Goal: Task Accomplishment & Management: Complete application form

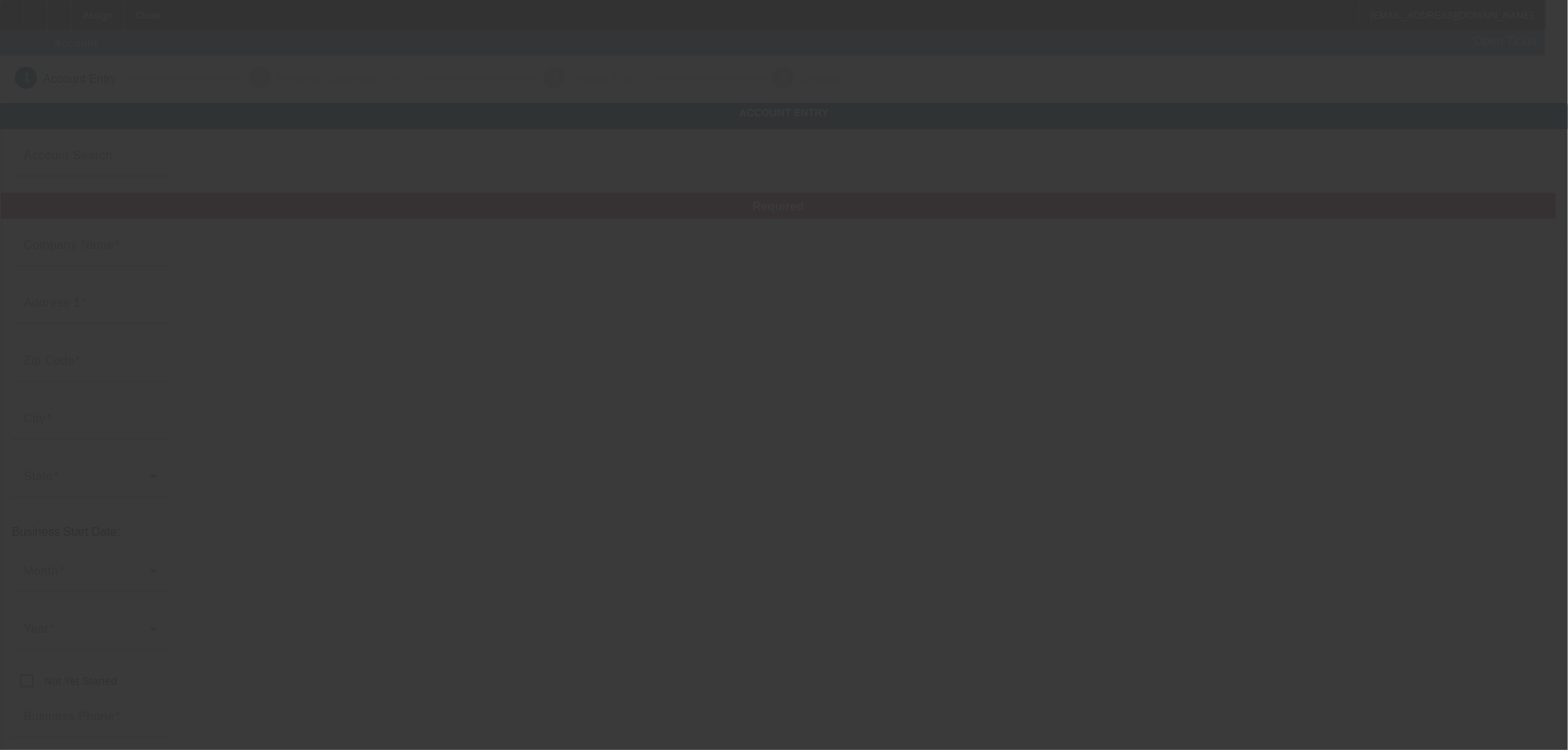
type input "Currency"
type input "HAUL DUMP & GO SOLUTIONS LLC"
type input "[STREET_ADDRESS]"
type input "30039"
type input "Snellville"
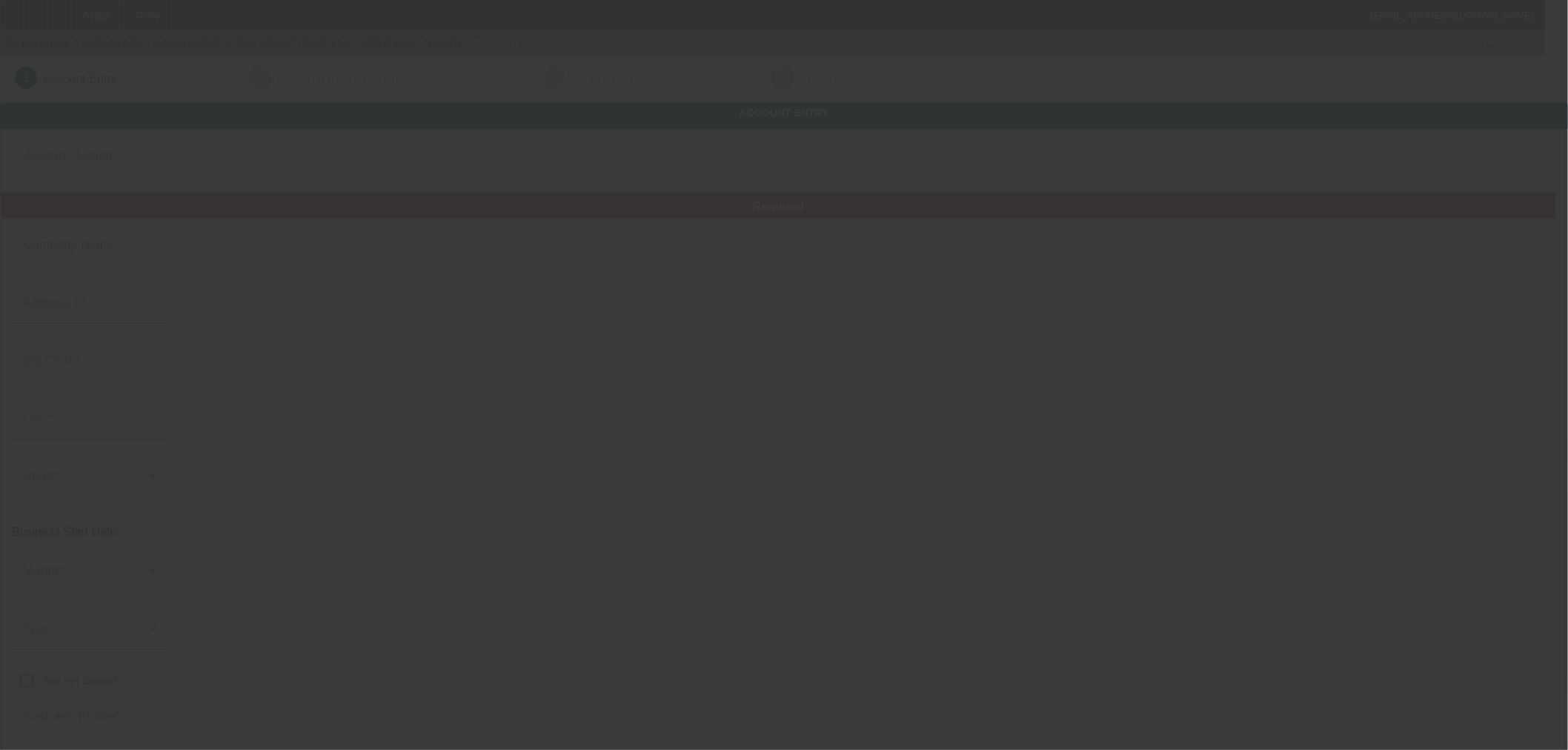
type input "[PHONE_NUMBER]"
type input "[EMAIL_ADDRESS][DOMAIN_NAME]"
type input "Gwinnett"
type input "[US_EMPLOYER_IDENTIFICATION_NUMBER]"
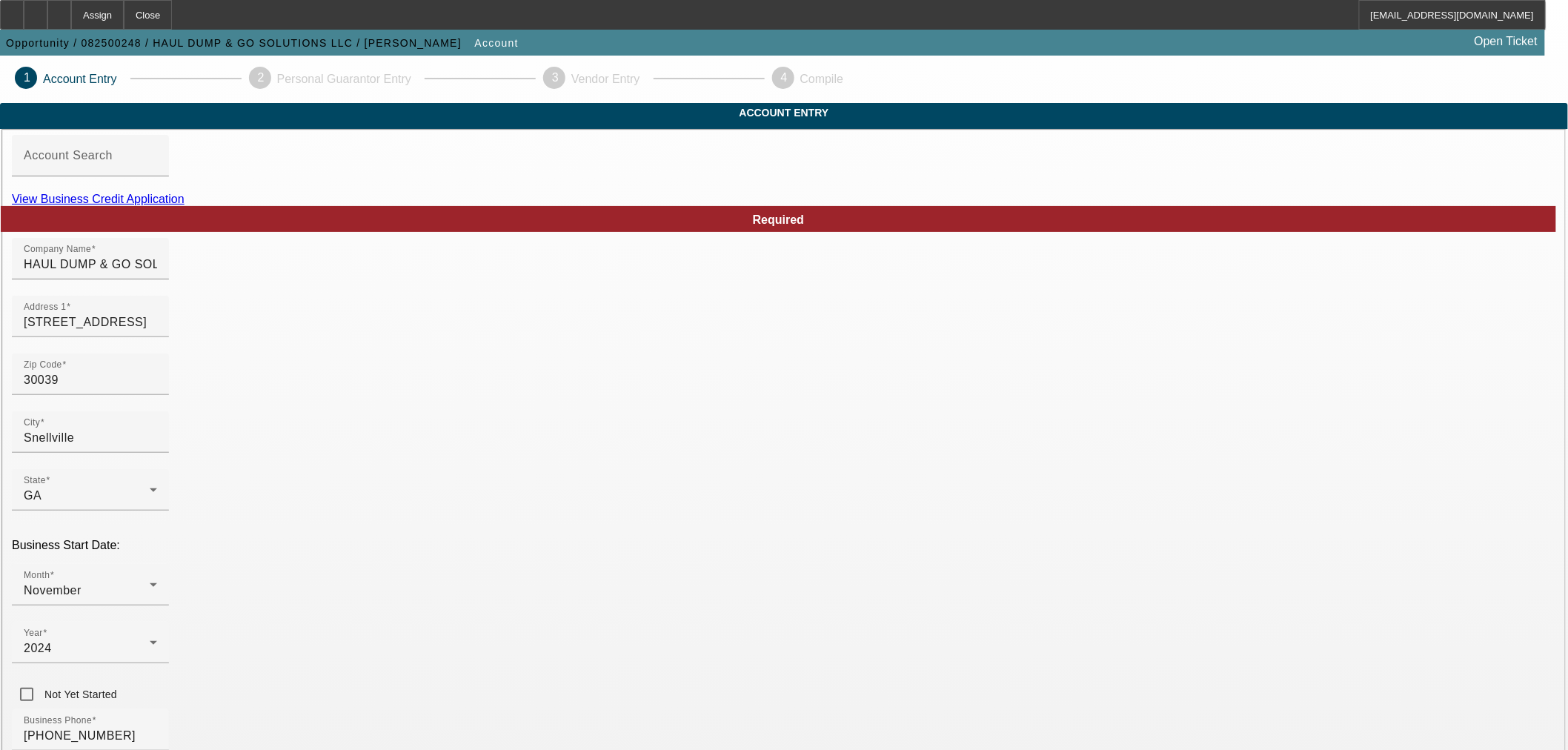
click at [185, 205] on link "View Business Credit Application" at bounding box center [98, 199] width 173 height 12
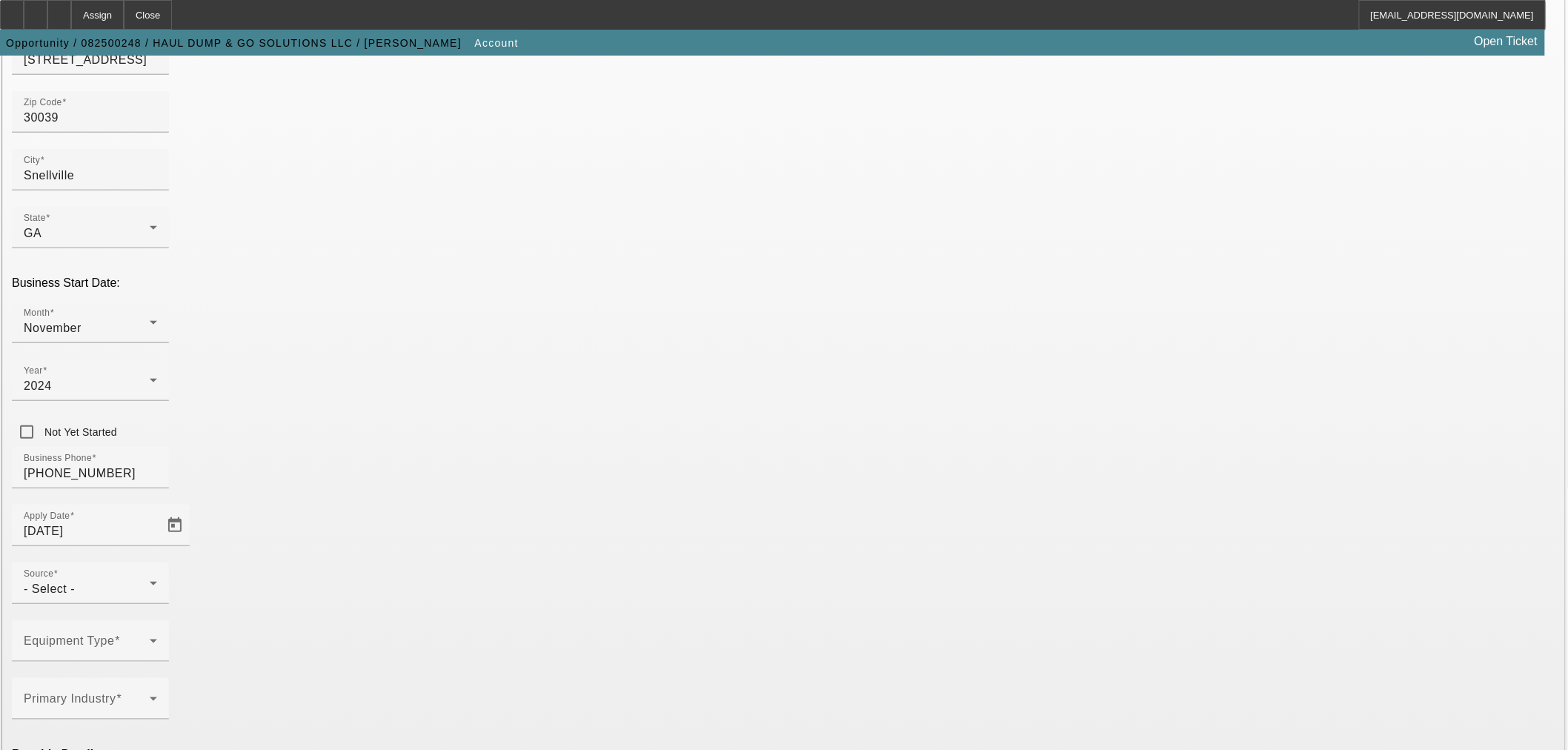
scroll to position [275, 0]
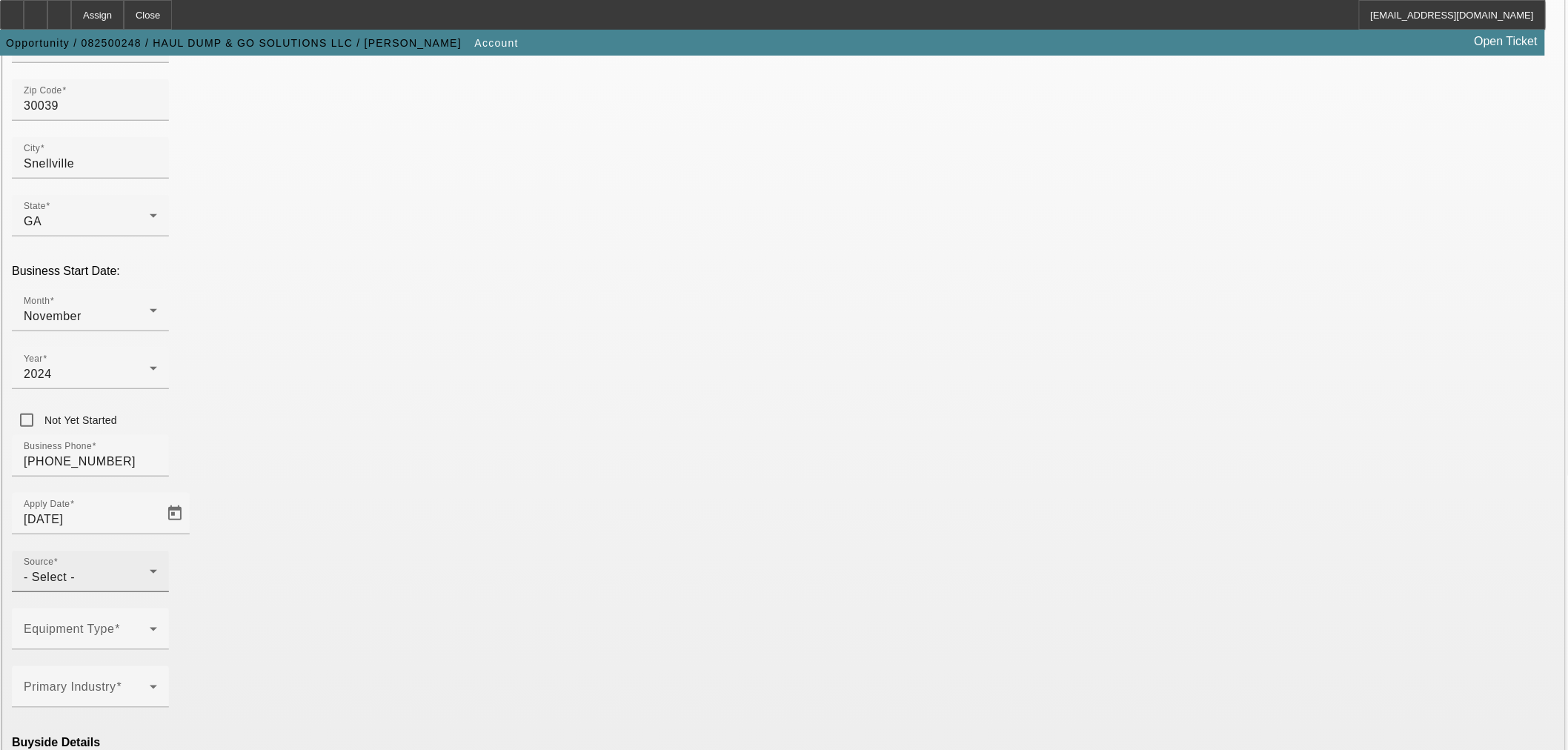
click at [157, 551] on div "Source - Select -" at bounding box center [90, 572] width 133 height 42
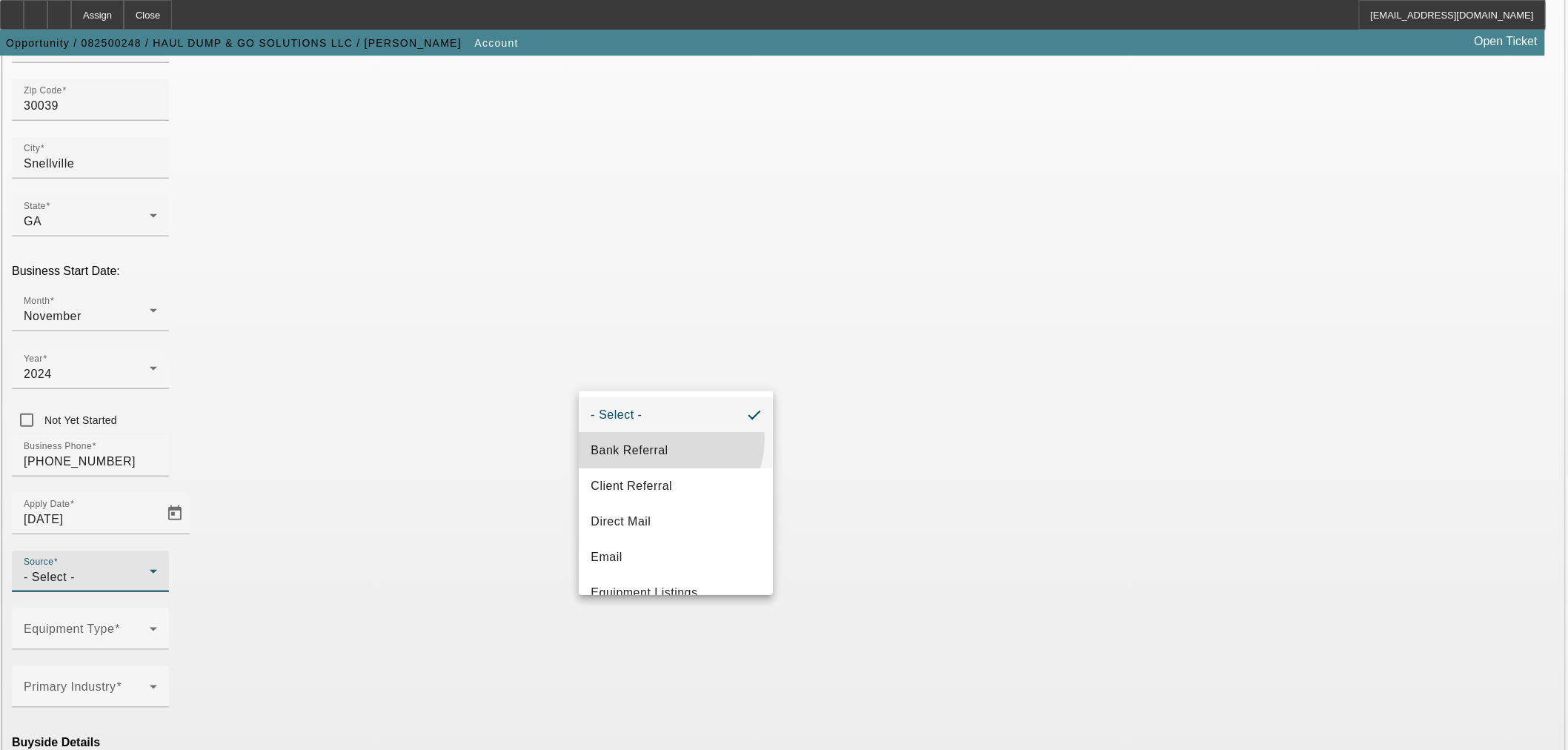
click at [654, 438] on mat-option "Bank Referral" at bounding box center [675, 450] width 194 height 36
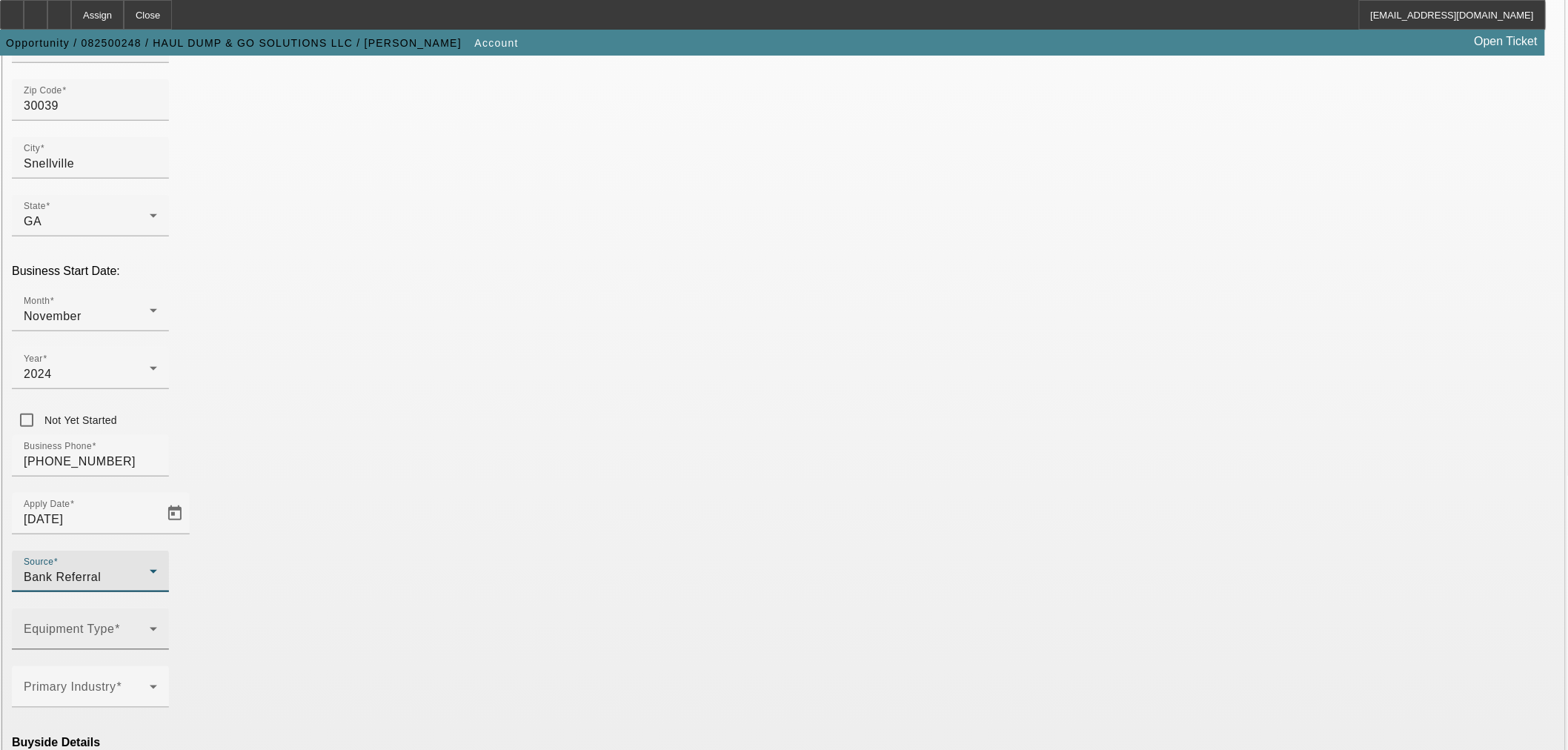
click at [162, 621] on icon at bounding box center [153, 630] width 17 height 17
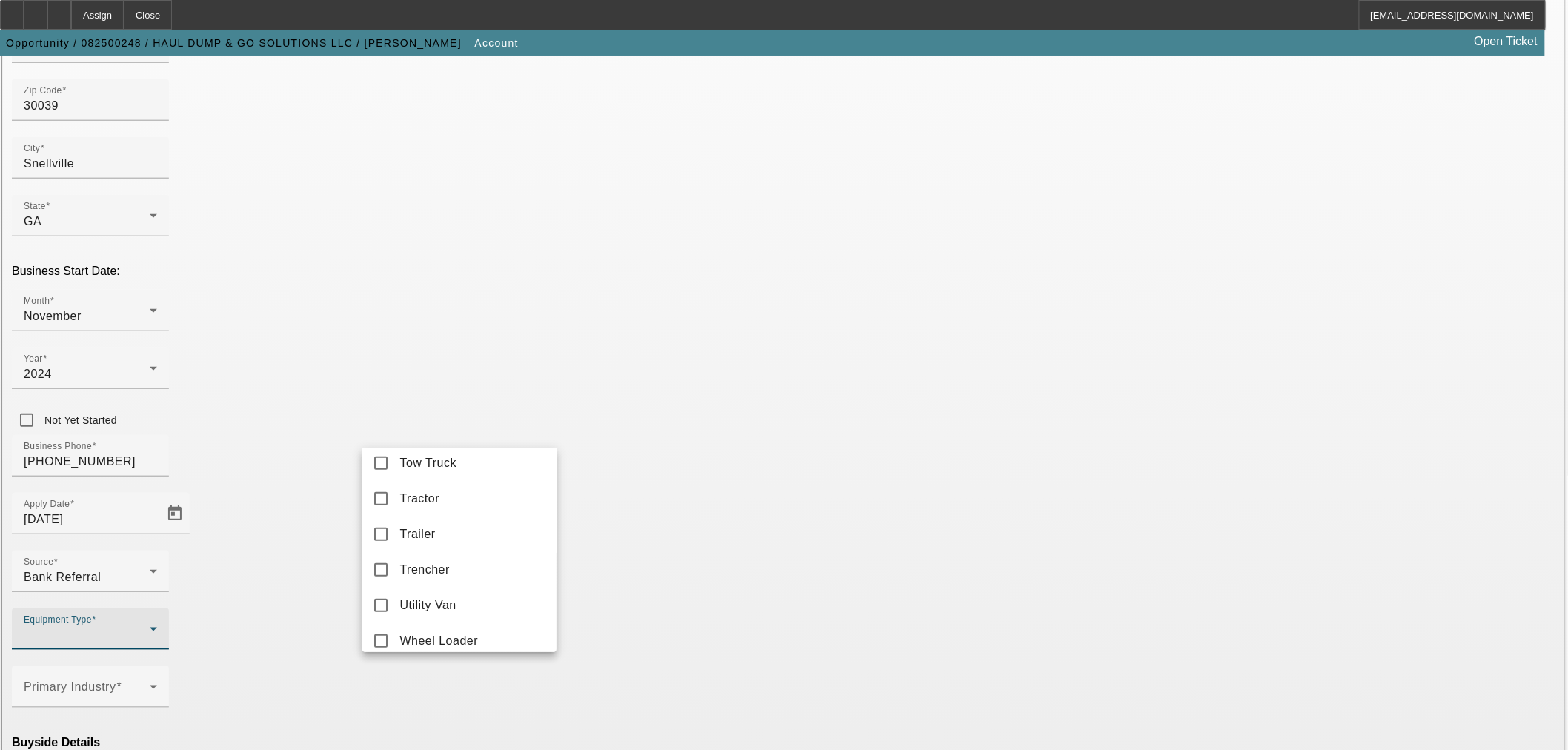
scroll to position [676, 0]
click at [424, 525] on span "Trailer" at bounding box center [417, 522] width 36 height 17
click at [660, 495] on div at bounding box center [784, 375] width 1568 height 750
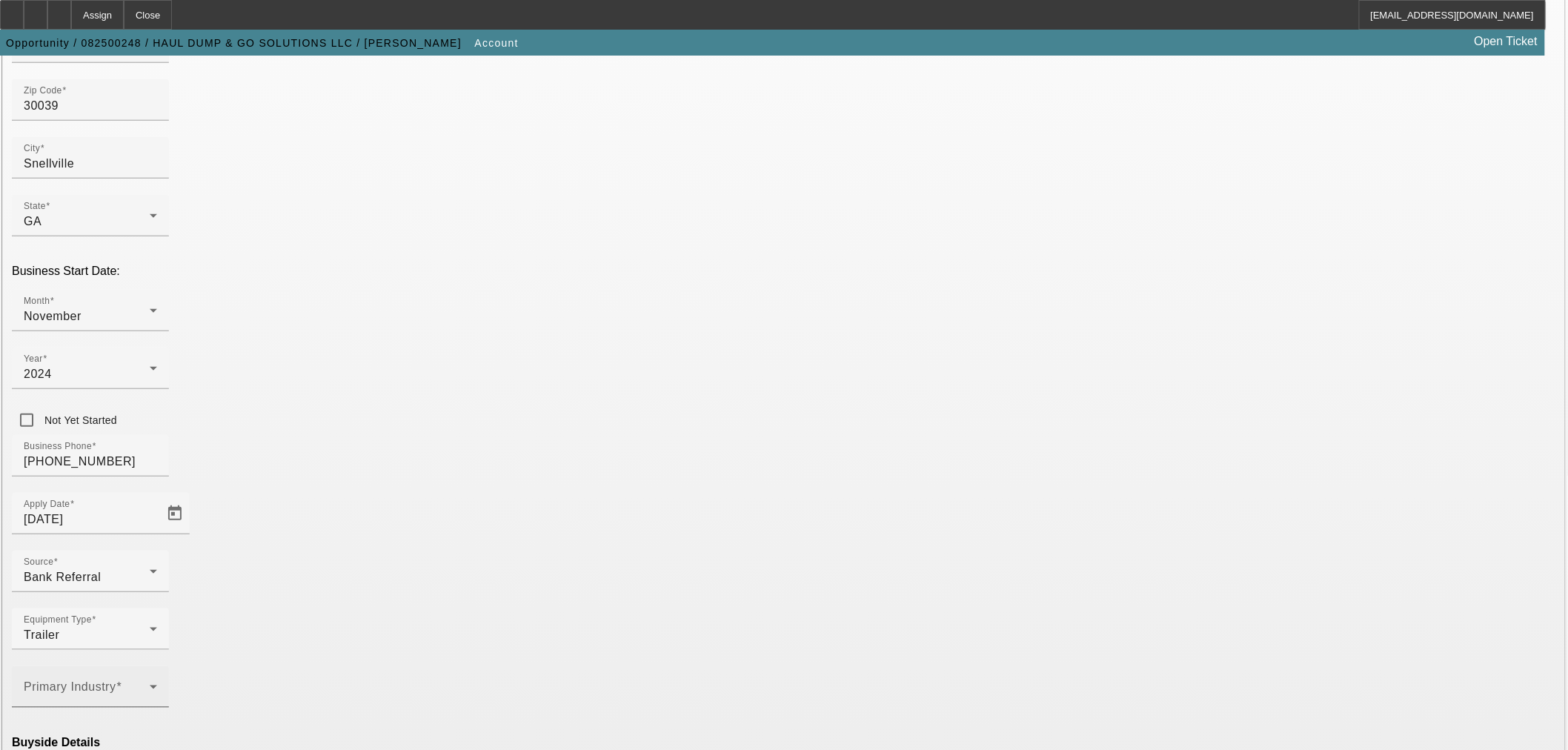
click at [157, 666] on div "Primary Industry" at bounding box center [90, 687] width 133 height 42
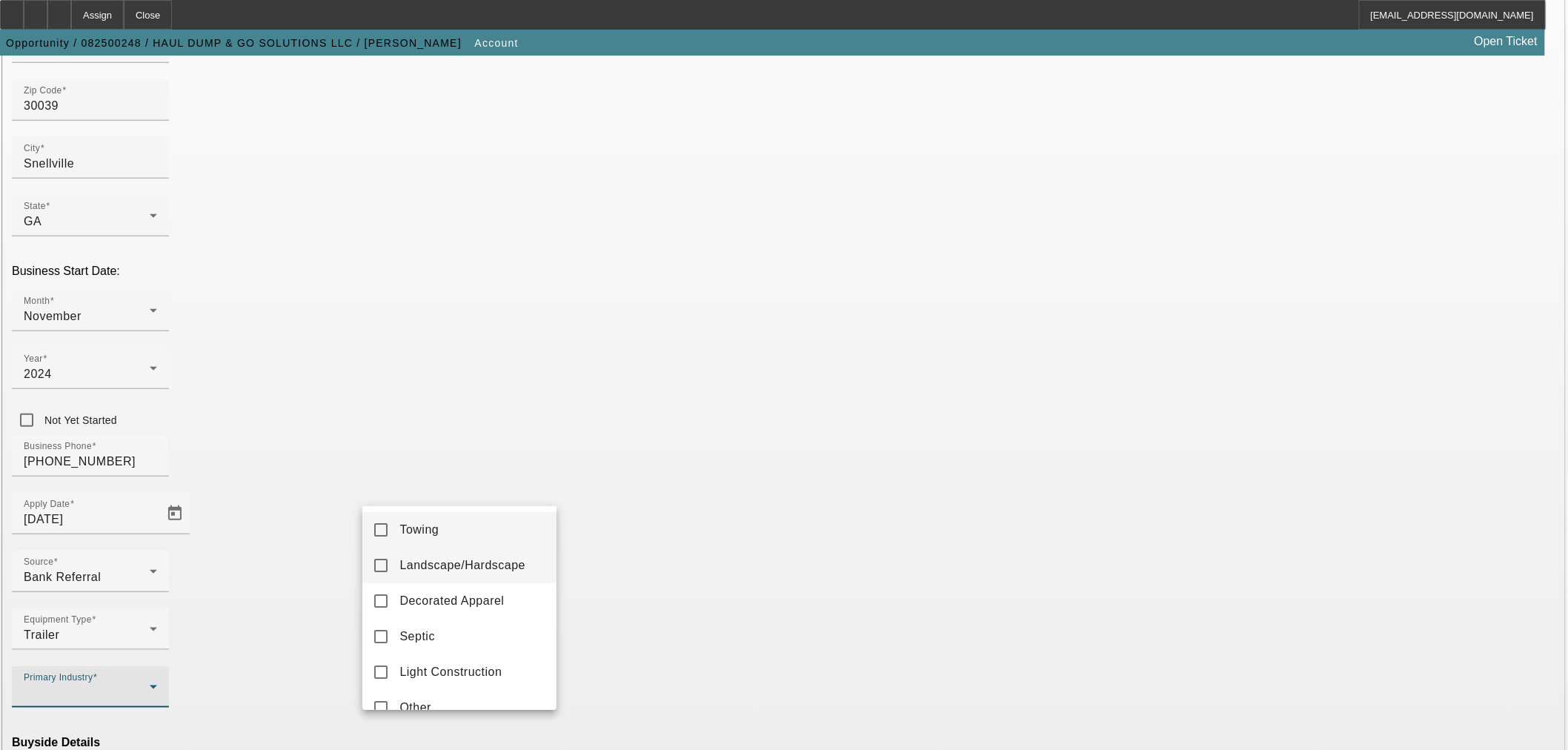
scroll to position [21, 0]
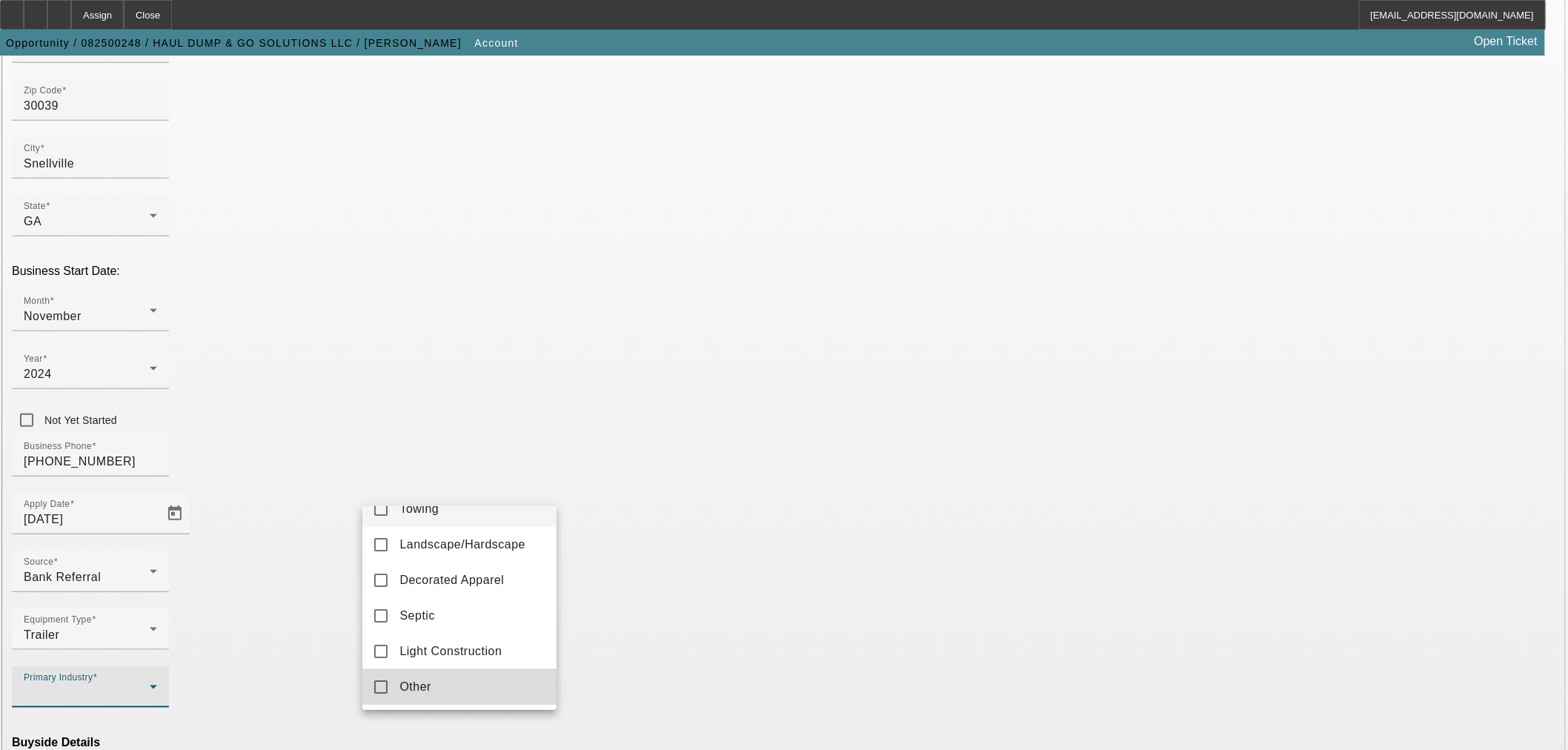
click at [462, 676] on mat-option "Other" at bounding box center [459, 687] width 194 height 36
click at [598, 605] on div at bounding box center [784, 375] width 1568 height 750
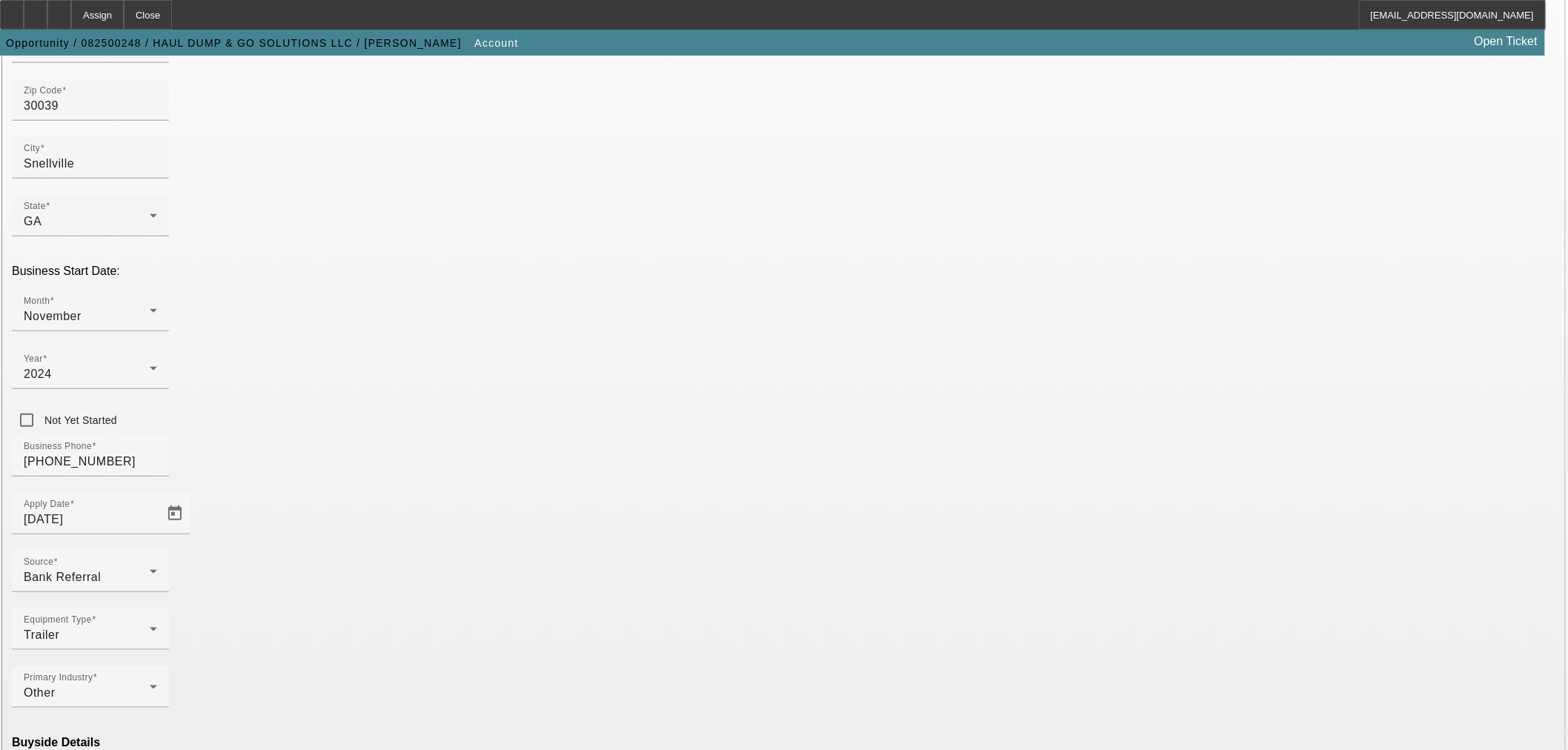
click at [451, 620] on mat-option "Ineligible" at bounding box center [459, 622] width 194 height 36
drag, startPoint x: 663, startPoint y: 702, endPoint x: 887, endPoint y: 699, distance: 224.0
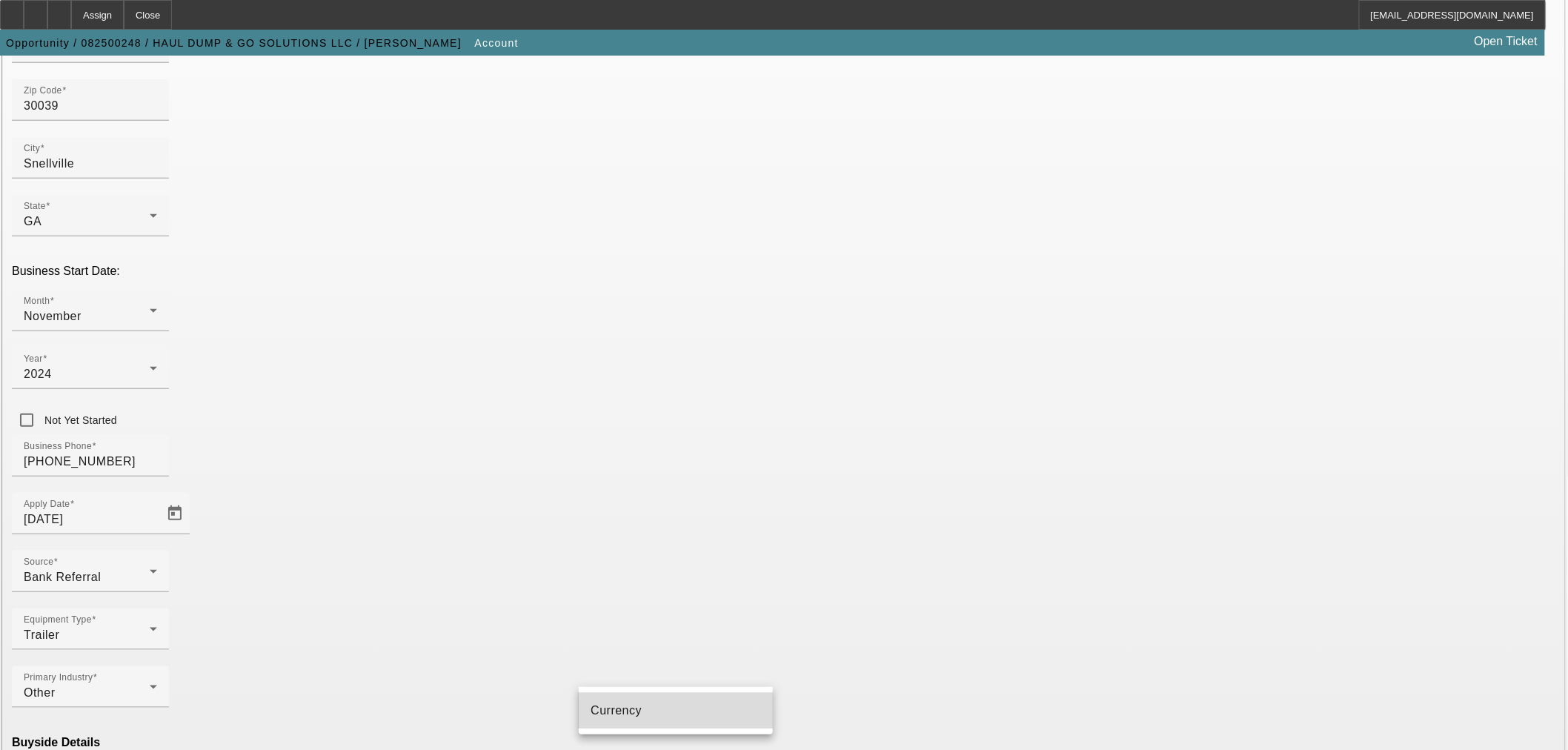
click at [663, 703] on mat-option "Currency" at bounding box center [675, 711] width 194 height 36
type input "Currency"
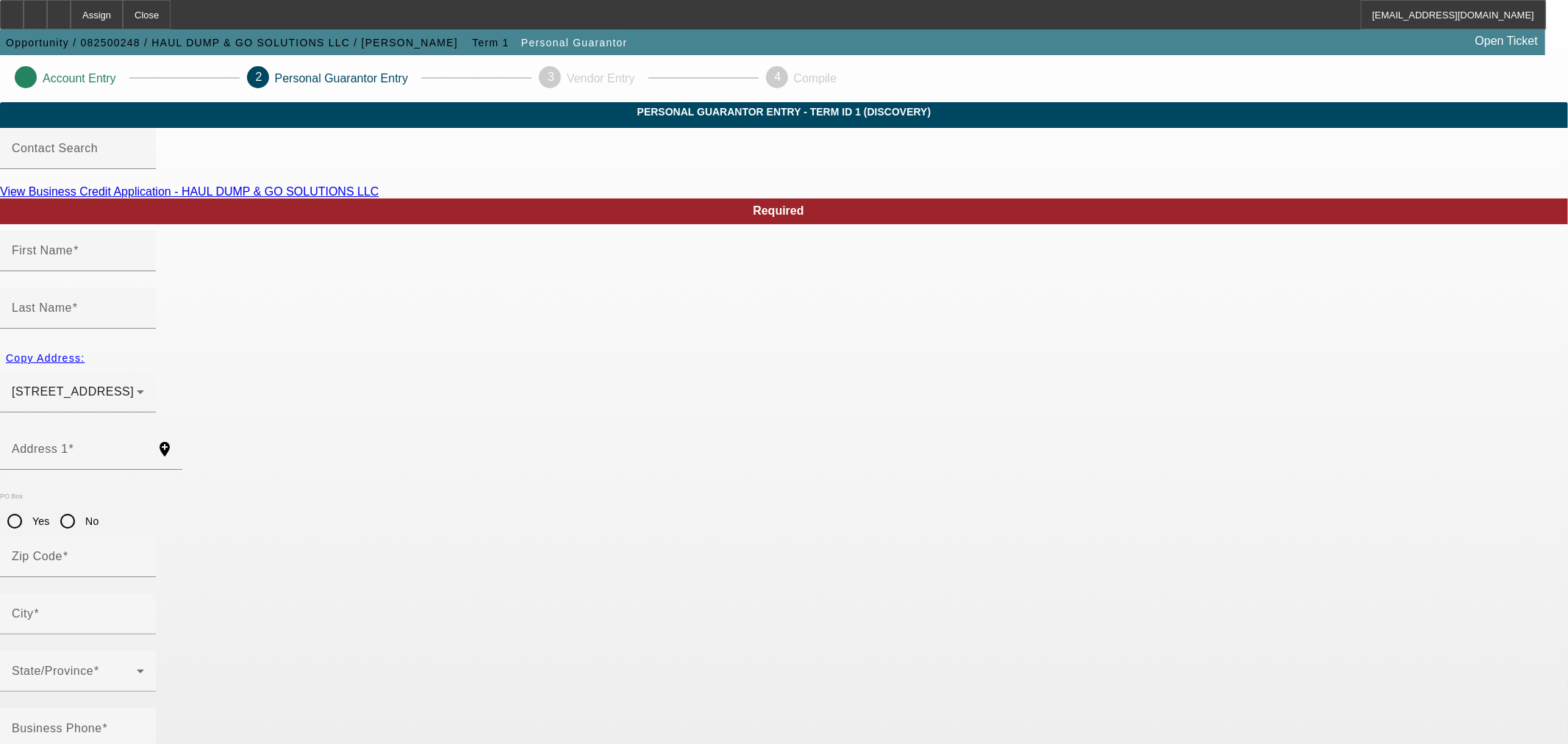
type input "Cristina"
type input "Kopak"
type input "1224 Old Peachtree Rd NE"
radio input "true"
type input "30043"
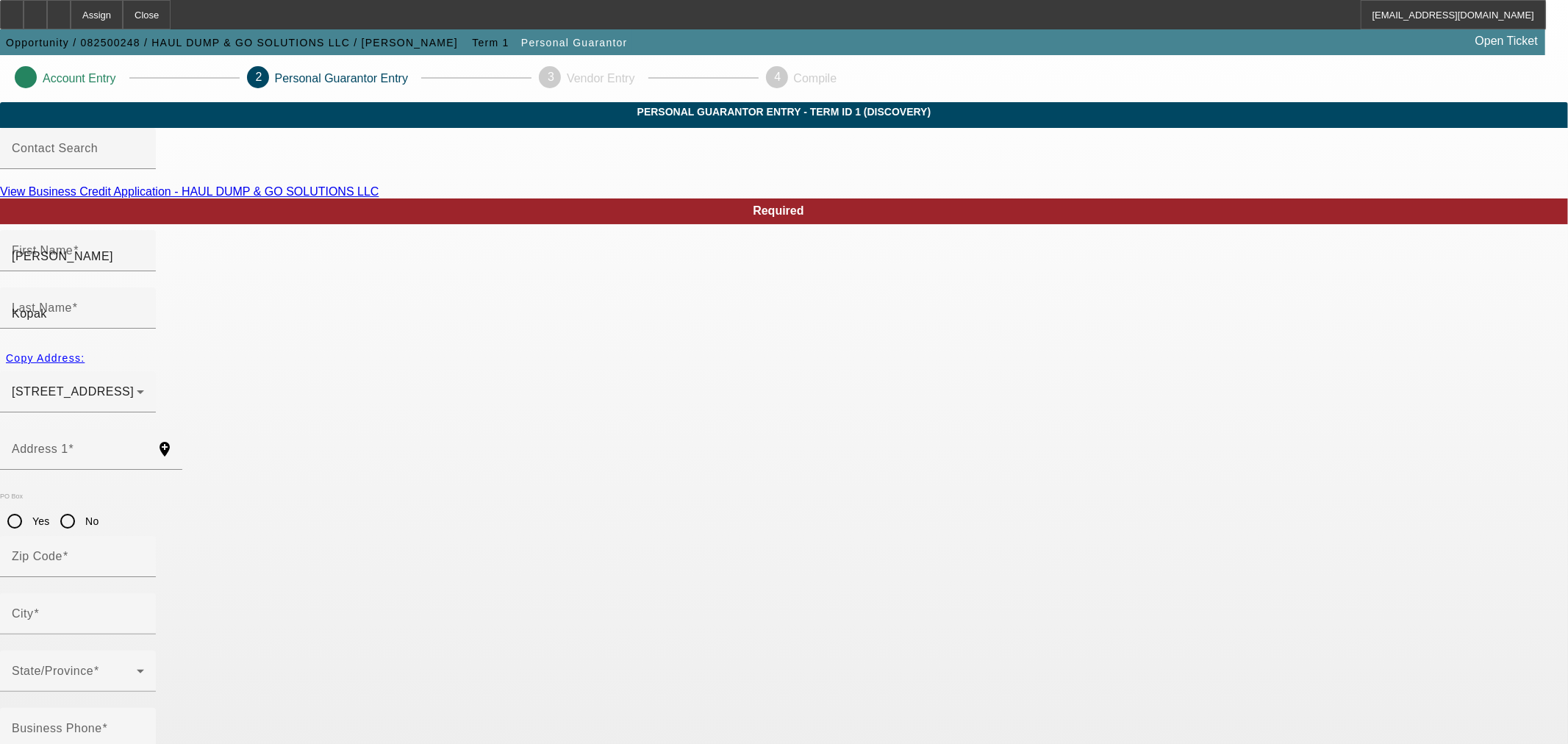
type input "Lawrenceville"
type input "(786) 781-4801"
type input "100"
type input "818-87-6895"
type input "cristikopak@hotmail.com"
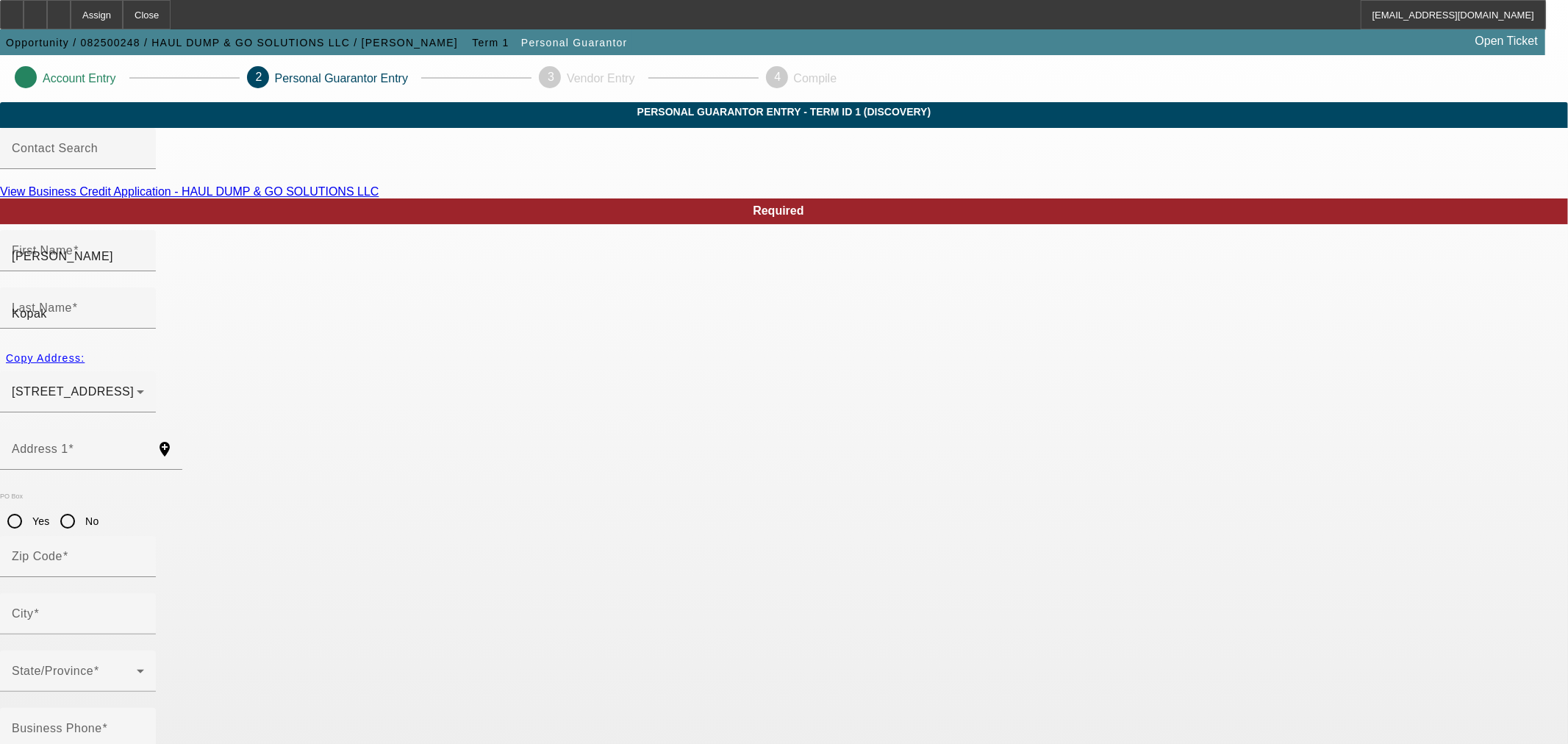
type input "(786) 781-4801"
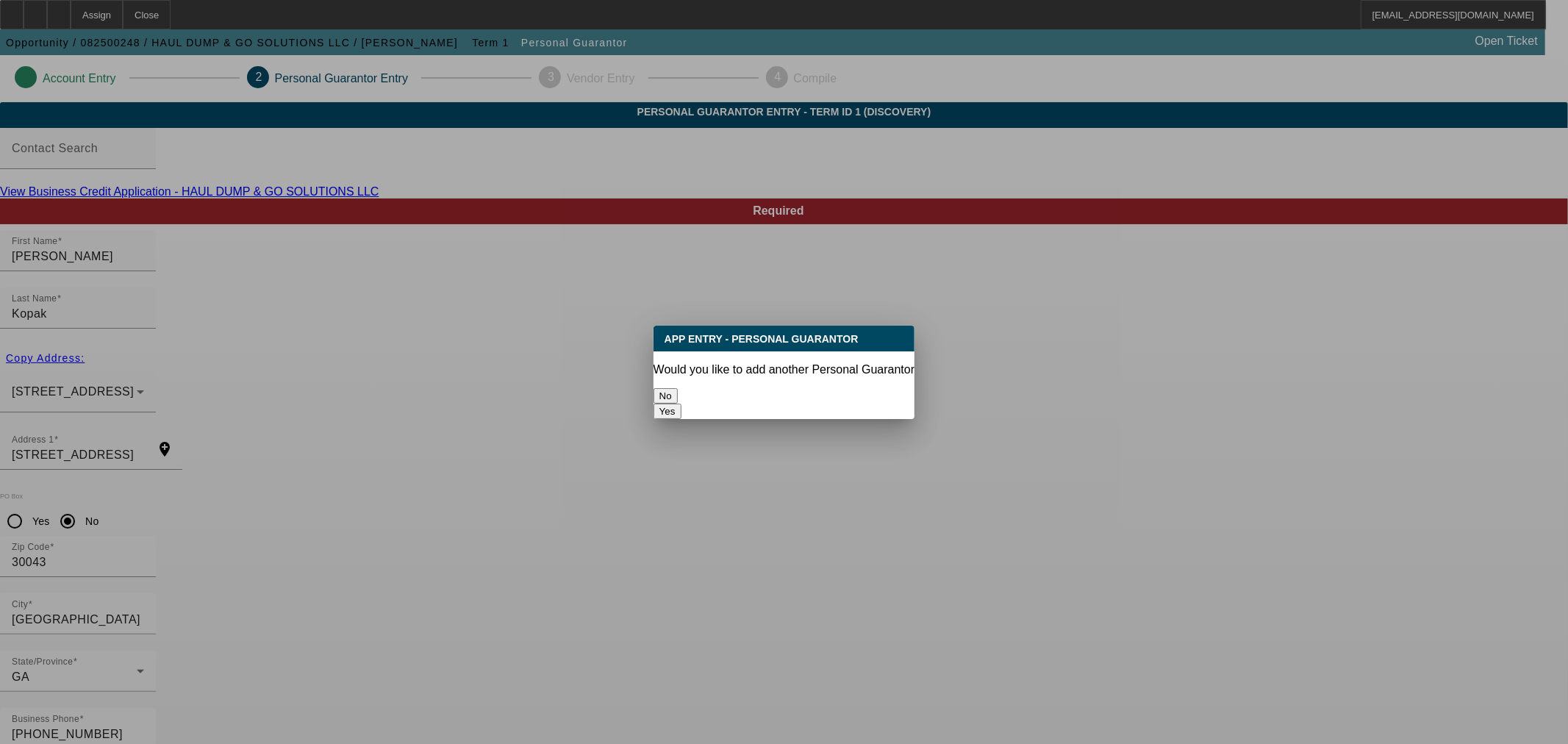
click at [678, 388] on button "No" at bounding box center [666, 396] width 24 height 16
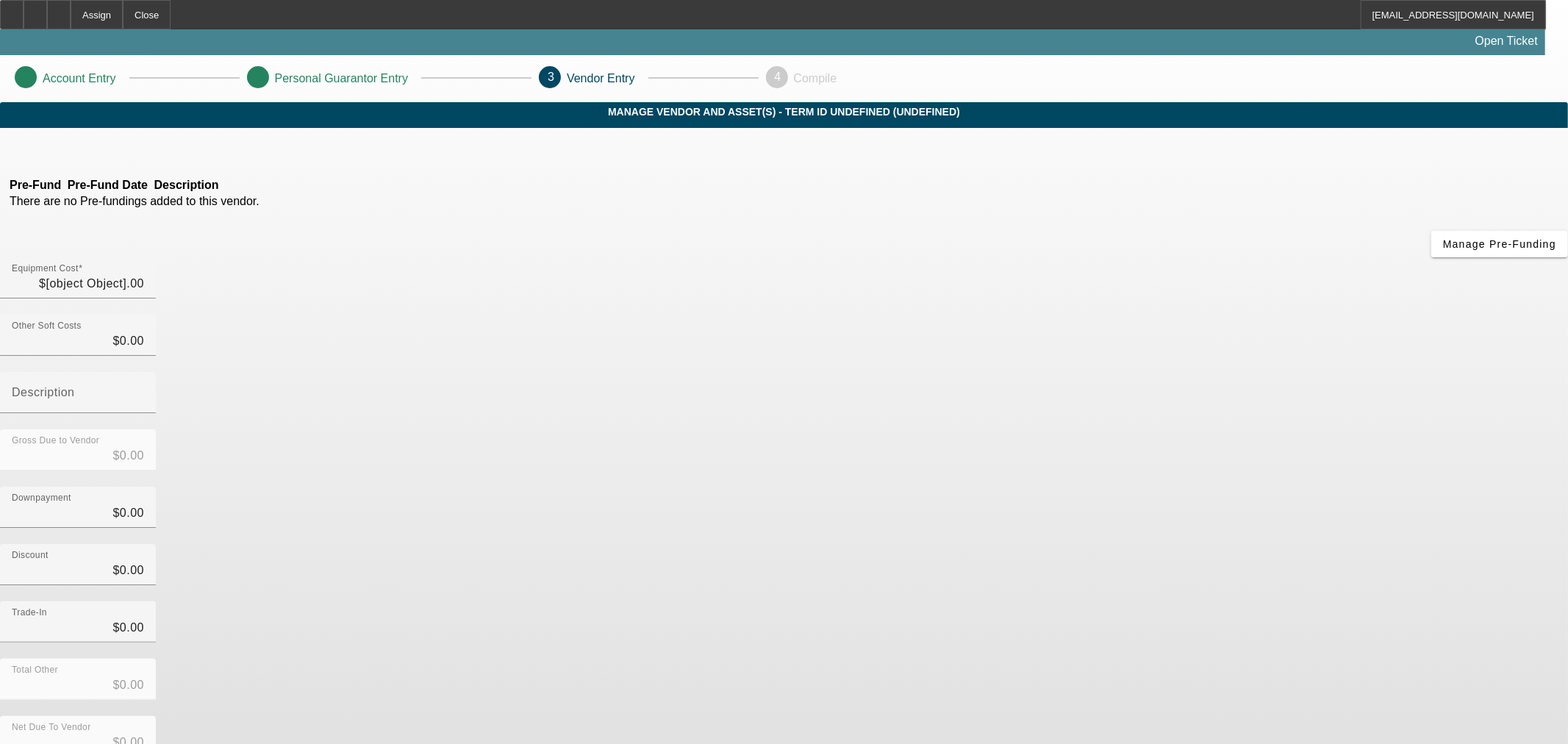
type input "$13,112.70"
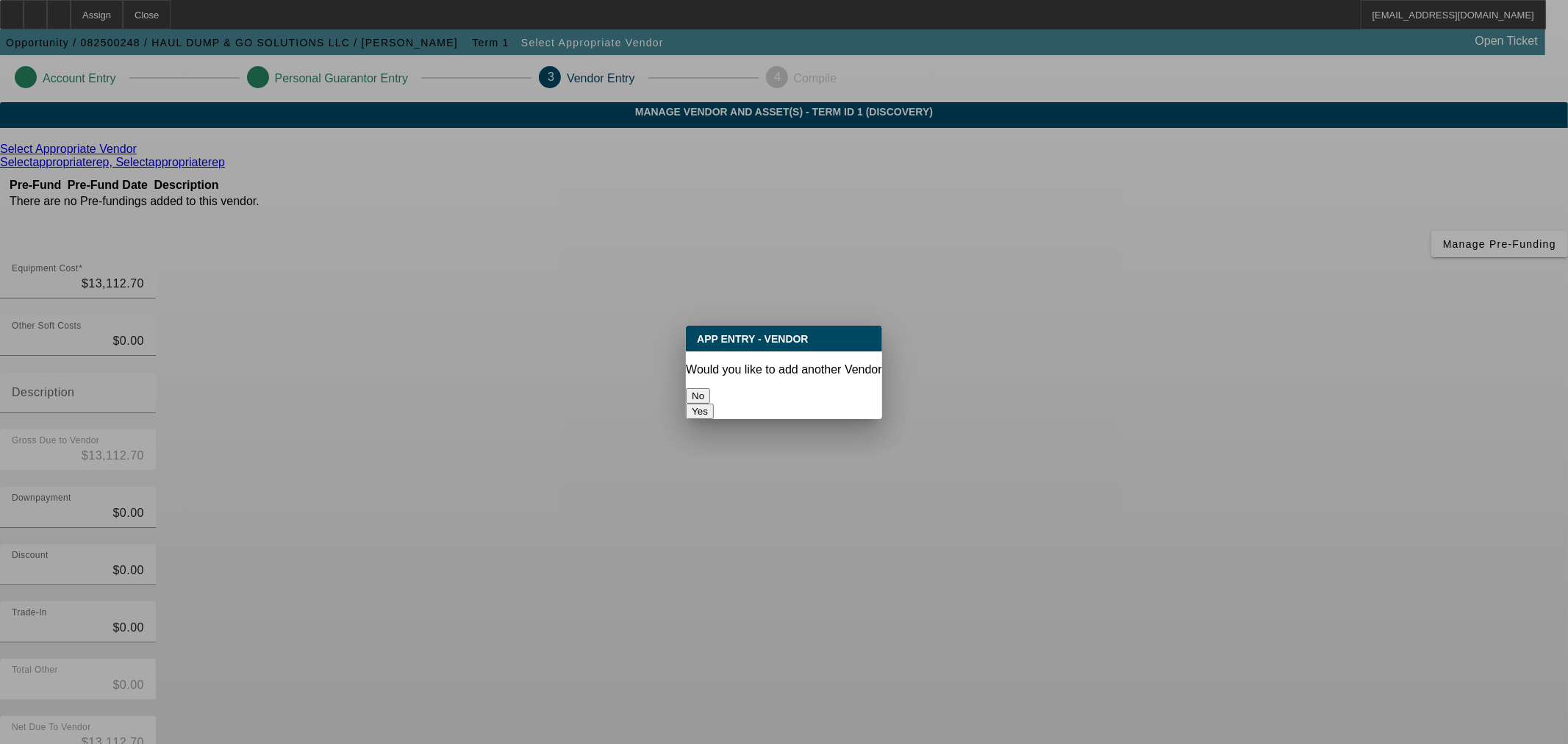
click at [710, 388] on button "No" at bounding box center [698, 396] width 24 height 16
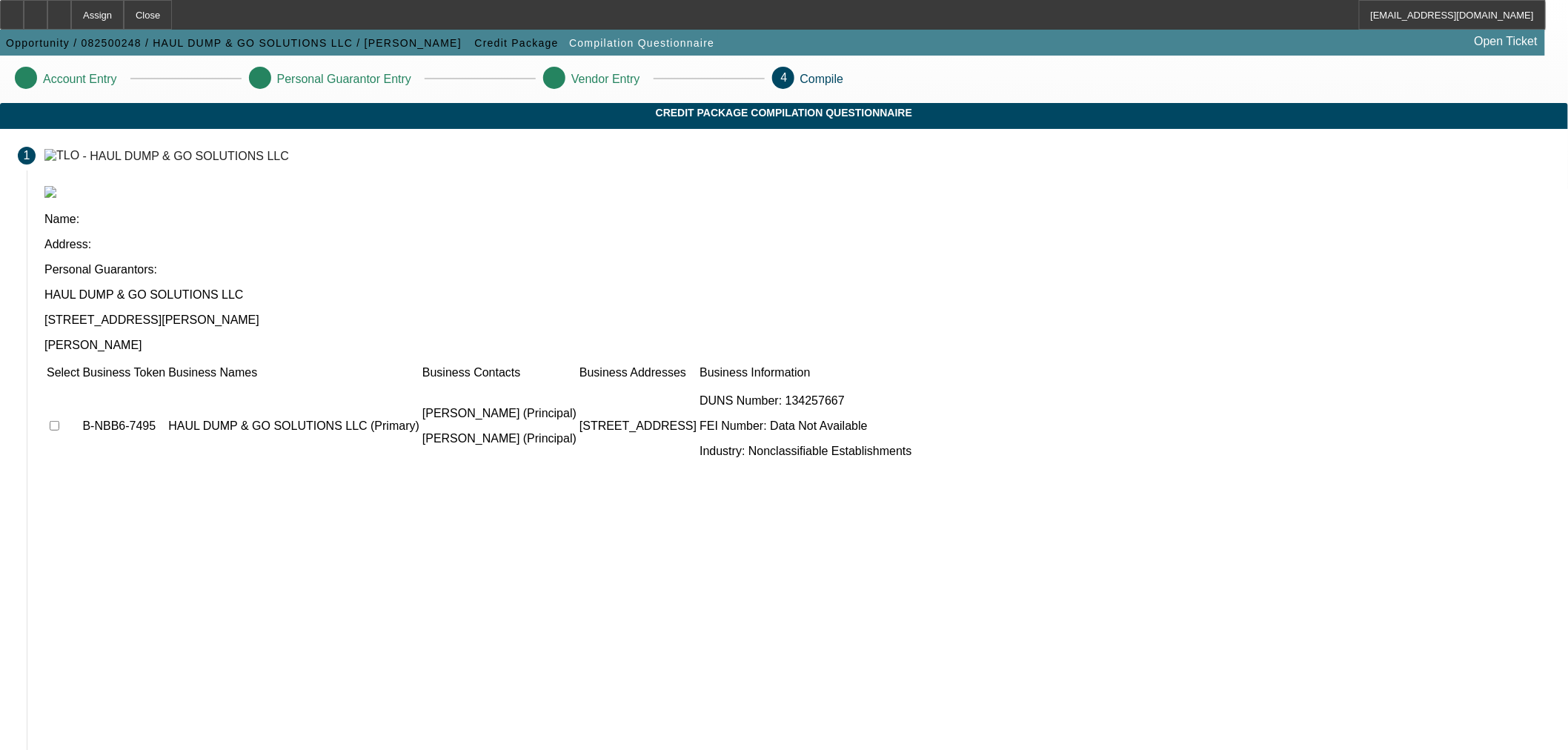
click at [59, 421] on input "checkbox" at bounding box center [54, 426] width 10 height 10
checkbox input "true"
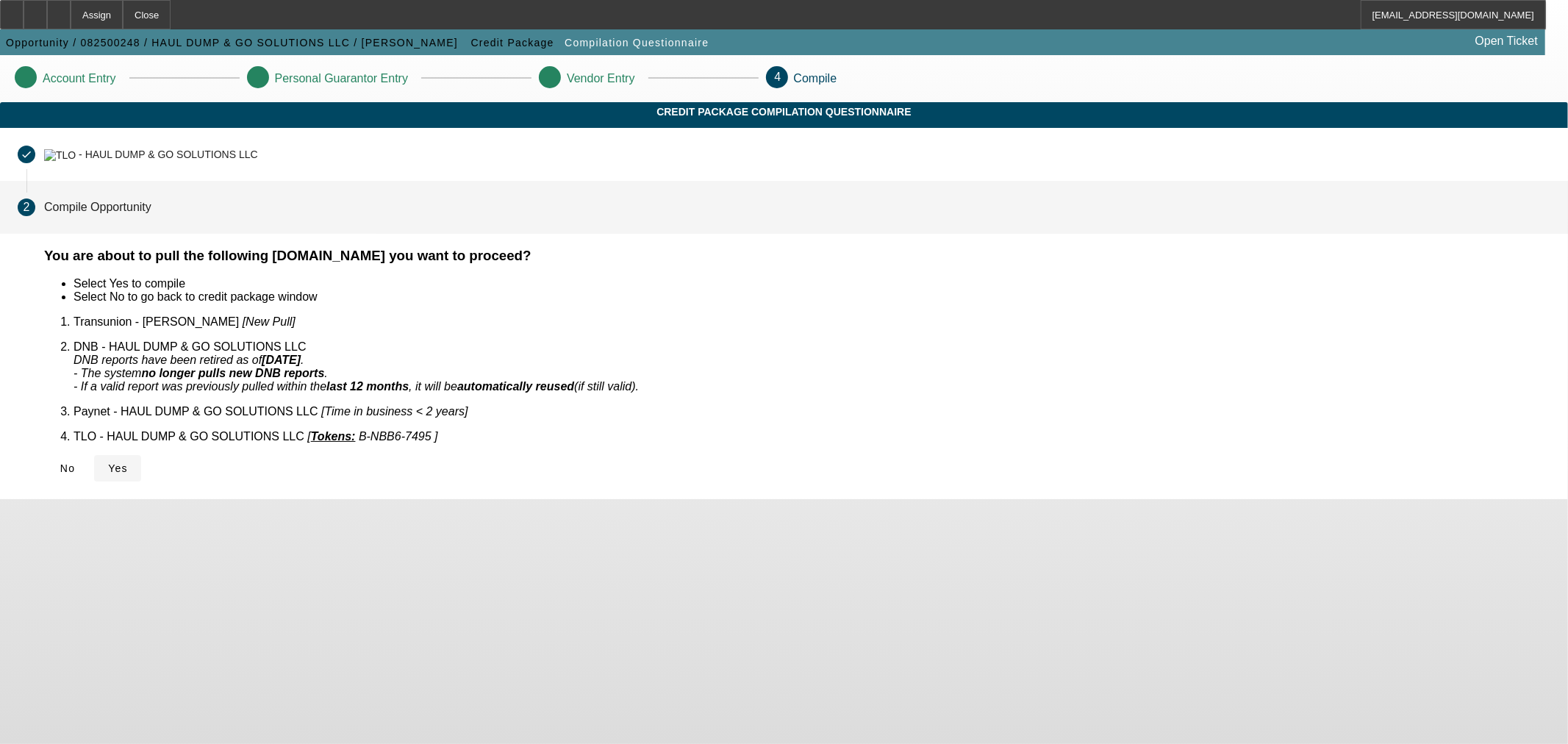
click at [128, 463] on span "Yes" at bounding box center [118, 469] width 20 height 12
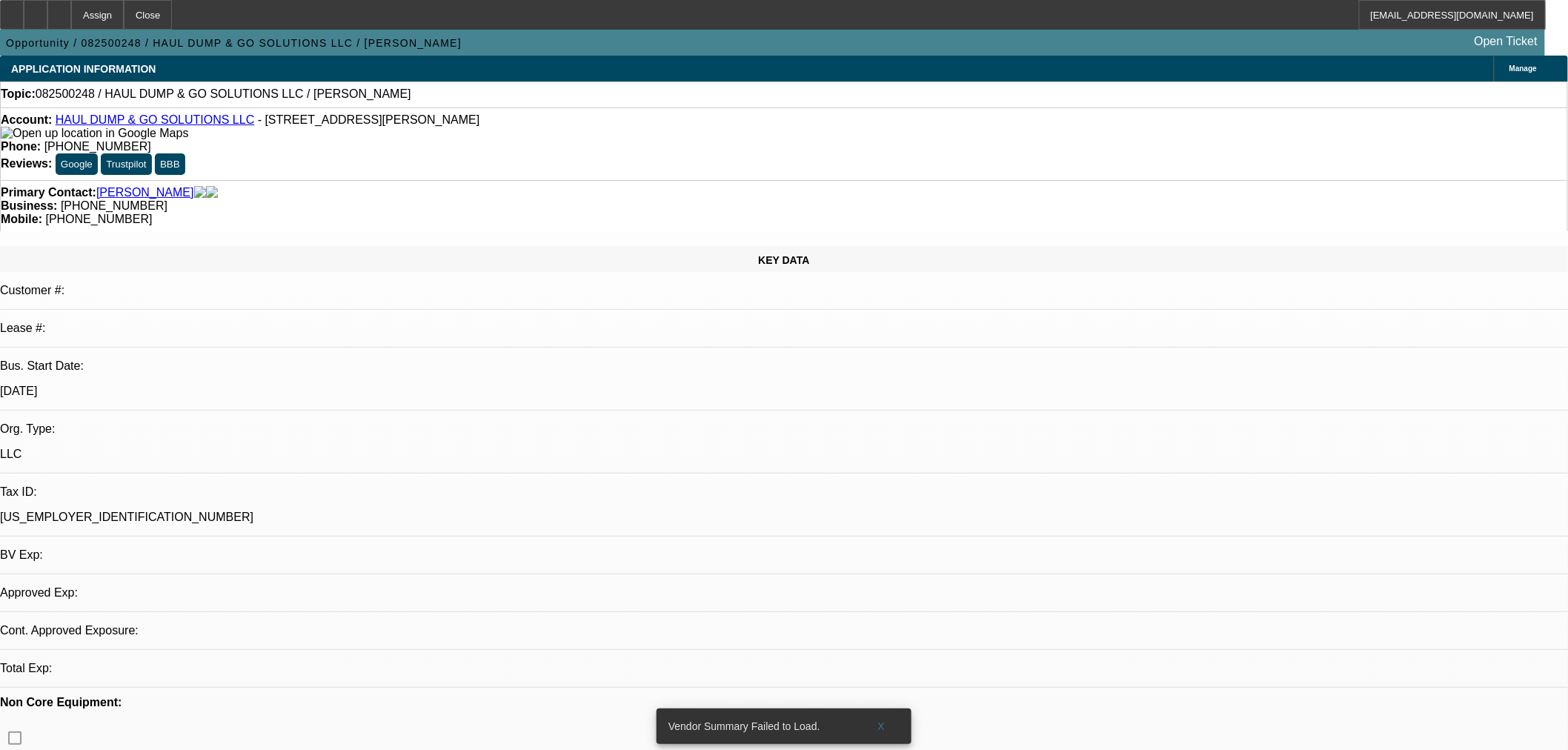
select select "0"
select select "2"
select select "0"
select select "6"
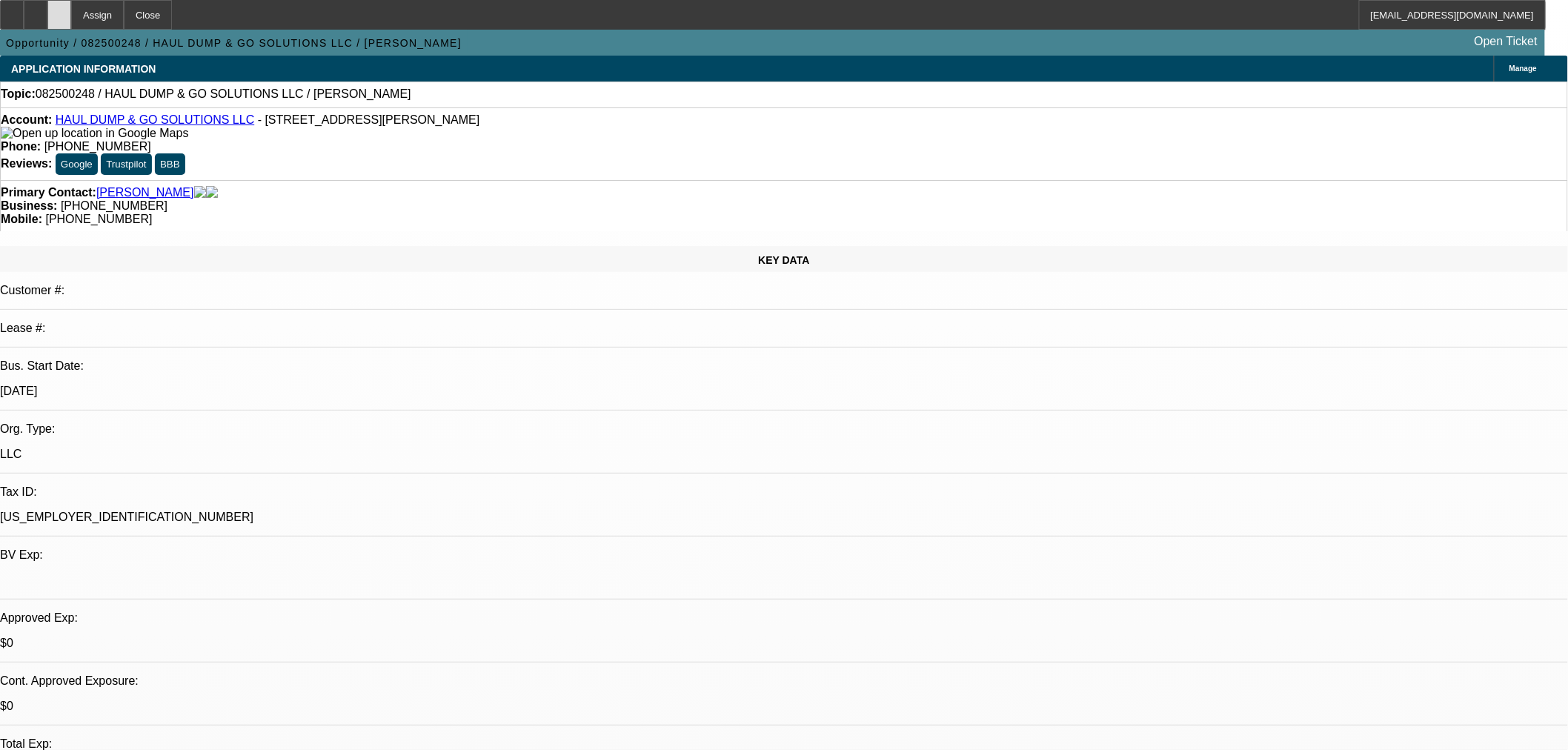
click at [71, 12] on div at bounding box center [58, 15] width 24 height 30
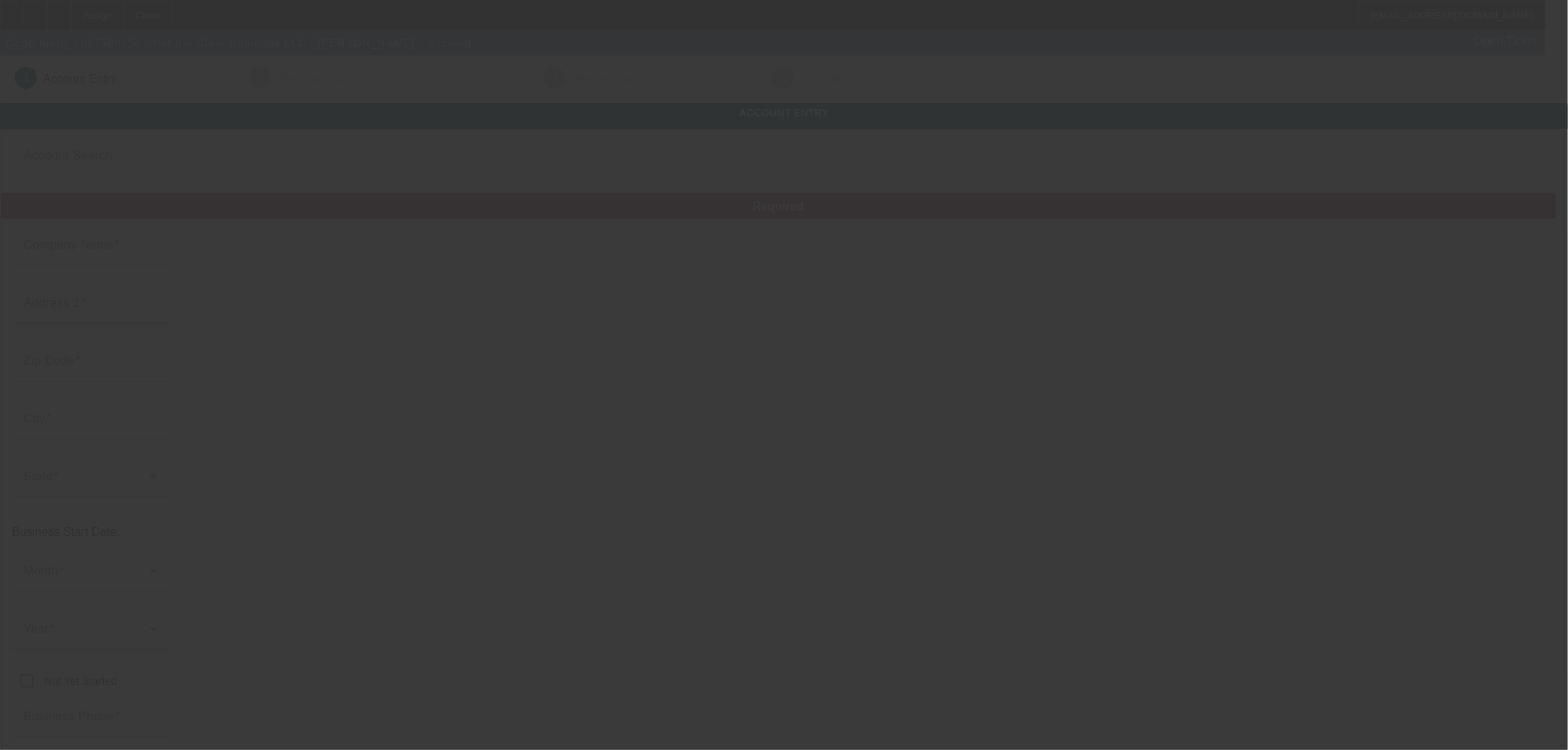
type input "Natural Clear Solutions LLC"
type input "98887 N Bank Chetco River Rd"
type input "97415"
type input "Brookings"
type input "(541) 373-9150"
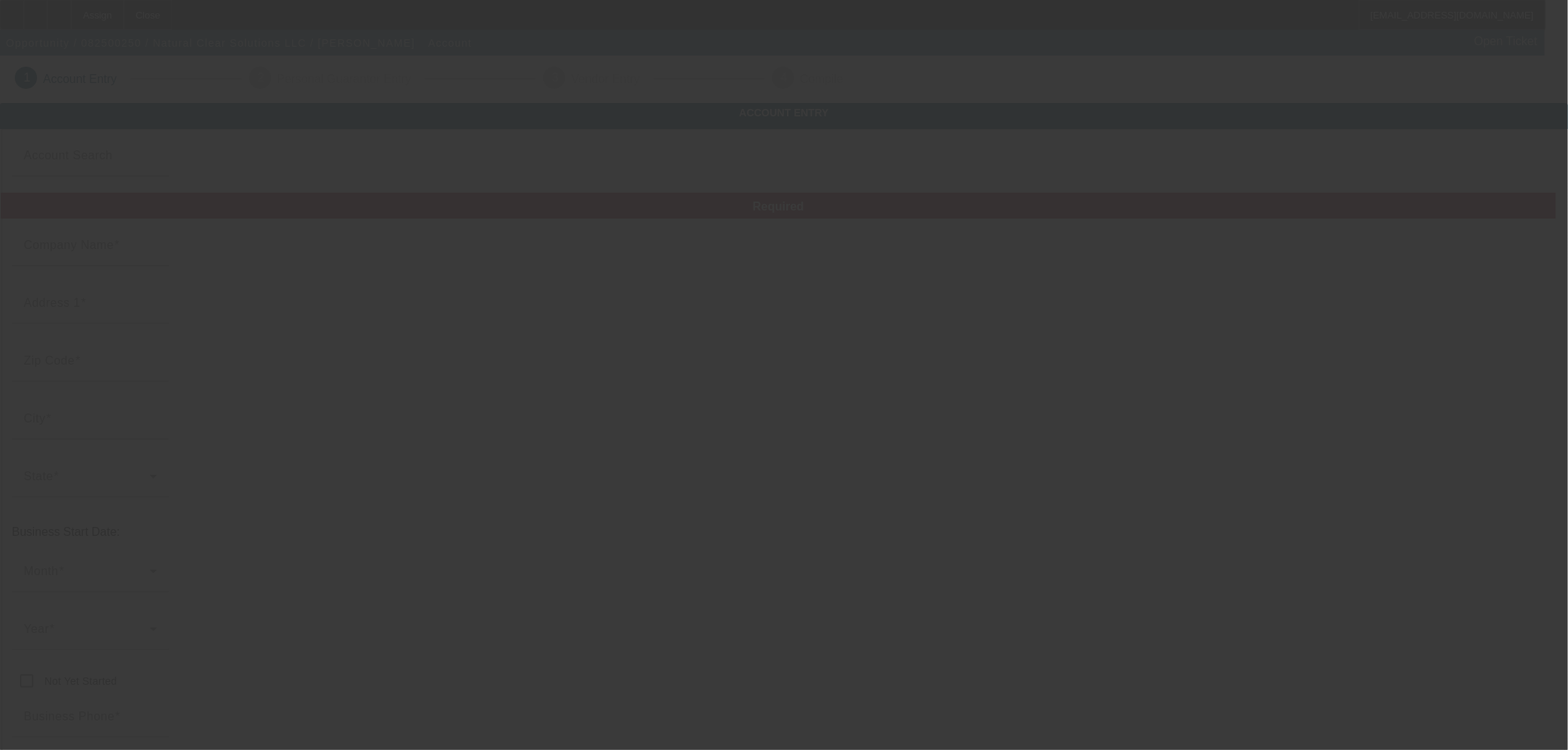
type input "giovannirangel@naturalclearsolutions.com"
type input "Curry"
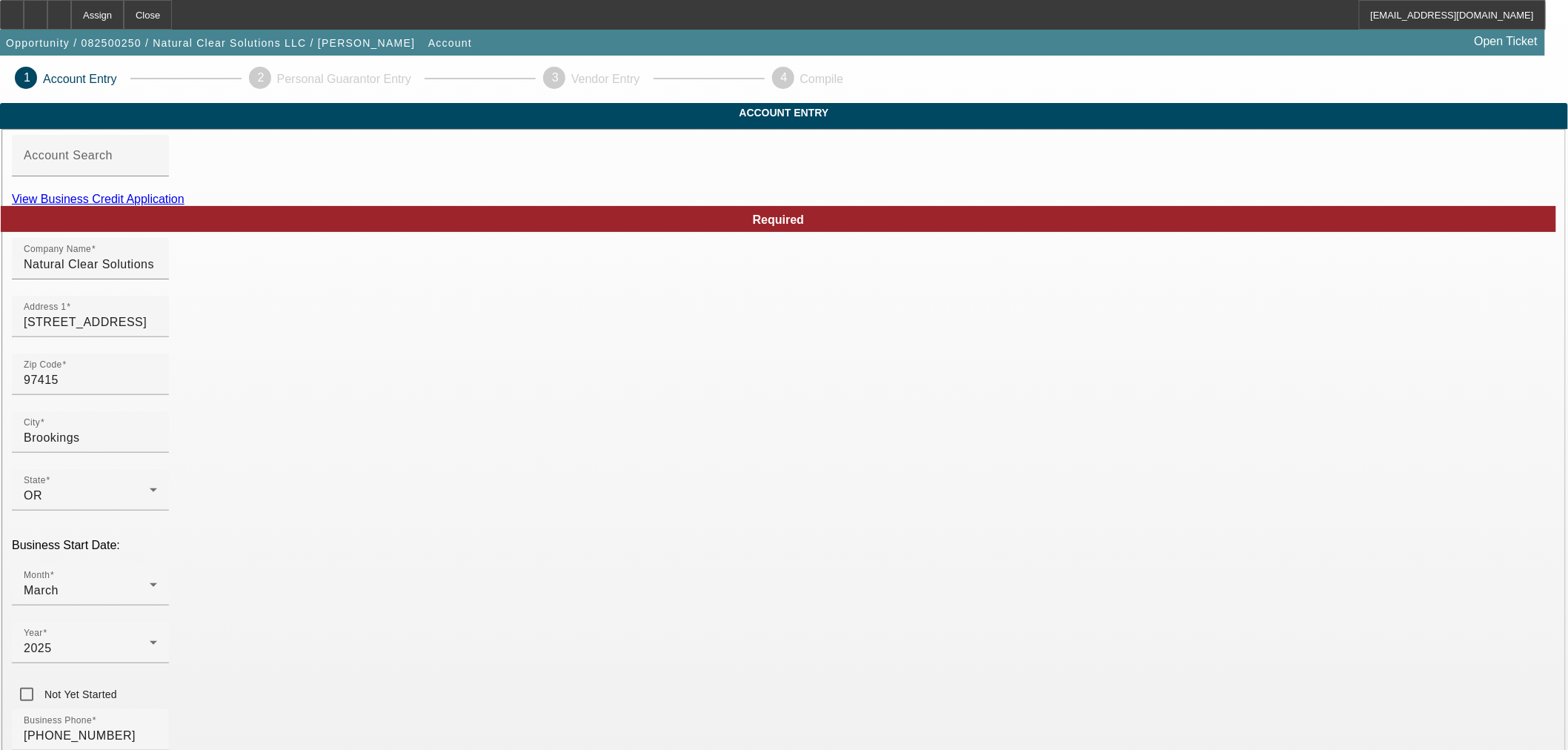
type input "Currency"
click at [185, 205] on link "View Business Credit Application" at bounding box center [98, 199] width 173 height 12
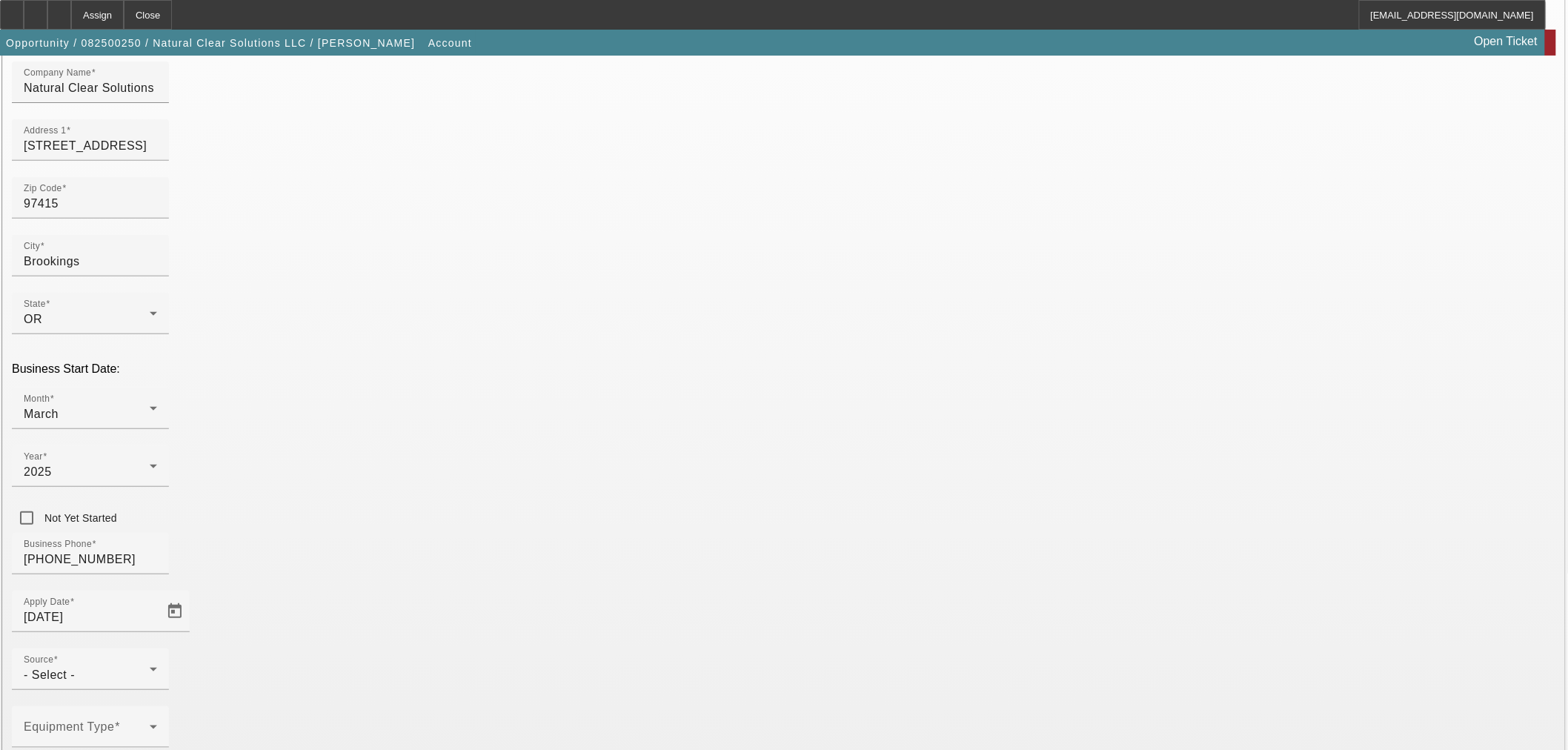
scroll to position [137, 0]
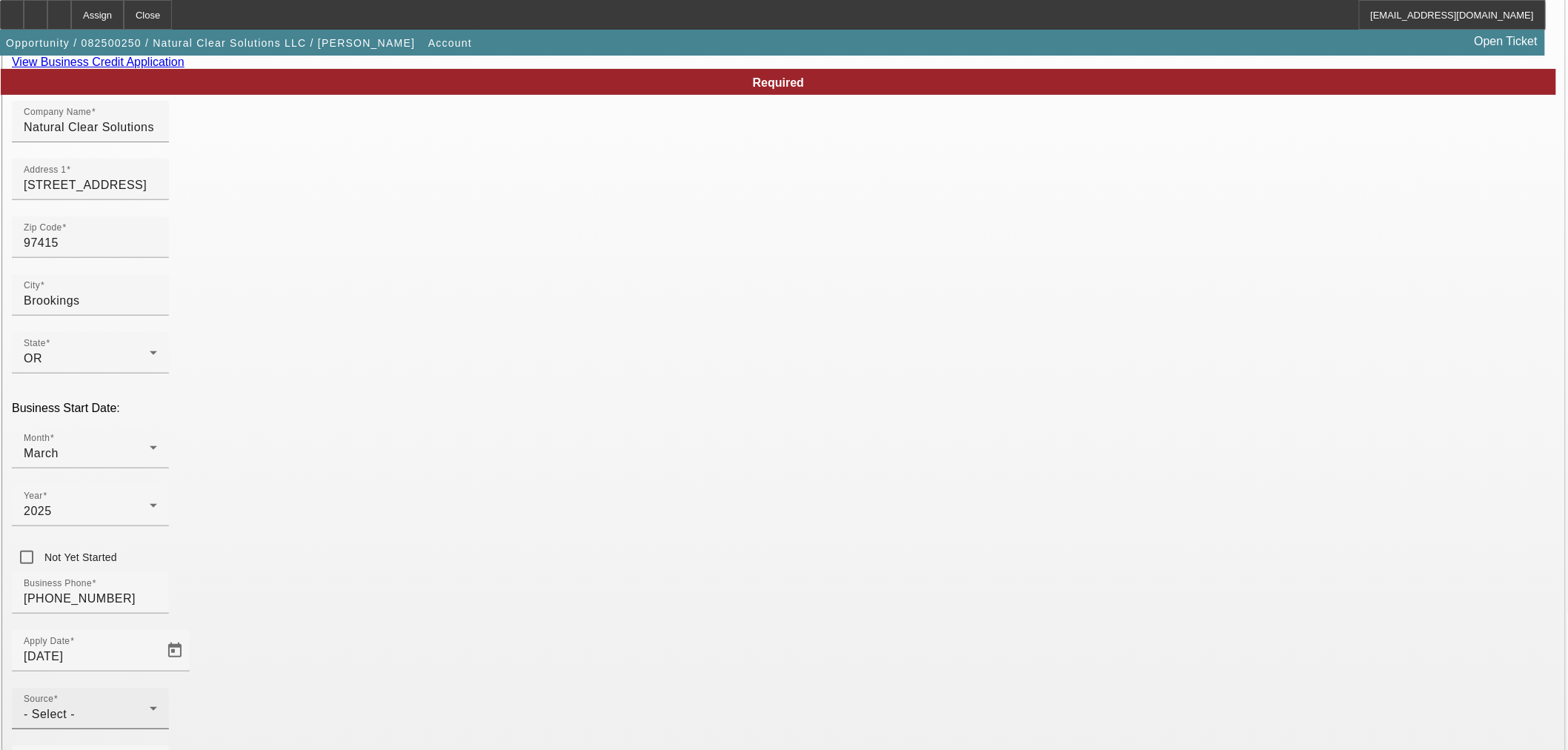
click at [157, 688] on div "Source - Select -" at bounding box center [90, 709] width 133 height 42
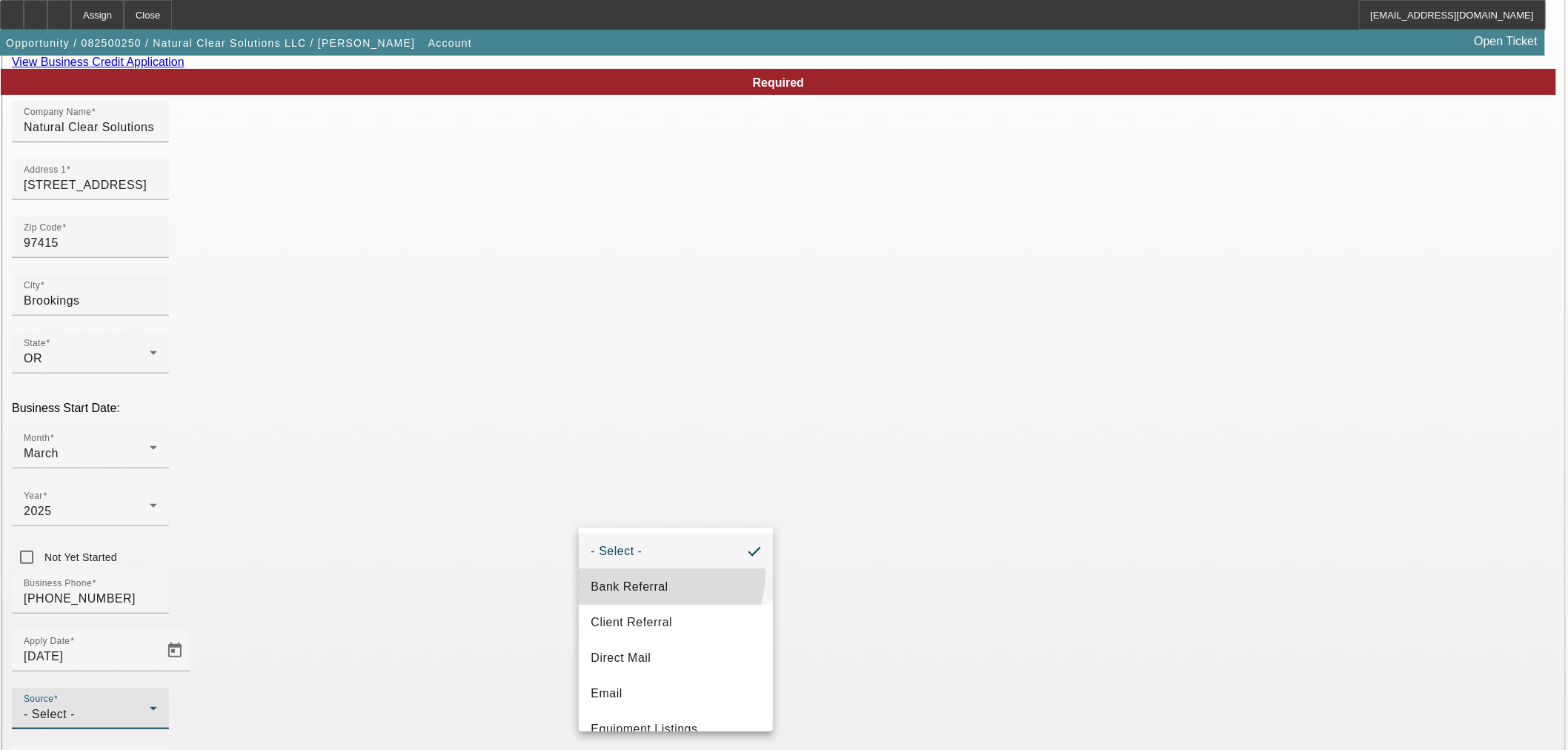
click at [660, 575] on mat-option "Bank Referral" at bounding box center [675, 587] width 194 height 36
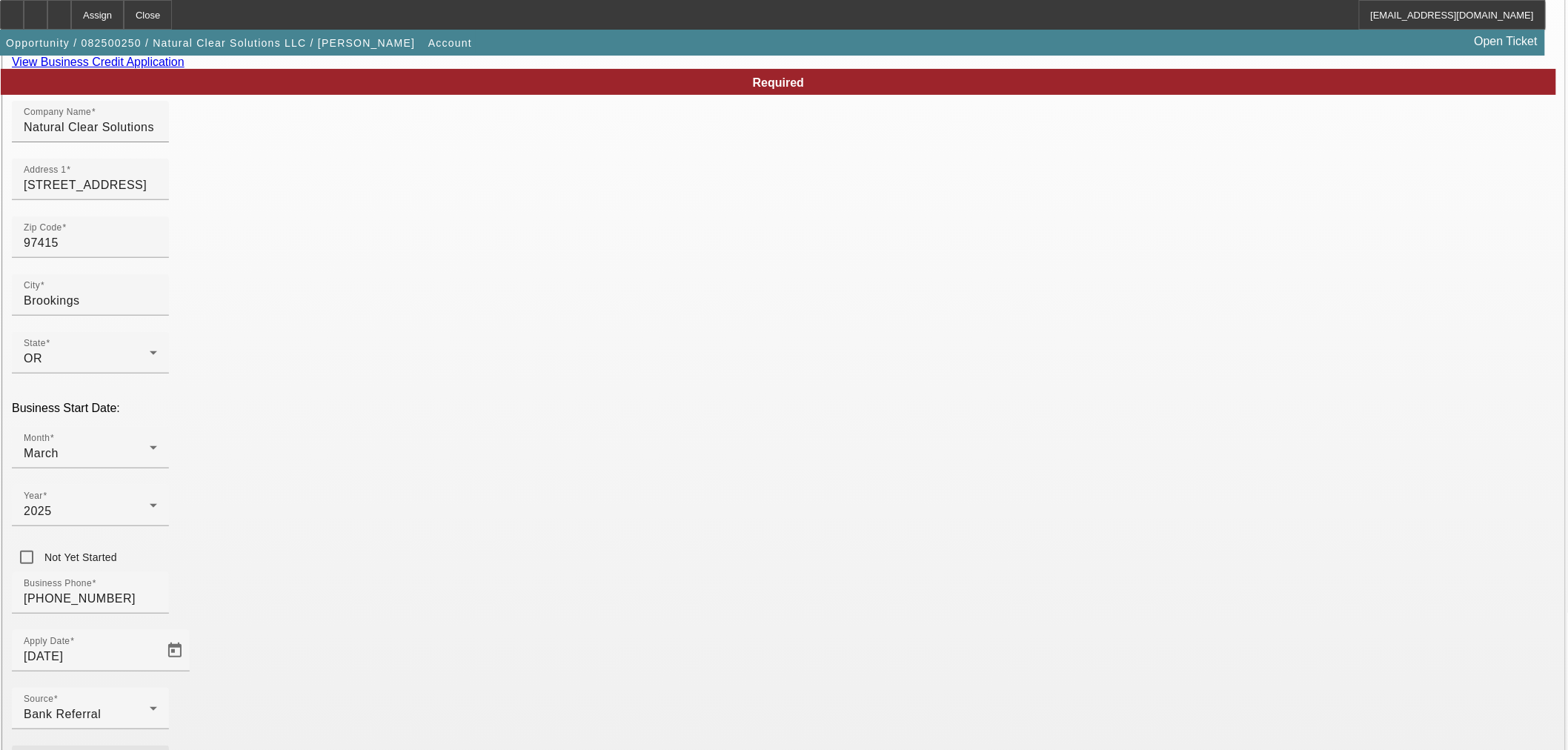
click at [397, 426] on mat-option "Excavator" at bounding box center [459, 410] width 194 height 36
click at [603, 580] on div at bounding box center [784, 375] width 1568 height 750
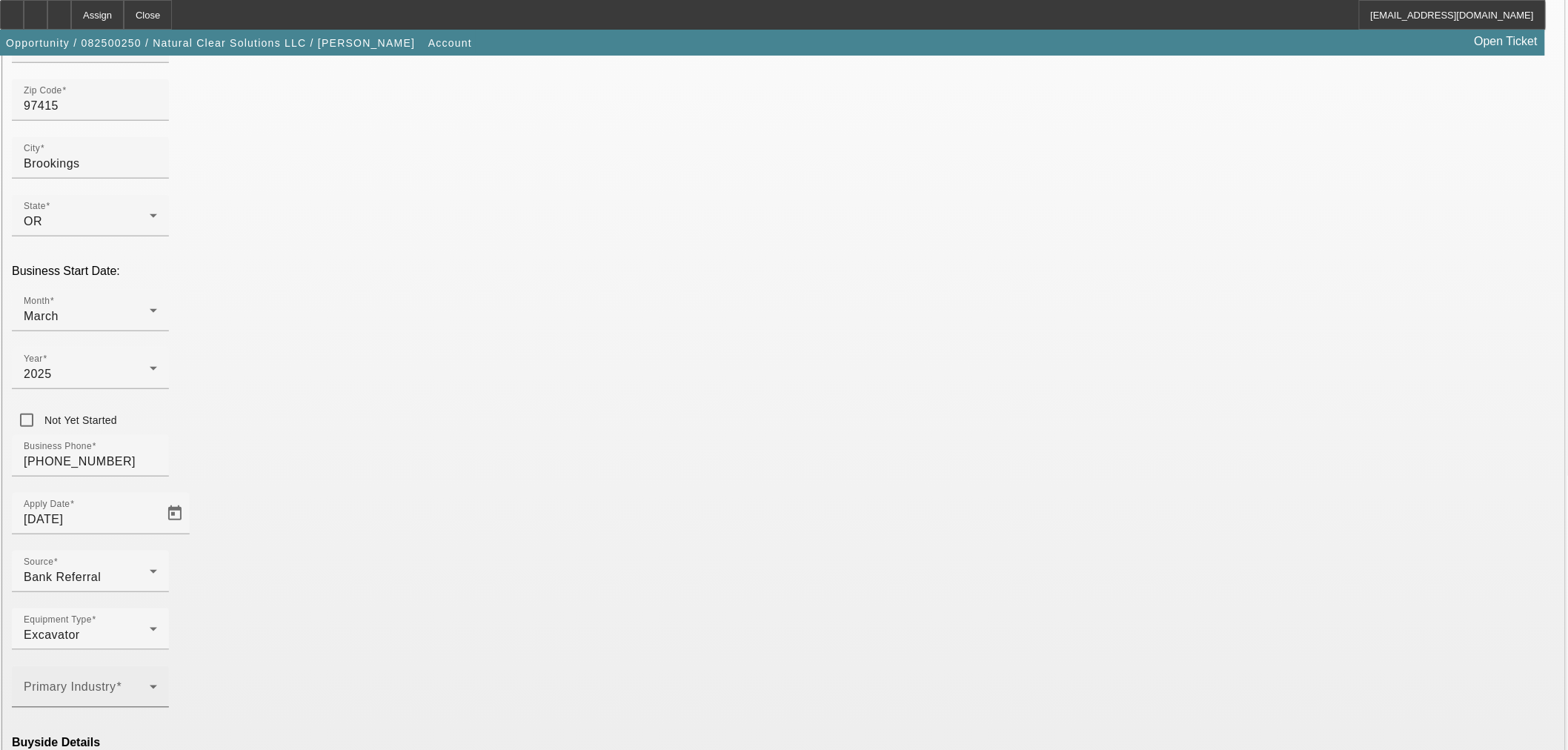
click at [150, 685] on span at bounding box center [86, 693] width 126 height 17
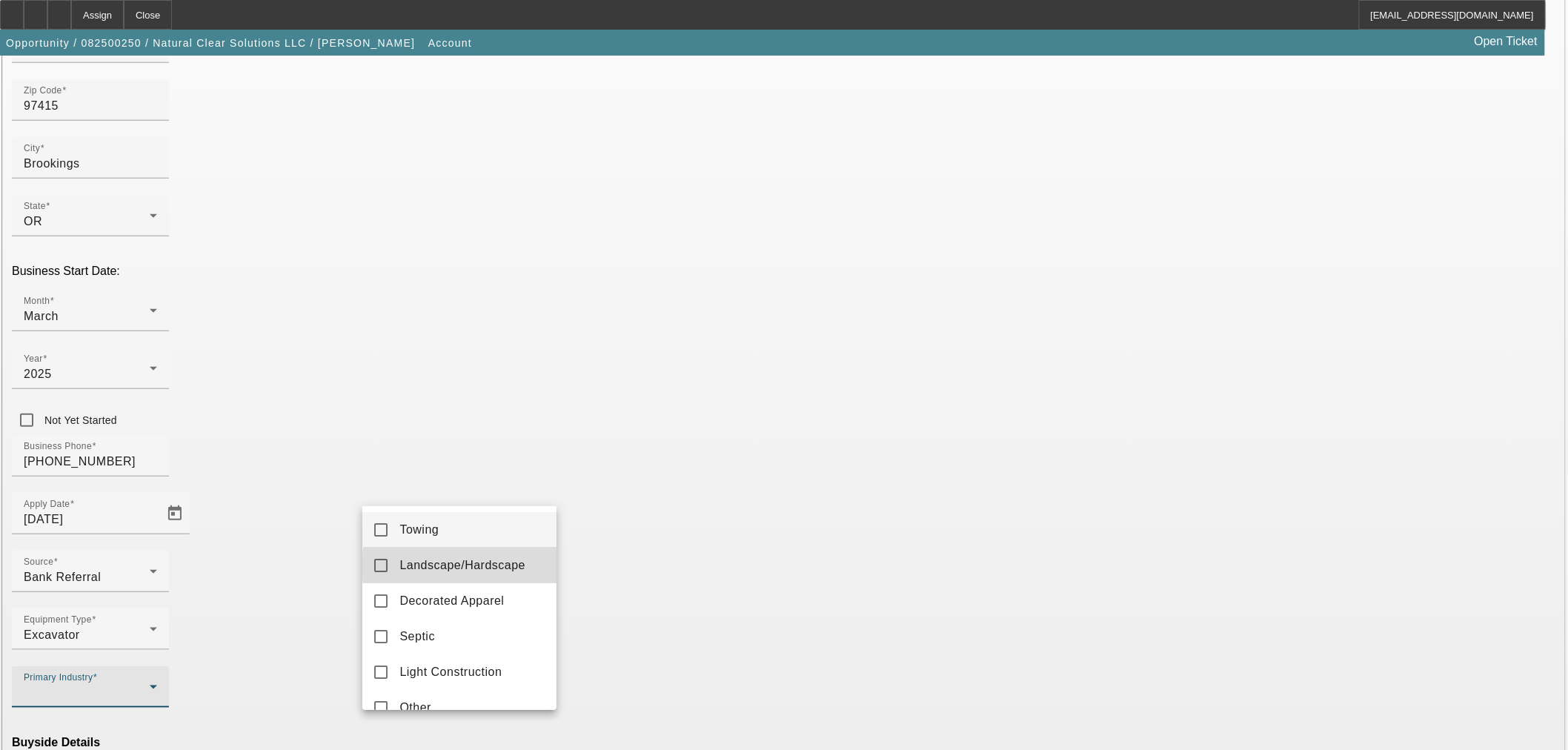
click at [492, 566] on span "Landscape/Hardscape" at bounding box center [462, 565] width 126 height 17
click at [642, 487] on div at bounding box center [784, 375] width 1568 height 750
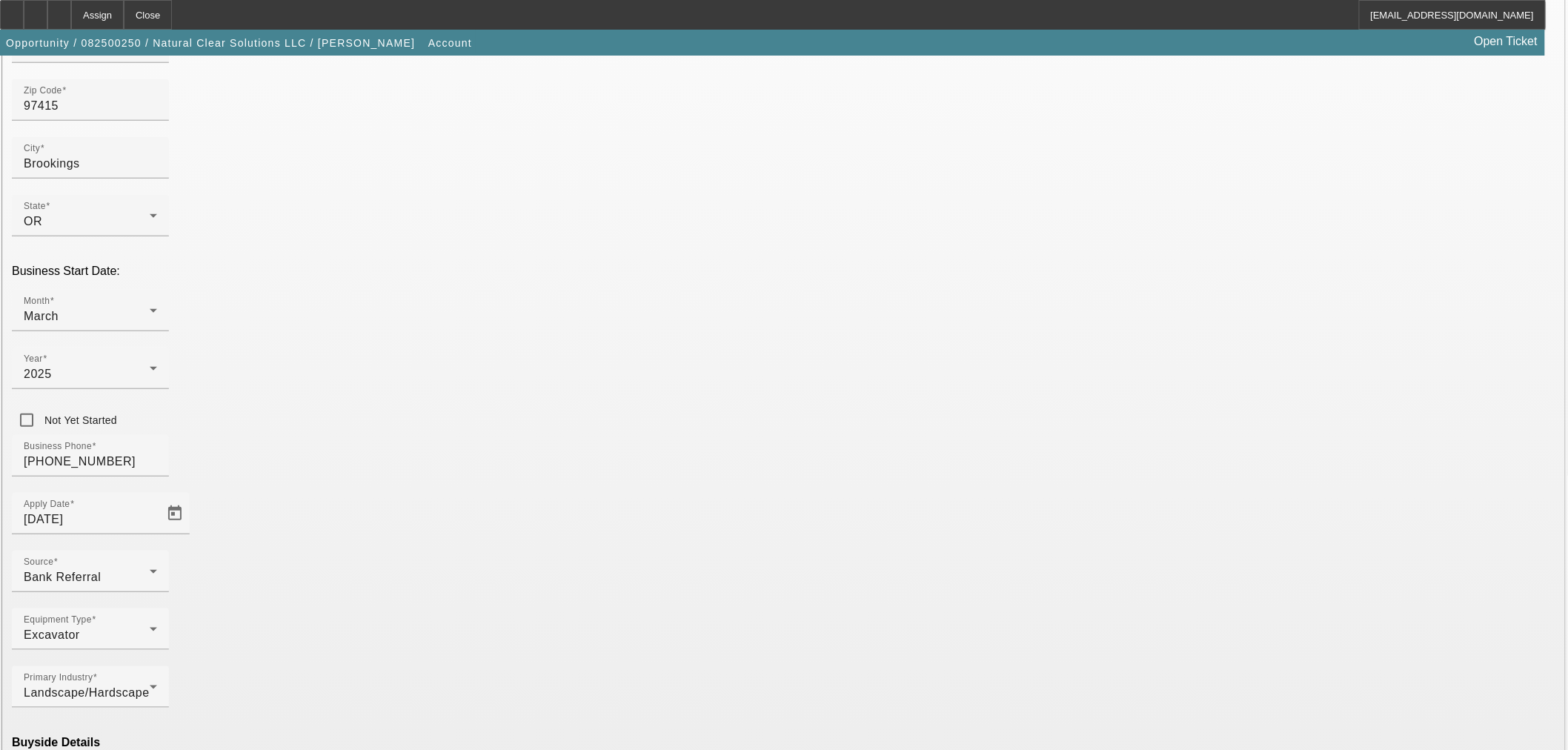
scroll to position [276, 0]
click at [447, 617] on mat-option "Ineligible" at bounding box center [459, 620] width 194 height 36
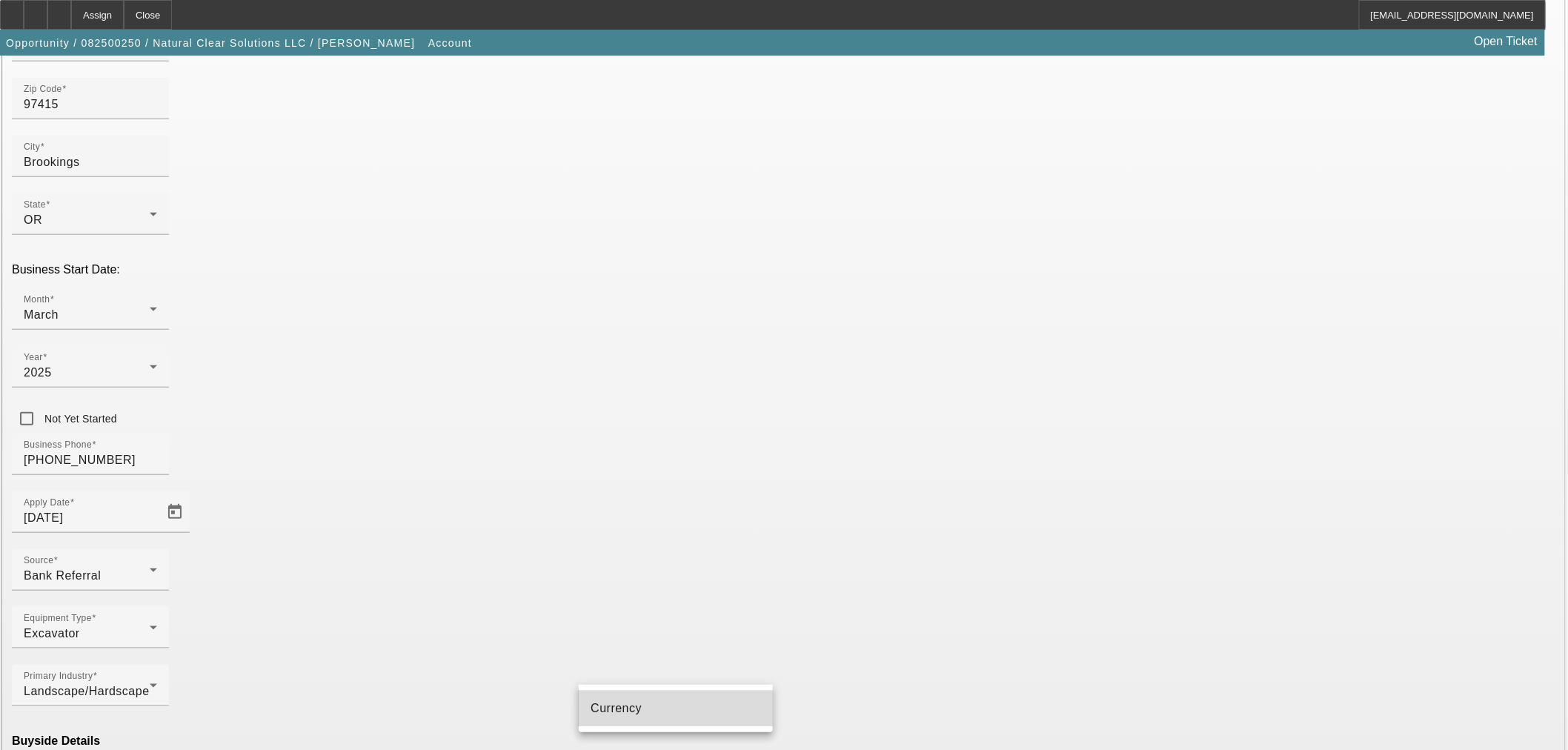
click at [650, 699] on mat-option "Currency" at bounding box center [675, 708] width 194 height 36
type input "Currency"
type input "000000000"
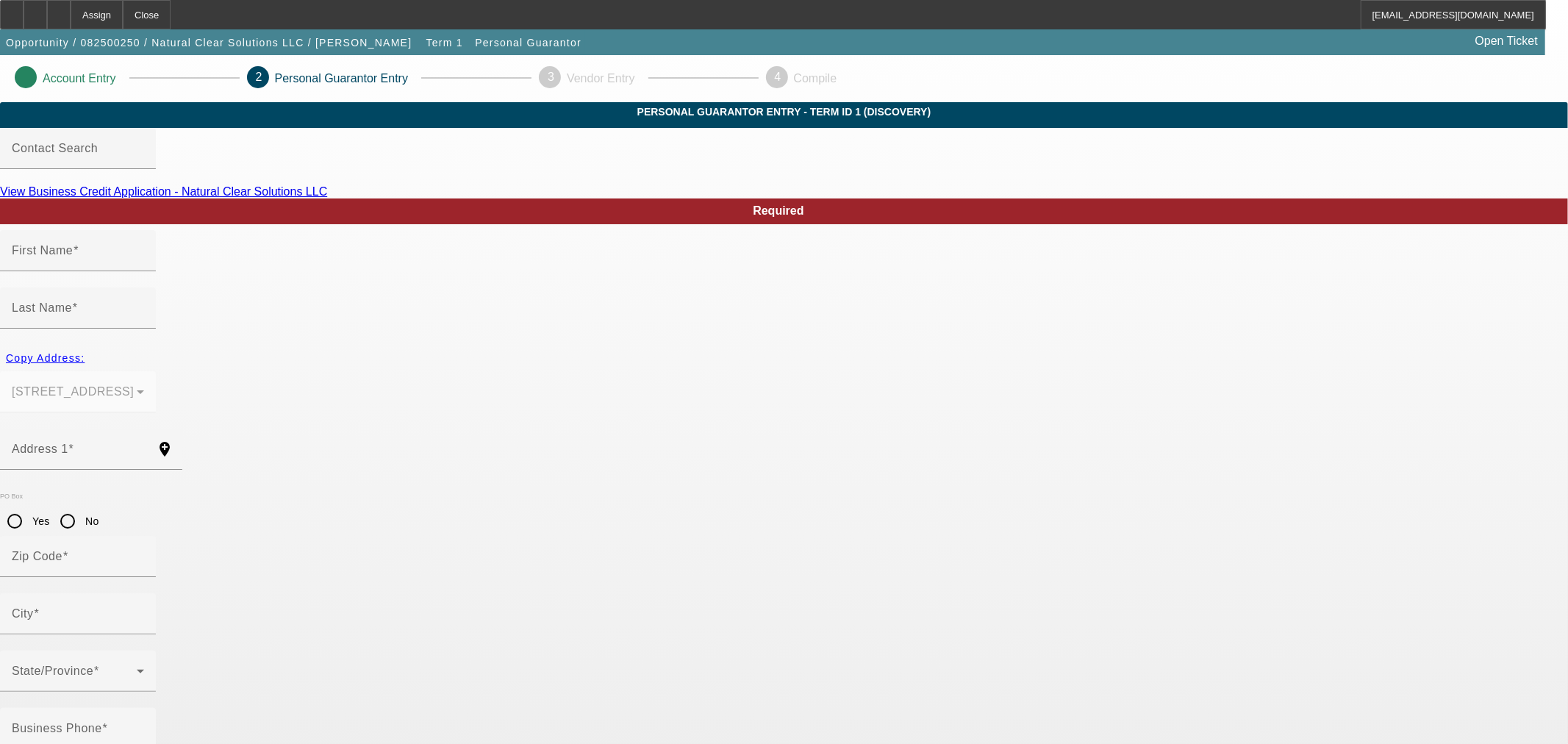
type input "Giovanni"
type input "Rangel"
type input "[STREET_ADDRESS]"
radio input "true"
type input "97415"
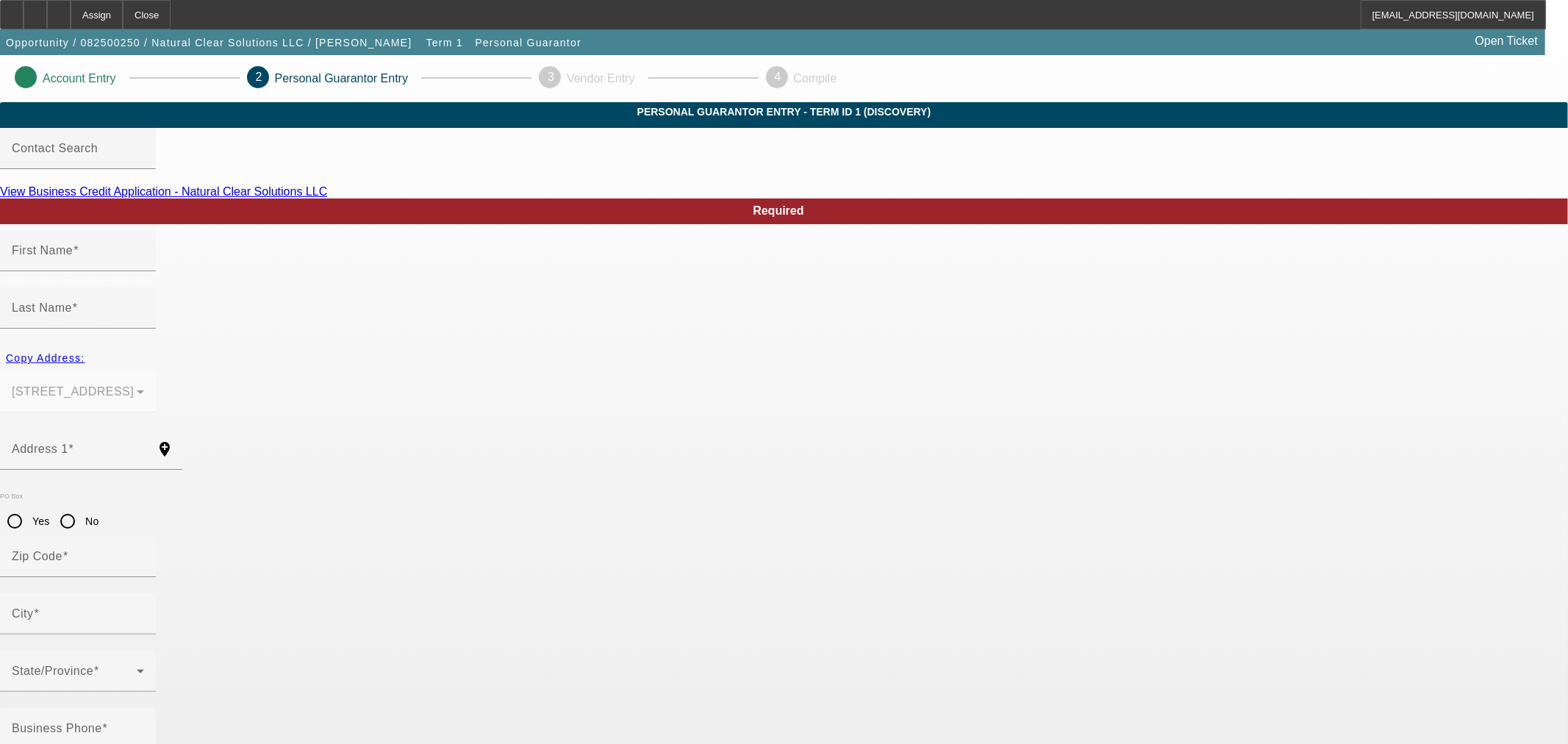
type input "Brookings"
type input "[PHONE_NUMBER]"
type input "100"
type input "540-55-2568"
type input "[EMAIL_ADDRESS][DOMAIN_NAME]"
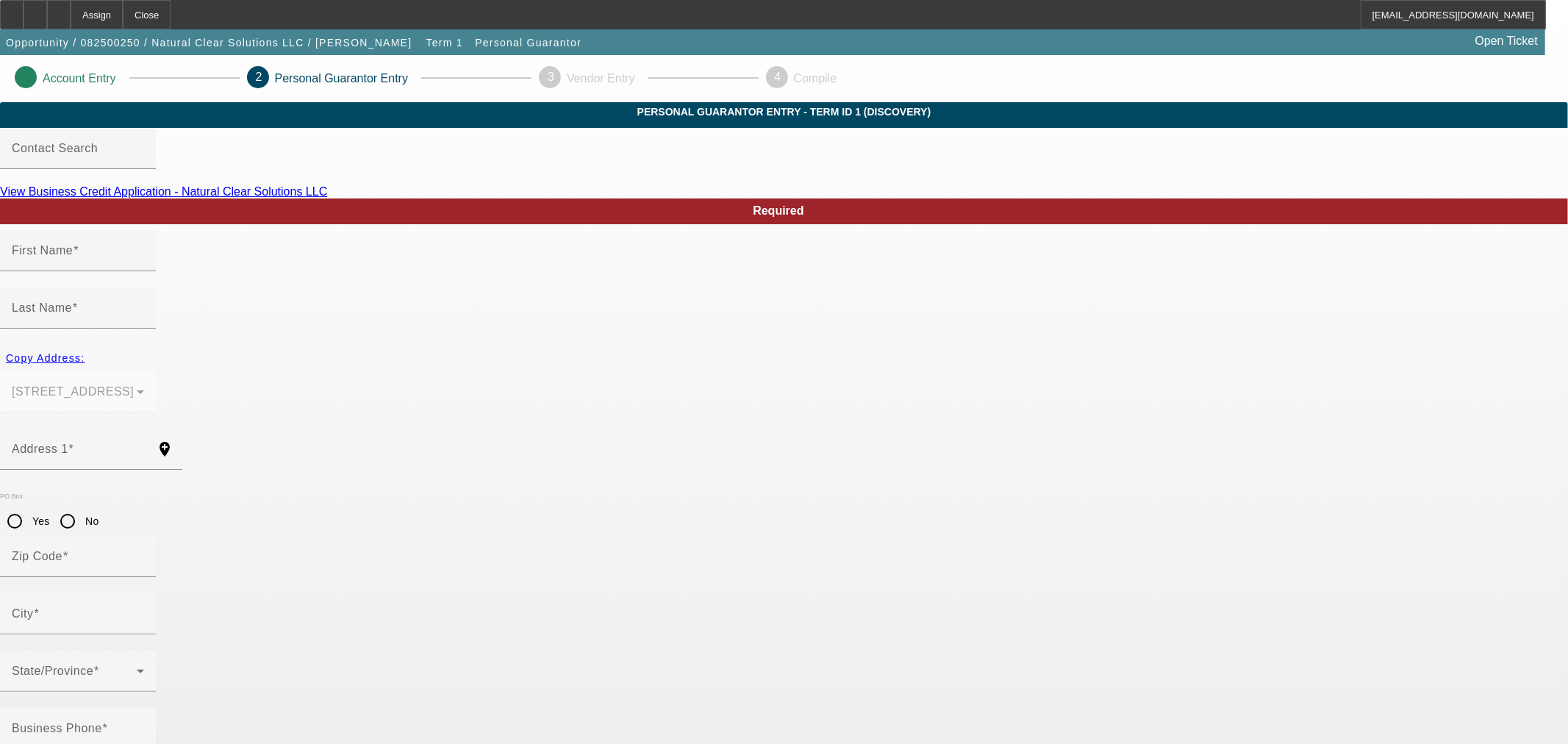
type input "[PHONE_NUMBER]"
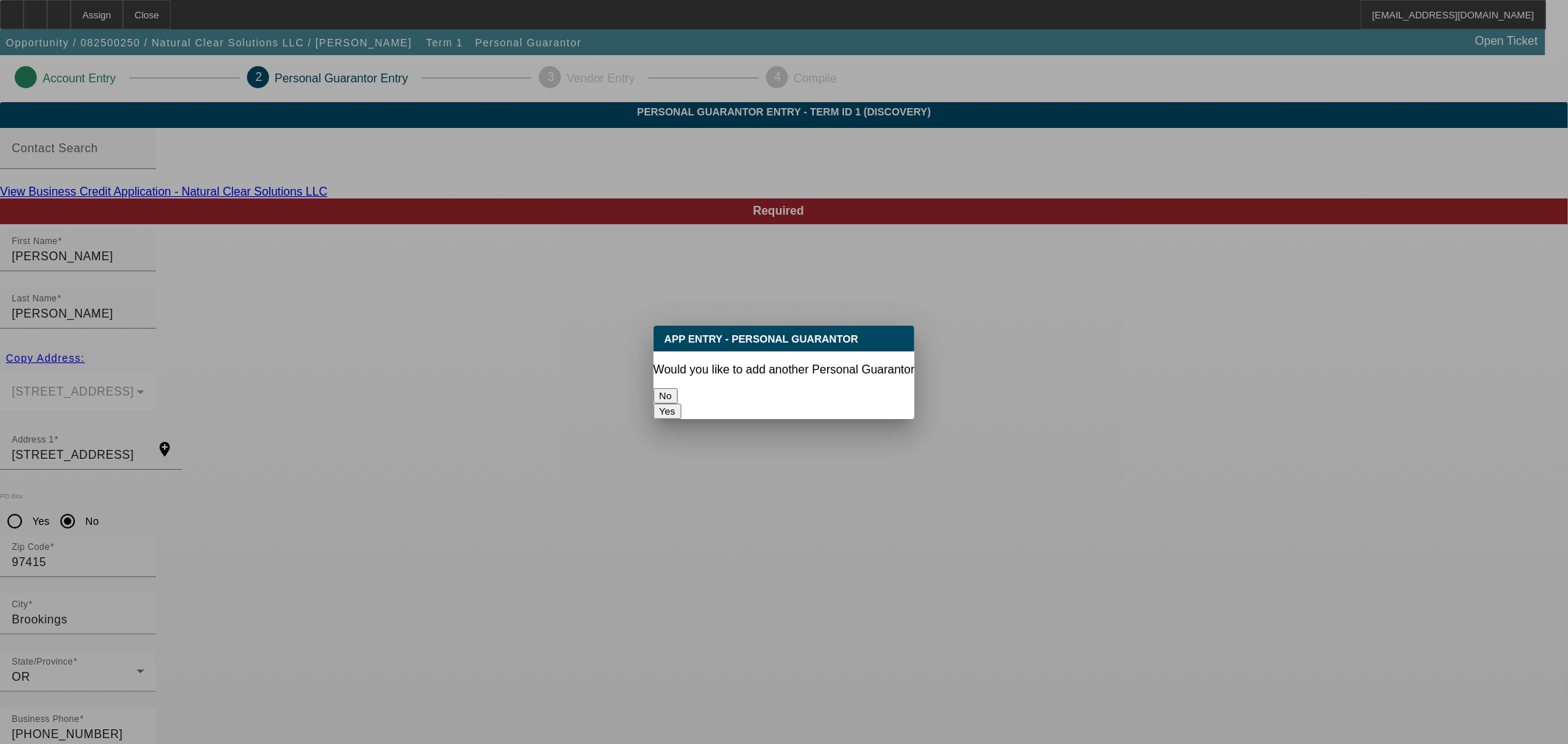
click at [678, 395] on button "No" at bounding box center [666, 396] width 24 height 16
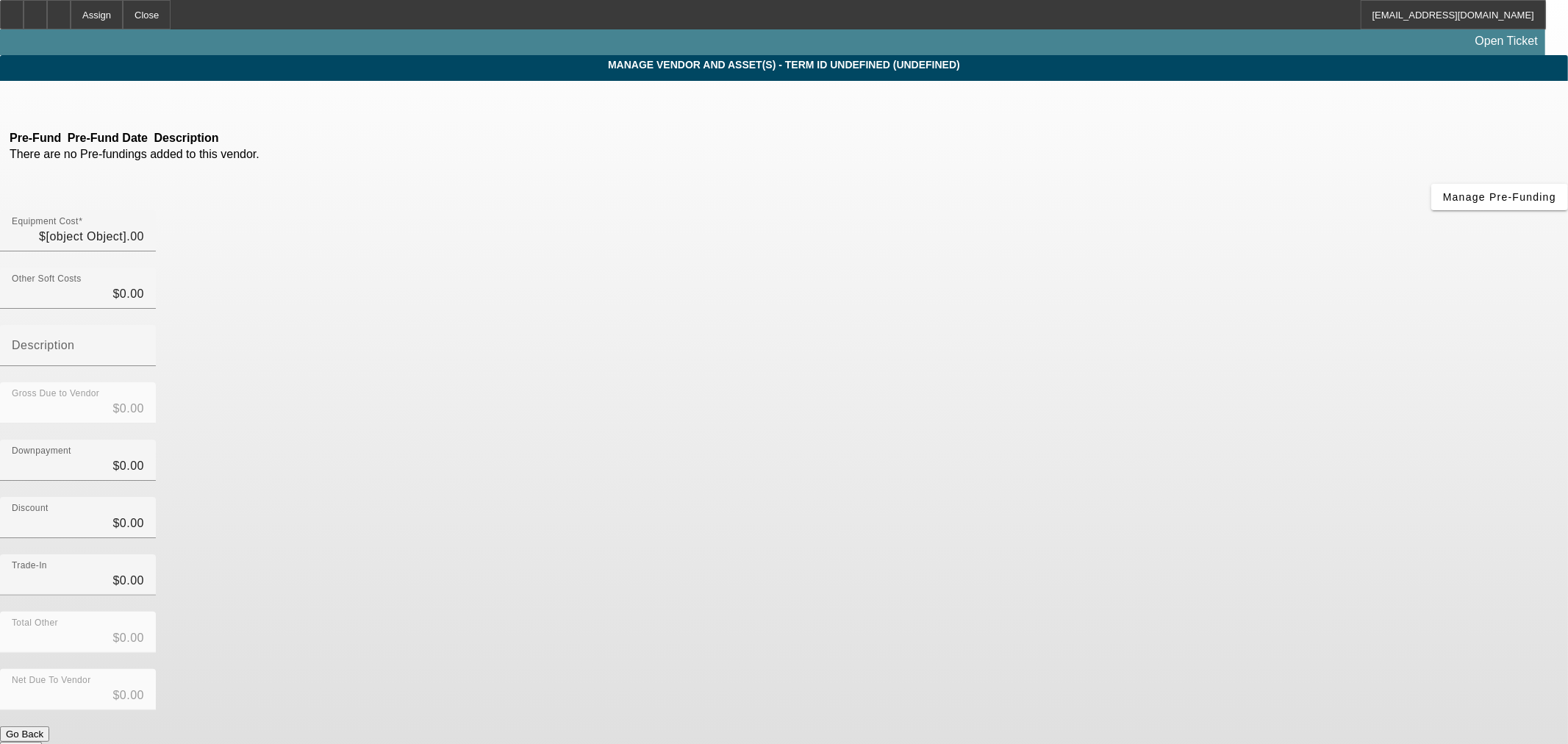
type input "$38,500.00"
type input "$5,000.00"
type input "$33,500.00"
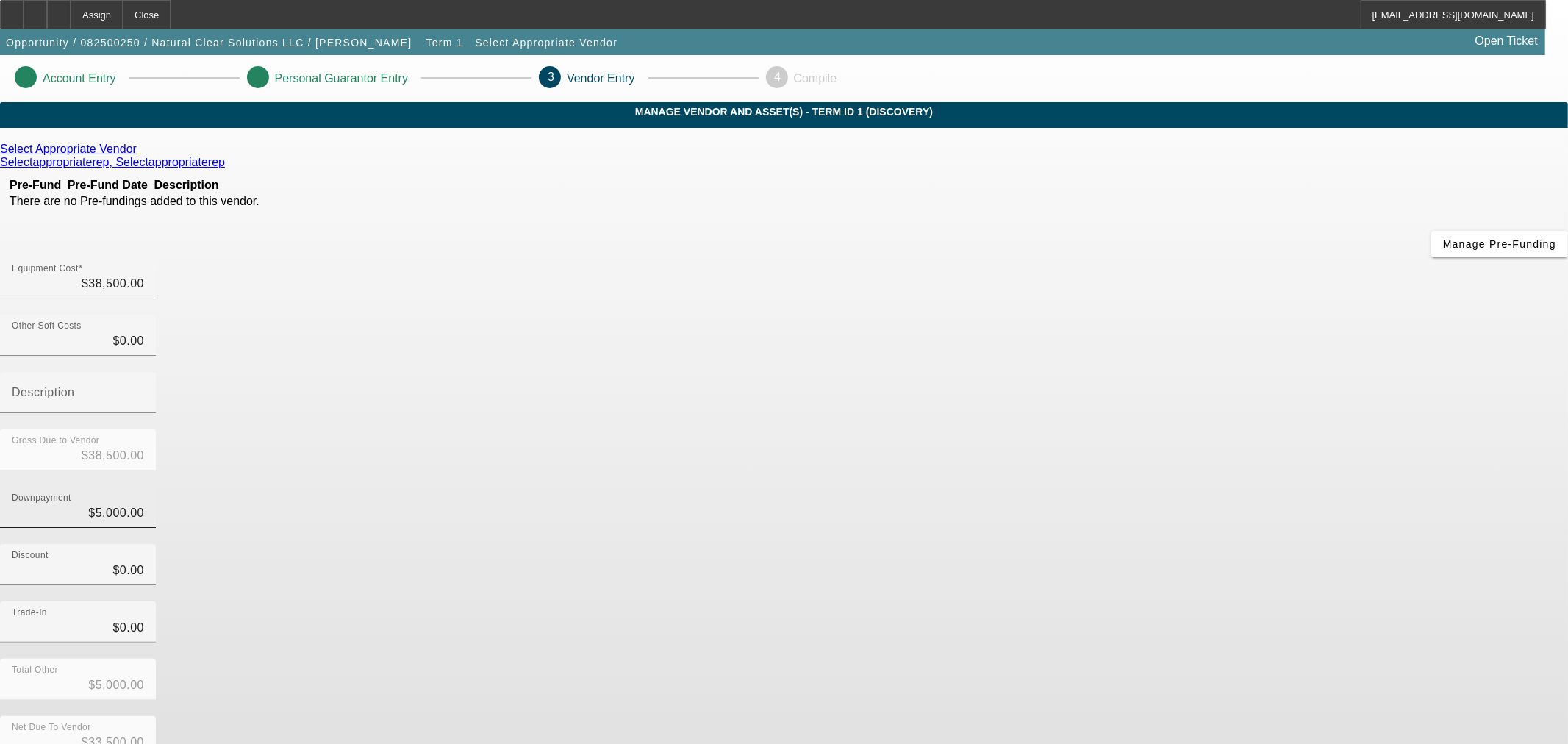
type input "5000"
click at [144, 504] on input "5000" at bounding box center [78, 513] width 132 height 17
type input "$0.00"
type input "$38,500.00"
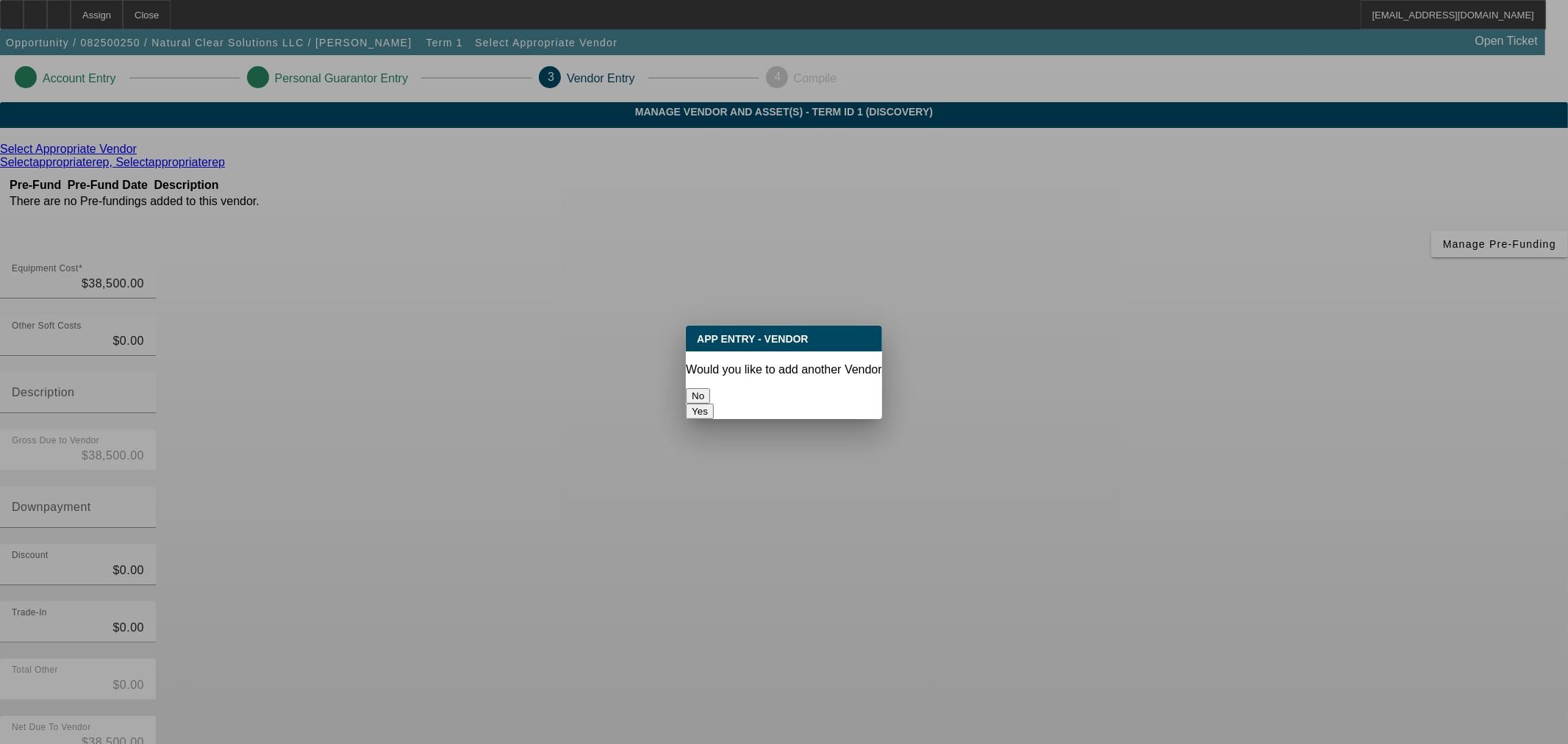
click at [710, 394] on button "No" at bounding box center [698, 396] width 24 height 16
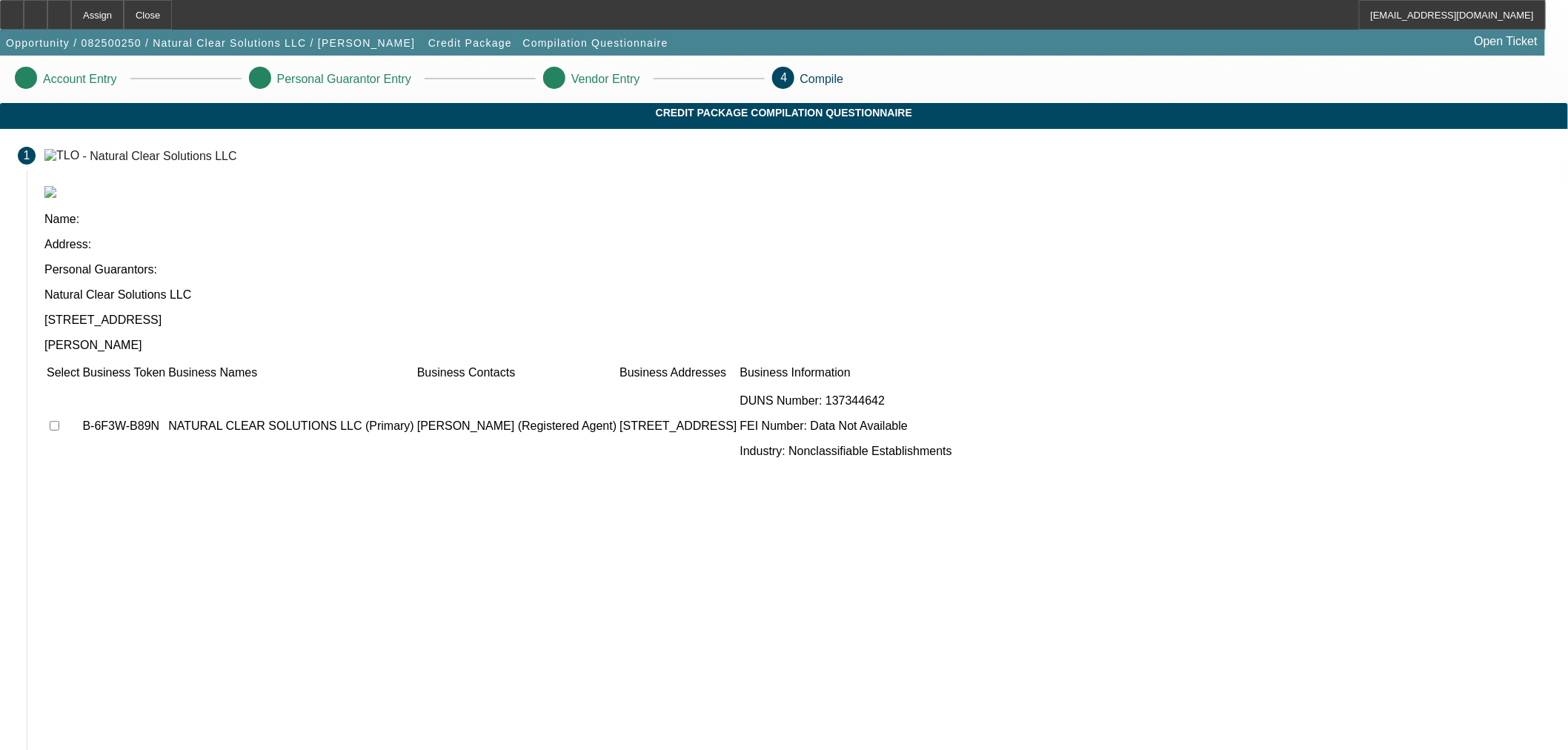
click at [59, 421] on input "checkbox" at bounding box center [54, 426] width 10 height 10
checkbox input "true"
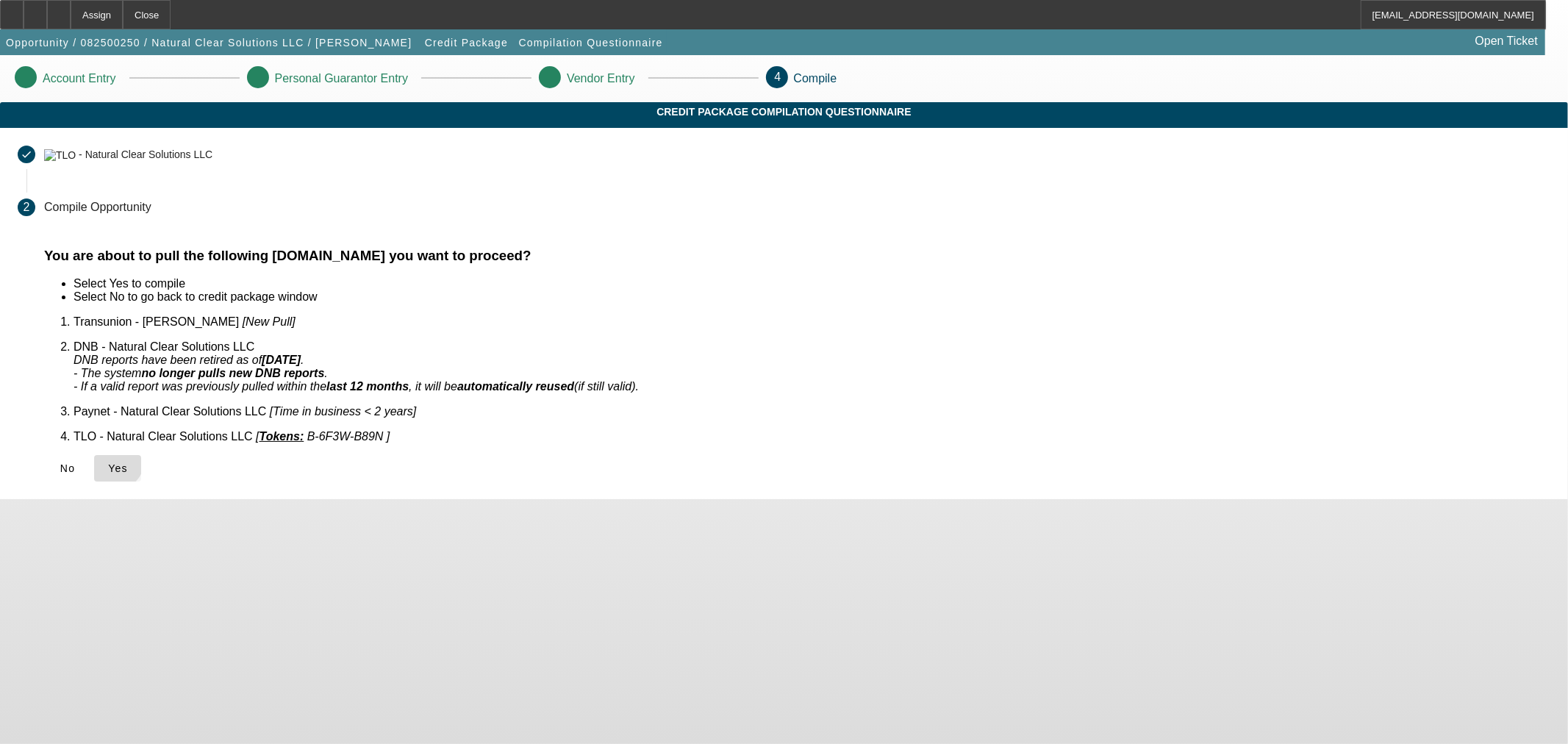
drag, startPoint x: 458, startPoint y: 437, endPoint x: 688, endPoint y: 498, distance: 238.0
click at [108, 463] on icon at bounding box center [108, 469] width 0 height 12
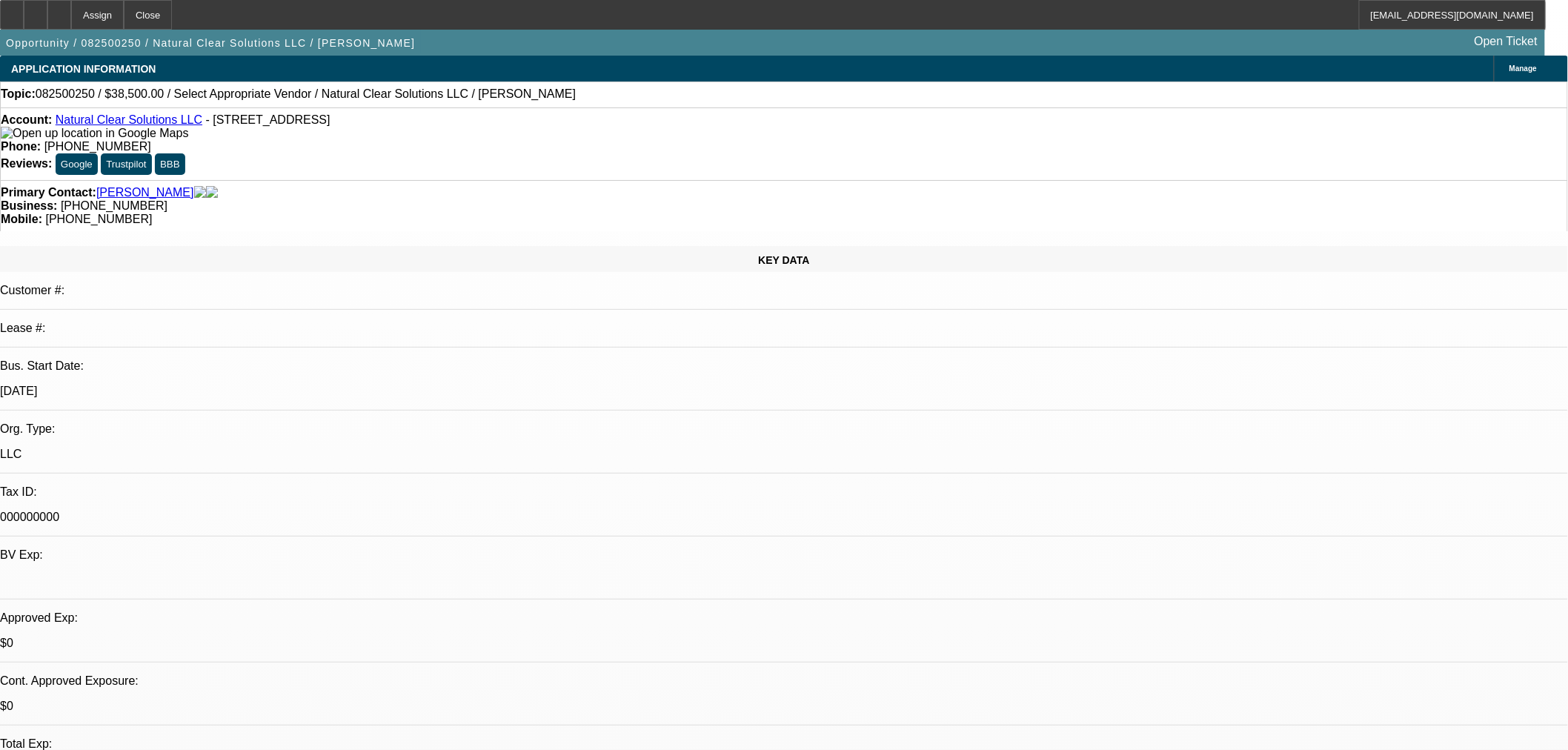
select select "0"
select select "2"
select select "0"
select select "6"
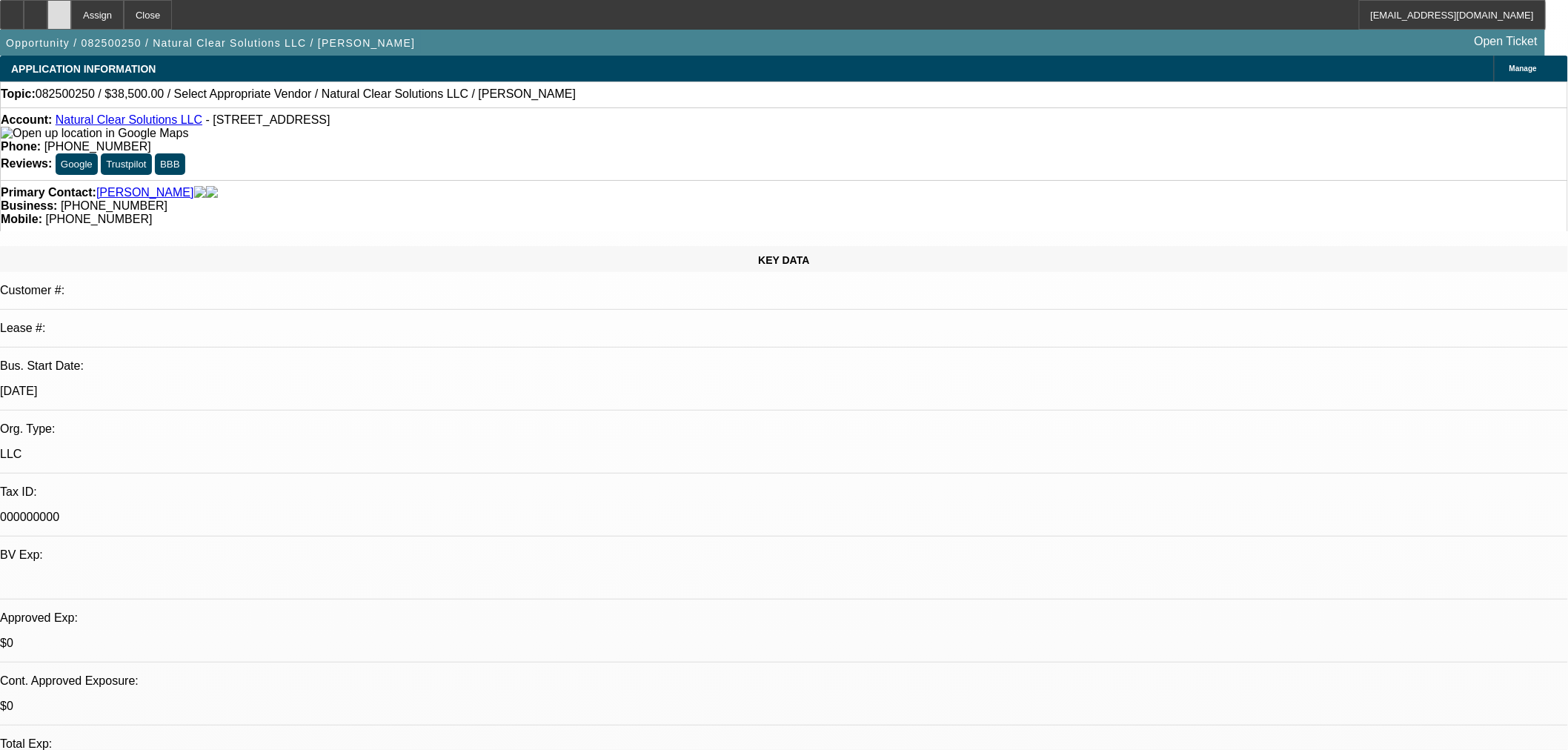
click at [59, 10] on icon at bounding box center [59, 10] width 0 height 0
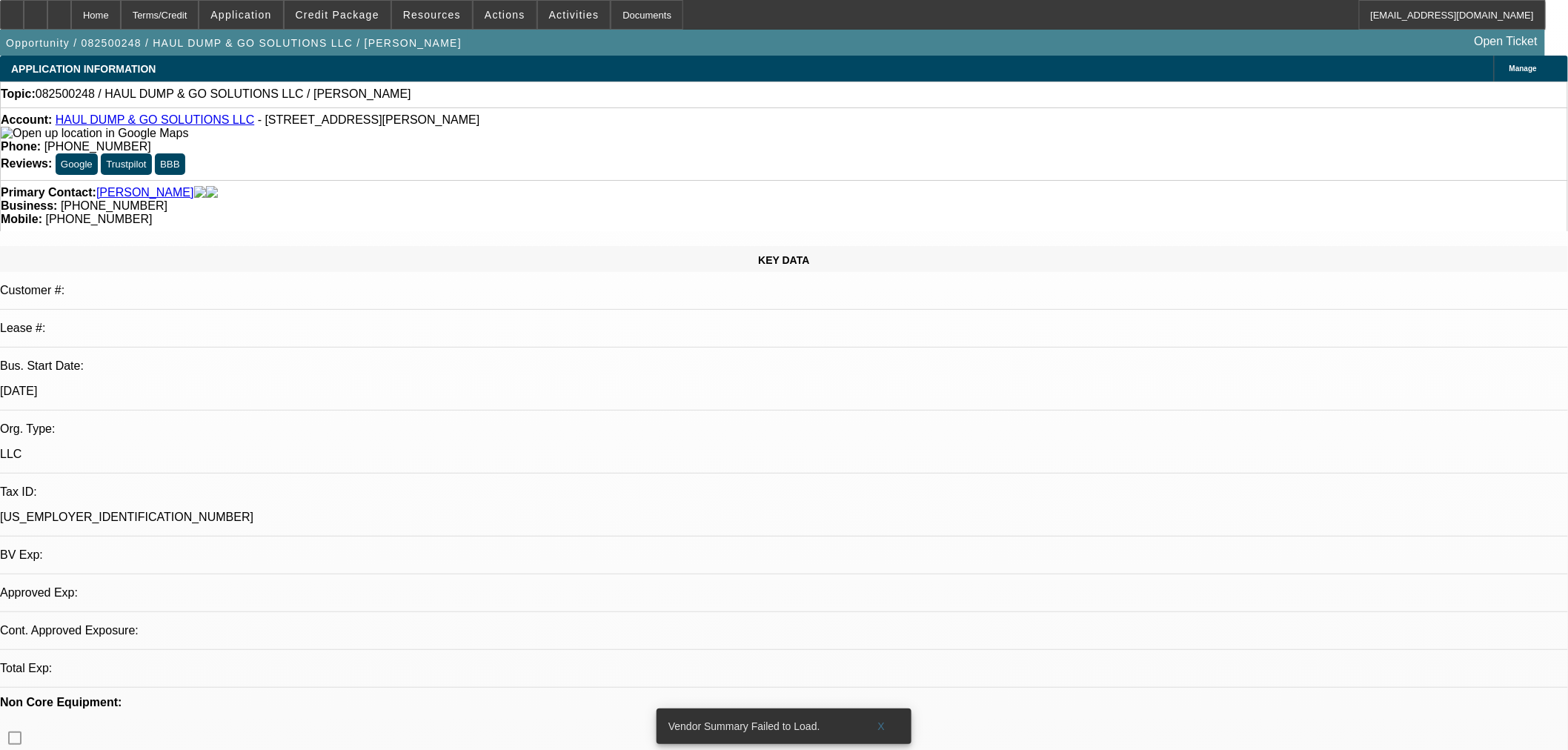
select select "0"
select select "2"
select select "0"
select select "6"
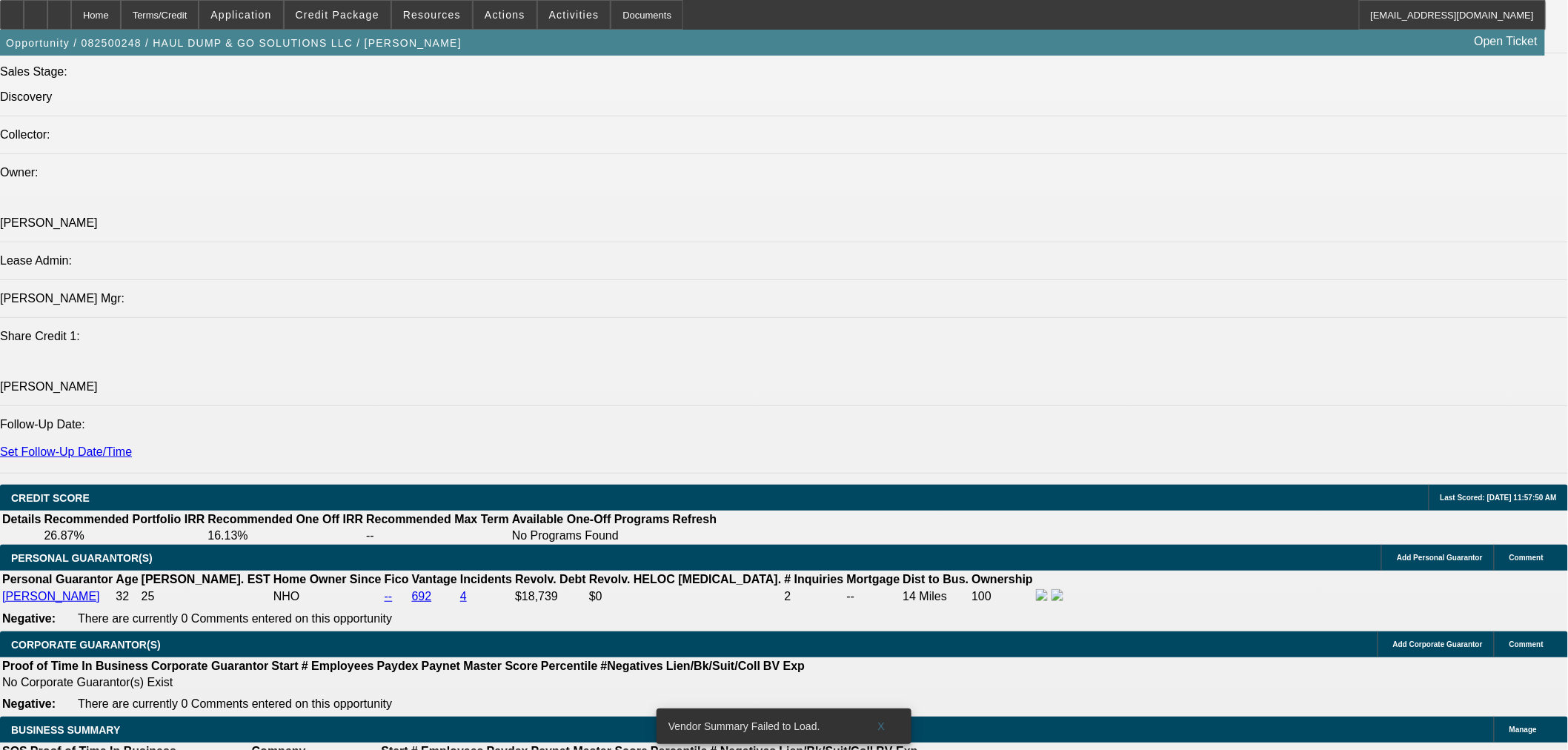
scroll to position [1784, 0]
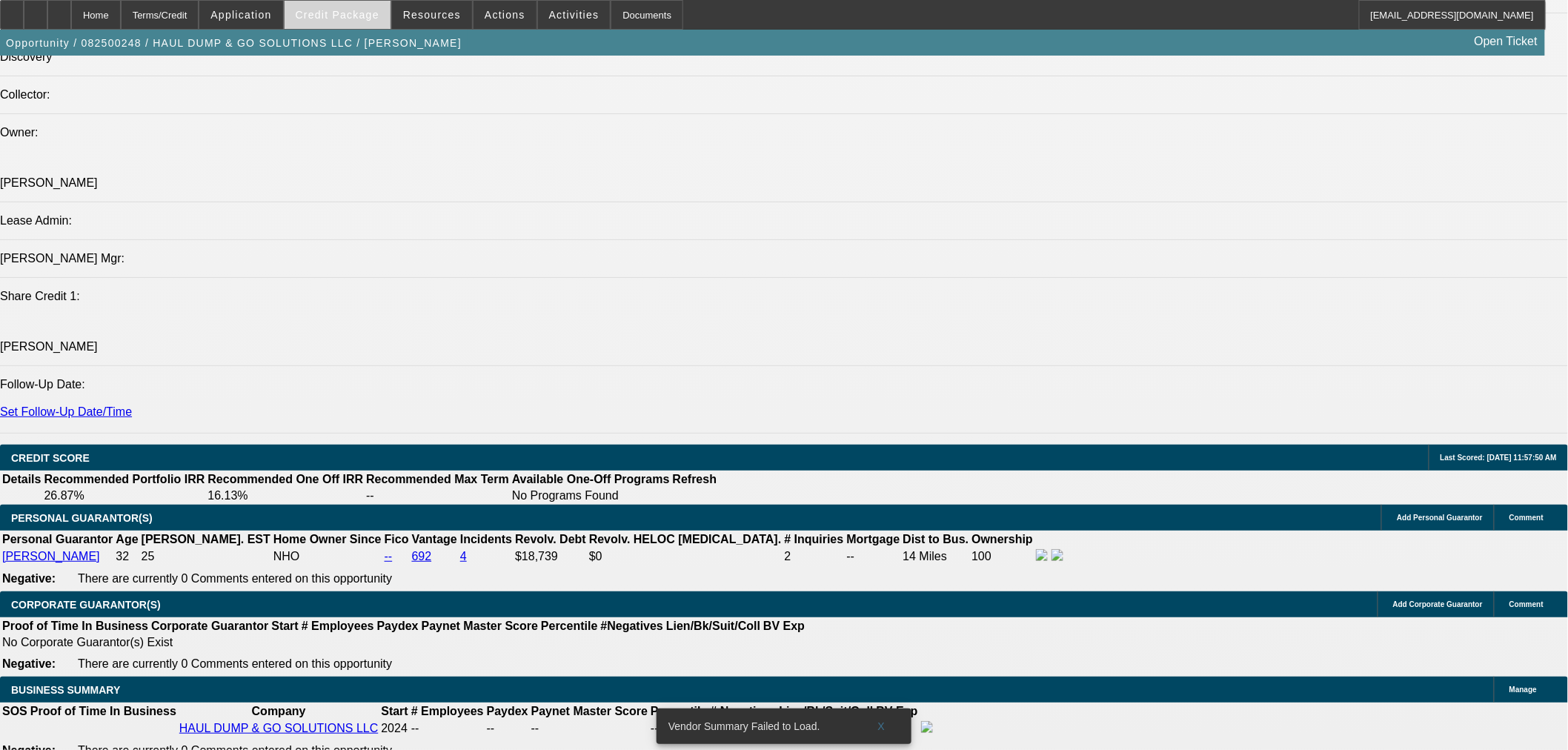
click at [365, 25] on span at bounding box center [337, 15] width 106 height 36
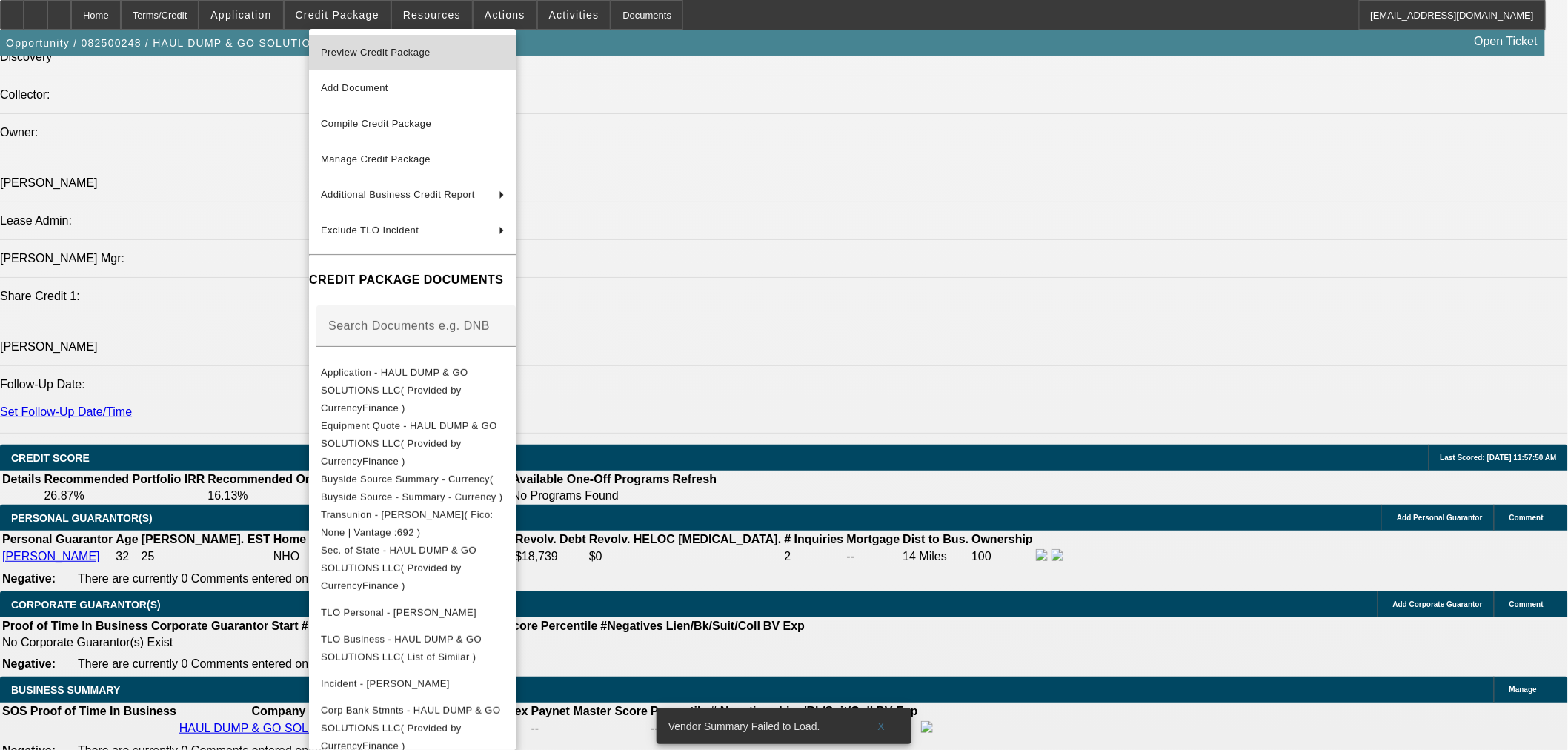
click at [397, 52] on span "Preview Credit Package" at bounding box center [376, 52] width 110 height 11
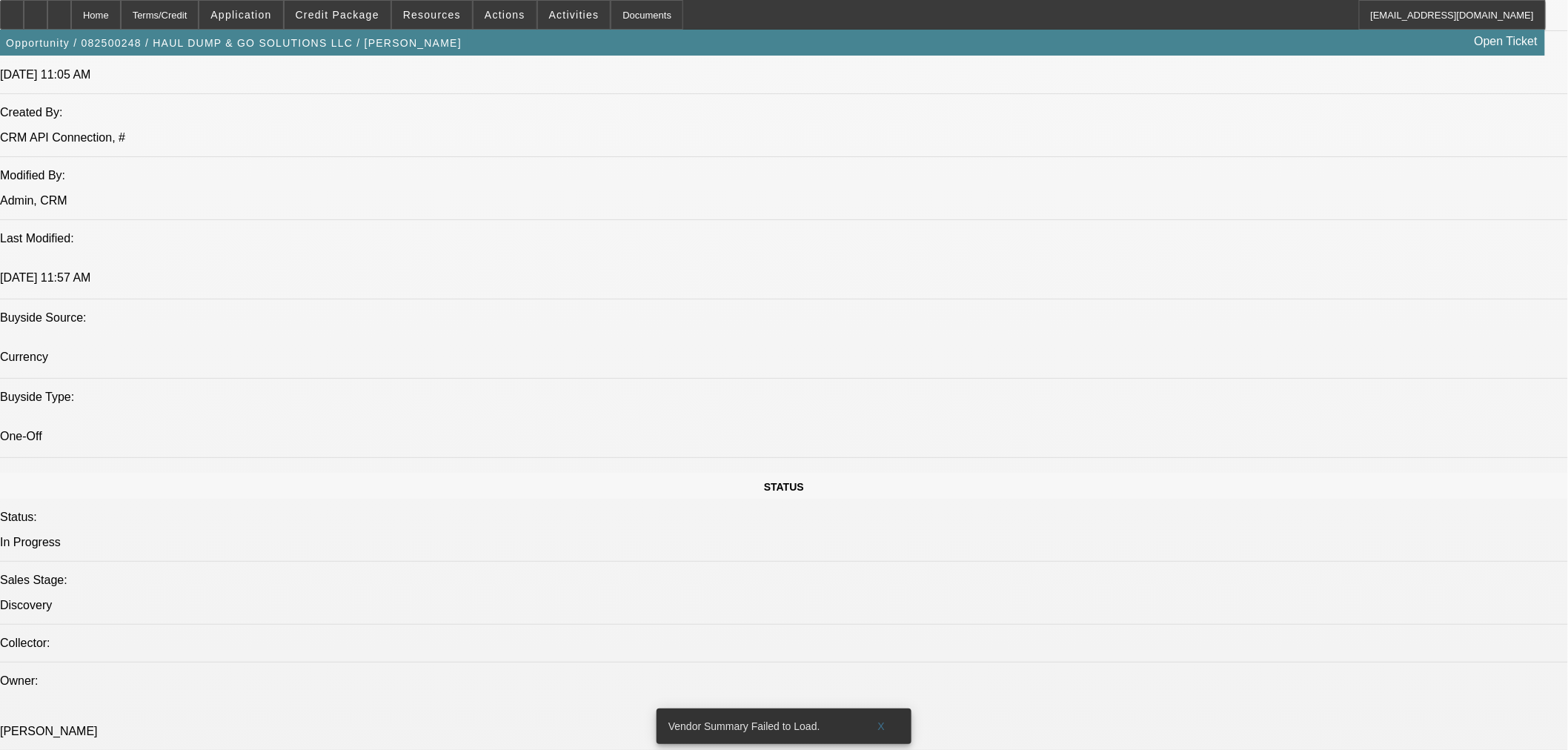
scroll to position [1235, 0]
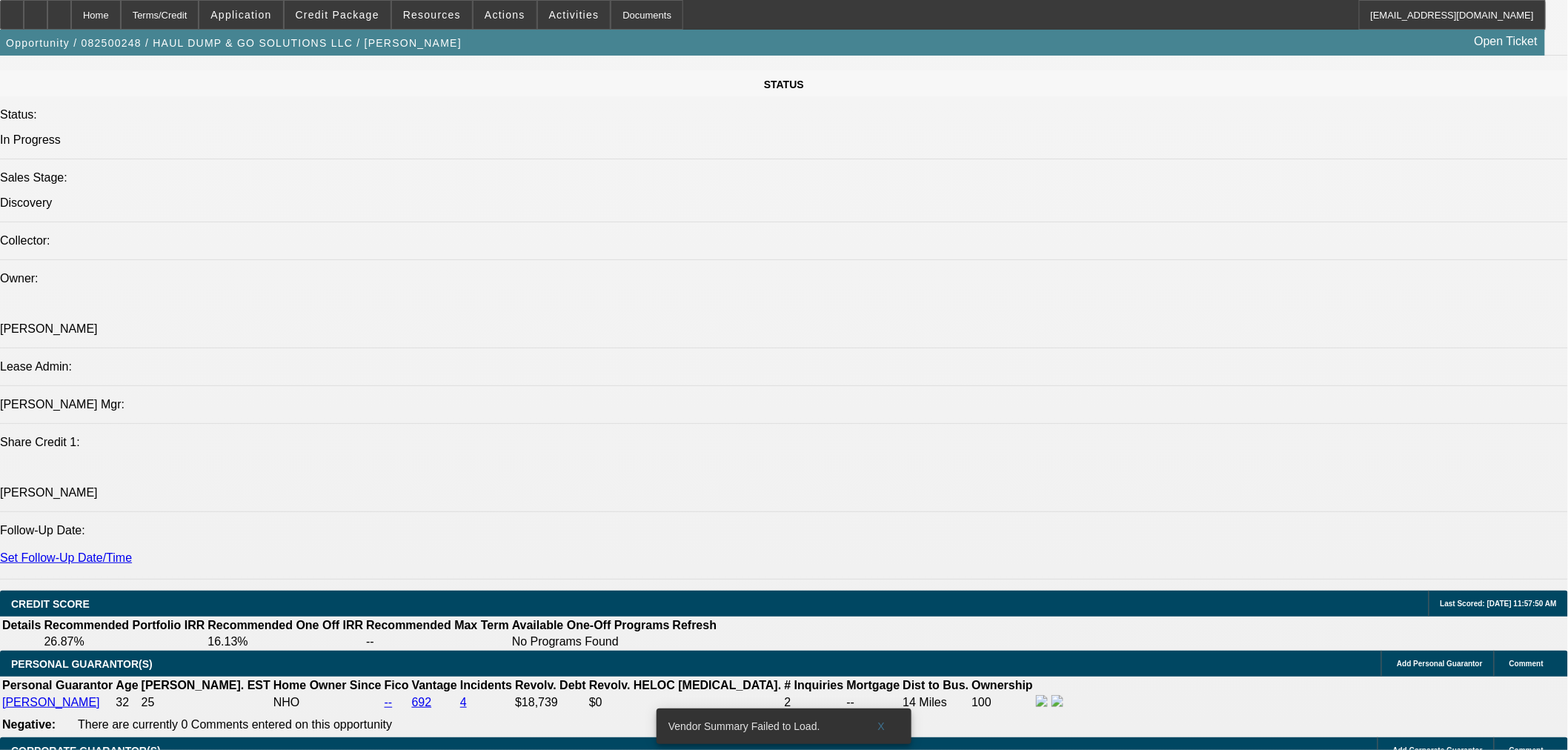
scroll to position [1647, 0]
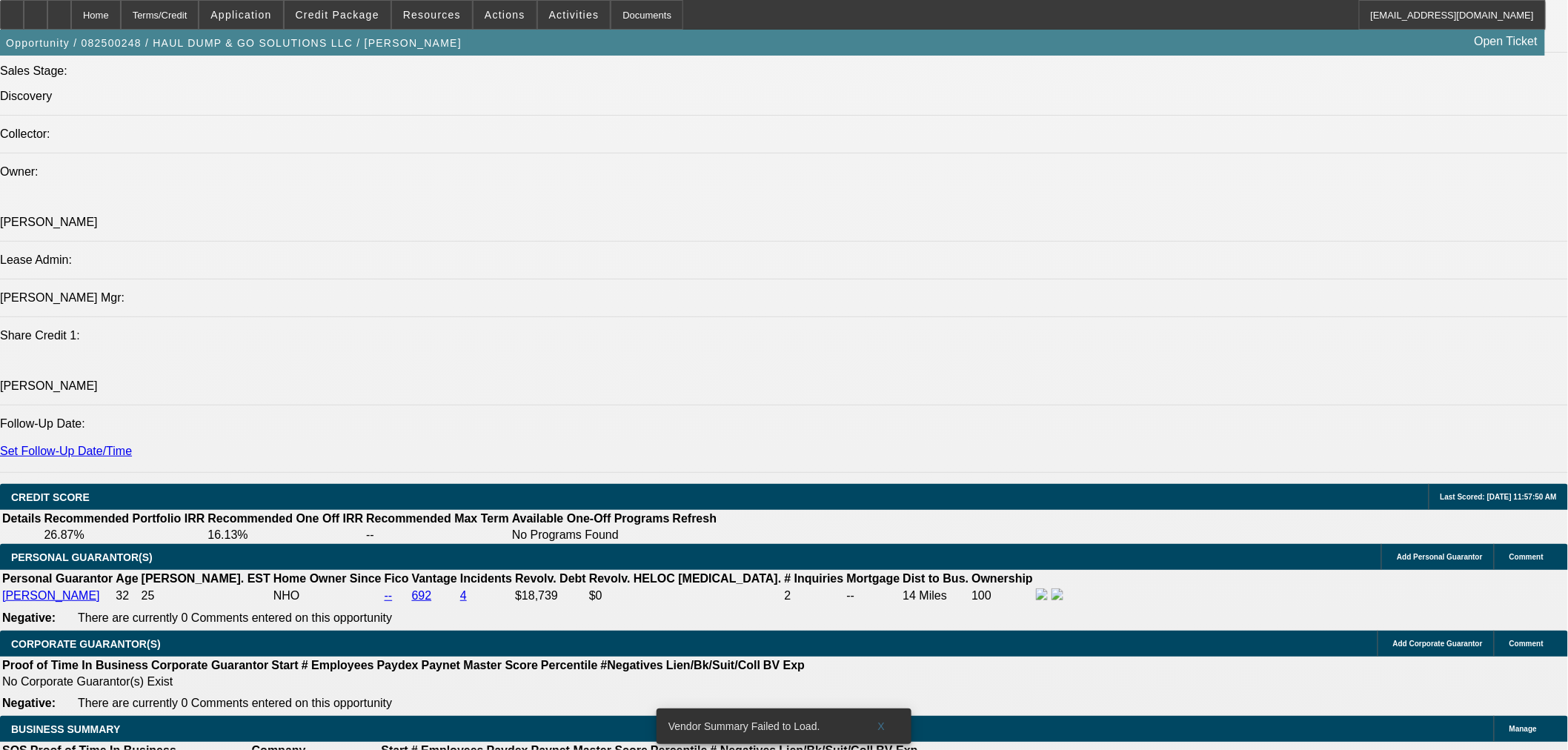
scroll to position [1784, 0]
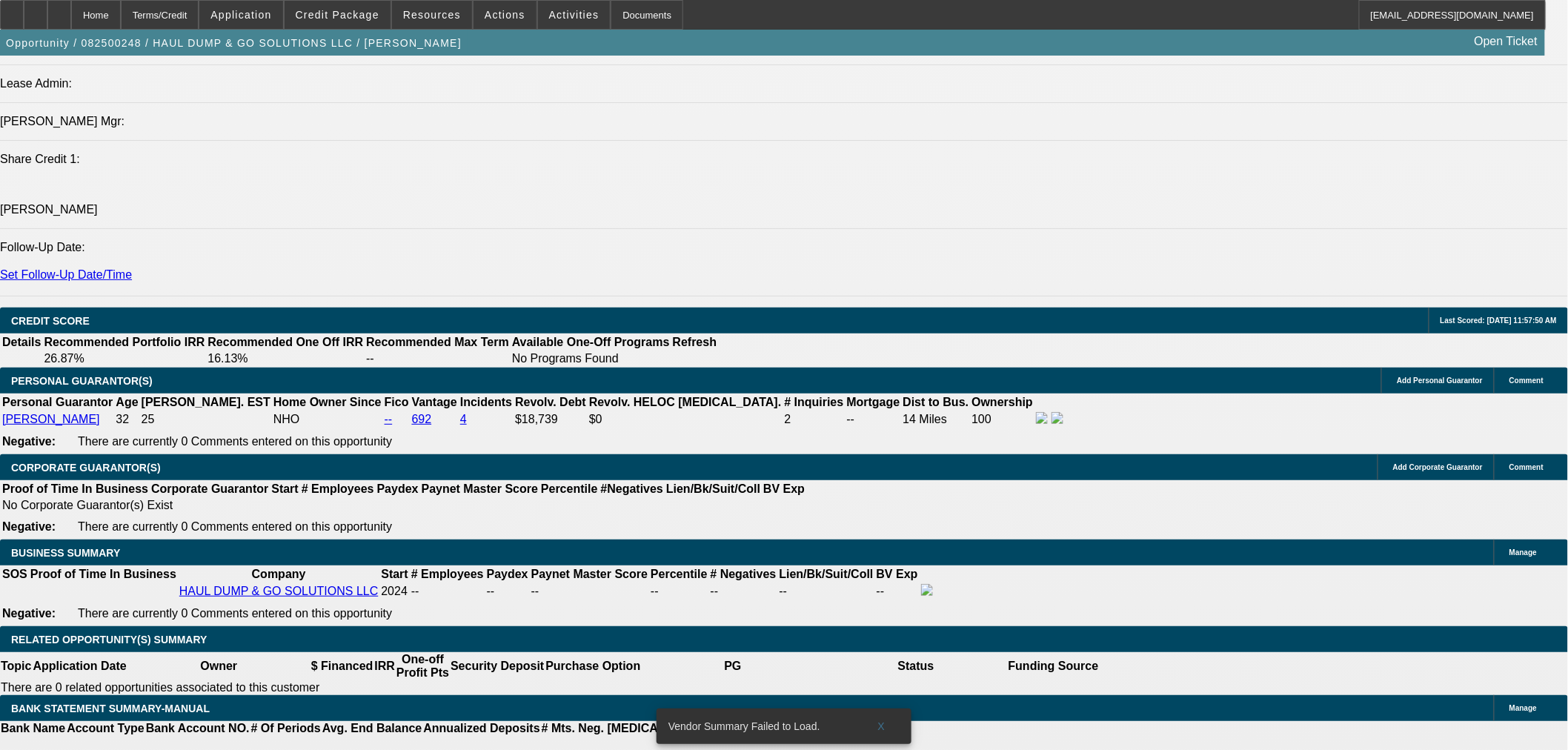
drag, startPoint x: 1394, startPoint y: 461, endPoint x: 1198, endPoint y: 461, distance: 196.0
copy td "anthony-oceguera@gocurrency.com"
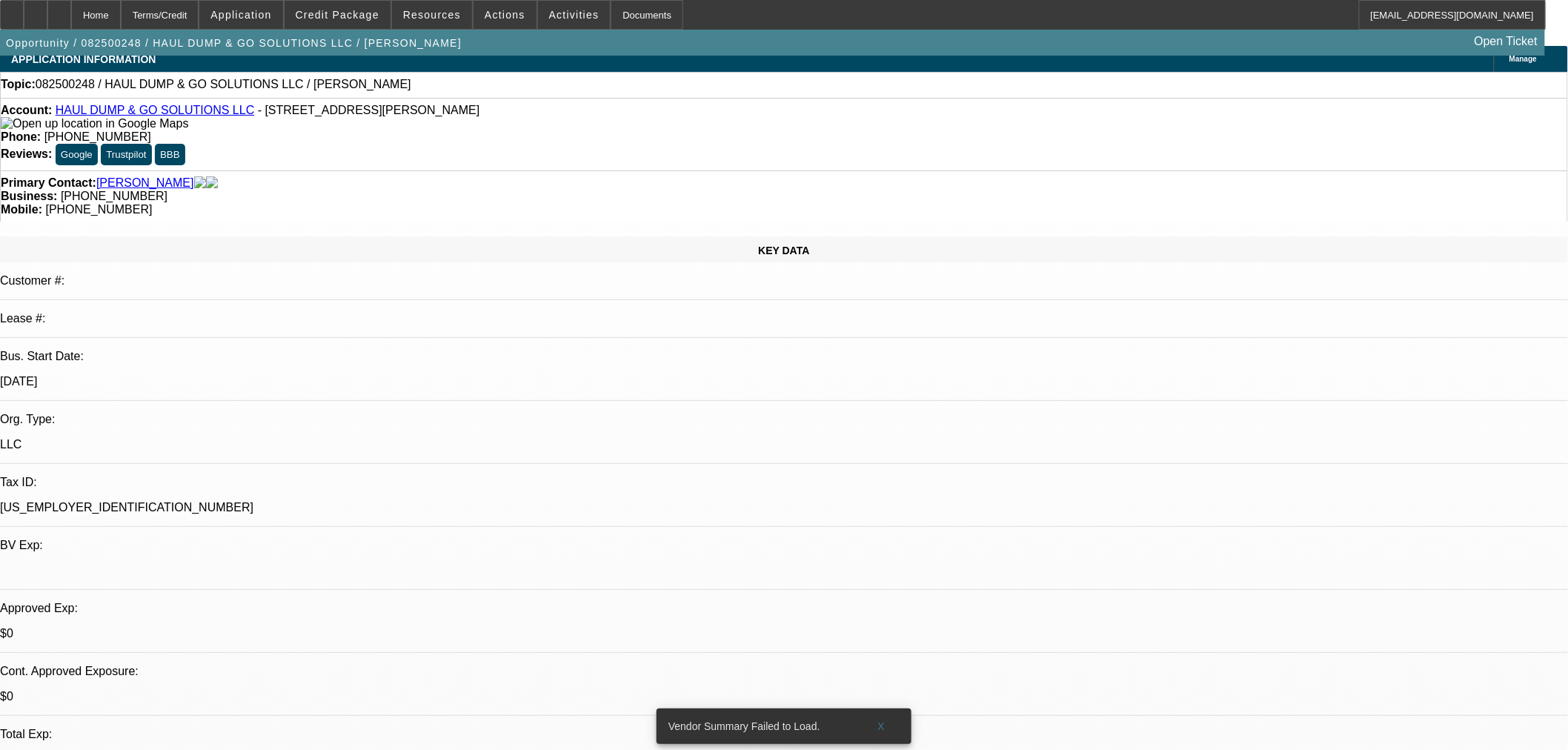
scroll to position [0, 0]
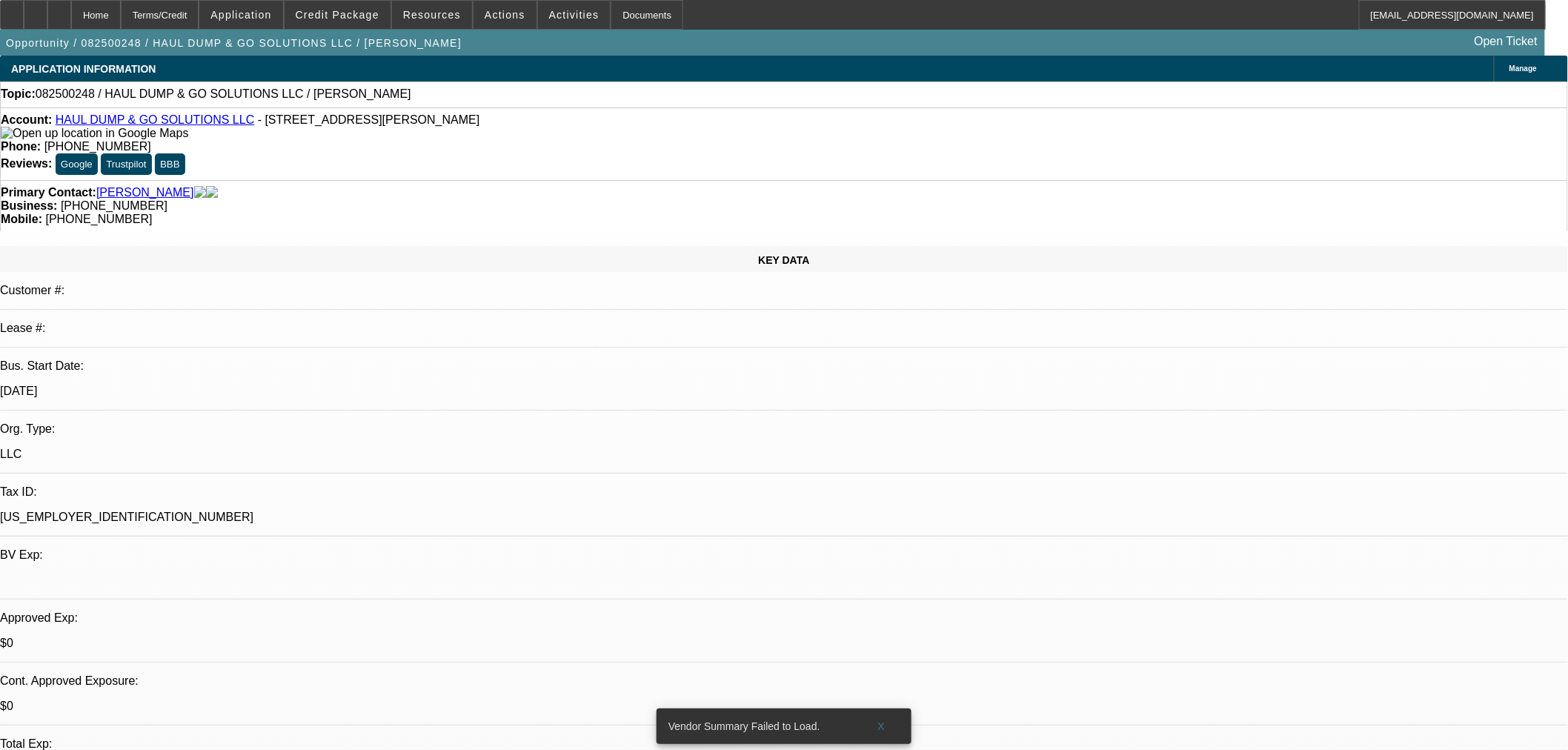
drag, startPoint x: 311, startPoint y: 99, endPoint x: 108, endPoint y: 101, distance: 203.0
click at [108, 101] on div "Topic: 082500248 / HAUL DUMP & GO SOLUTIONS LLC / Kopak, Cristina" at bounding box center [784, 93] width 1566 height 13
copy span "HAUL DUMP & GO SOLUTIONS LLC / Kopak, Cristina"
drag, startPoint x: 1315, startPoint y: 426, endPoint x: 1194, endPoint y: 384, distance: 128.1
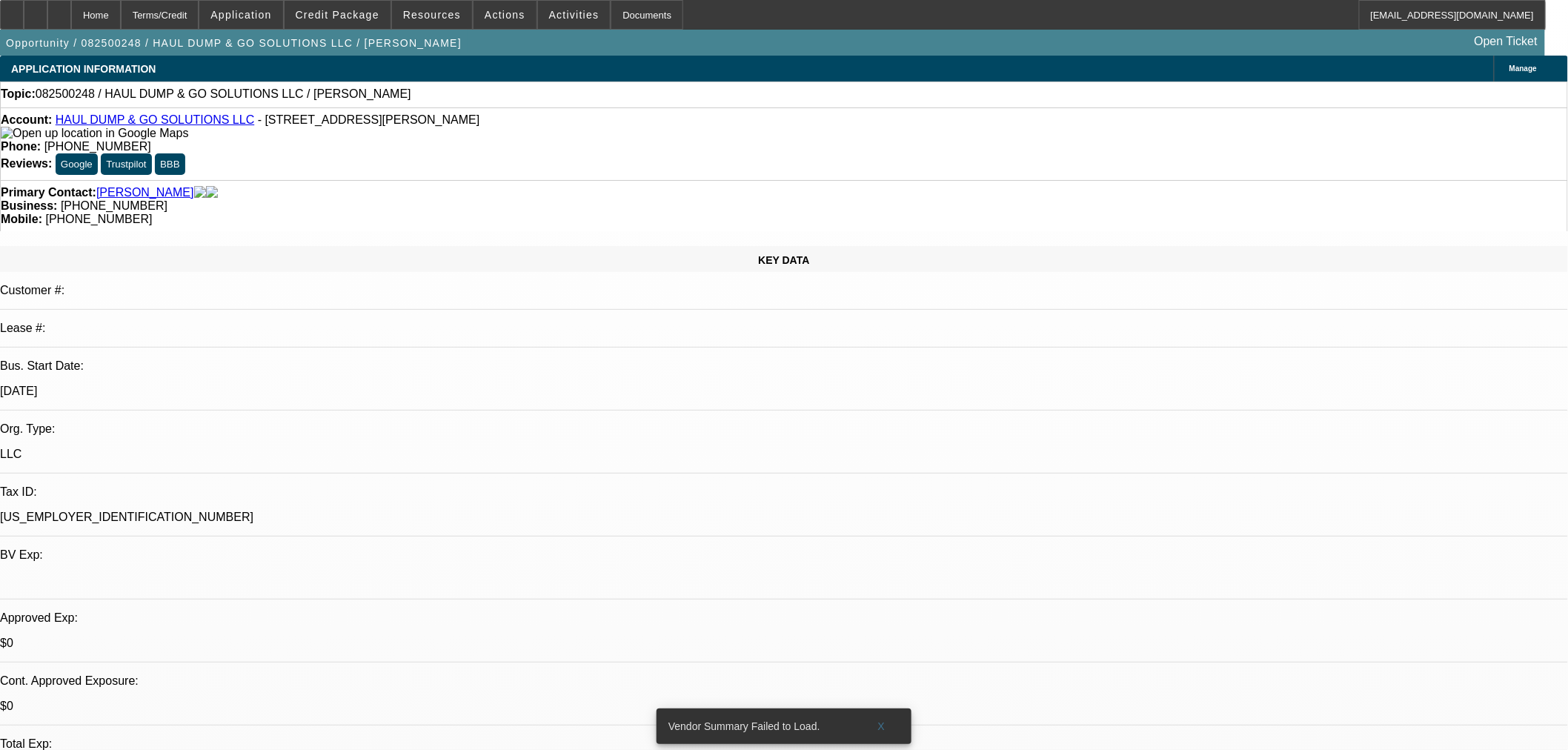
copy tr "Pg runs a dump trailer renting business. pg is looking to add another trailer. …"
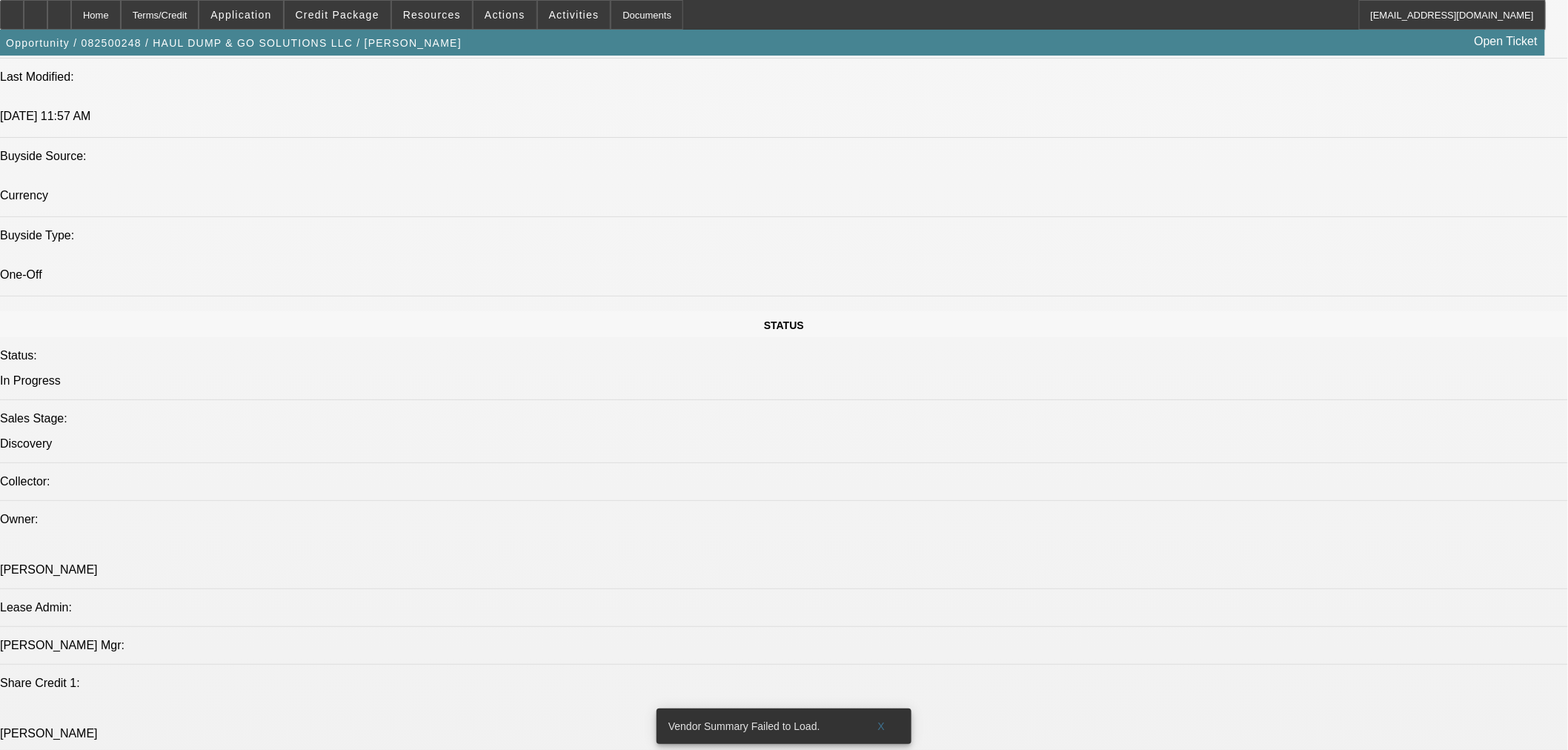
scroll to position [1373, 0]
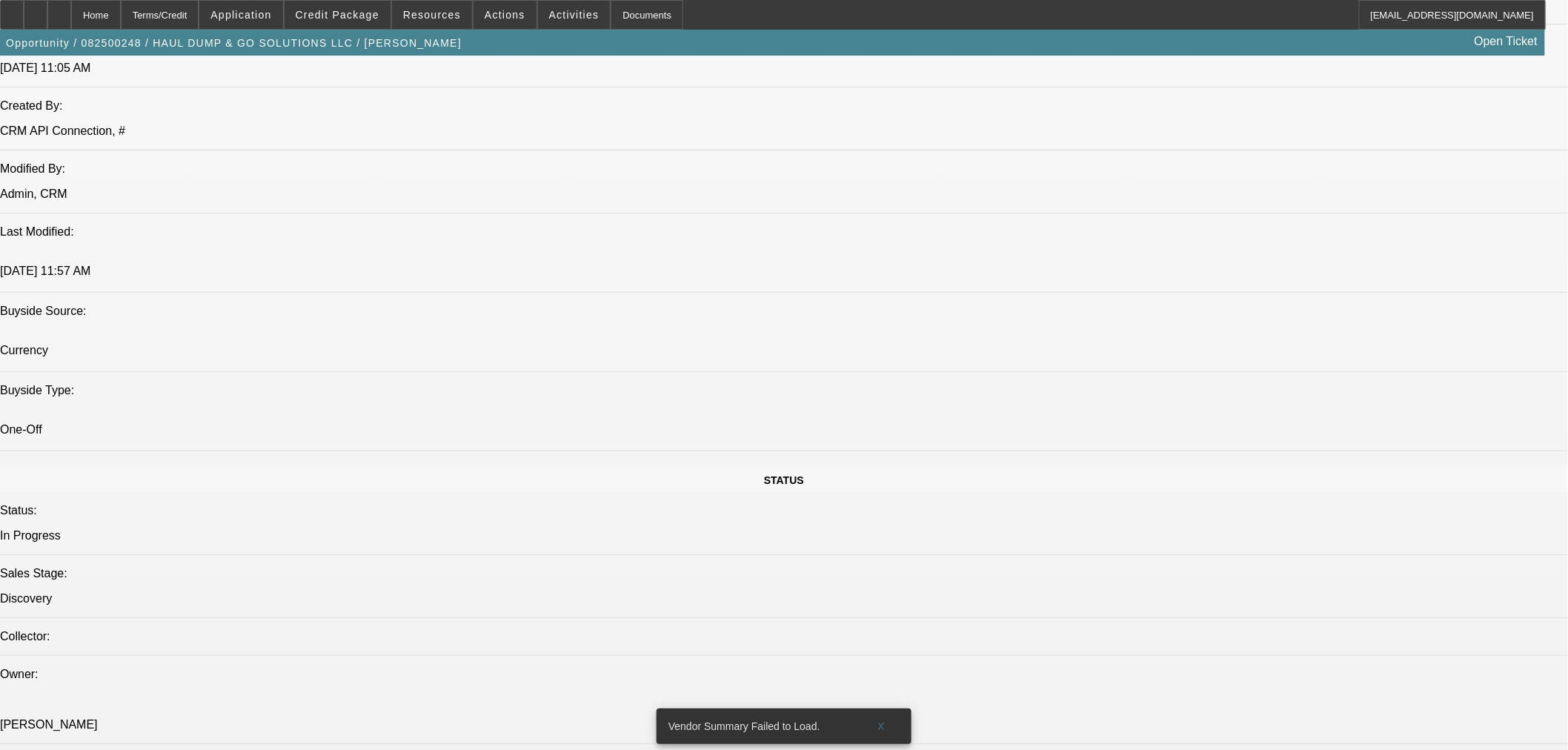
scroll to position [1235, 0]
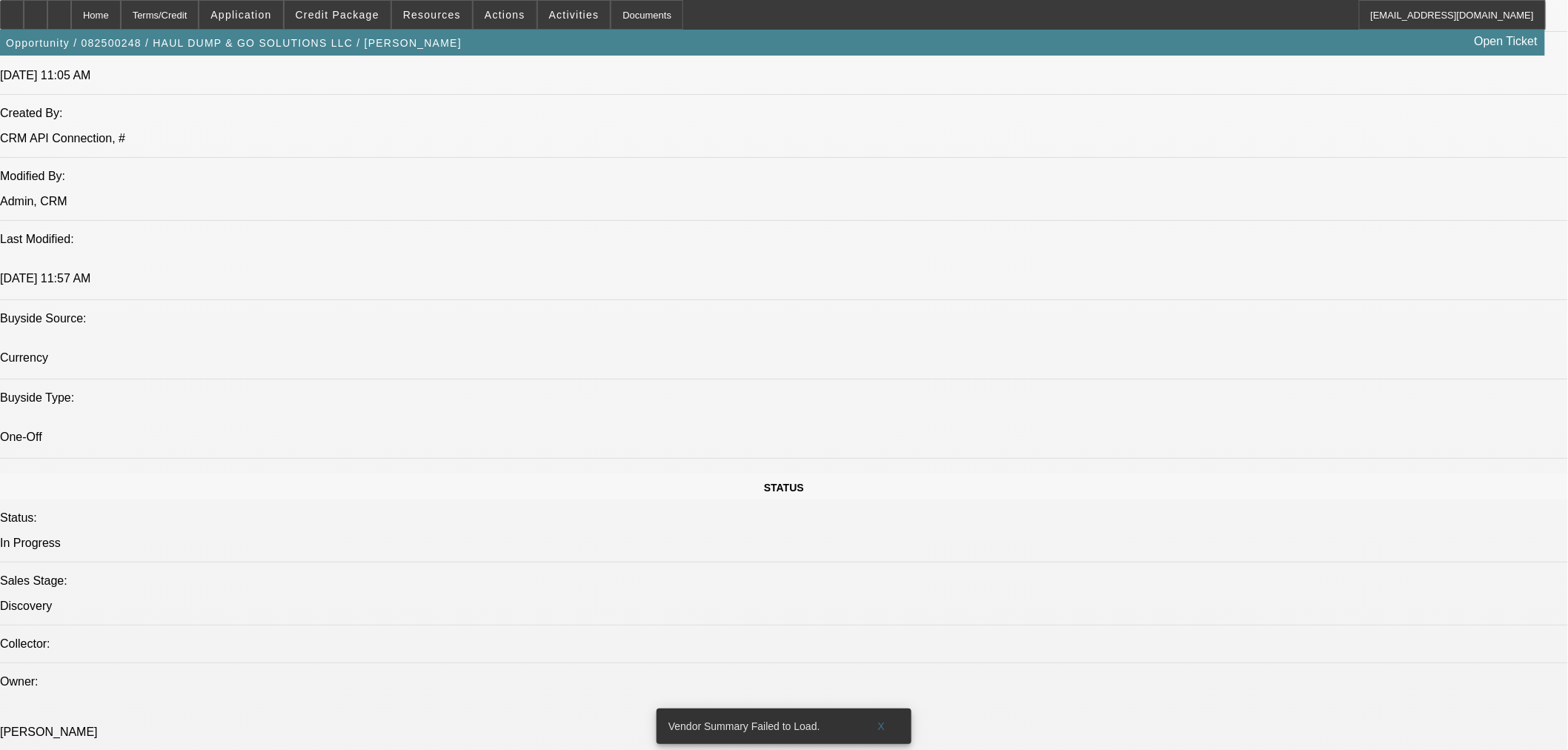
drag, startPoint x: 1361, startPoint y: 498, endPoint x: 1178, endPoint y: 497, distance: 183.0
copy tr "https://www.chipperllcsales.com/"
drag, startPoint x: 1272, startPoint y: 516, endPoint x: 1179, endPoint y: 517, distance: 93.0
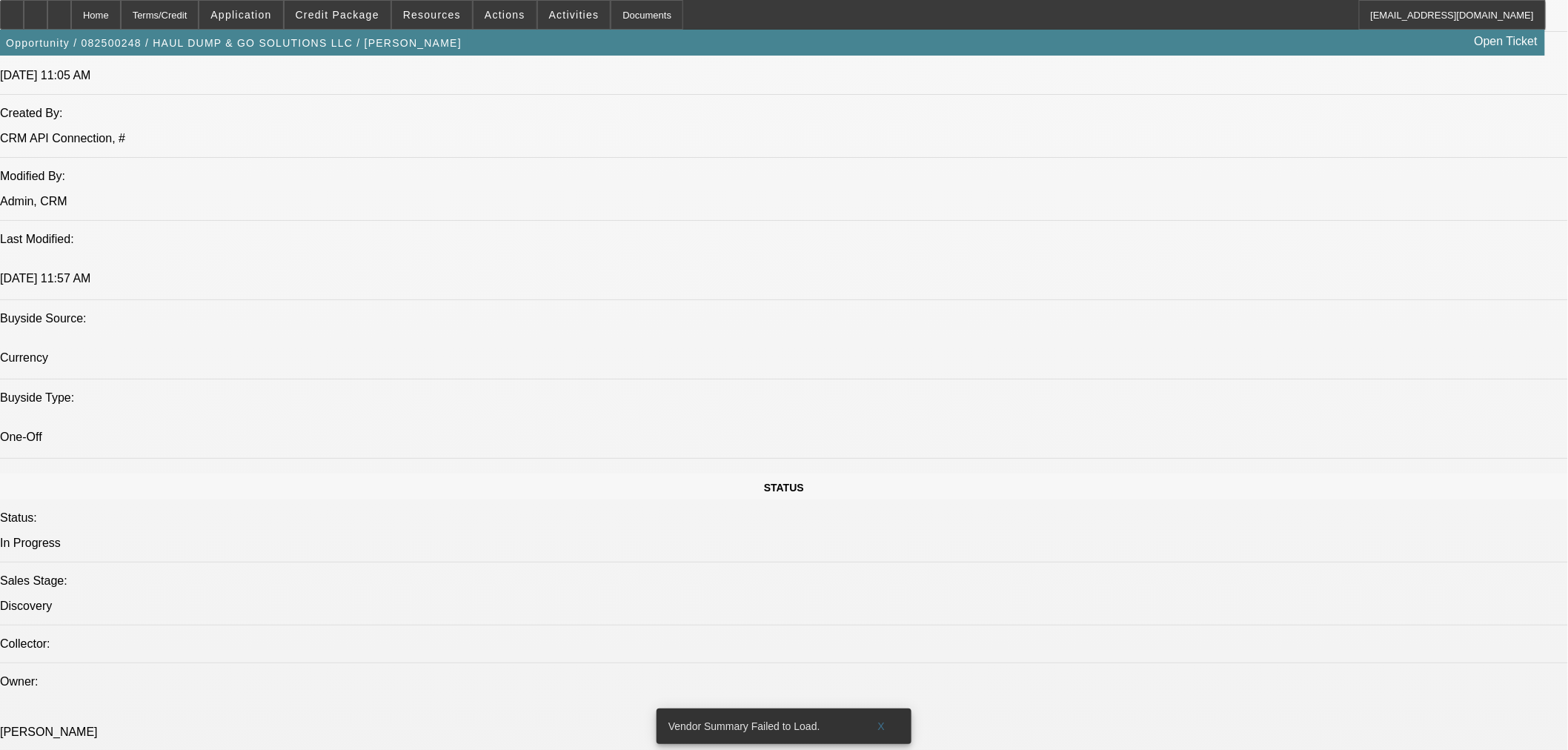
copy tr "(770) 331-3500"
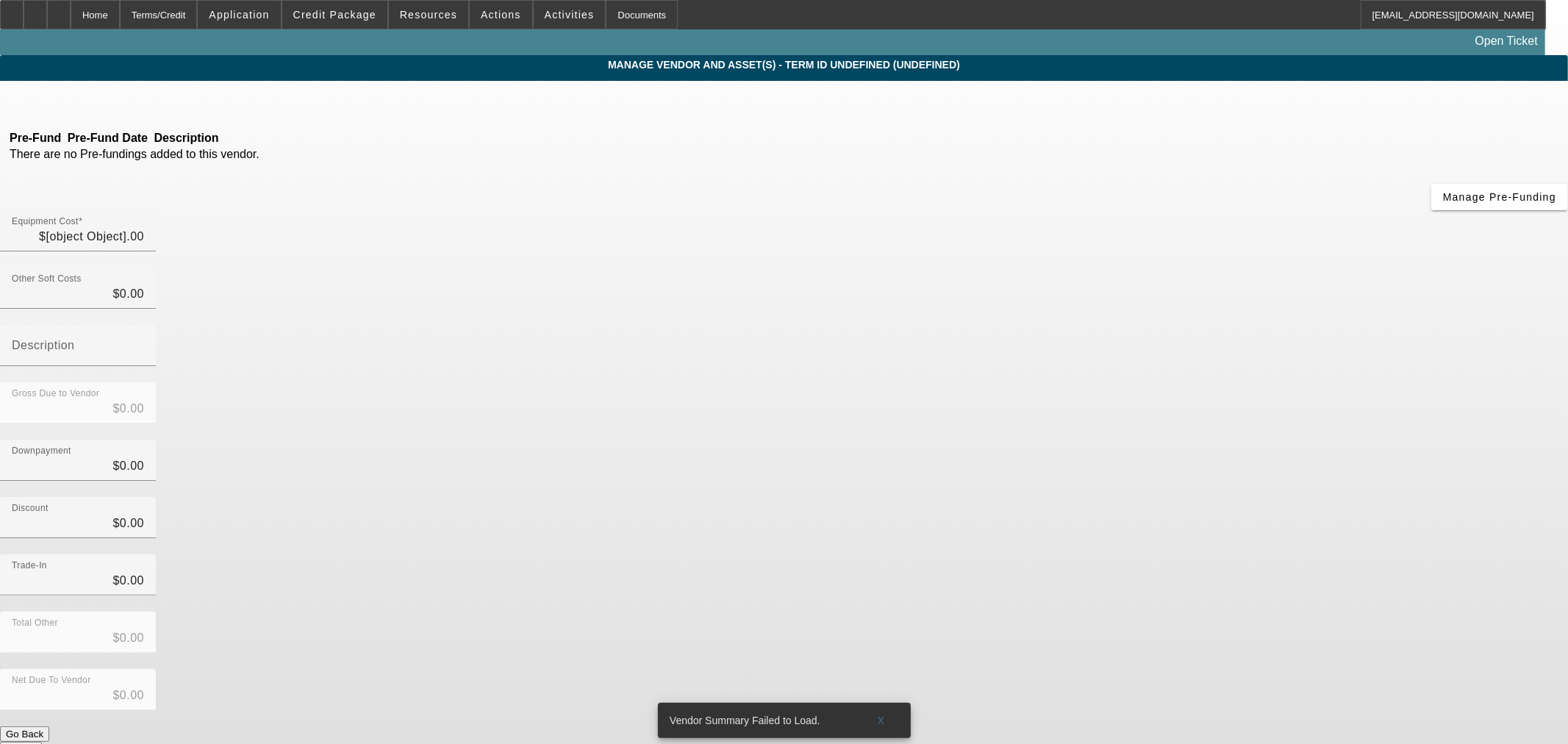
type input "$13,112.70"
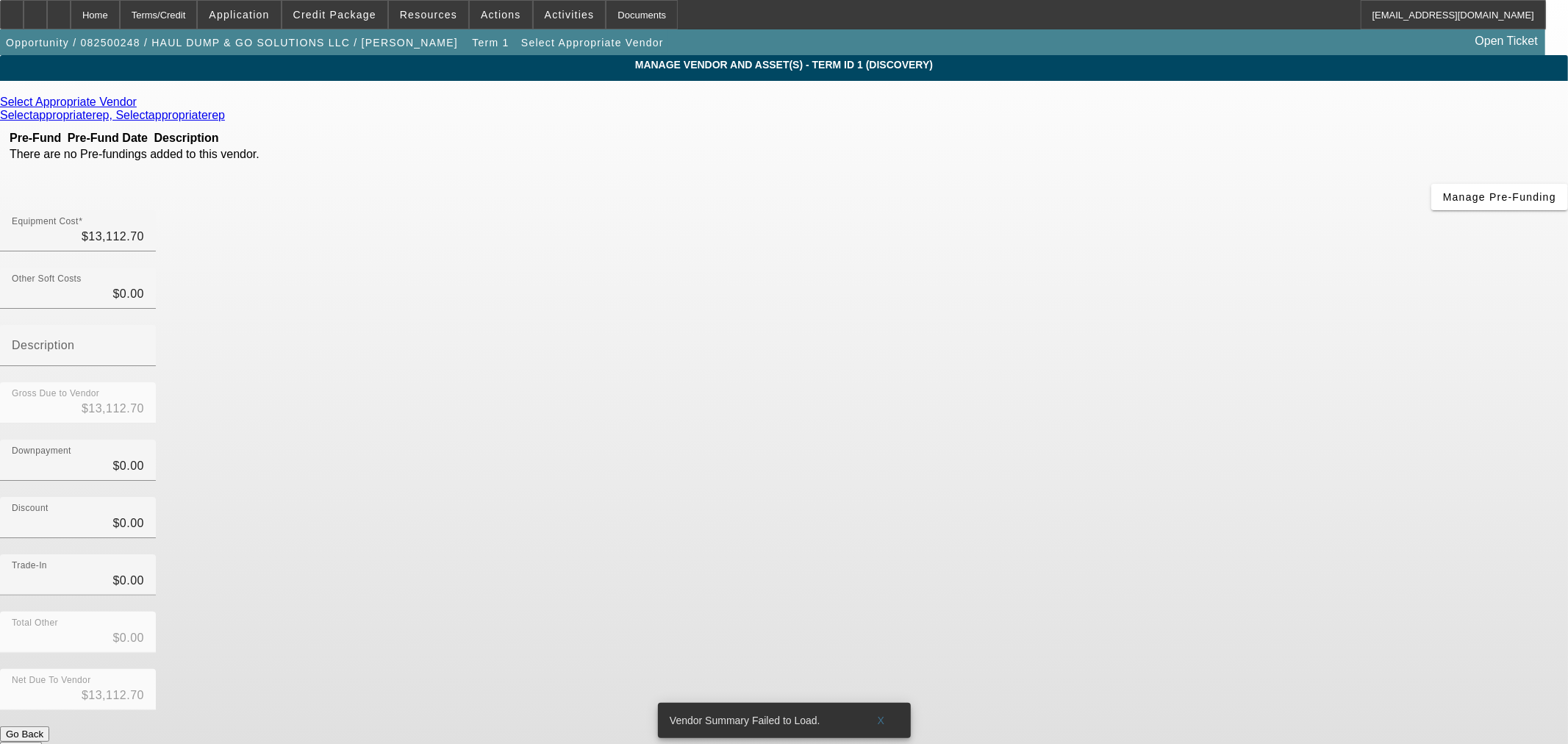
click at [140, 104] on icon at bounding box center [140, 102] width 0 height 12
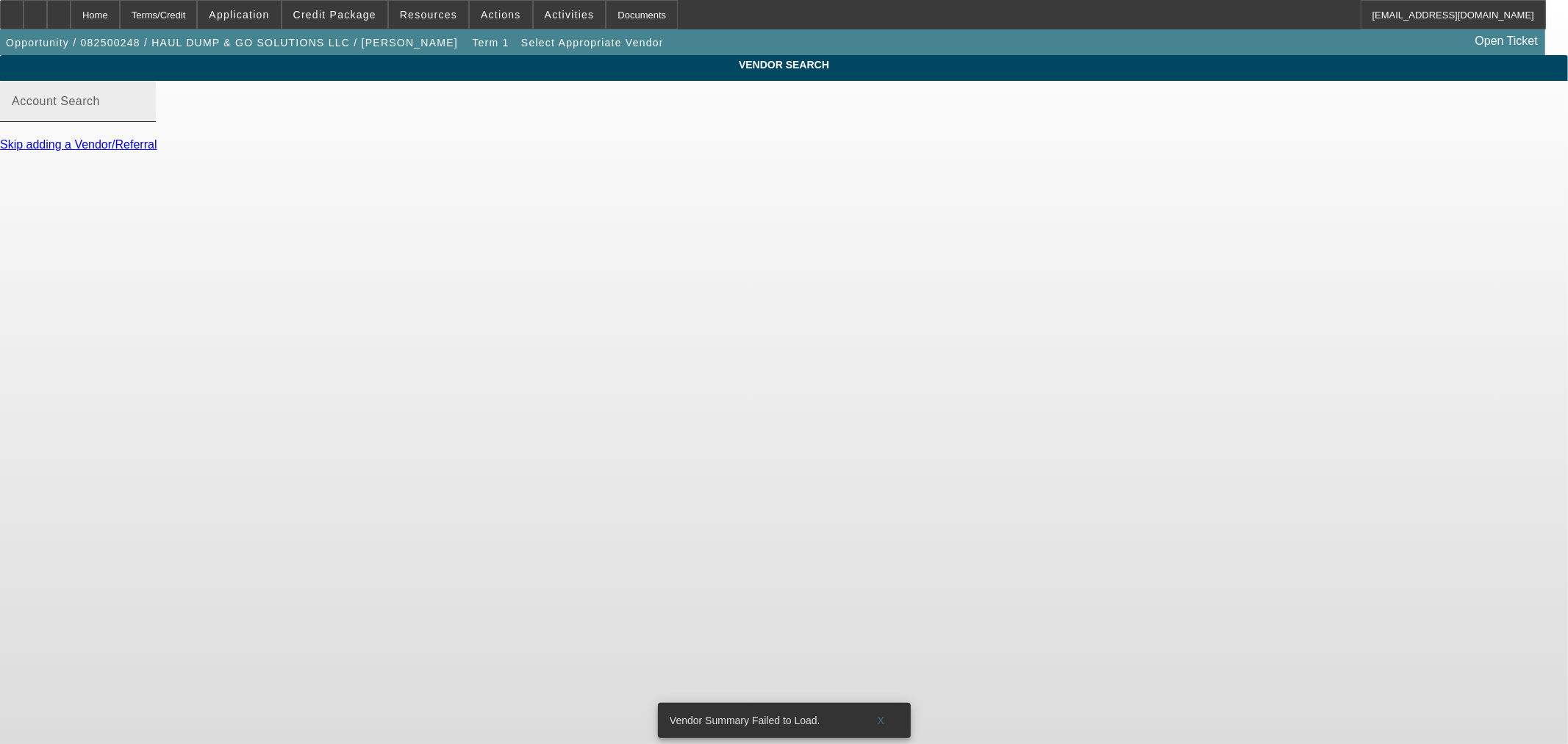
click at [144, 116] on input "Account Search" at bounding box center [78, 107] width 132 height 17
paste input "(770) 331-3500"
drag, startPoint x: 480, startPoint y: 129, endPoint x: 296, endPoint y: 115, distance: 184.5
click at [296, 115] on div "VENDOR SEARCH Account Search (770) 331-3500 Skip adding a Vendor/Referral" at bounding box center [784, 110] width 1568 height 110
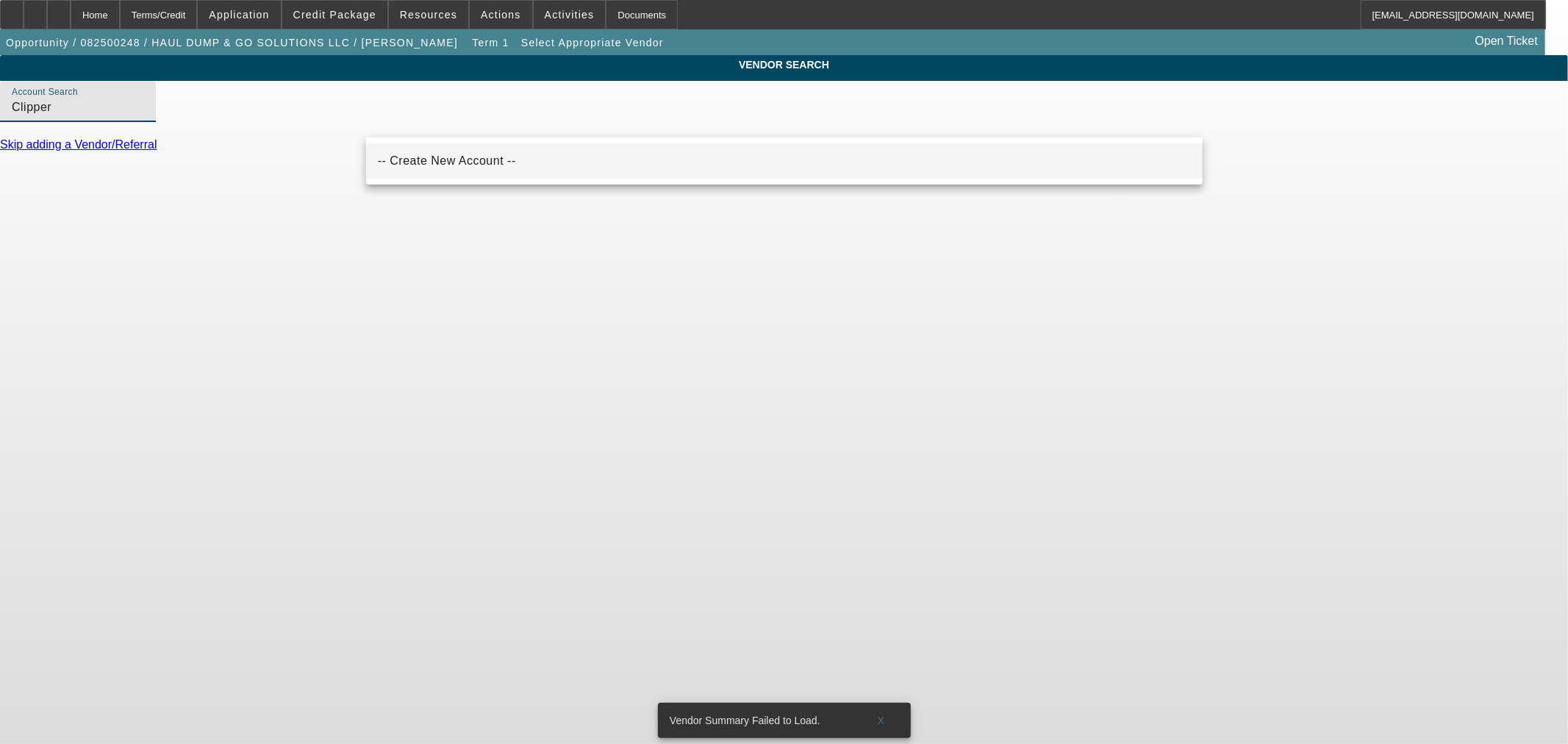
click at [467, 159] on span "-- Create New Account --" at bounding box center [447, 161] width 138 height 12
type input "-- Create New Account --"
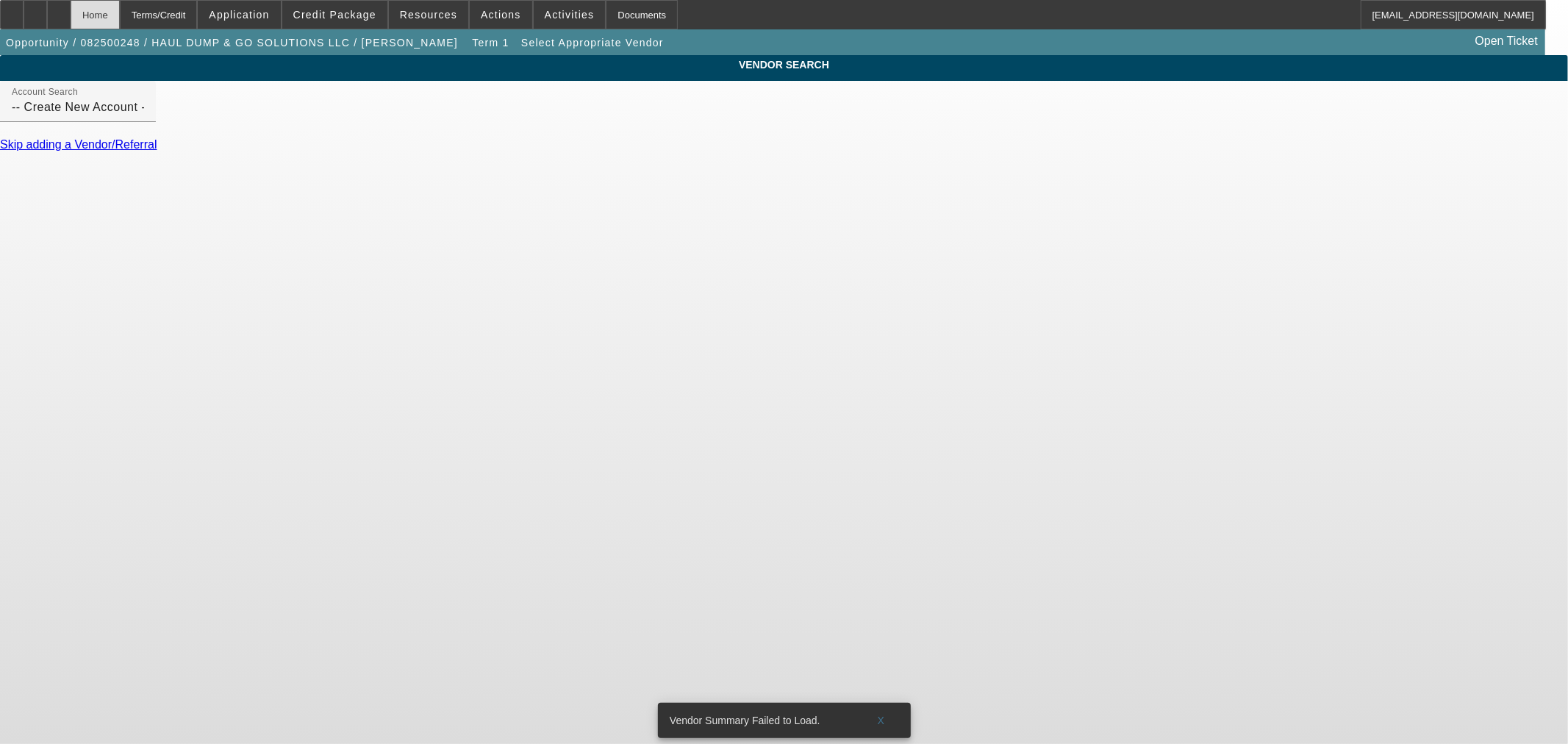
click at [120, 16] on div "Home" at bounding box center [95, 15] width 49 height 29
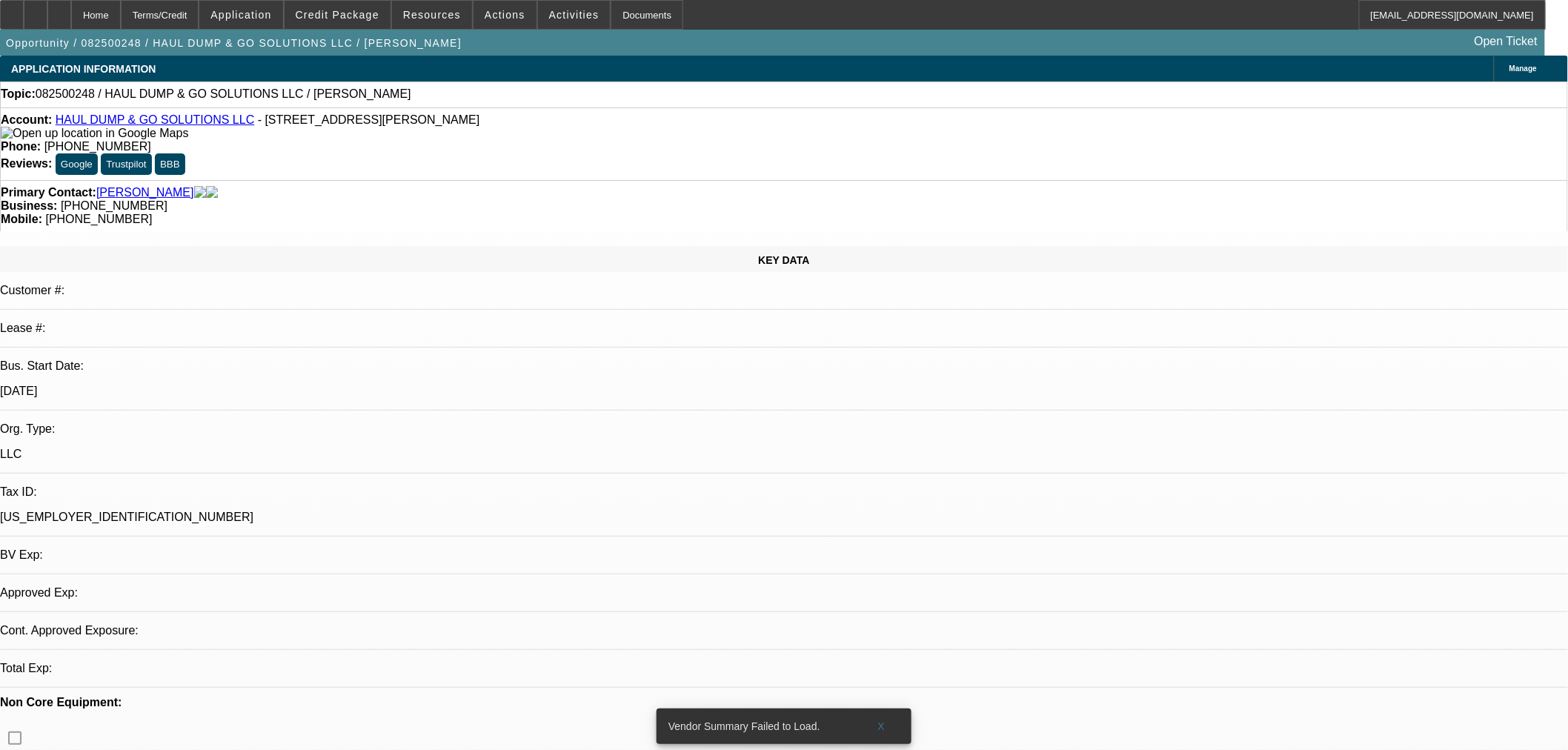
select select "0"
select select "2"
select select "0"
select select "6"
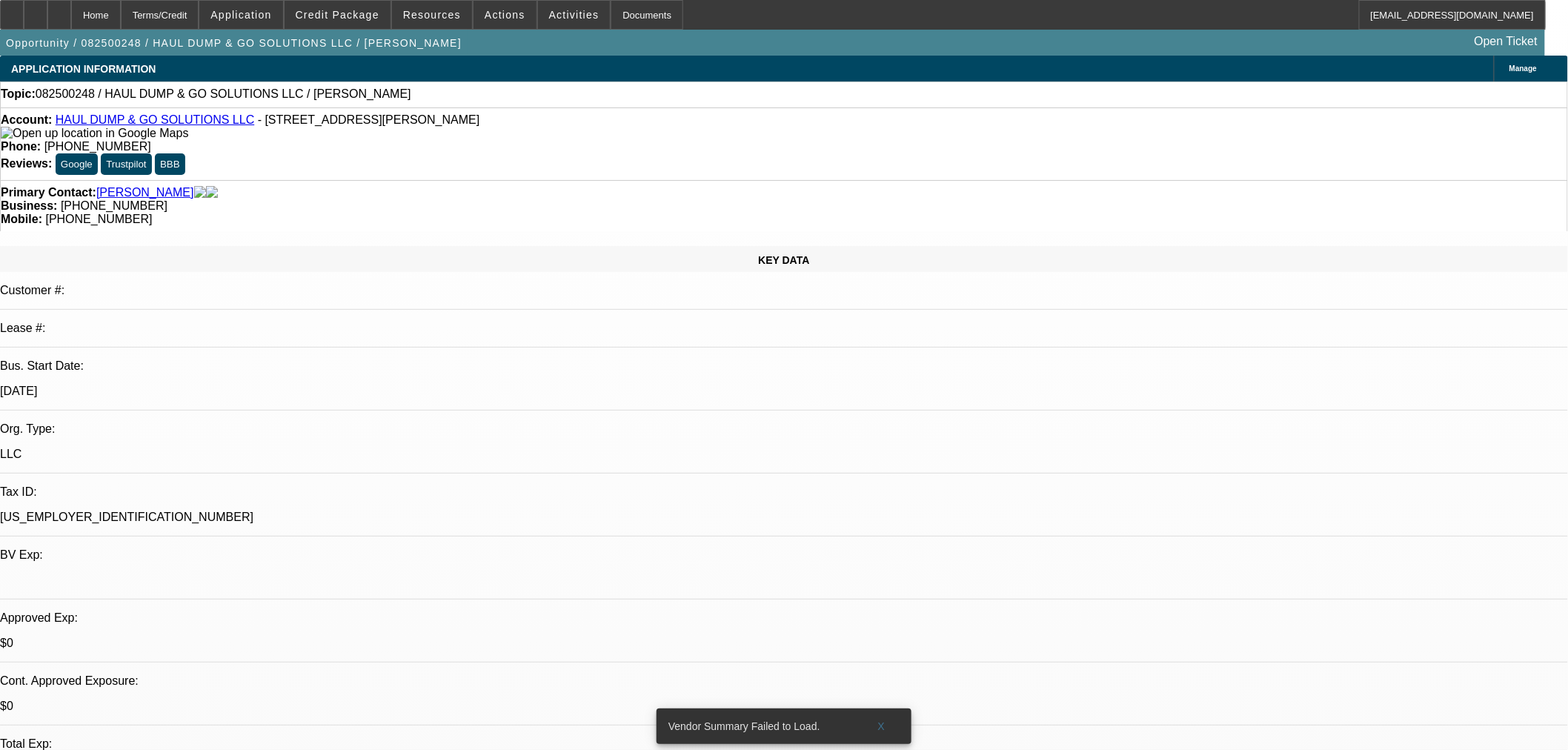
drag, startPoint x: 1249, startPoint y: 524, endPoint x: 1172, endPoint y: 524, distance: 77.0
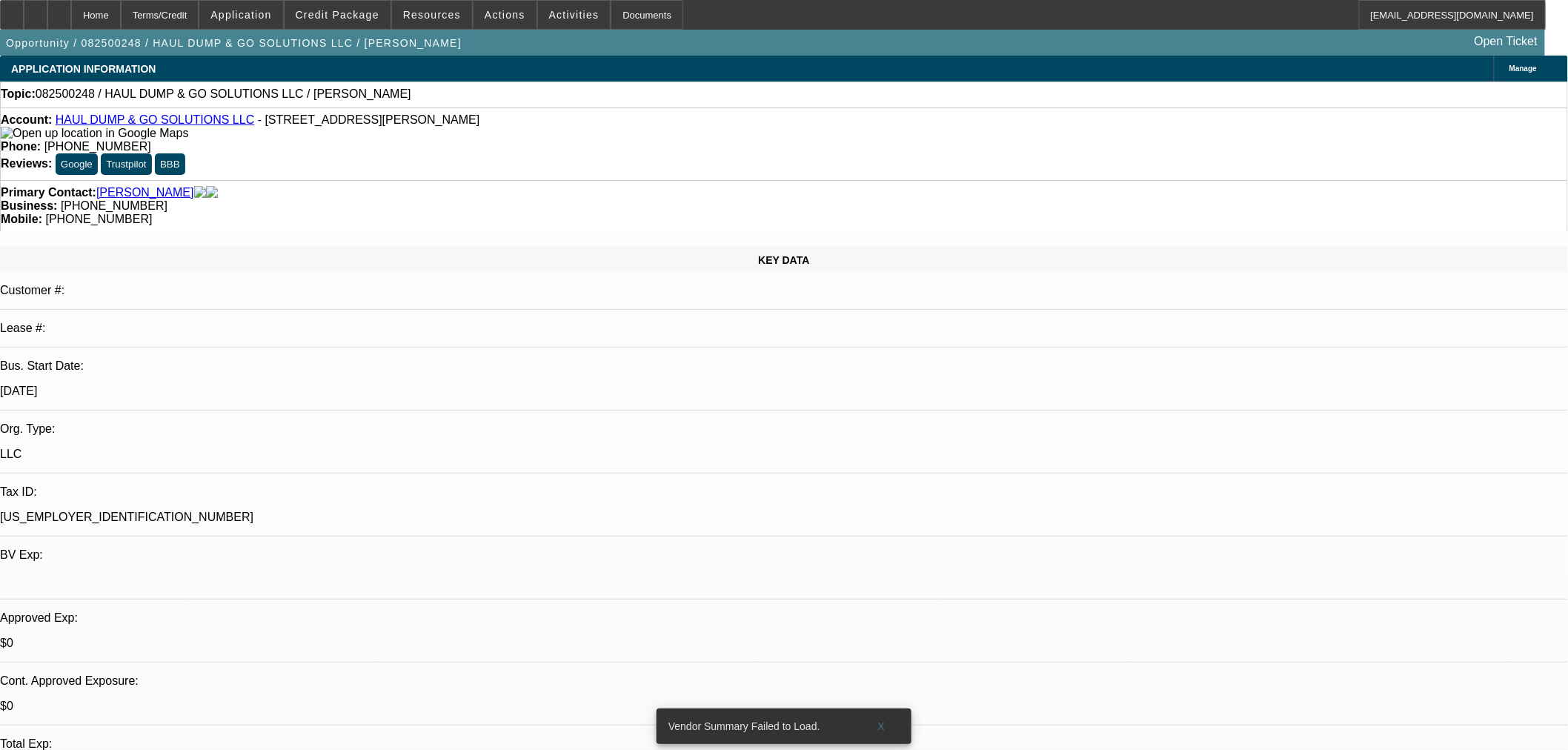
copy tr "Chipper LLC"
drag, startPoint x: 1357, startPoint y: 542, endPoint x: 1150, endPoint y: 542, distance: 207.0
copy tr "https://www.chipperllcsales.com/"
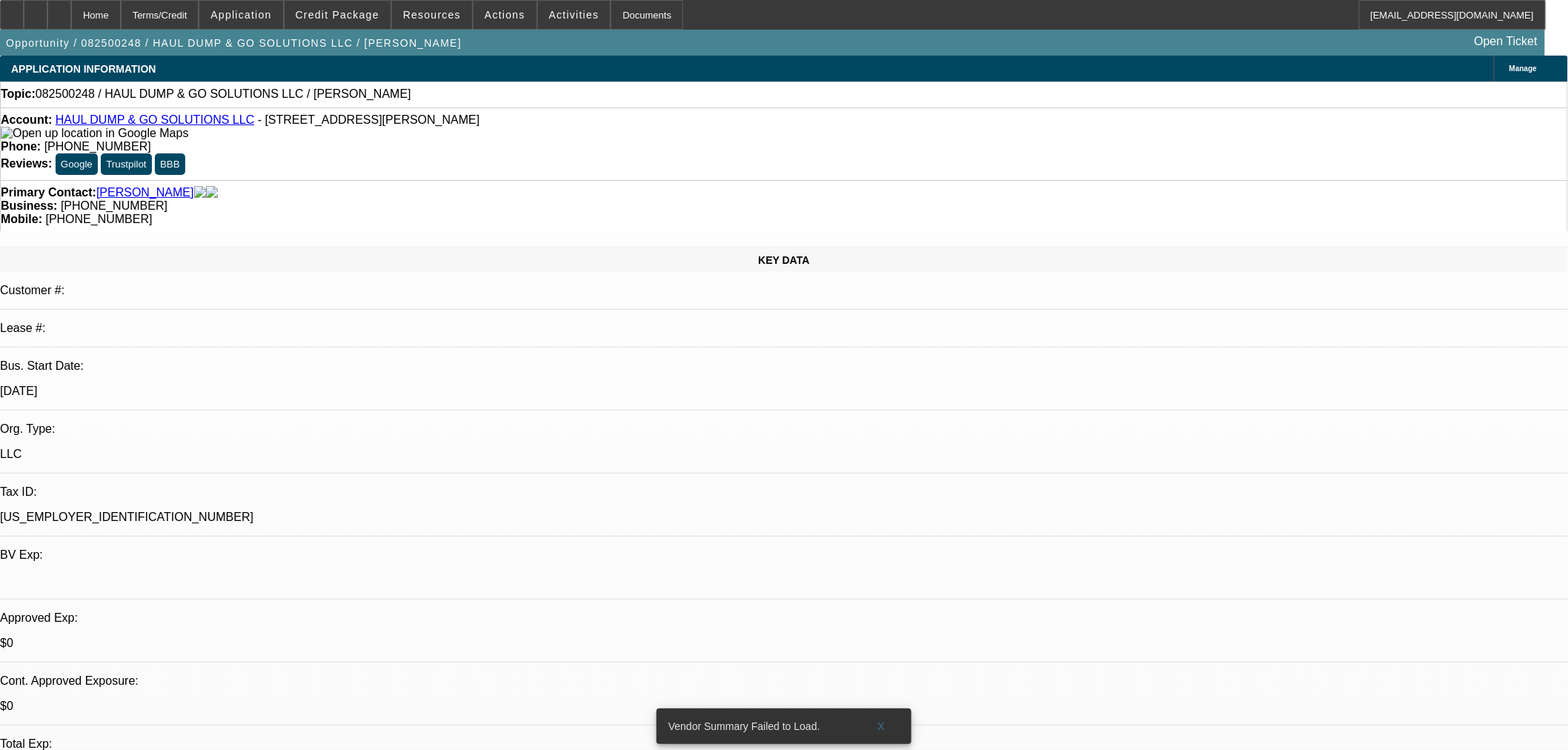
drag, startPoint x: 1379, startPoint y: 562, endPoint x: 1369, endPoint y: 567, distance: 11.2
drag, startPoint x: 1362, startPoint y: 571, endPoint x: 1179, endPoint y: 576, distance: 183.1
copy tr "chipperllcfinance@gmail.com"
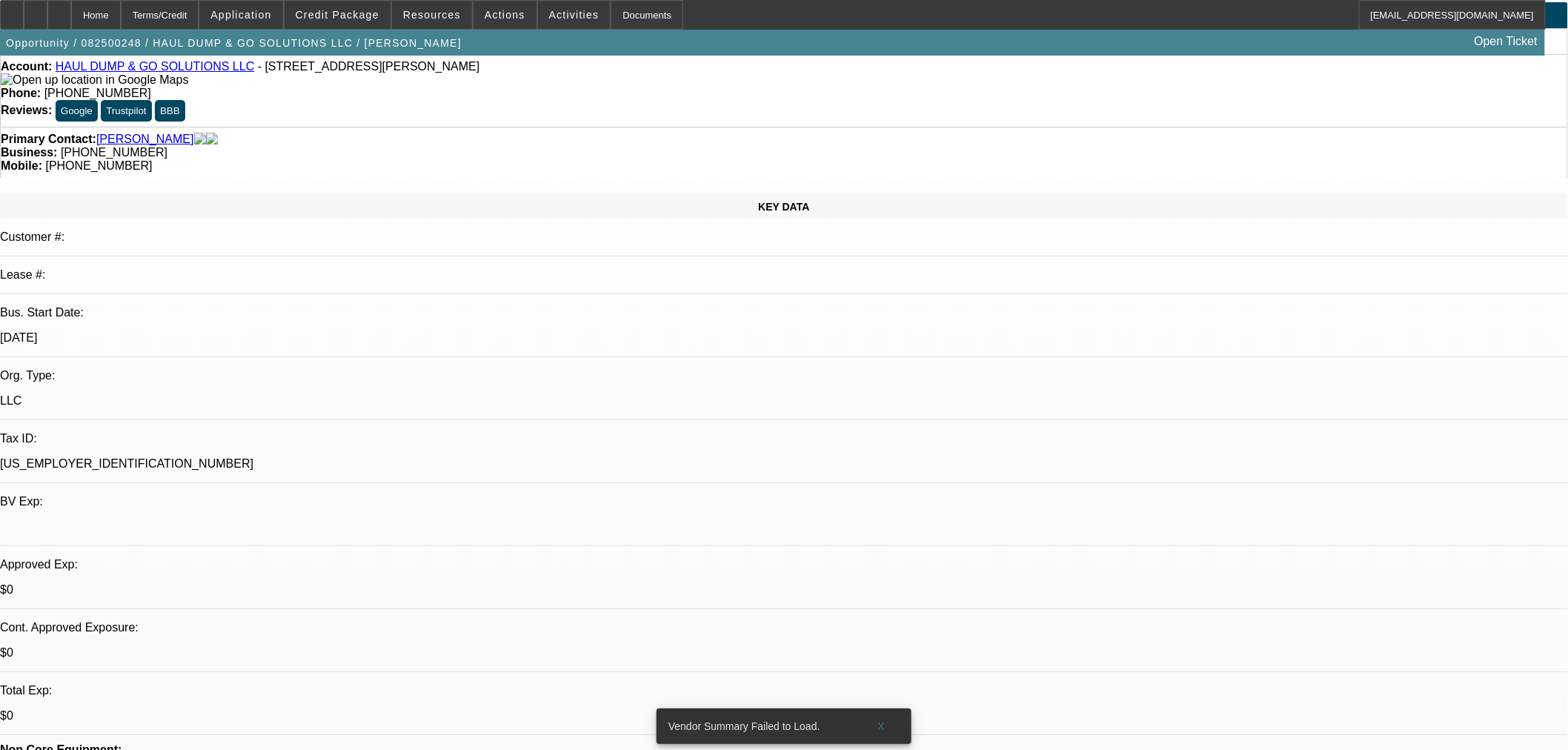
scroll to position [0, 0]
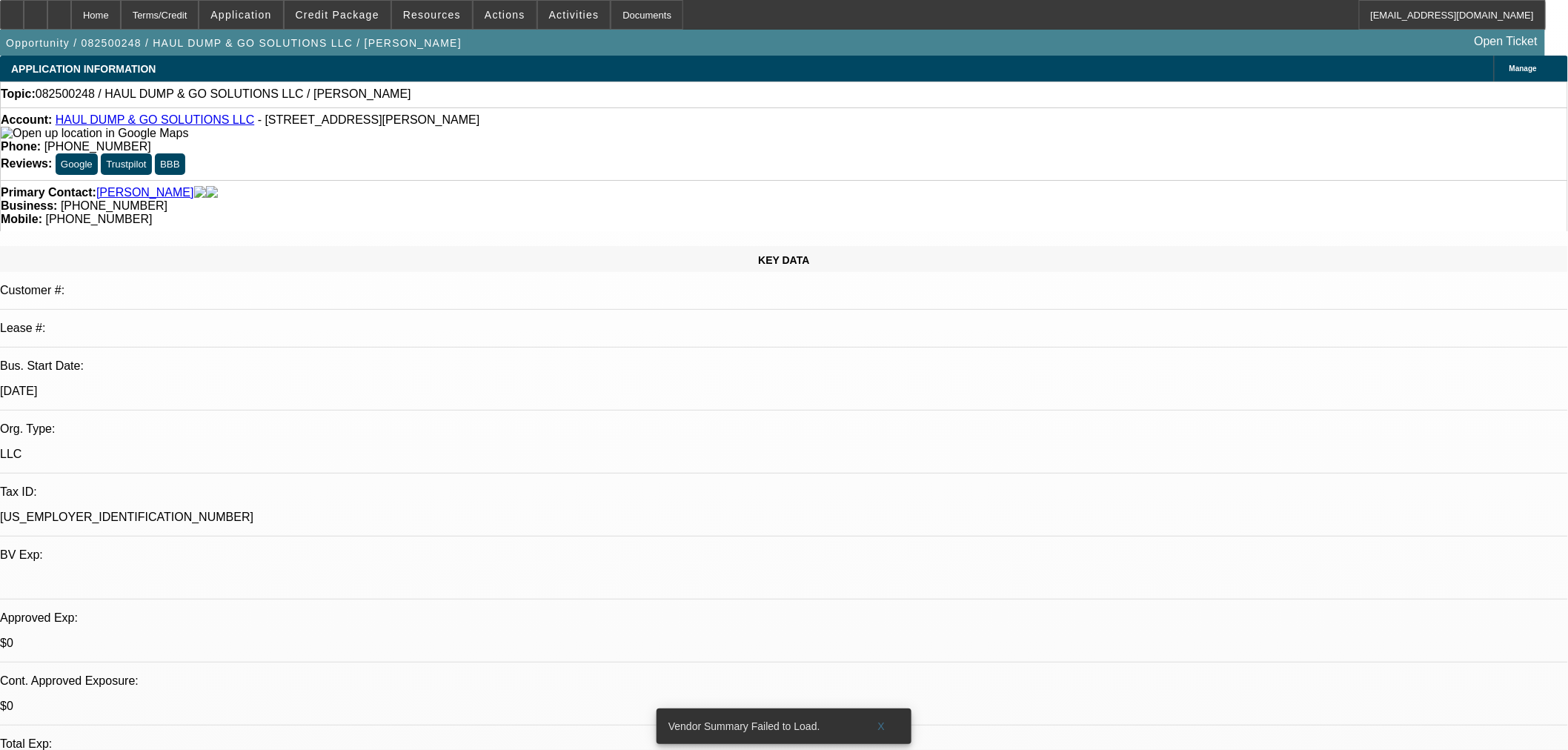
drag, startPoint x: 1361, startPoint y: 566, endPoint x: 1176, endPoint y: 565, distance: 185.0
copy tr "chipperllcfinance@gmail.com"
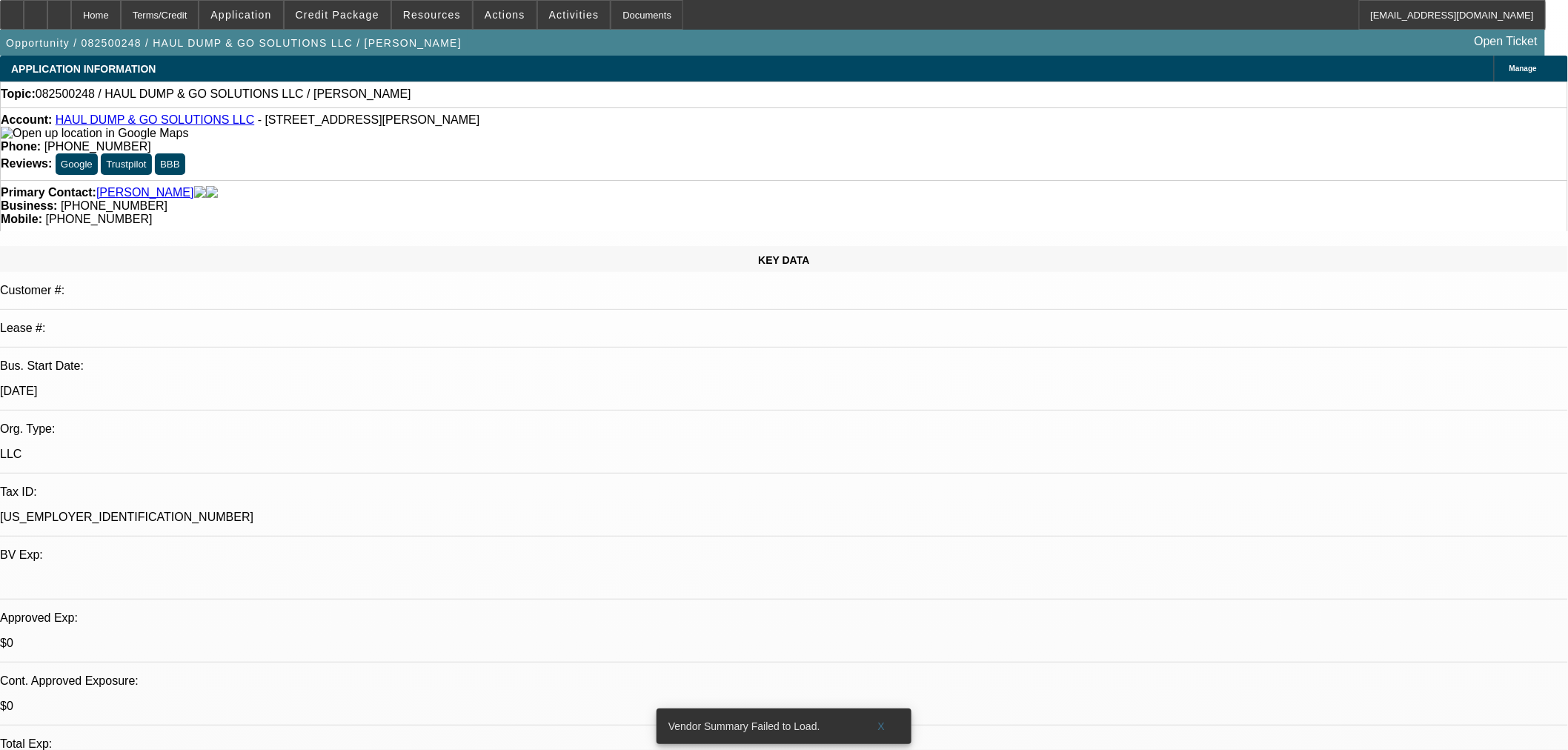
drag, startPoint x: 1211, startPoint y: 487, endPoint x: 1218, endPoint y: 508, distance: 22.1
drag, startPoint x: 1184, startPoint y: 554, endPoint x: 1293, endPoint y: 556, distance: 109.0
copy td "(770) 331-3500"
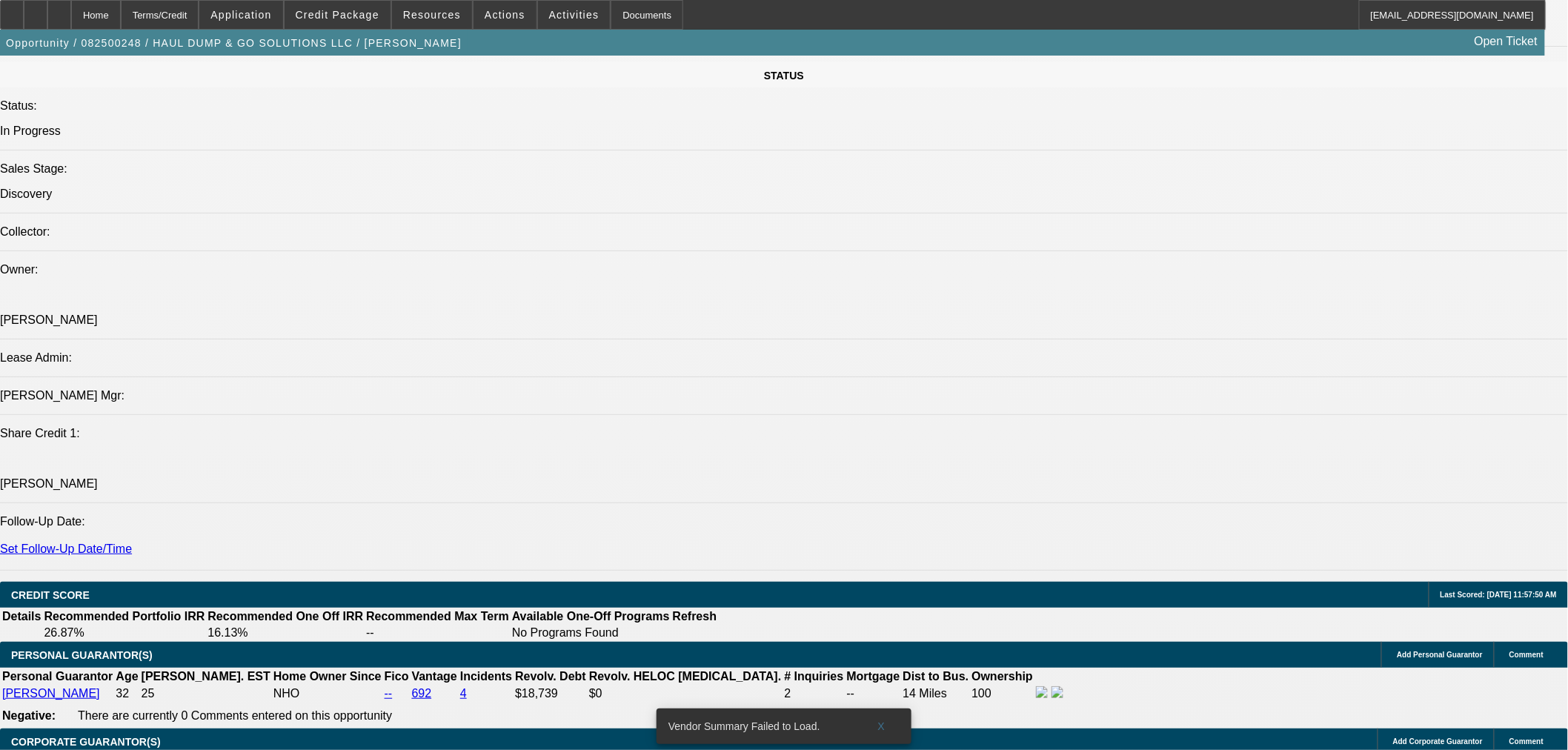
scroll to position [1784, 0]
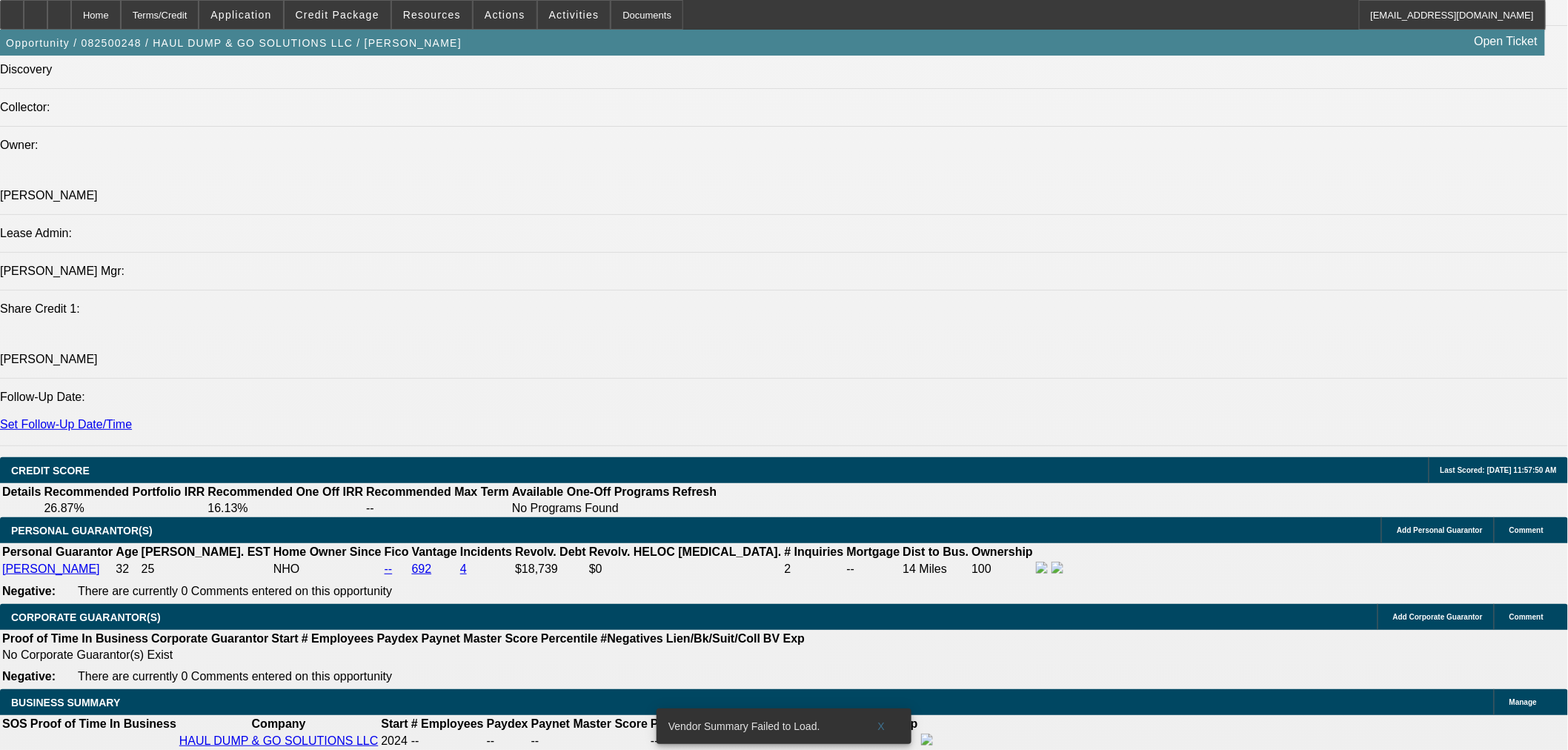
scroll to position [1784, 0]
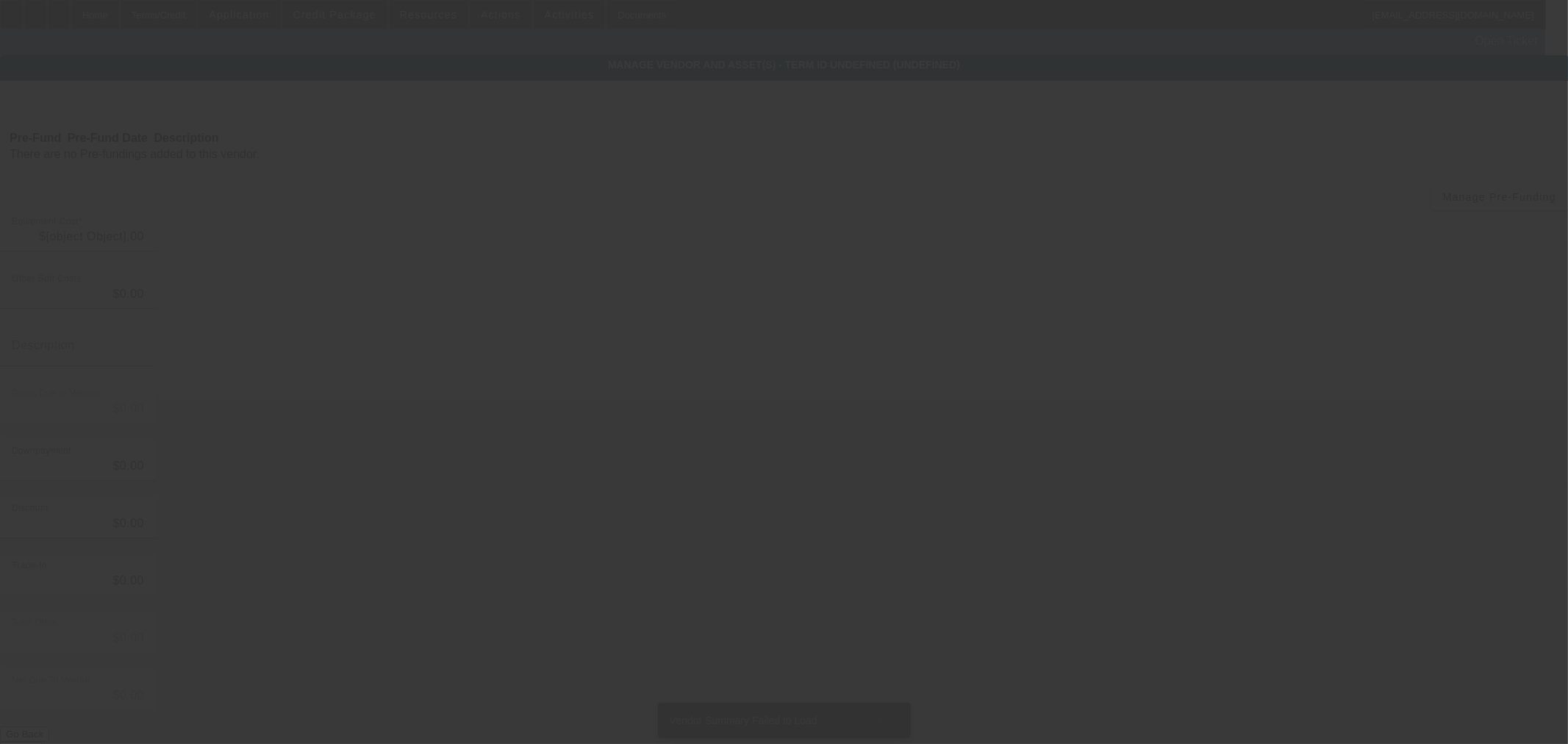
type input "$13,112.70"
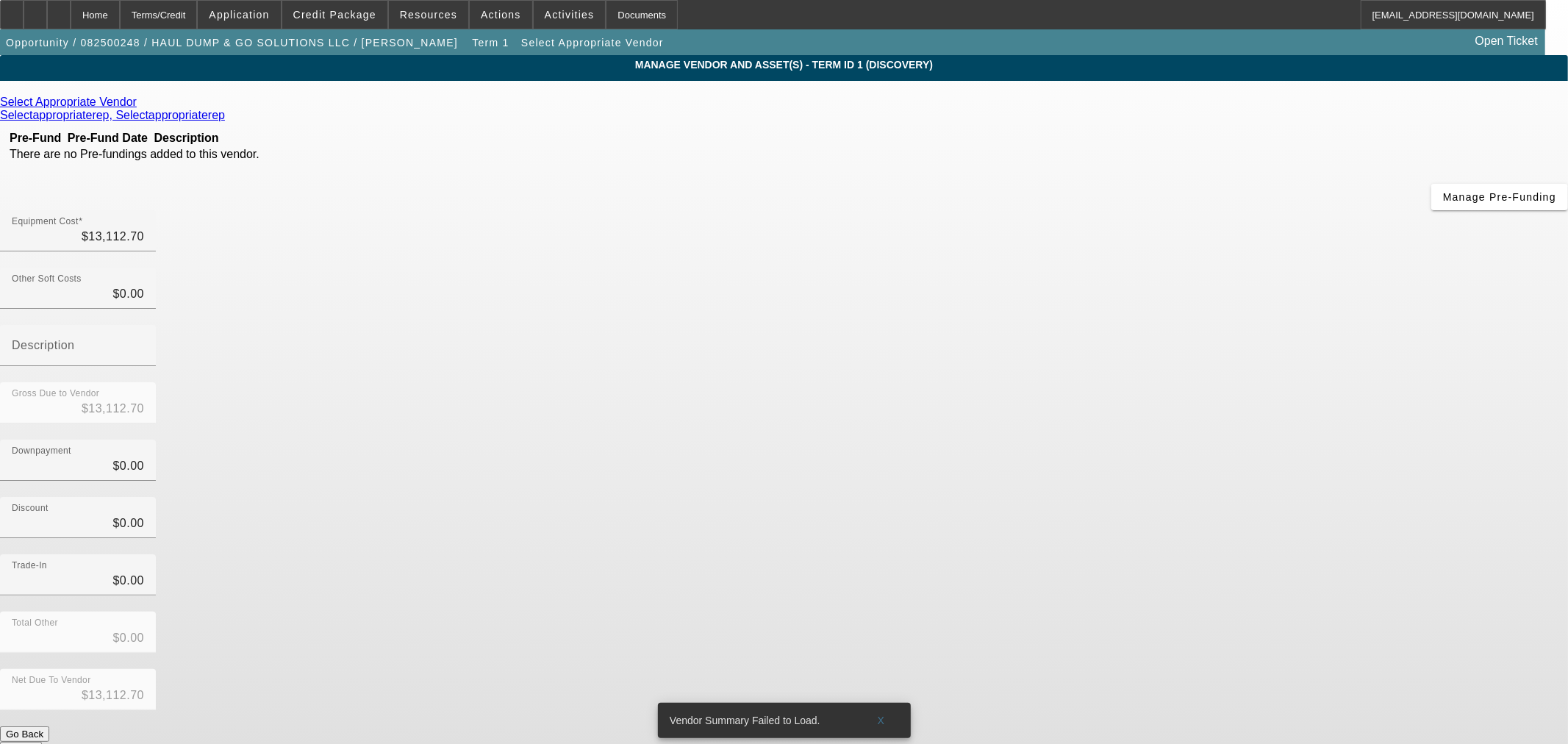
click at [140, 103] on icon at bounding box center [140, 102] width 0 height 12
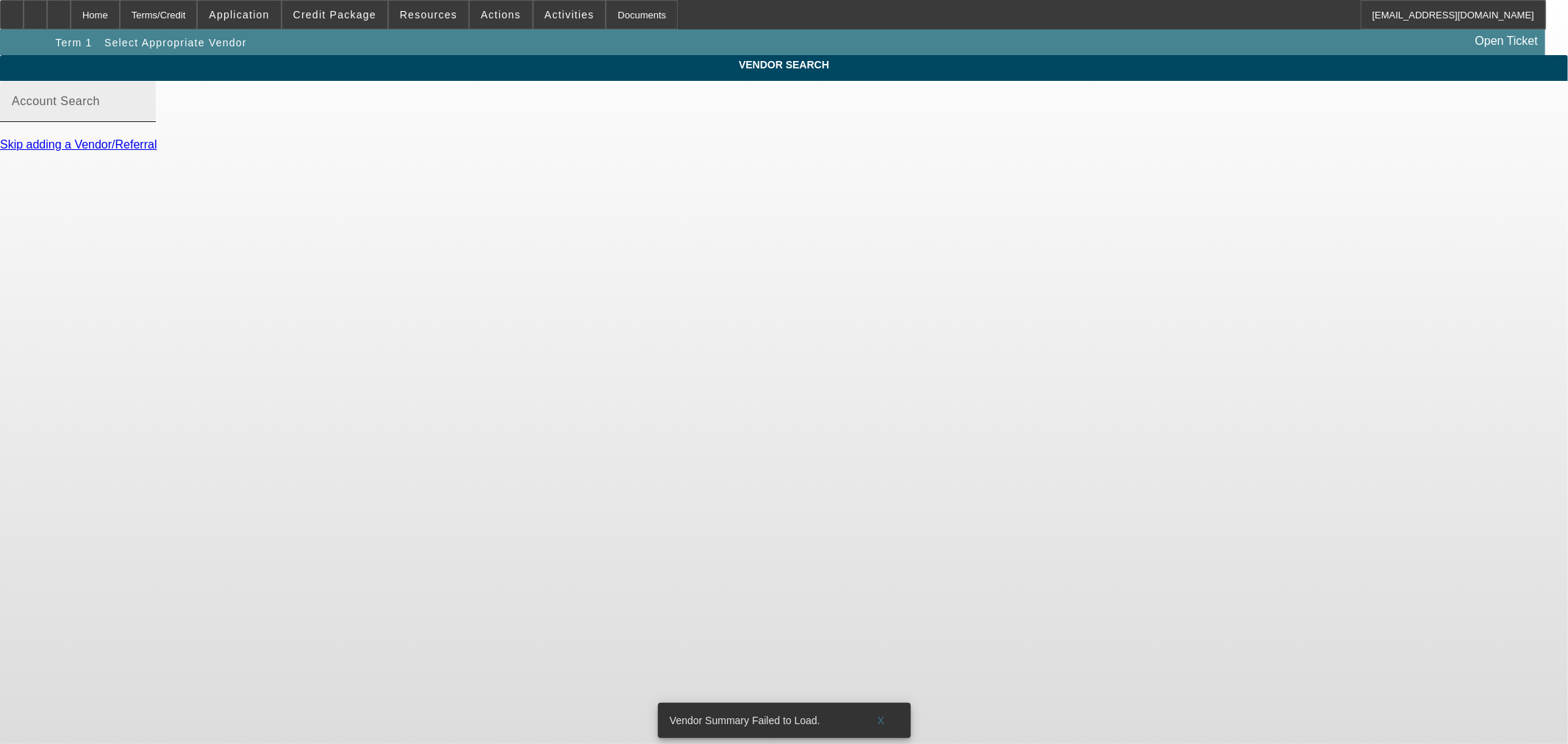
click at [144, 116] on input "Account Search" at bounding box center [78, 107] width 132 height 17
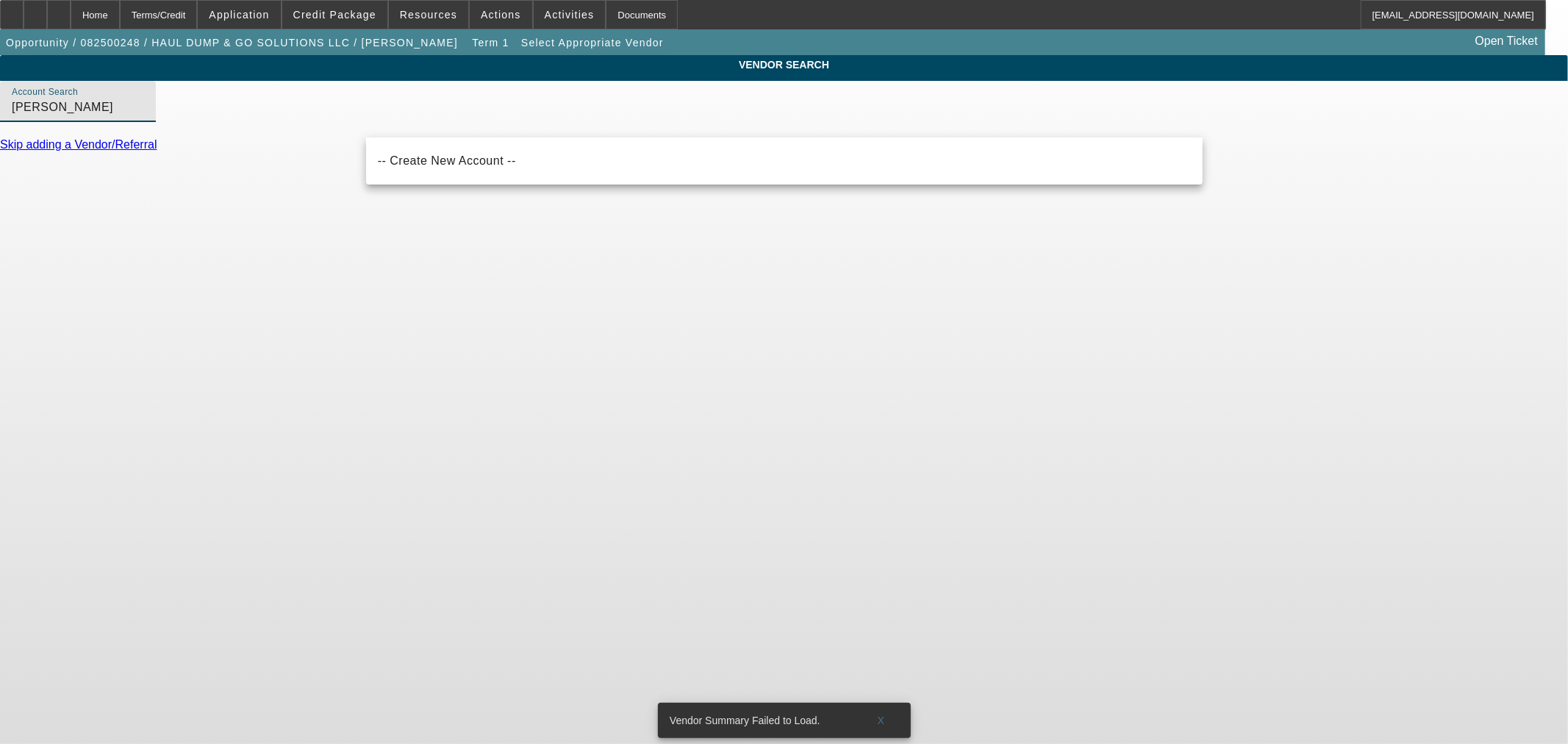
click at [144, 116] on input "clipp" at bounding box center [78, 107] width 132 height 17
click at [144, 116] on input "clip" at bounding box center [78, 107] width 132 height 17
click at [296, 145] on div "VENDOR SEARCH Account Search clip Skip adding a Vendor/Referral" at bounding box center [784, 110] width 1568 height 110
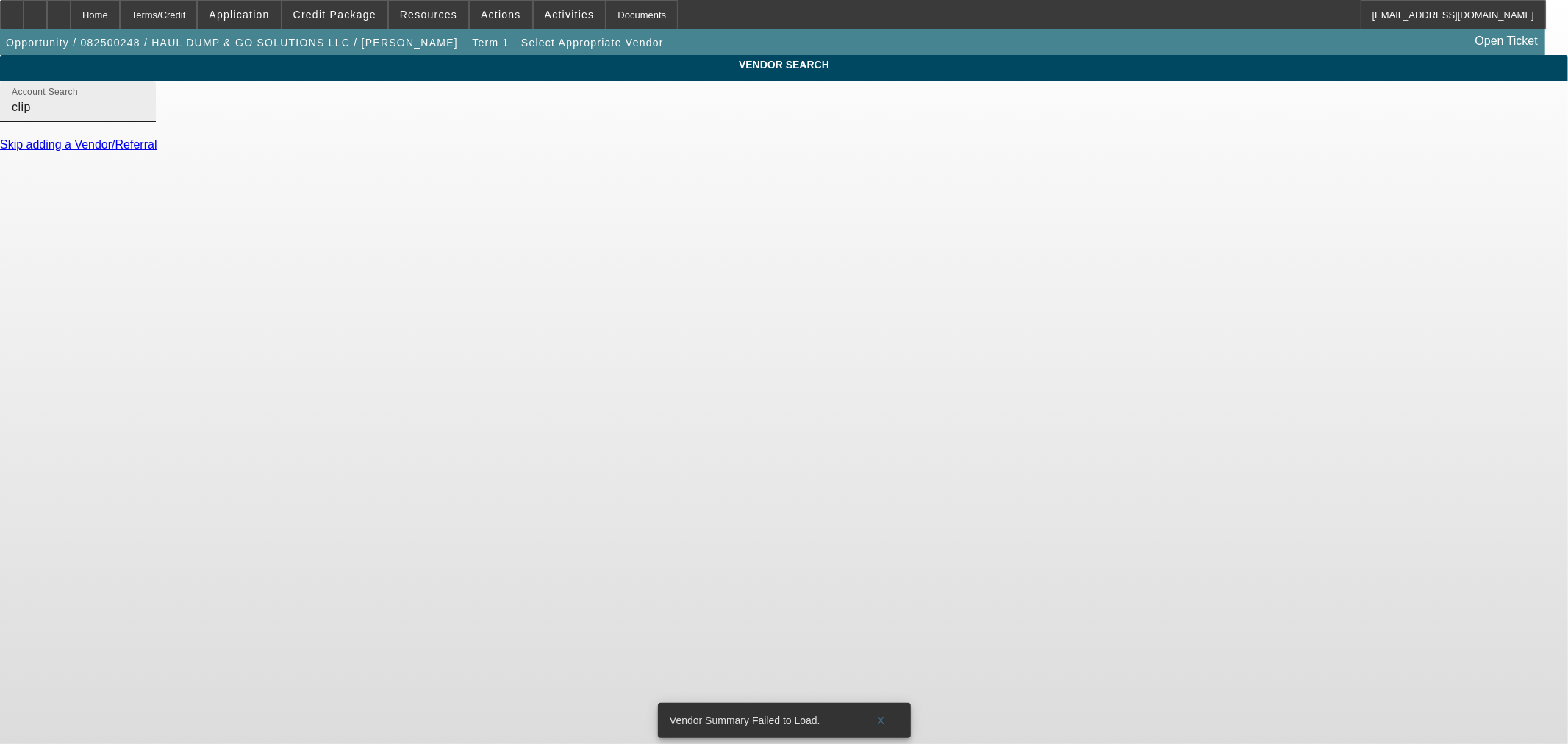
click at [144, 116] on input "clip" at bounding box center [78, 107] width 132 height 17
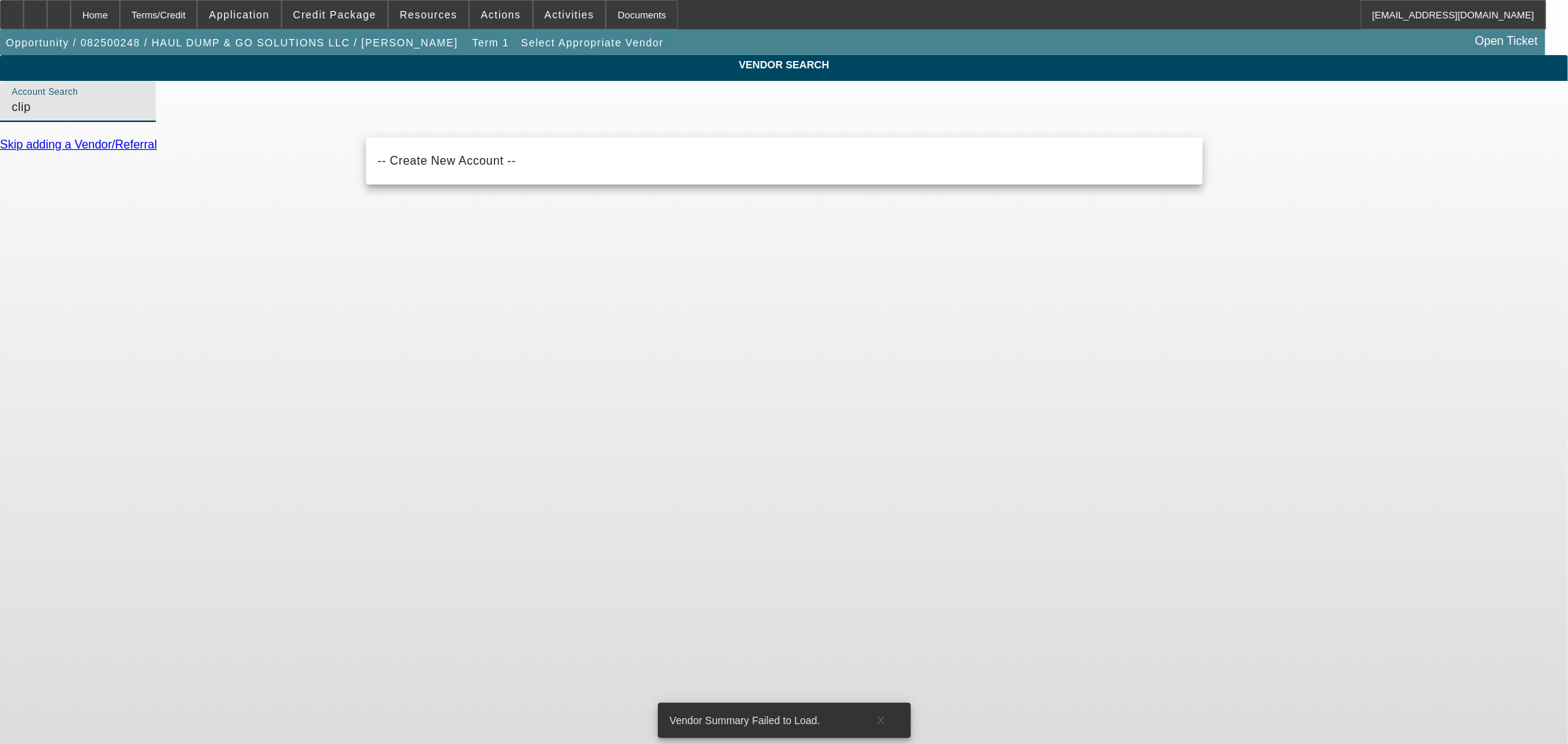
click at [144, 116] on input "clip" at bounding box center [78, 107] width 132 height 17
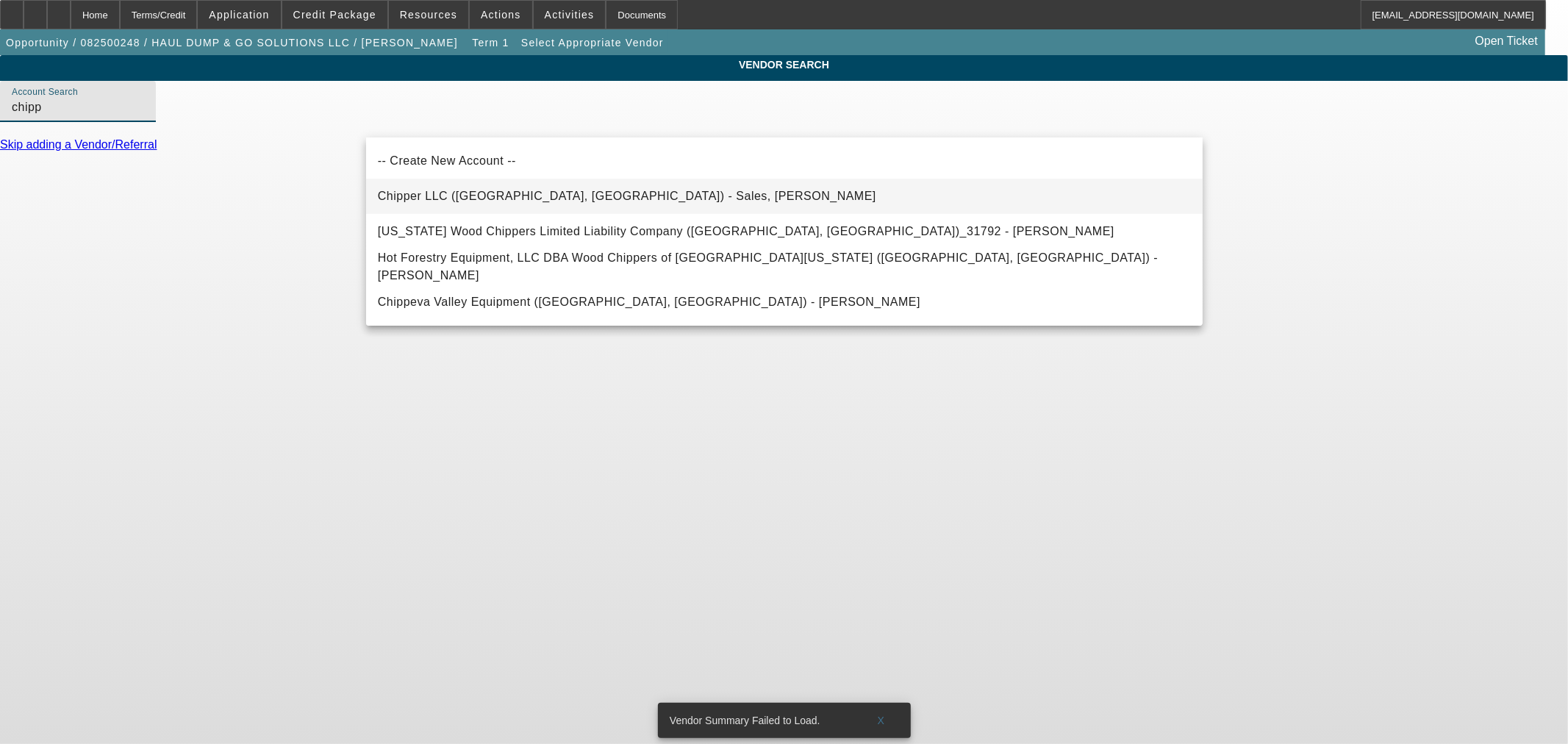
click at [586, 202] on mat-option "Chipper LLC (Cumming, GA) - Sales, Frankie" at bounding box center [784, 196] width 836 height 35
type input "Chipper LLC (Cumming, GA) - Sales, Frankie"
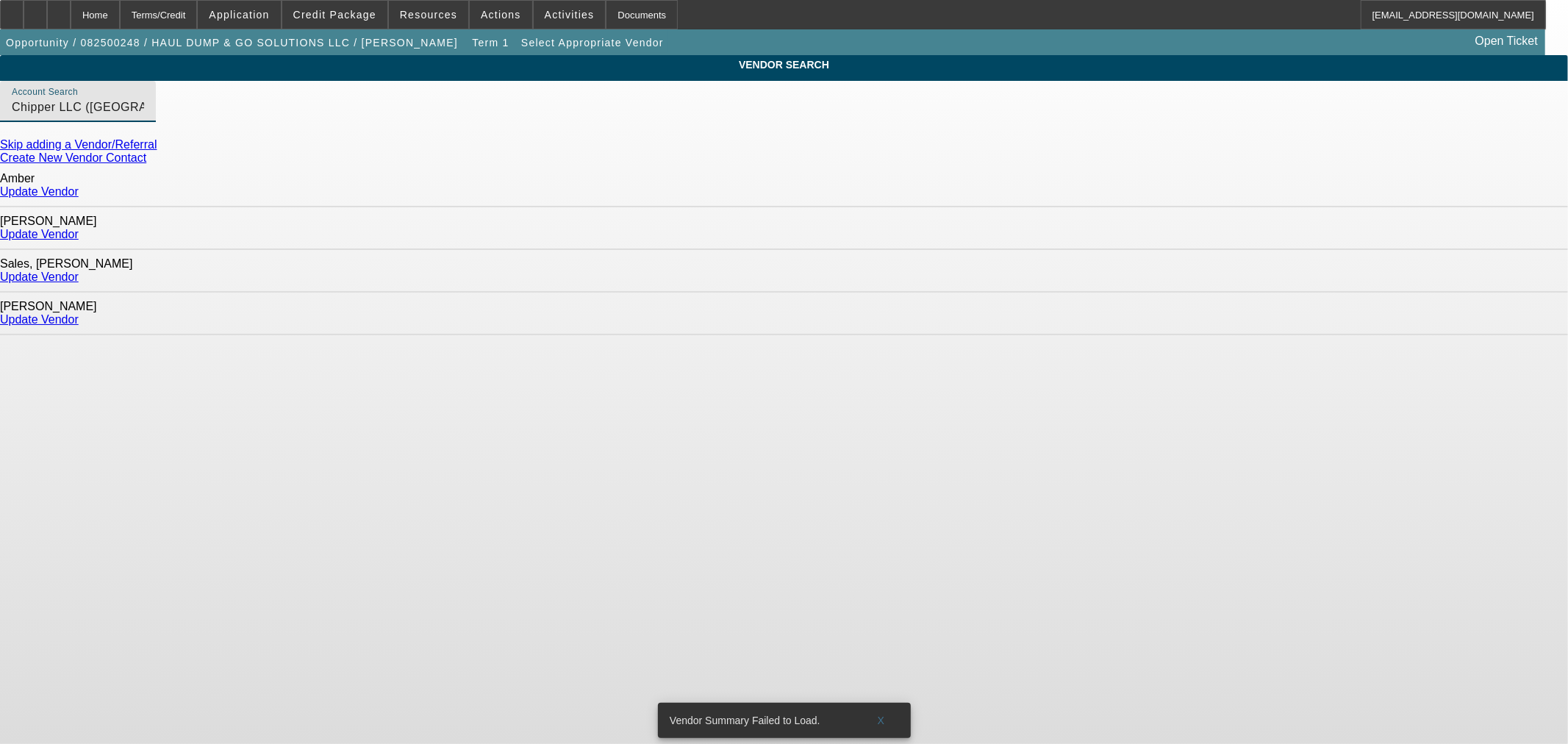
click at [79, 271] on link "Update Vendor" at bounding box center [39, 277] width 79 height 12
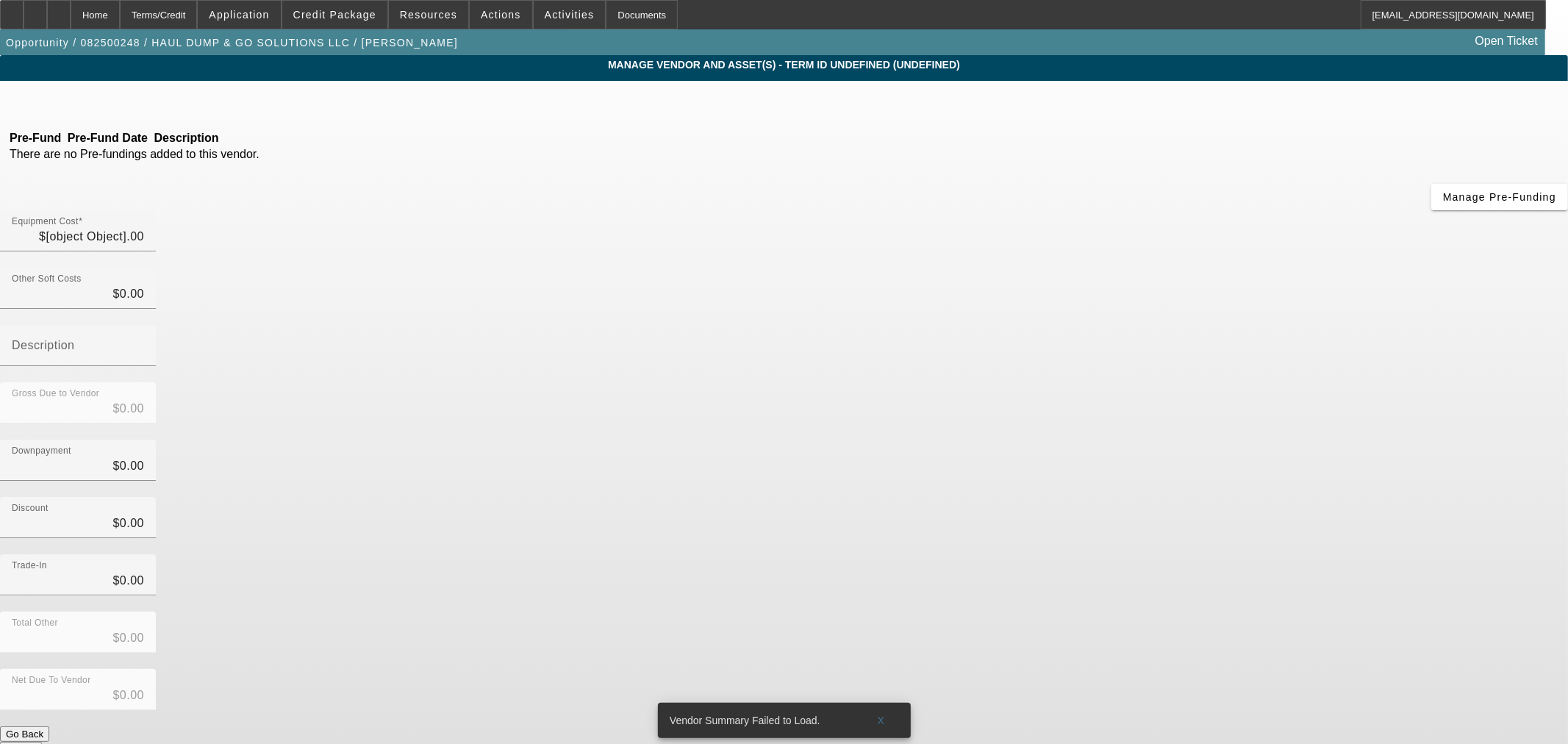
type input "$13,112.70"
click at [1431, 215] on span "button" at bounding box center [1500, 196] width 137 height 35
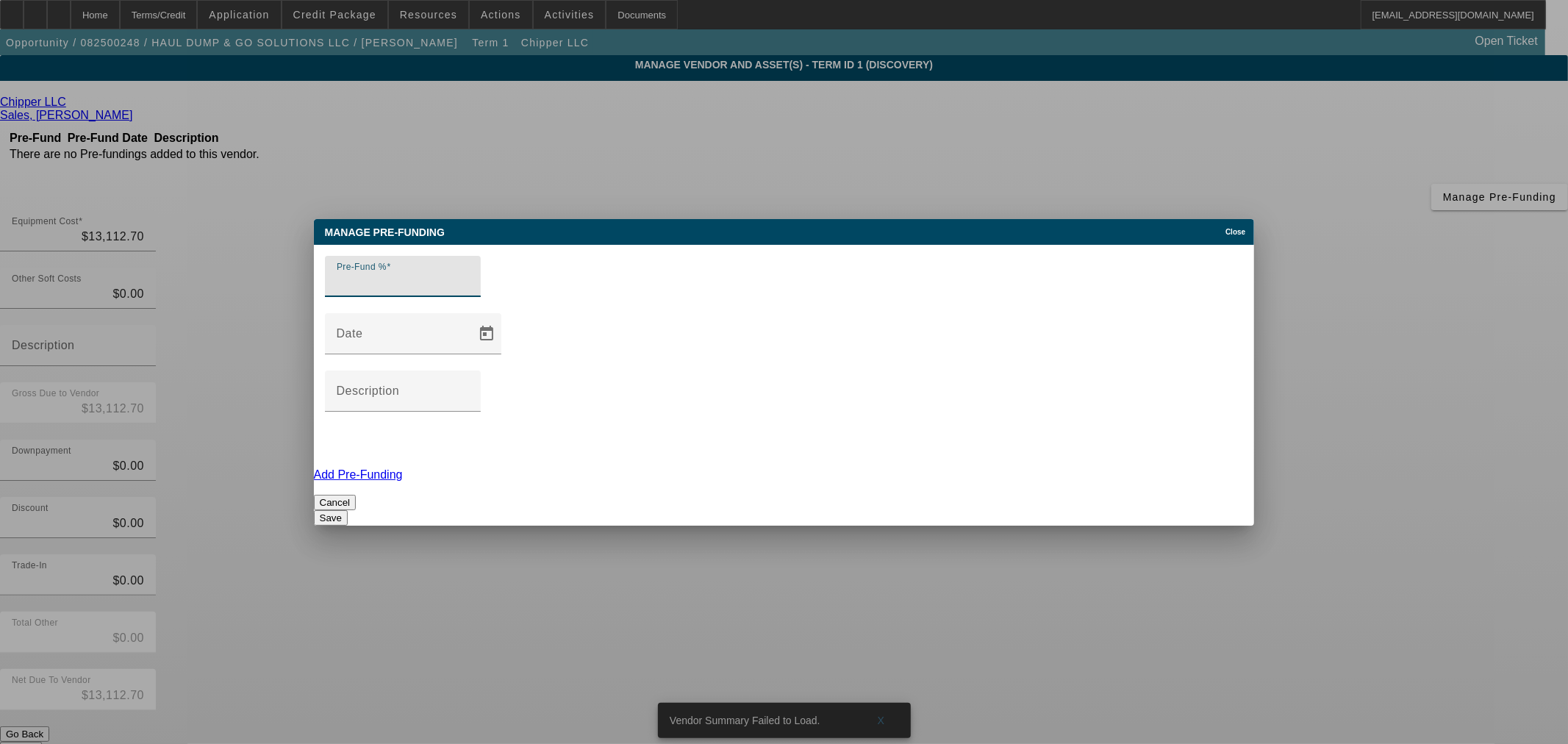
click at [449, 292] on input "Pre-Fund %" at bounding box center [402, 282] width 132 height 17
type input "100"
click at [348, 510] on button "Save" at bounding box center [330, 518] width 34 height 16
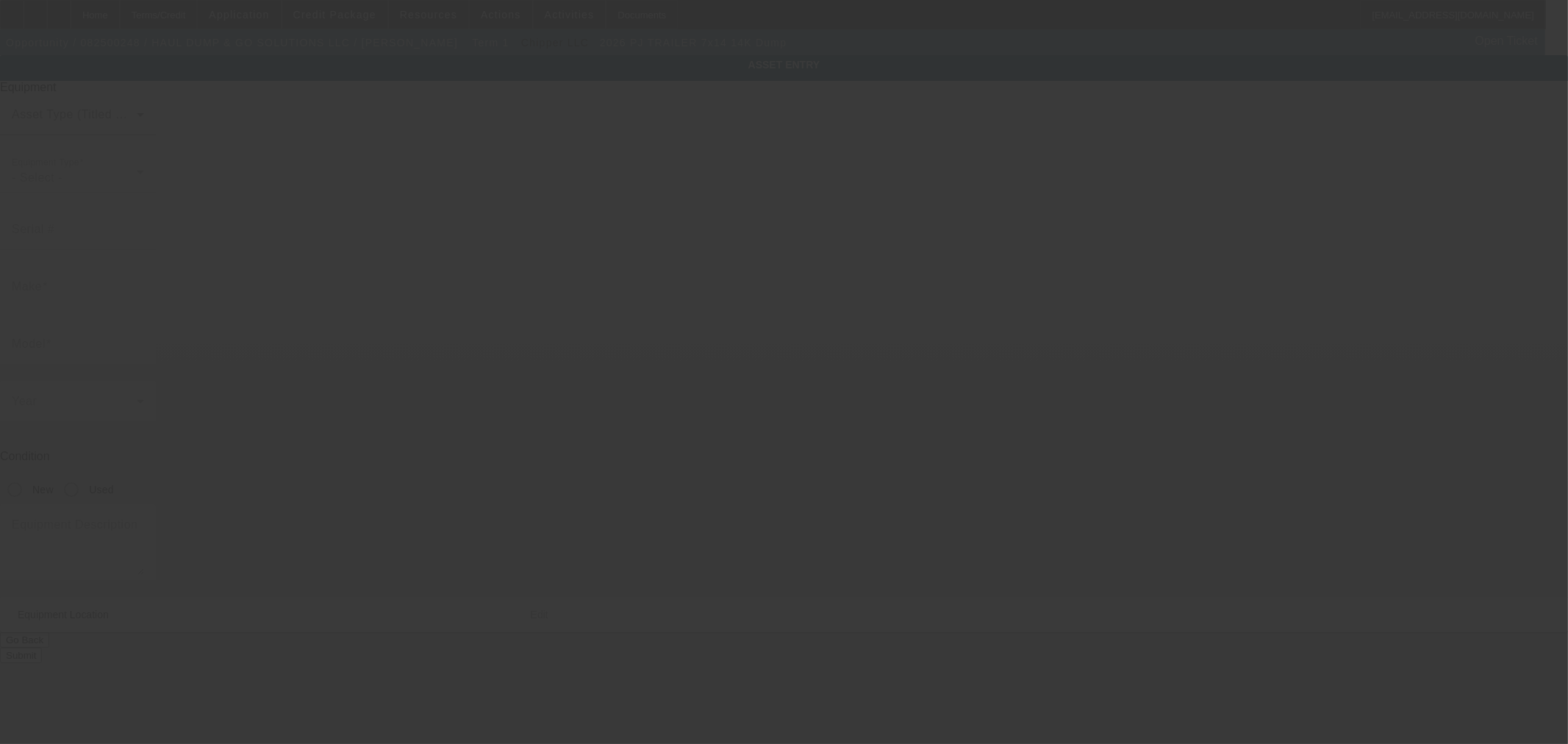
type input "PJ TRAILER"
type input "7x14 14K Dump"
type textarea "Category: Trailer"
type input "14273 Cumming Highway 14273 Cumming Highway"
type input "Cumming"
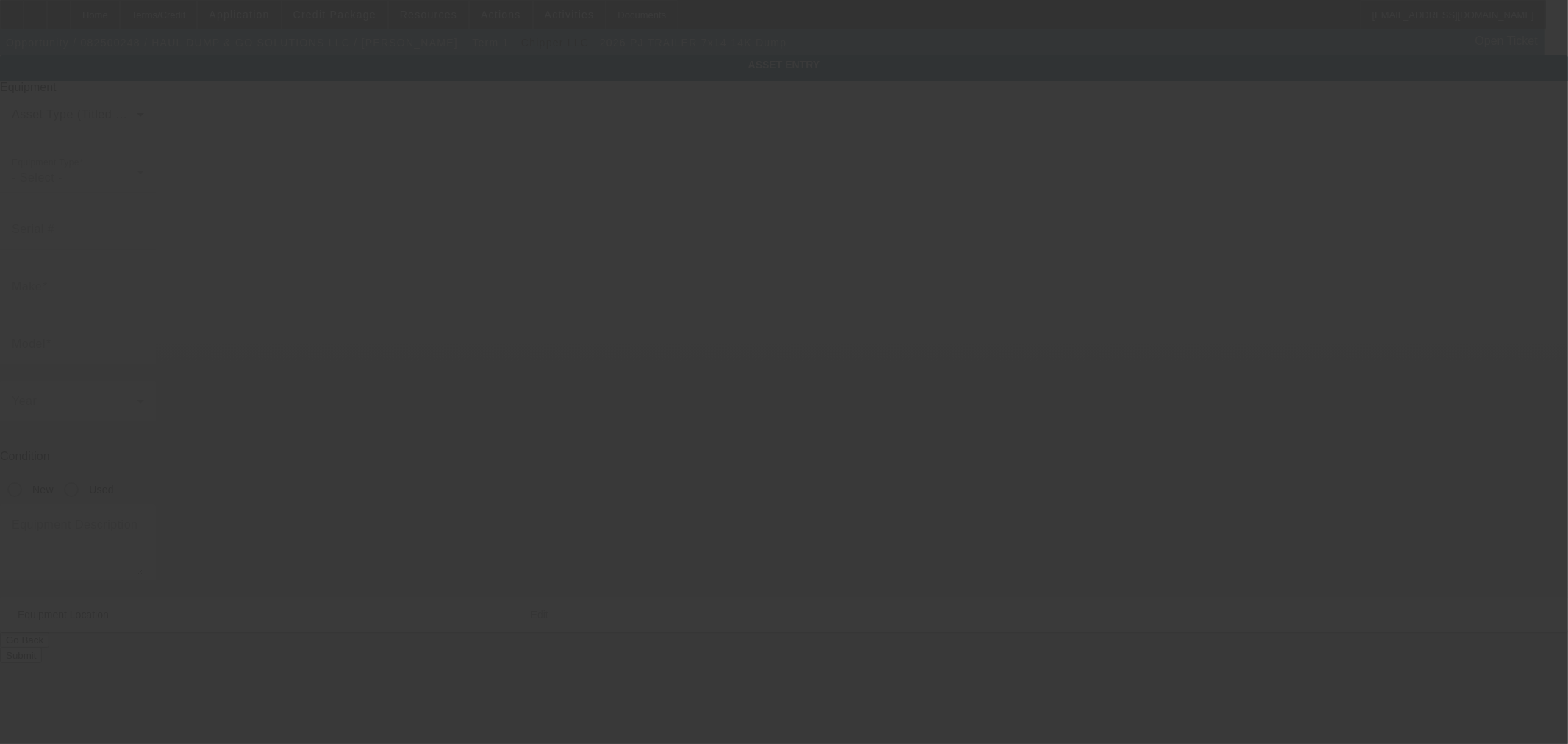
type input "30040"
type input "Forsyth"
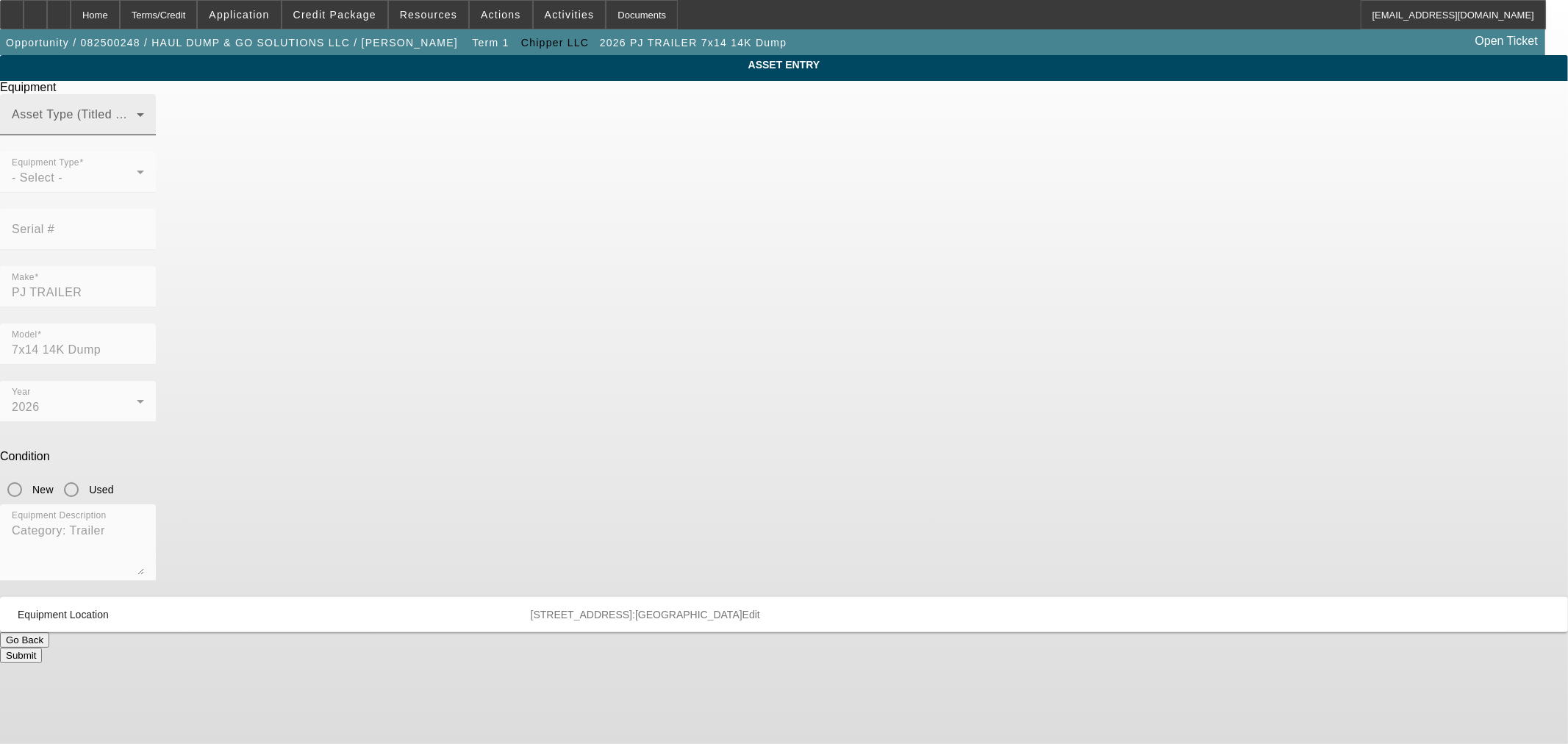
click at [137, 130] on span at bounding box center [74, 120] width 125 height 17
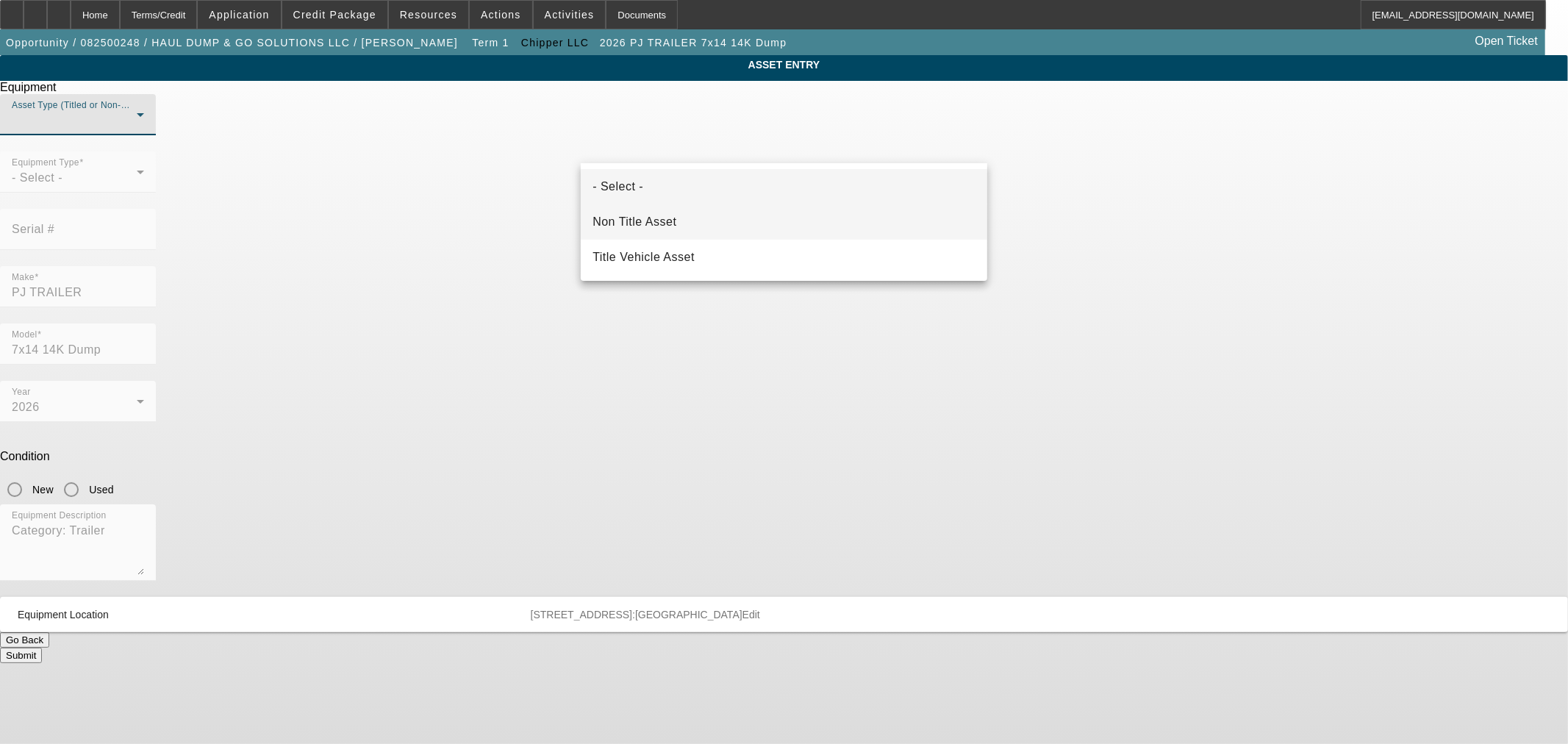
drag, startPoint x: 737, startPoint y: 254, endPoint x: 737, endPoint y: 235, distance: 19.0
click at [737, 235] on div "- Select - Non Title Asset Title Vehicle Asset" at bounding box center [784, 222] width 406 height 118
click at [735, 227] on mat-option "Non Title Asset" at bounding box center [784, 221] width 406 height 35
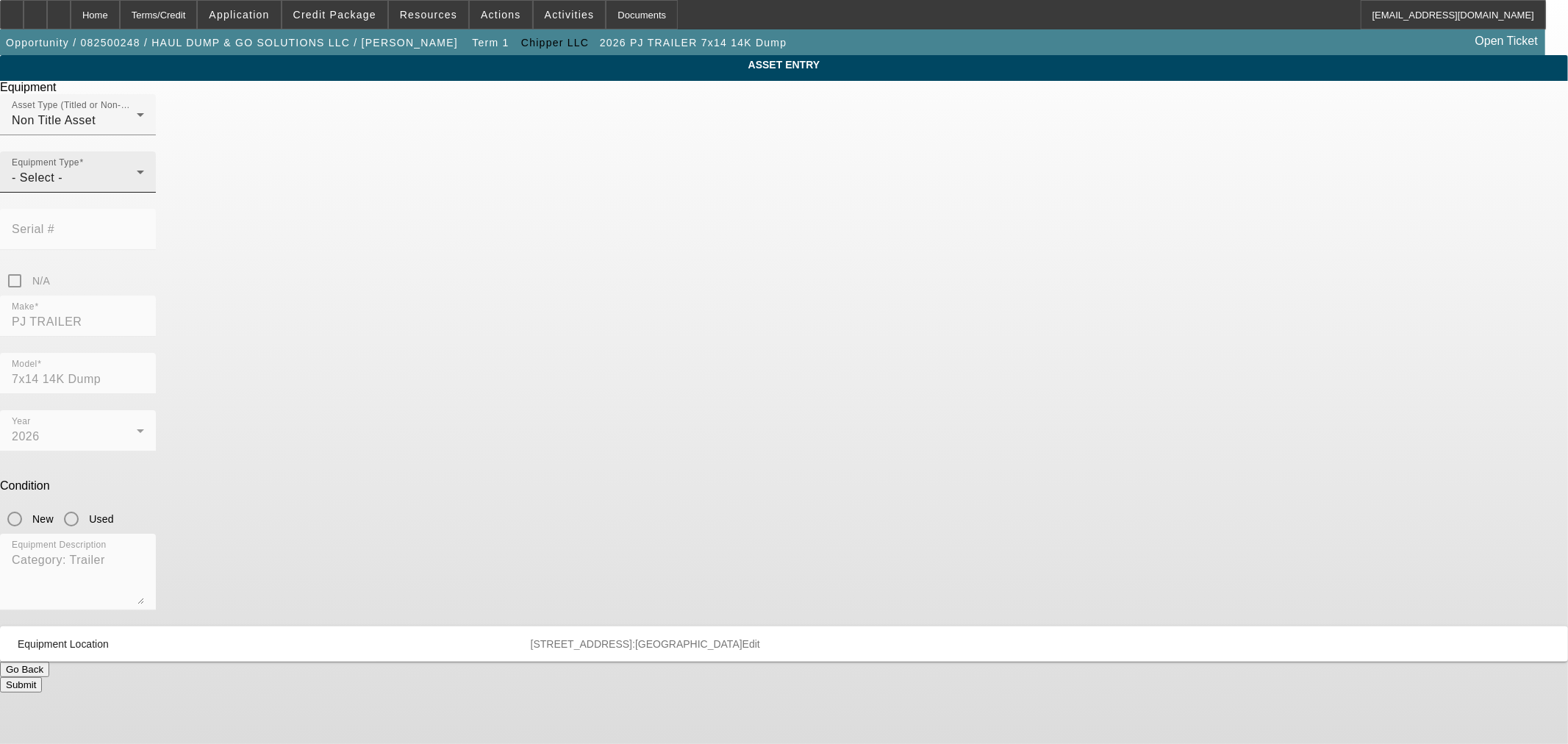
click at [144, 193] on div "Equipment Type - Select -" at bounding box center [78, 172] width 132 height 42
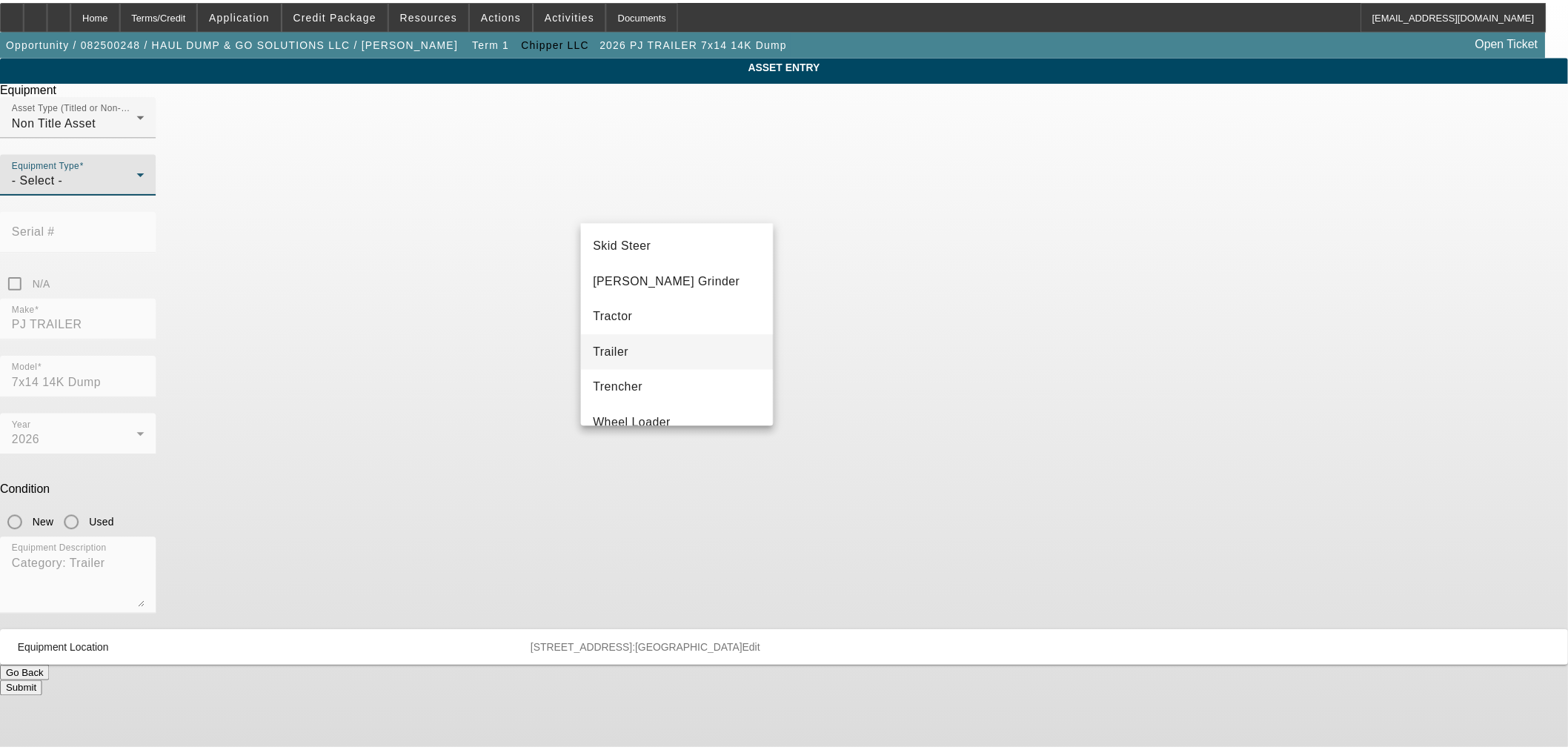
scroll to position [447, 0]
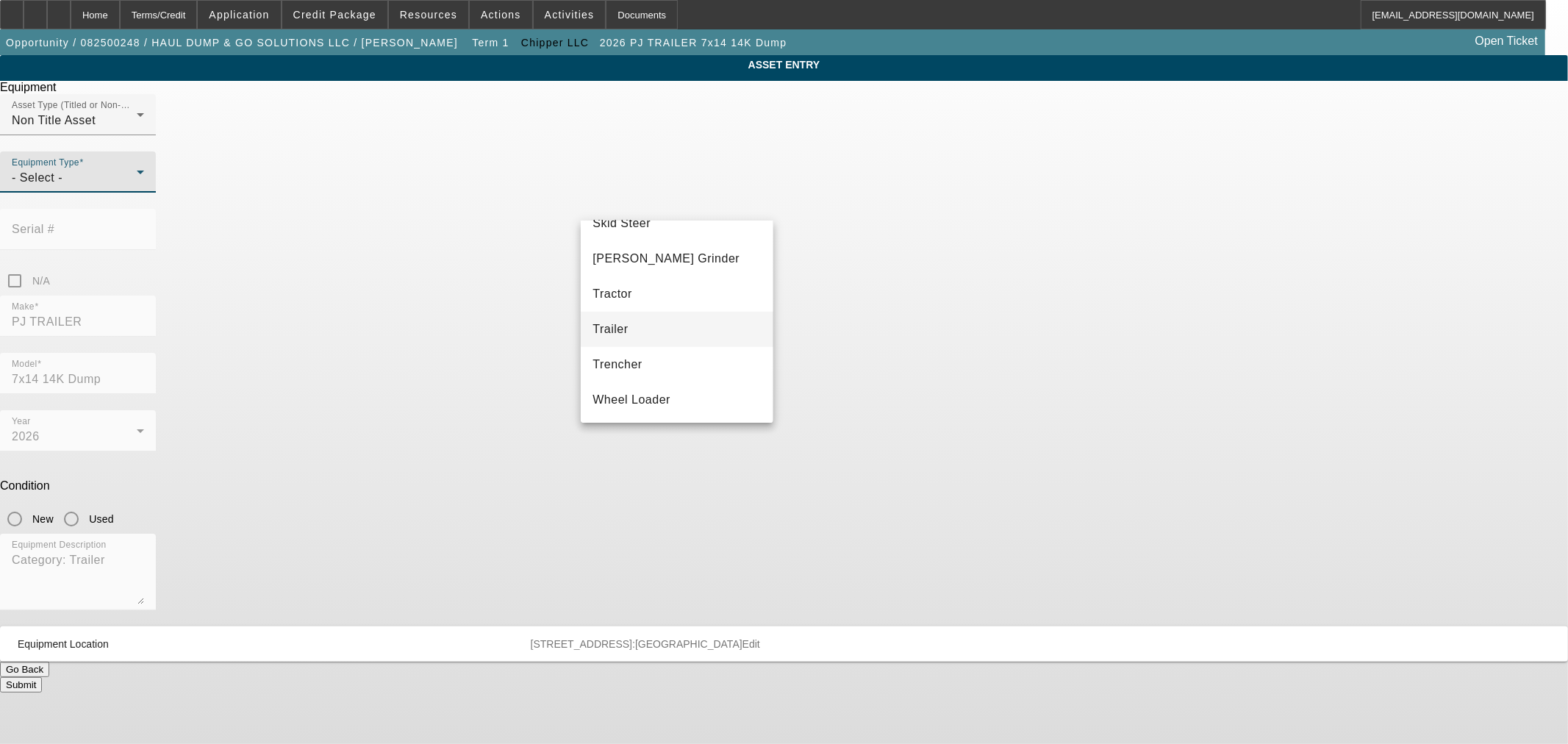
drag, startPoint x: 651, startPoint y: 362, endPoint x: 644, endPoint y: 331, distance: 31.8
click at [644, 331] on div "- Select - Backhoe Chipper Commercial Mower Crane Decorated Apparel Other DTG/D…" at bounding box center [677, 322] width 192 height 202
click at [644, 329] on mat-option "Trailer" at bounding box center [677, 329] width 192 height 35
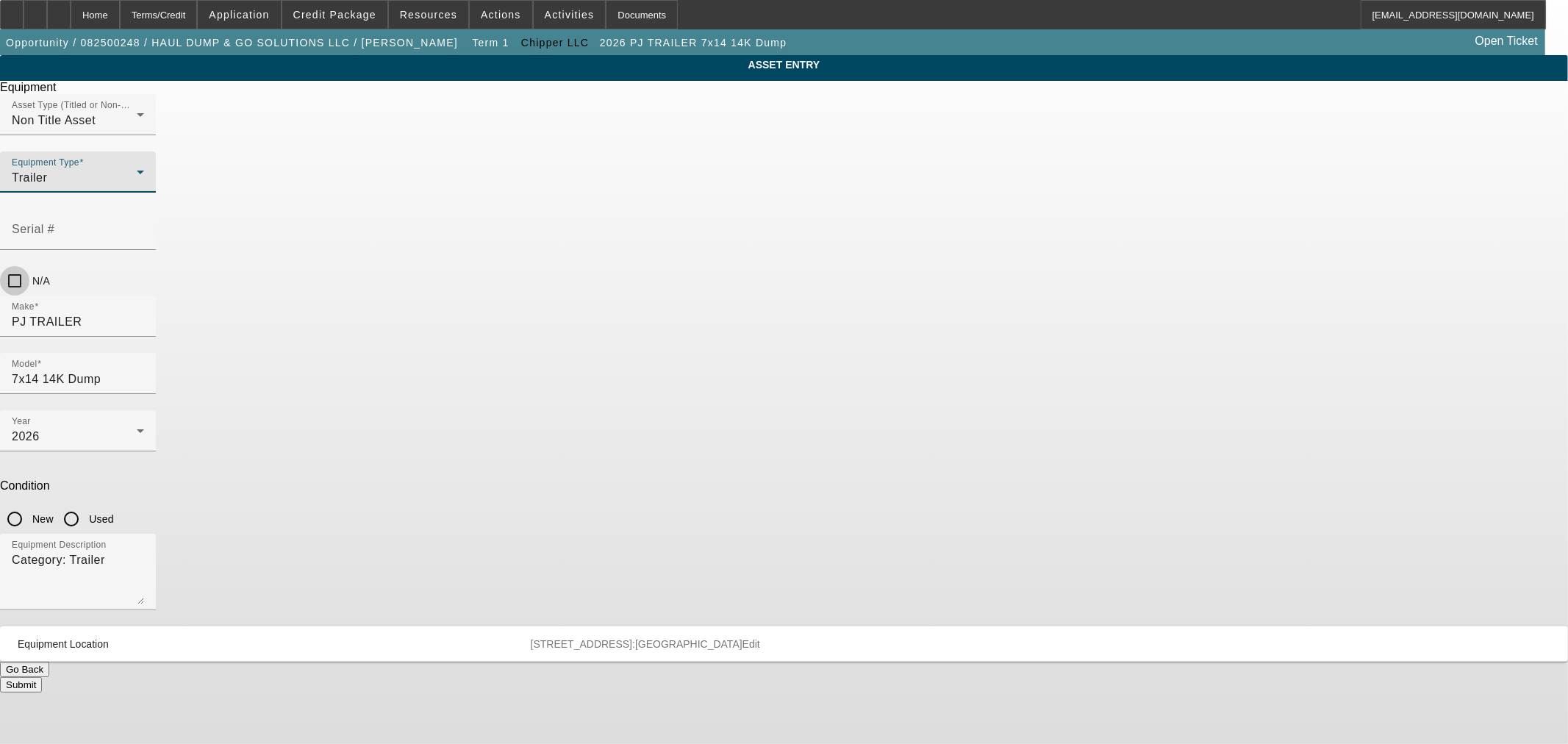
click at [29, 266] on input "N/A" at bounding box center [15, 281] width 29 height 29
checkbox input "true"
click at [86, 504] on input "Used" at bounding box center [71, 519] width 29 height 29
radio input "true"
click at [42, 677] on button "Submit" at bounding box center [21, 685] width 42 height 16
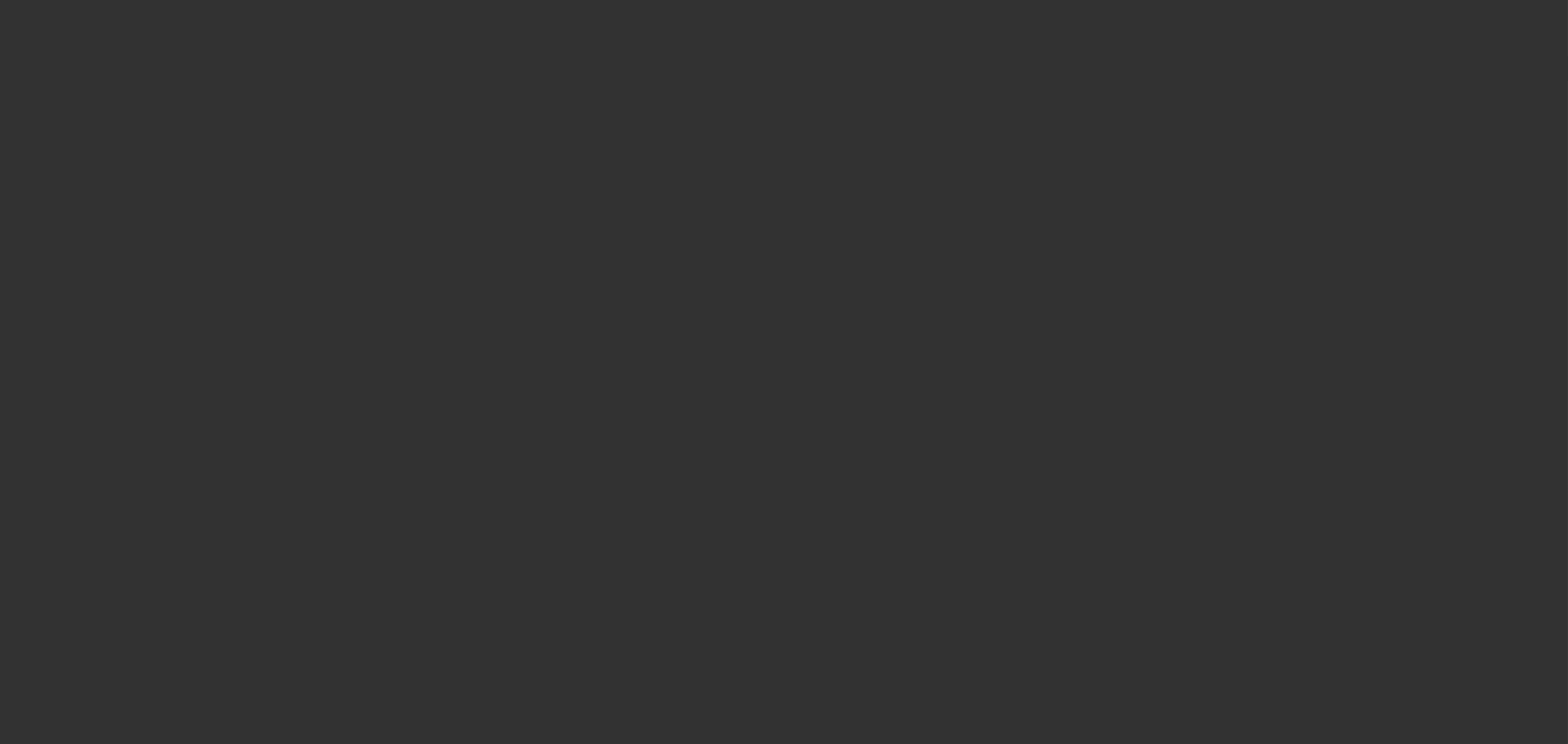
type input "$13,112.70"
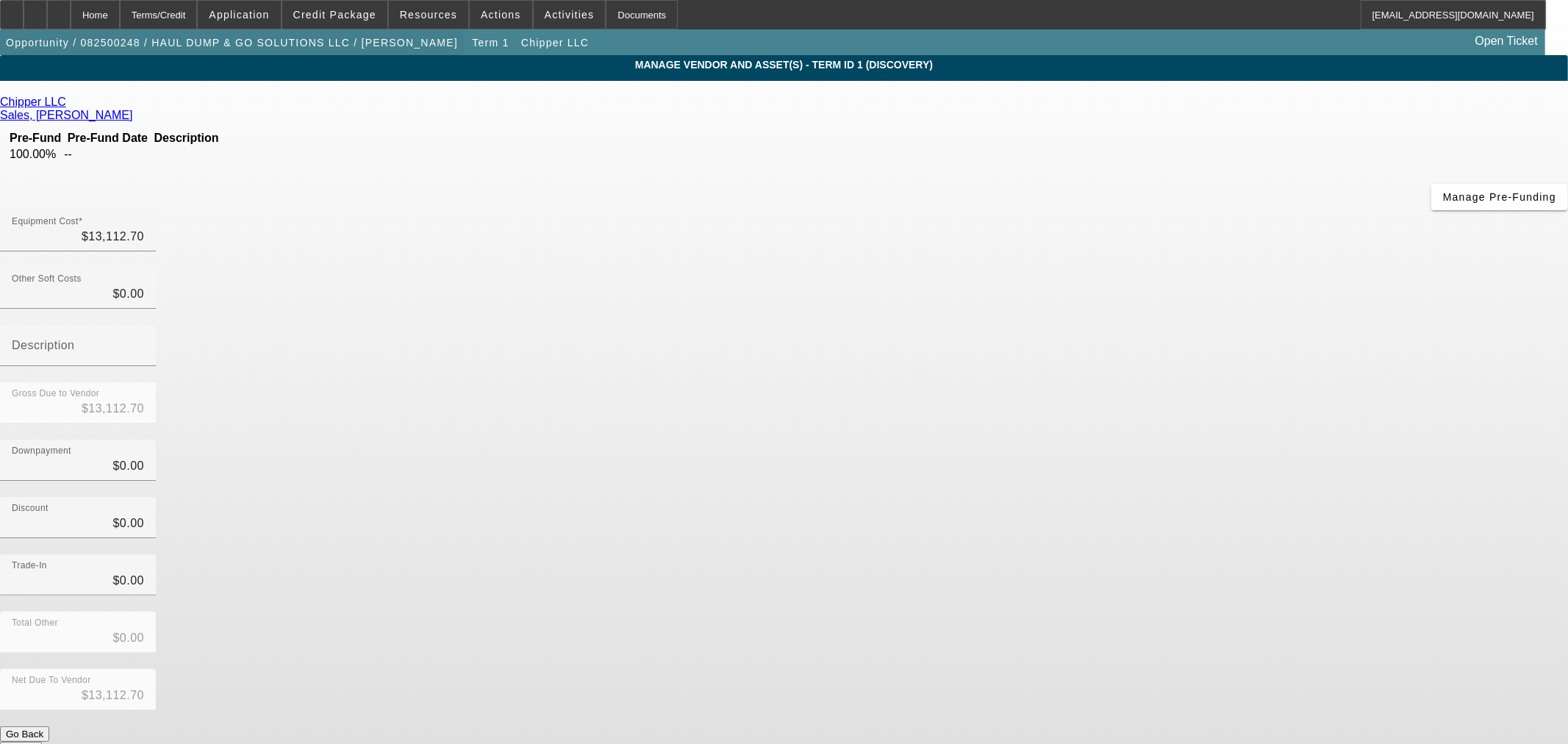
drag, startPoint x: 116, startPoint y: 15, endPoint x: 157, endPoint y: 44, distance: 50.2
click at [116, 15] on div "Home" at bounding box center [95, 15] width 49 height 29
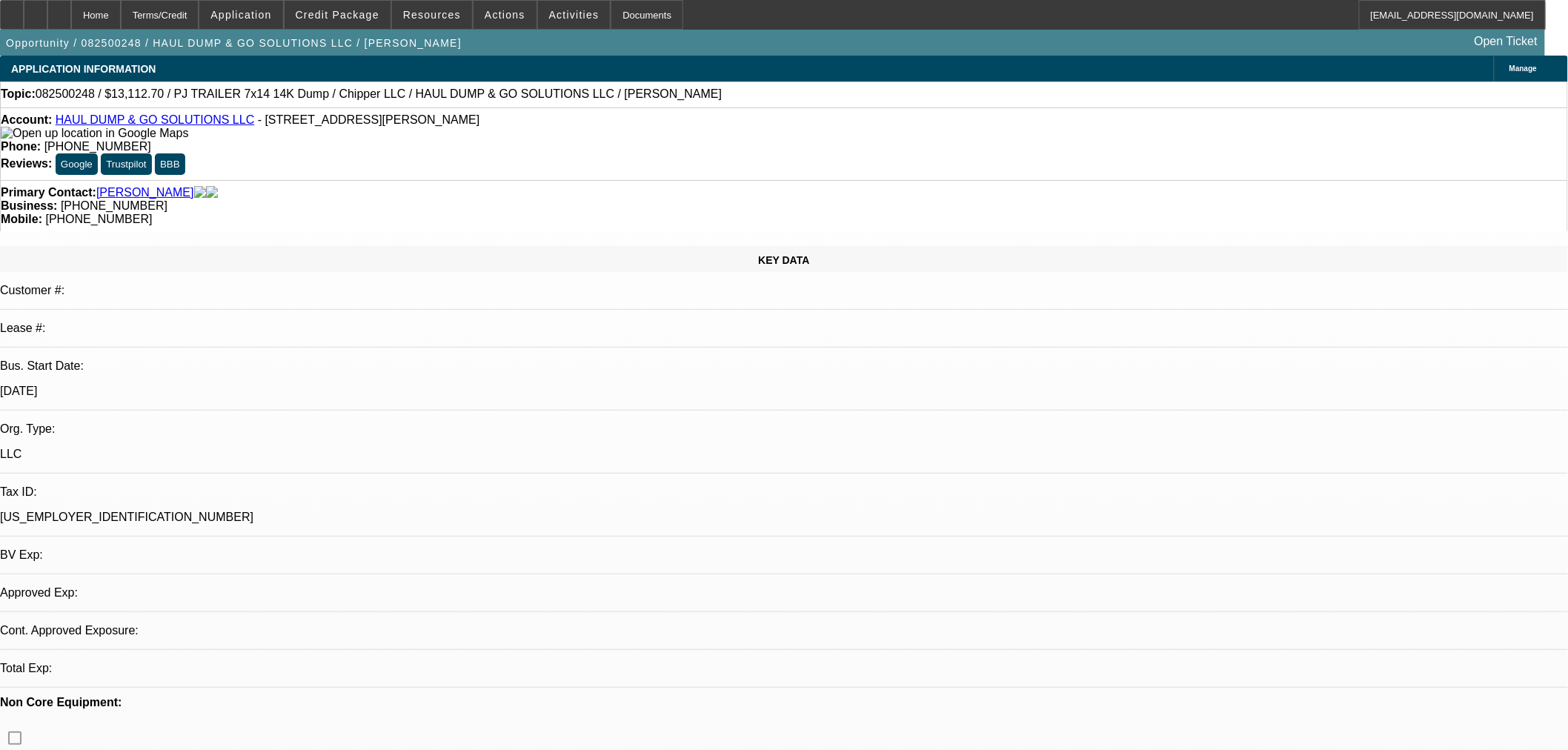
select select "0"
select select "2"
select select "0"
select select "6"
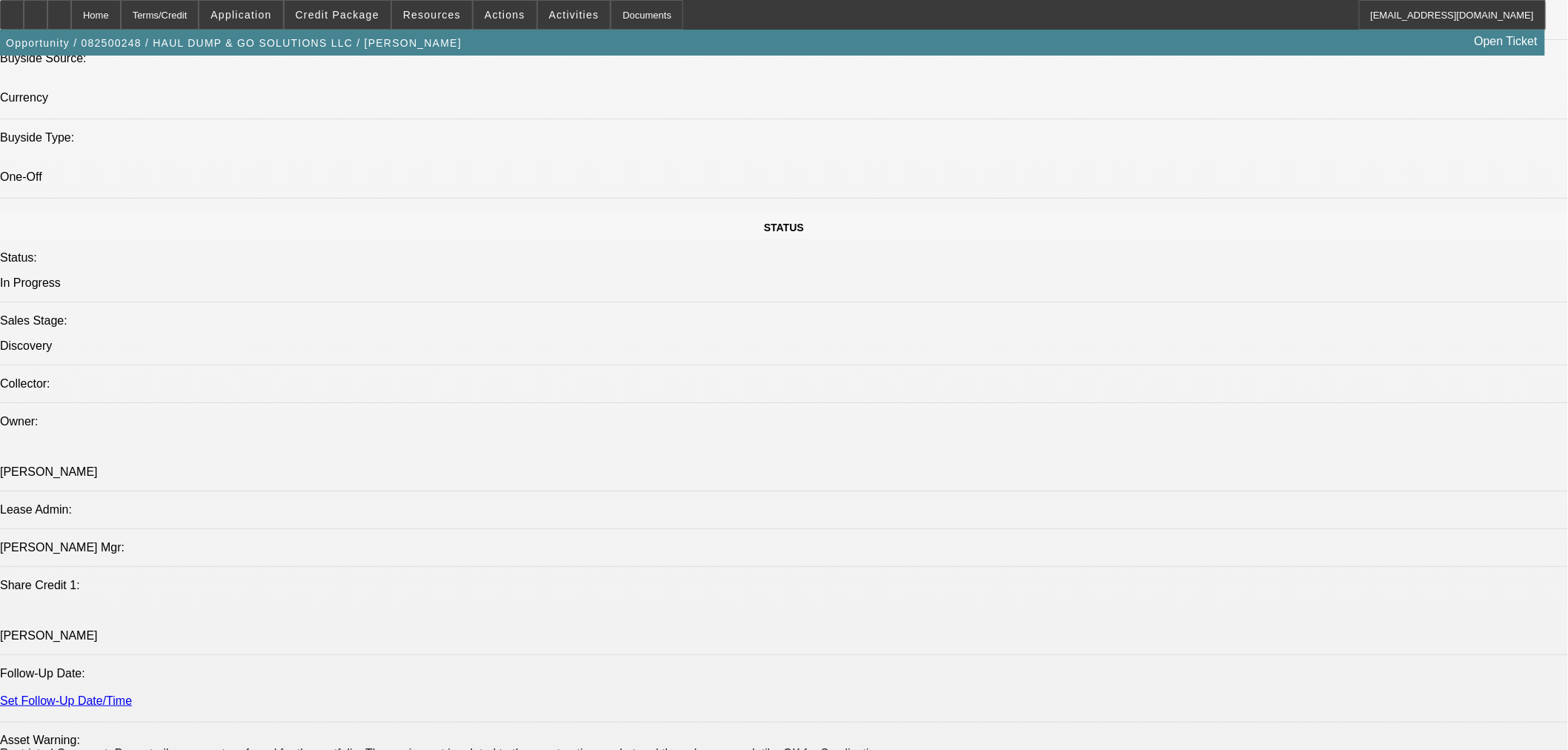
scroll to position [1647, 0]
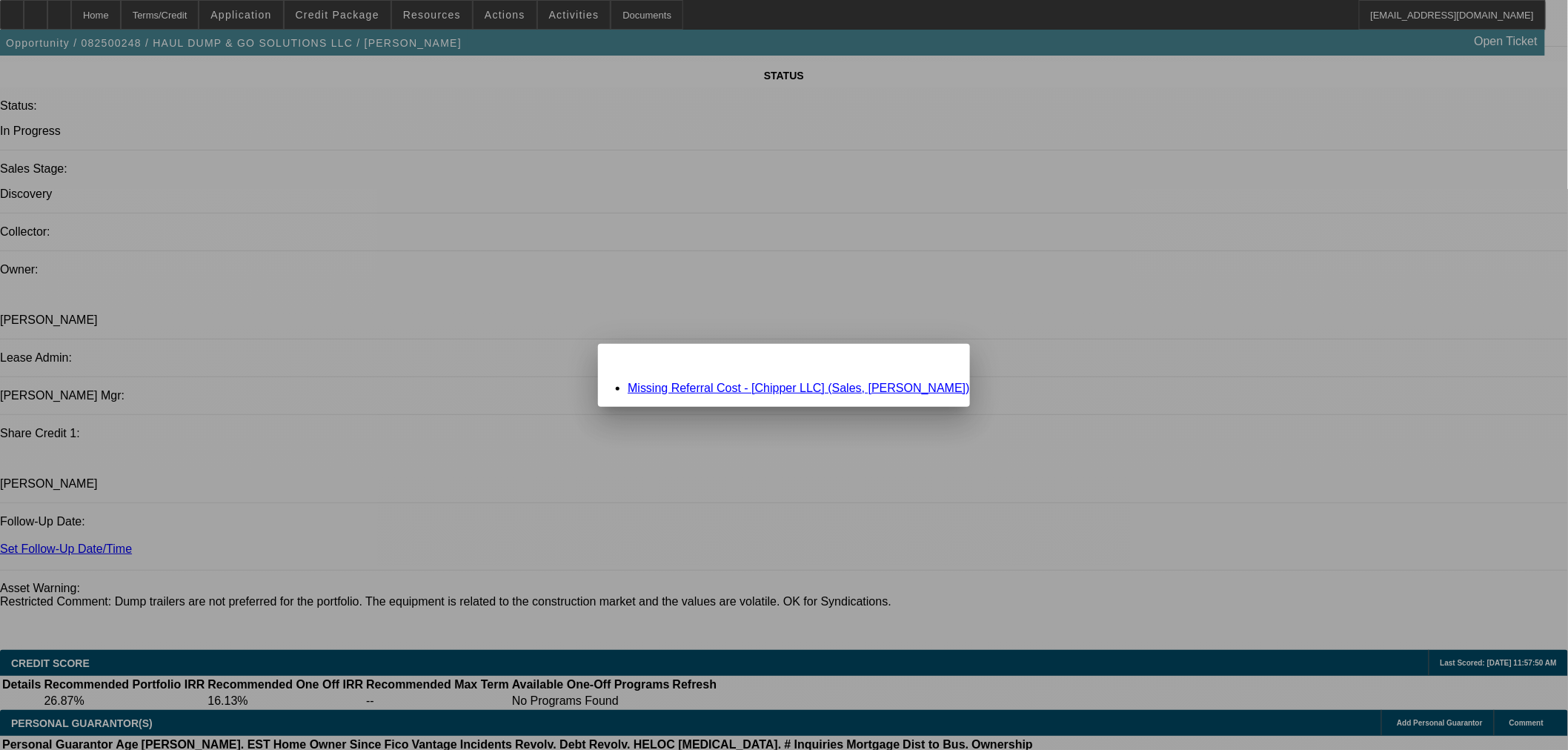
click at [800, 392] on link "Missing Referral Cost - [Chipper LLC] (Sales, Frankie)" at bounding box center [798, 388] width 342 height 12
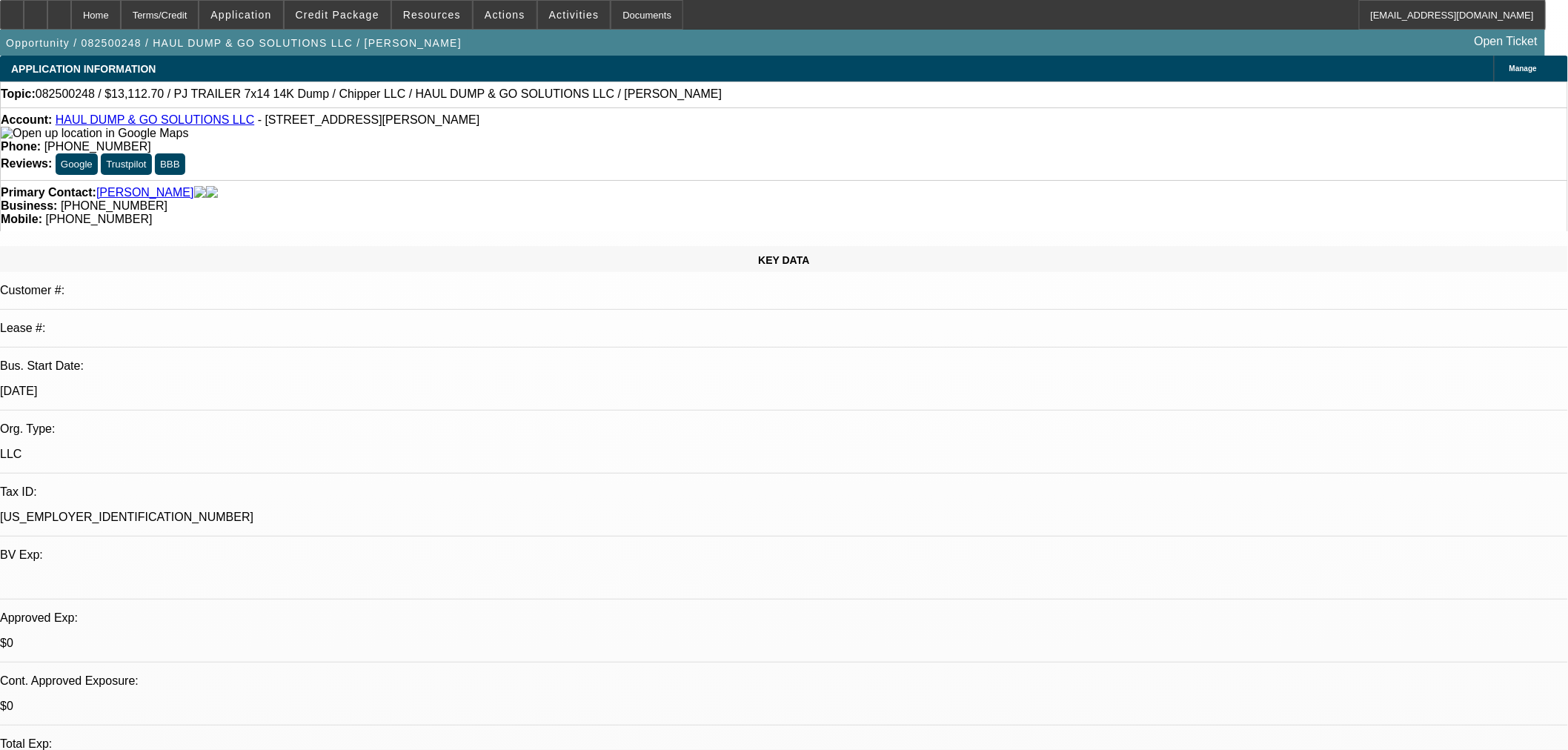
scroll to position [1647, 0]
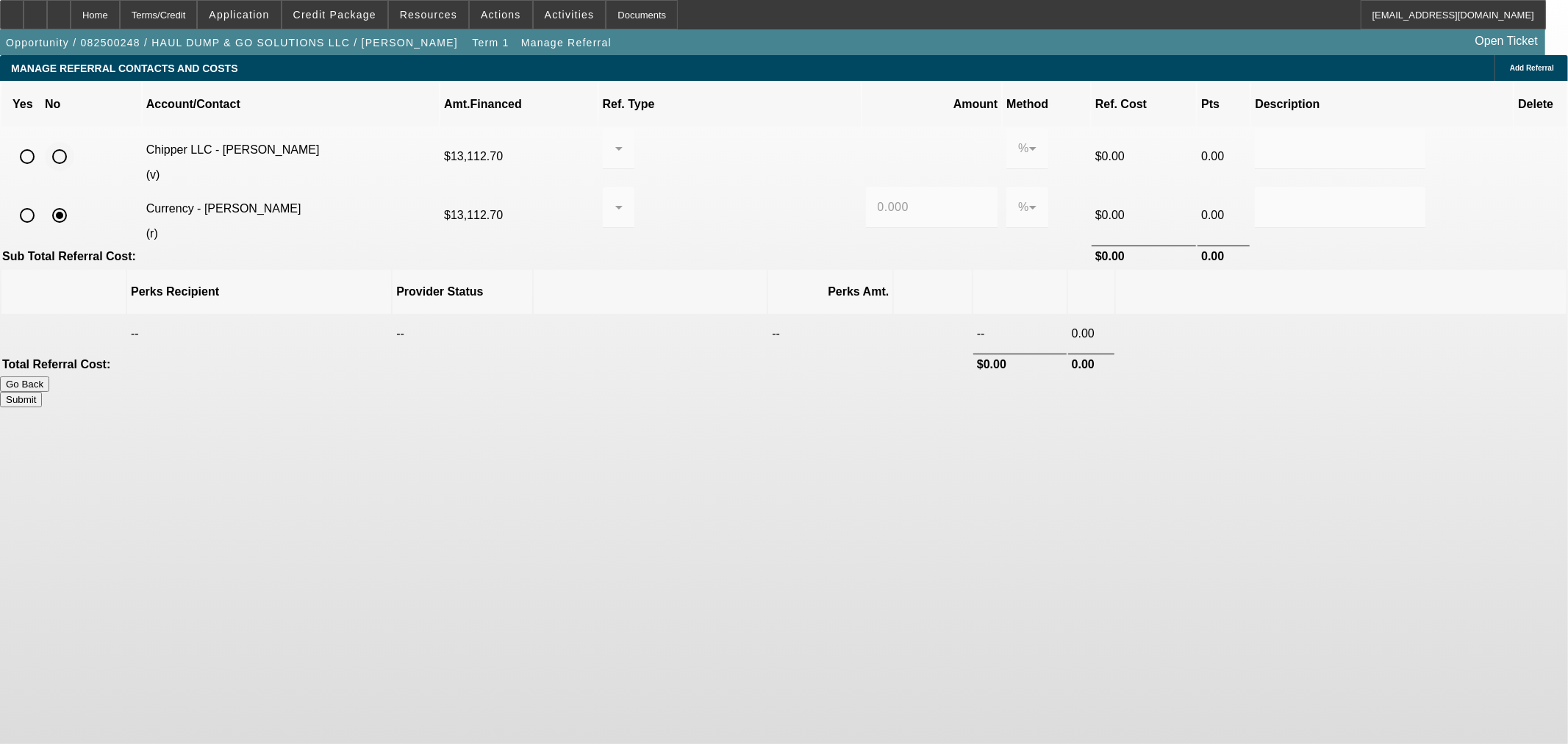
click at [74, 142] on input "radio" at bounding box center [60, 157] width 29 height 29
radio input "true"
click at [42, 392] on button "Submit" at bounding box center [21, 400] width 42 height 16
type input "0.000"
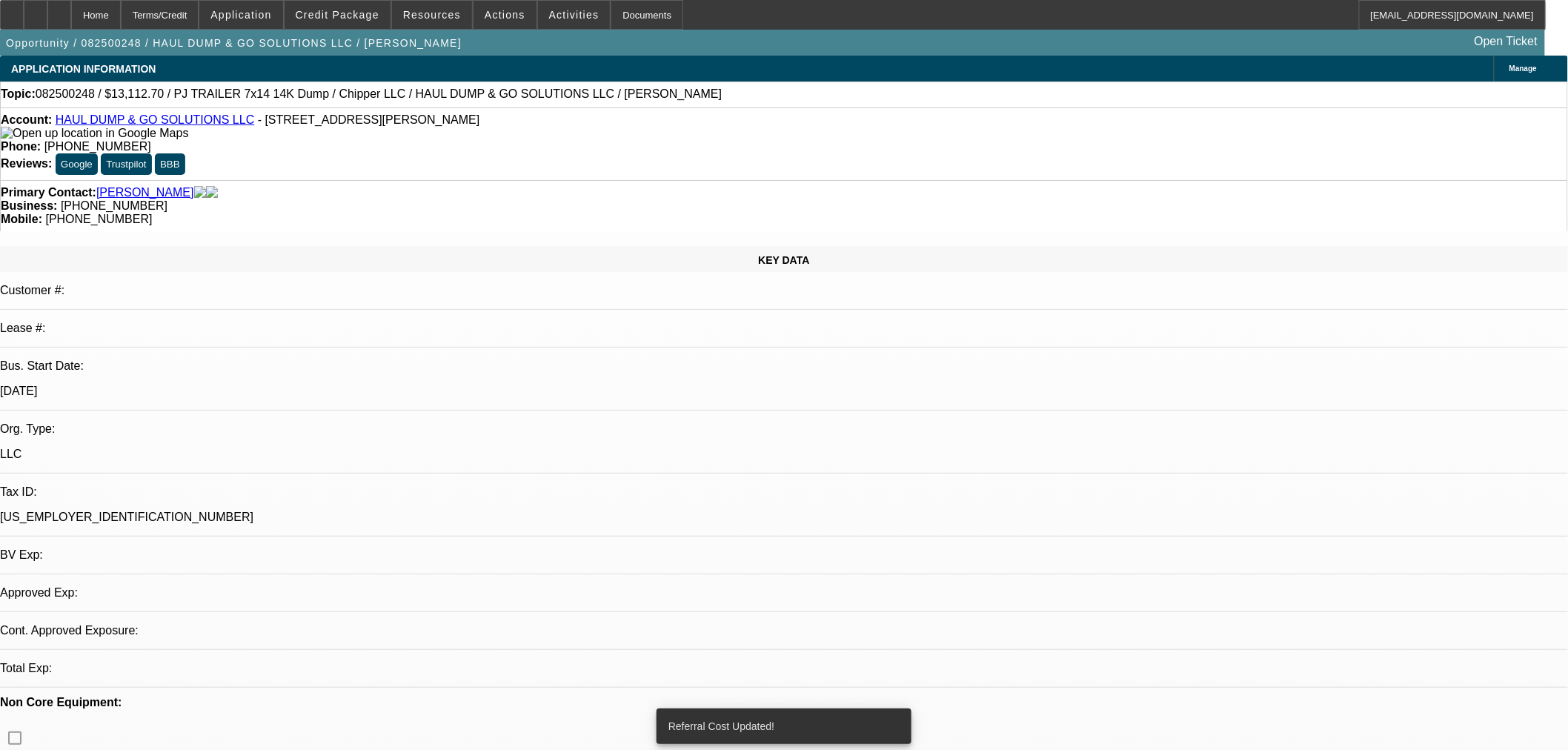
select select "0"
select select "2"
select select "0"
select select "6"
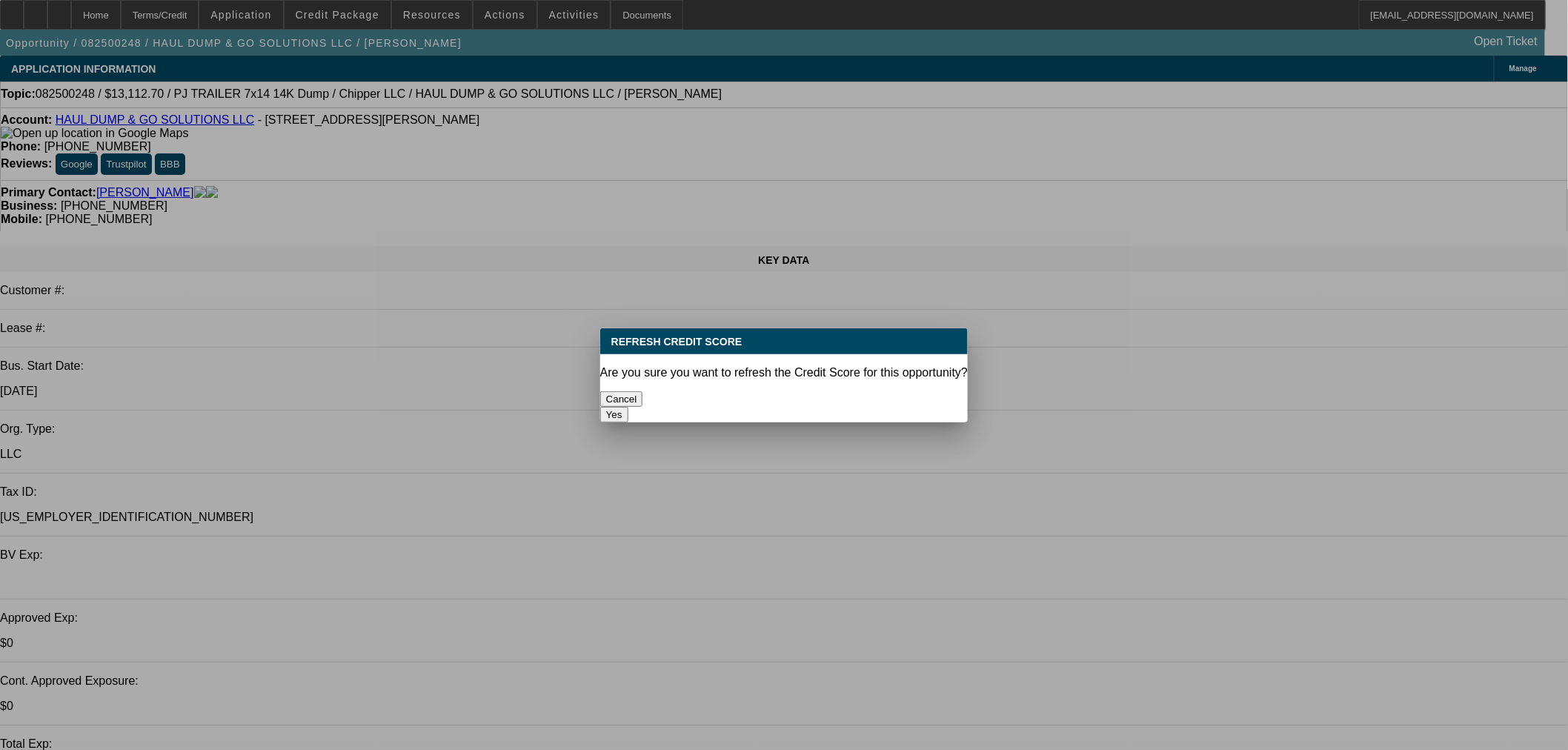
click at [628, 407] on button "Yes" at bounding box center [614, 415] width 28 height 16
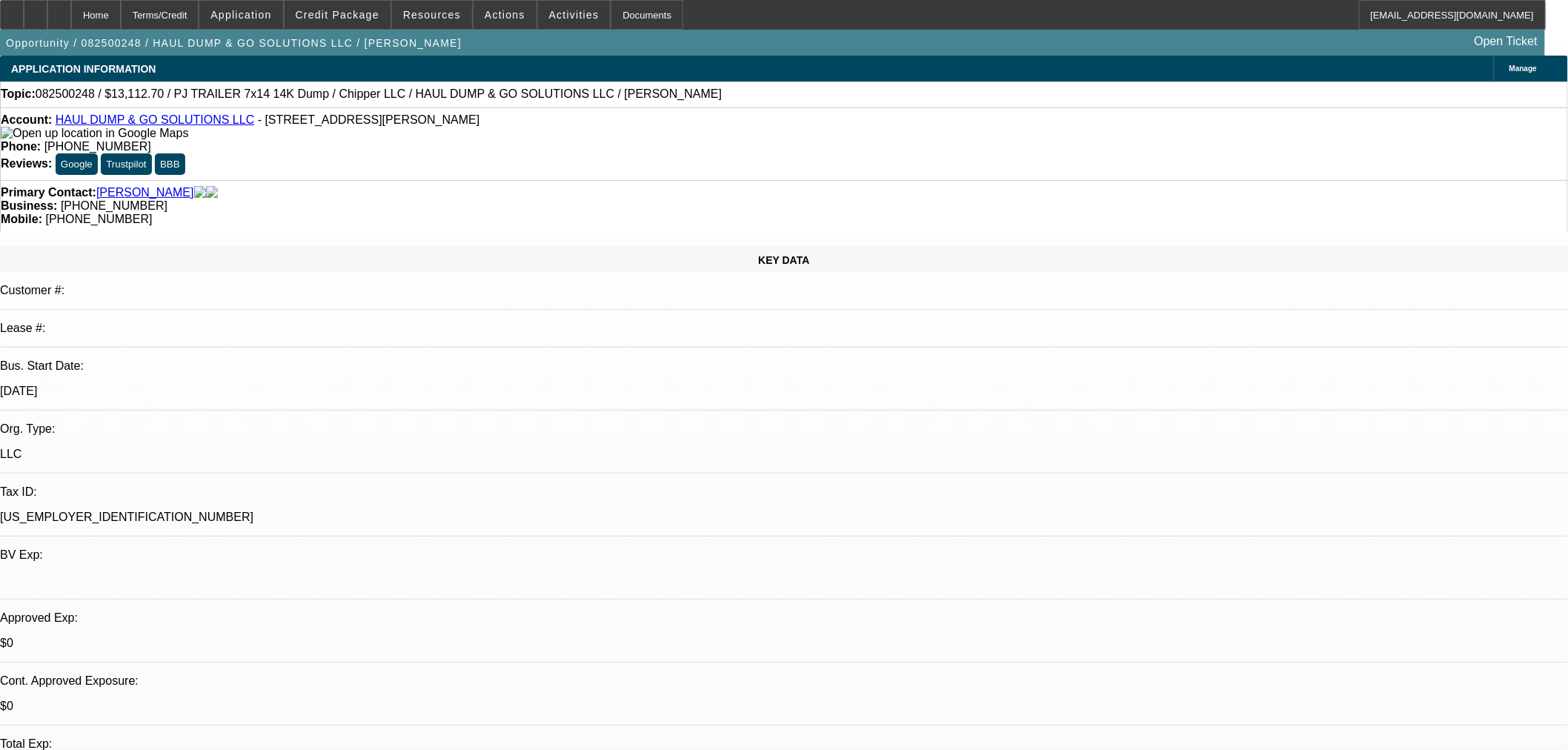
scroll to position [137, 0]
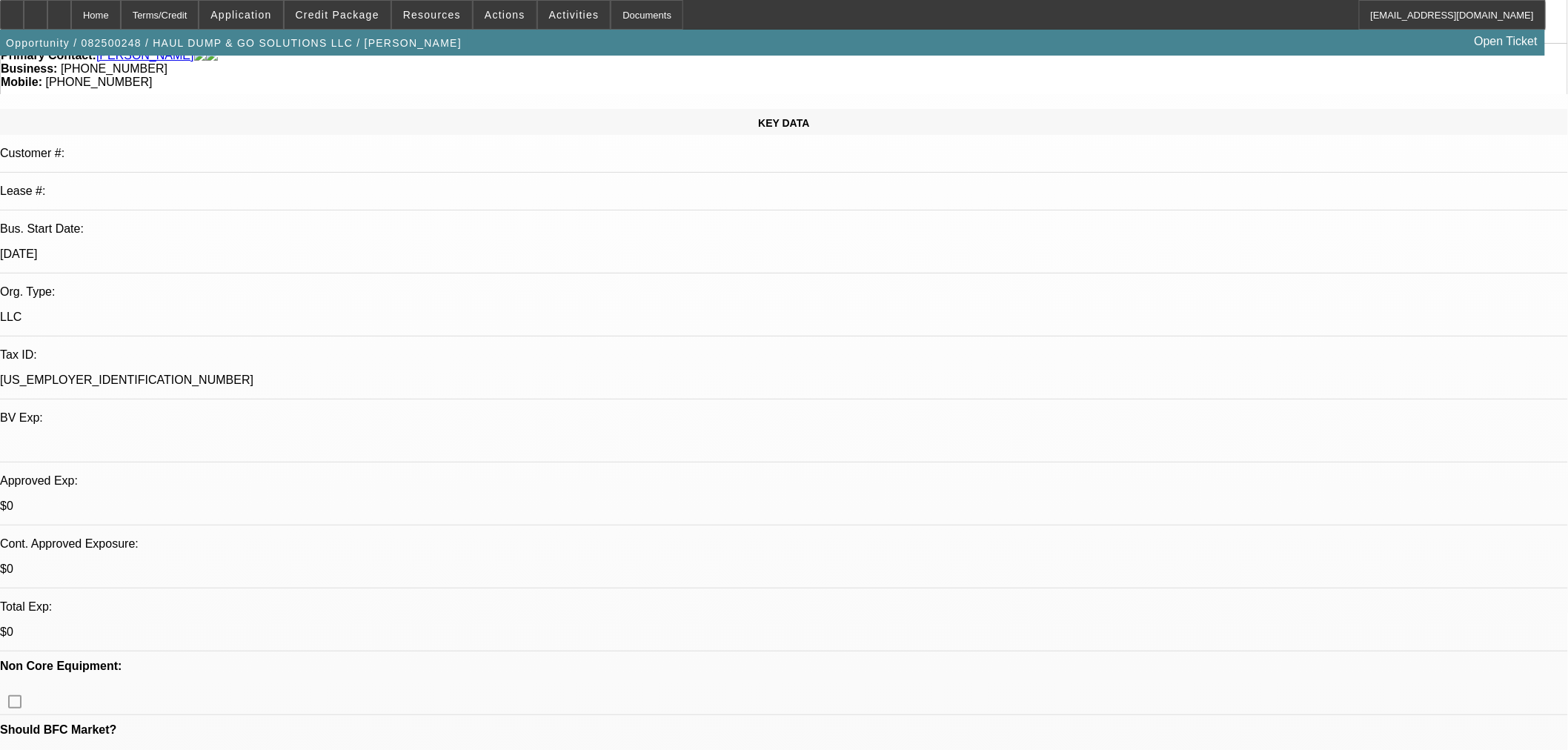
drag, startPoint x: 1394, startPoint y: 562, endPoint x: 1187, endPoint y: 571, distance: 207.2
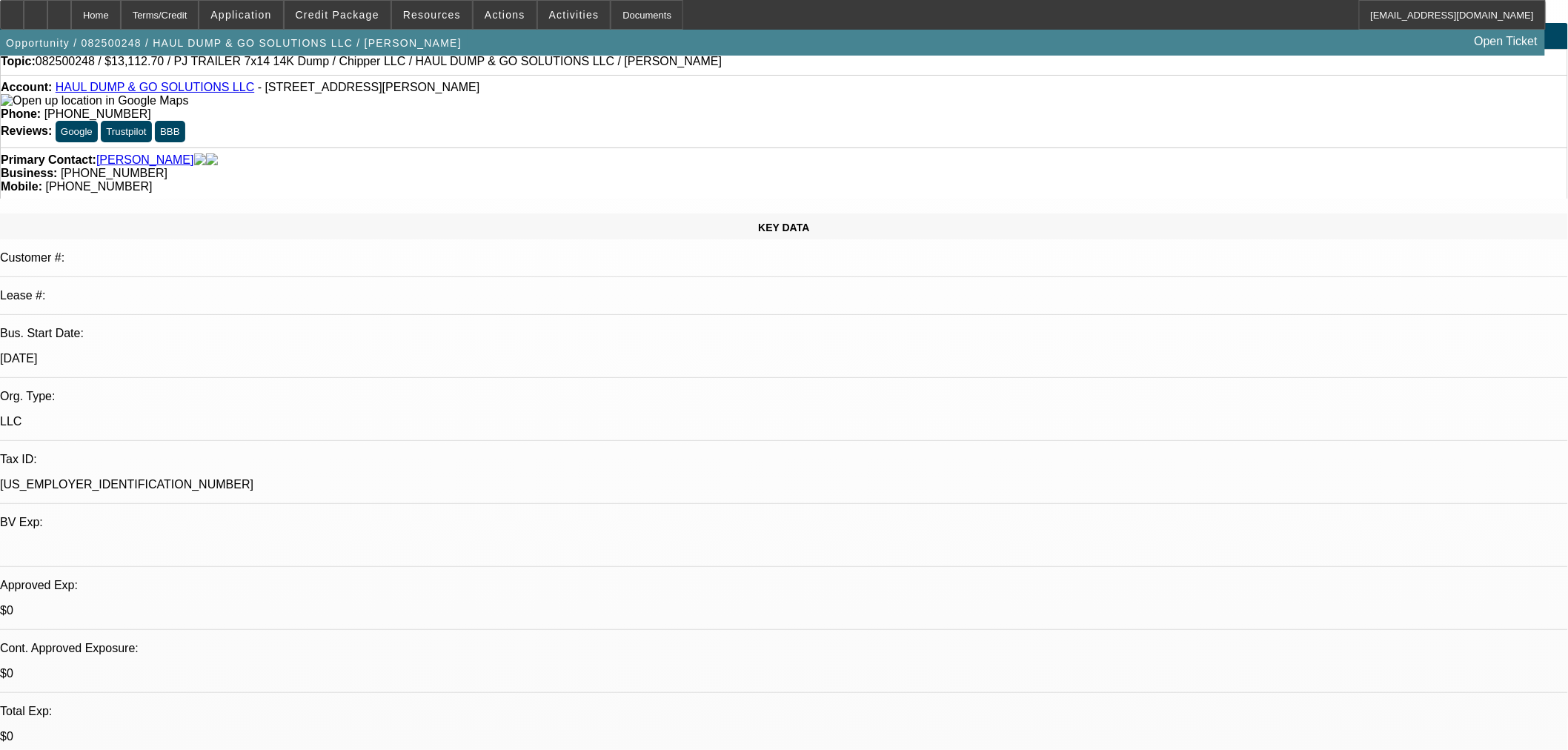
scroll to position [0, 0]
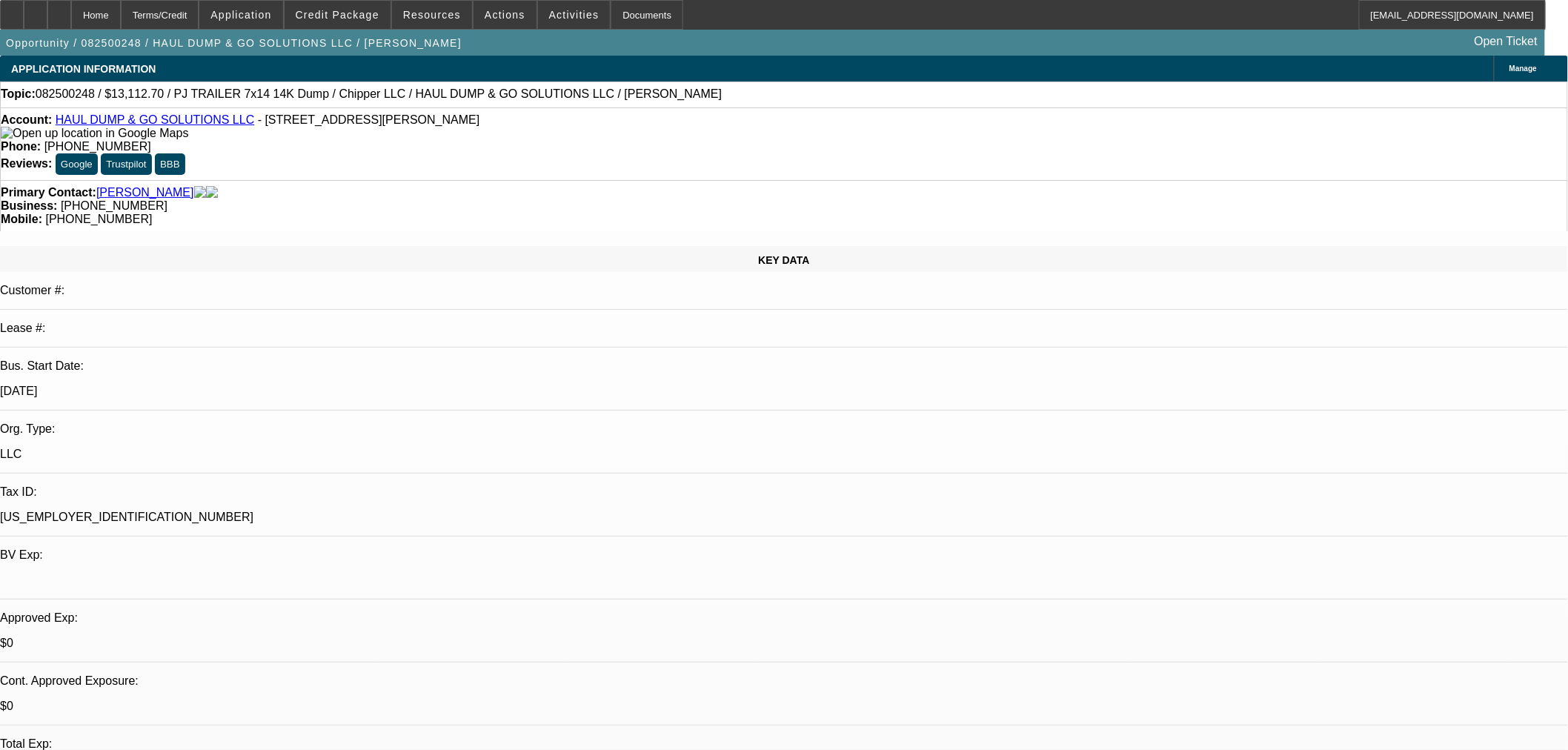
click at [631, 95] on div "Topic: 082500248 / $13,112.70 / PJ TRAILER 7x14 14K Dump / Chipper LLC / HAUL D…" at bounding box center [784, 93] width 1566 height 13
drag, startPoint x: 554, startPoint y: 95, endPoint x: 373, endPoint y: 95, distance: 181.0
click at [373, 95] on div "Topic: 082500248 / $13,112.70 / PJ TRAILER 7x14 14K Dump / Chipper LLC / HAUL D…" at bounding box center [784, 93] width 1566 height 13
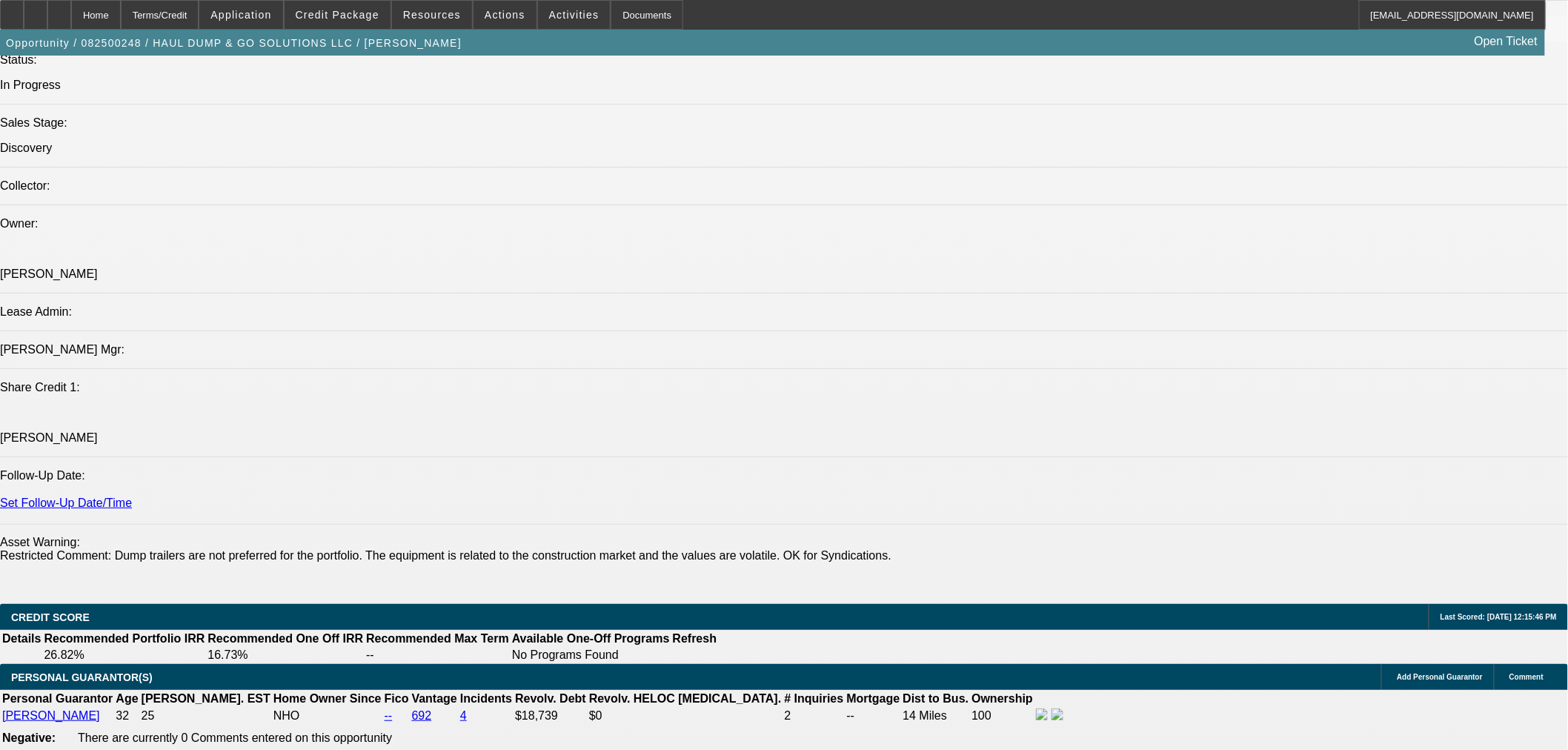
scroll to position [1922, 0]
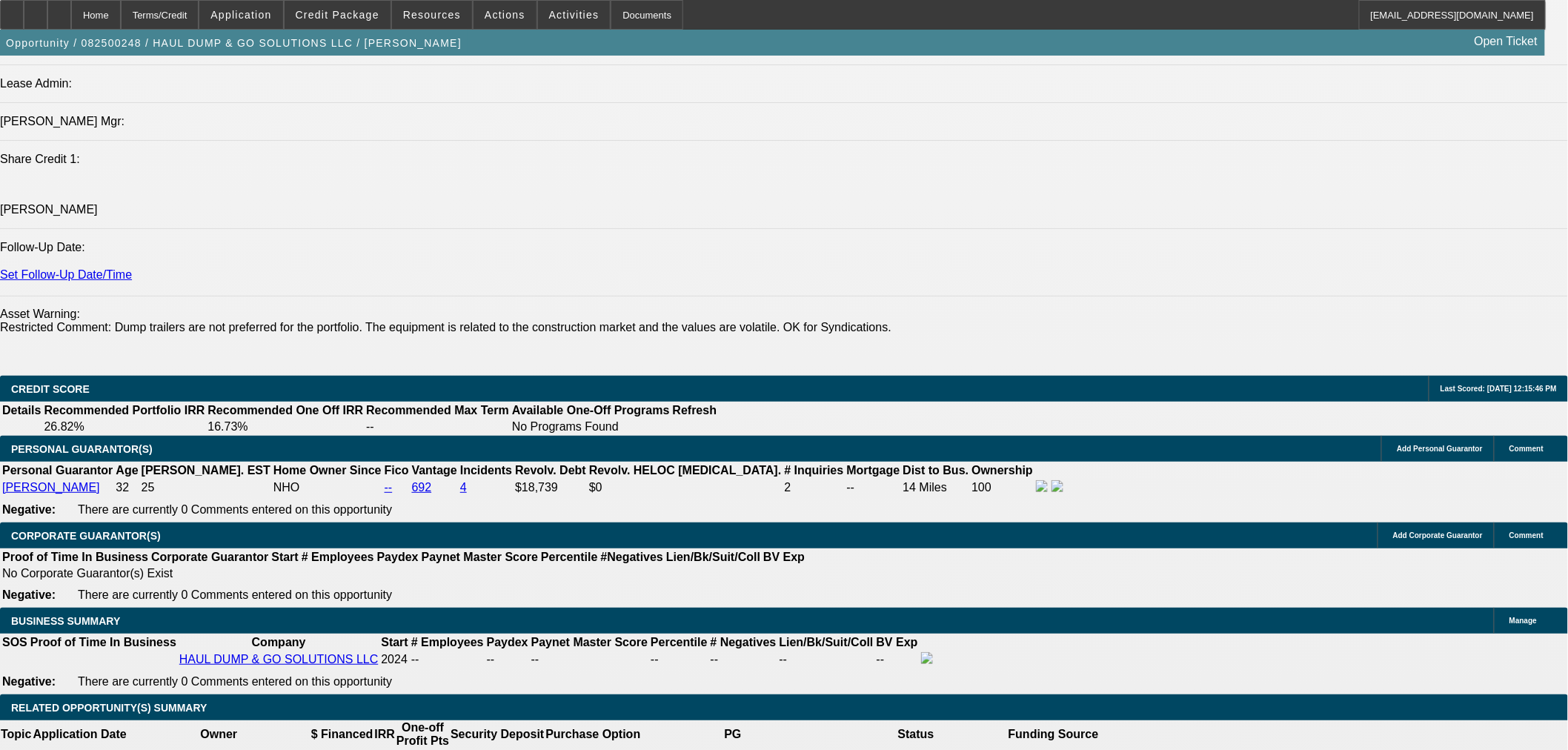
select select "0.2"
type input "$2,622.54"
type input "UNKNOWN"
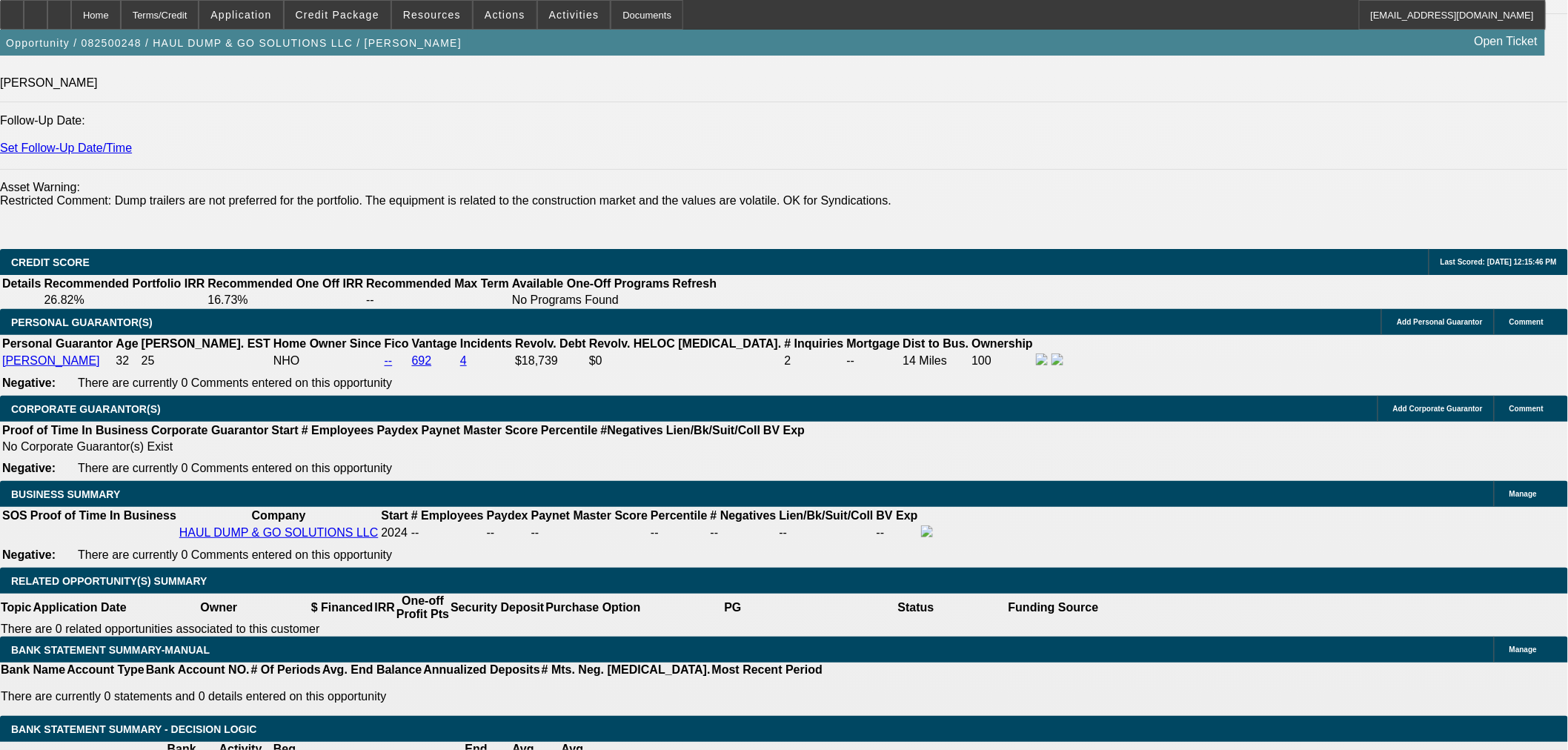
scroll to position [2059, 0]
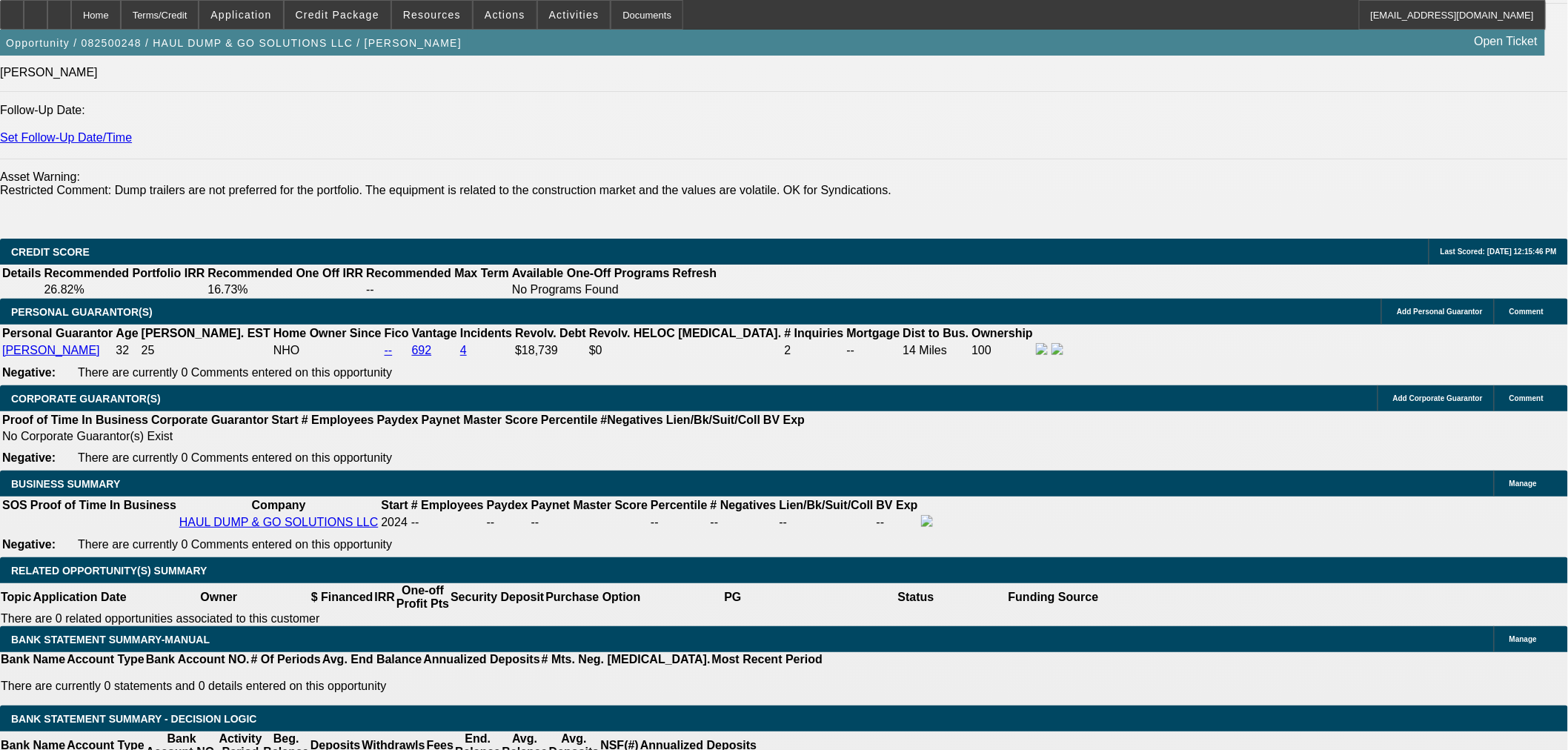
type input "60"
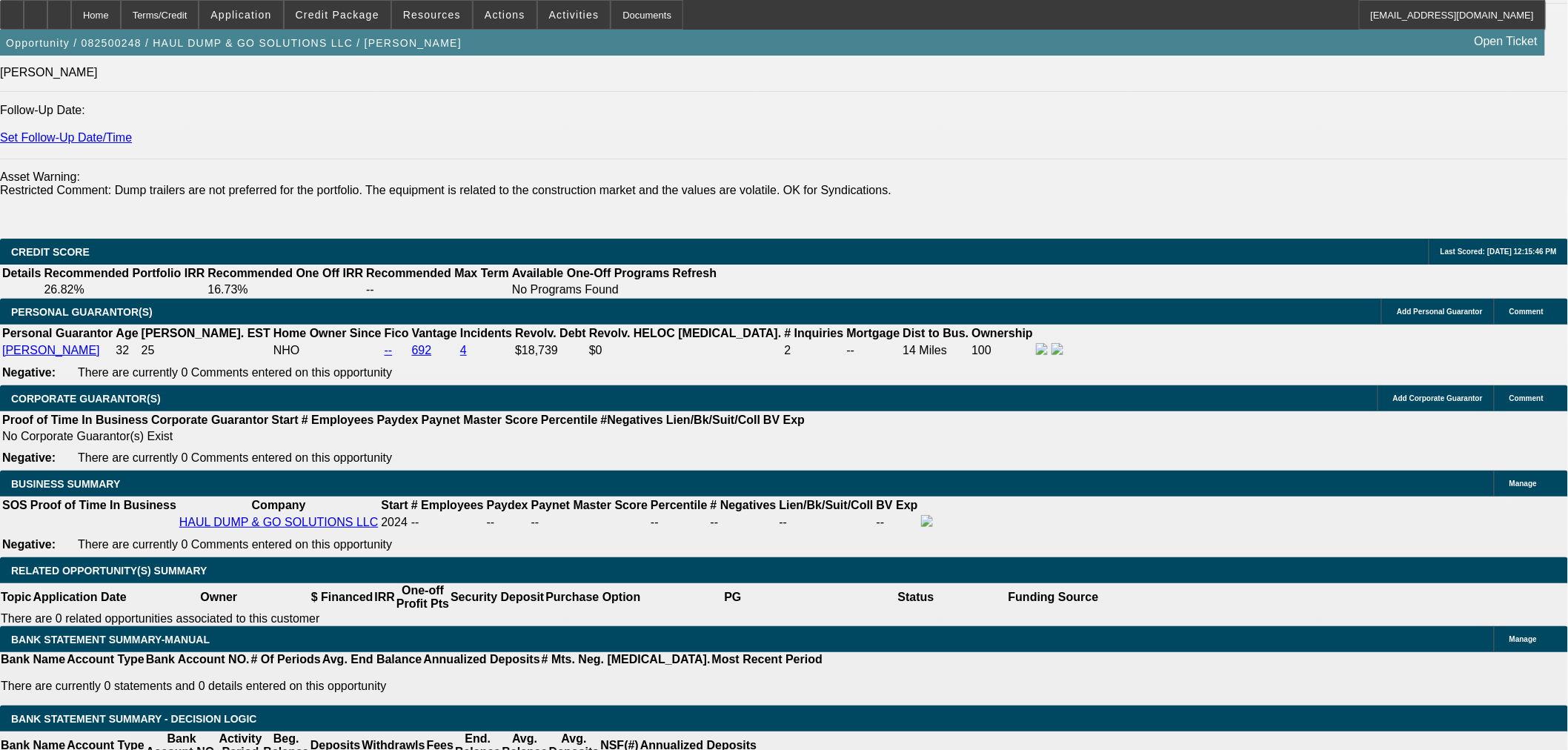
type input "2"
type input "$183.87"
type input "$367.74"
type input "25"
type input "$307.90"
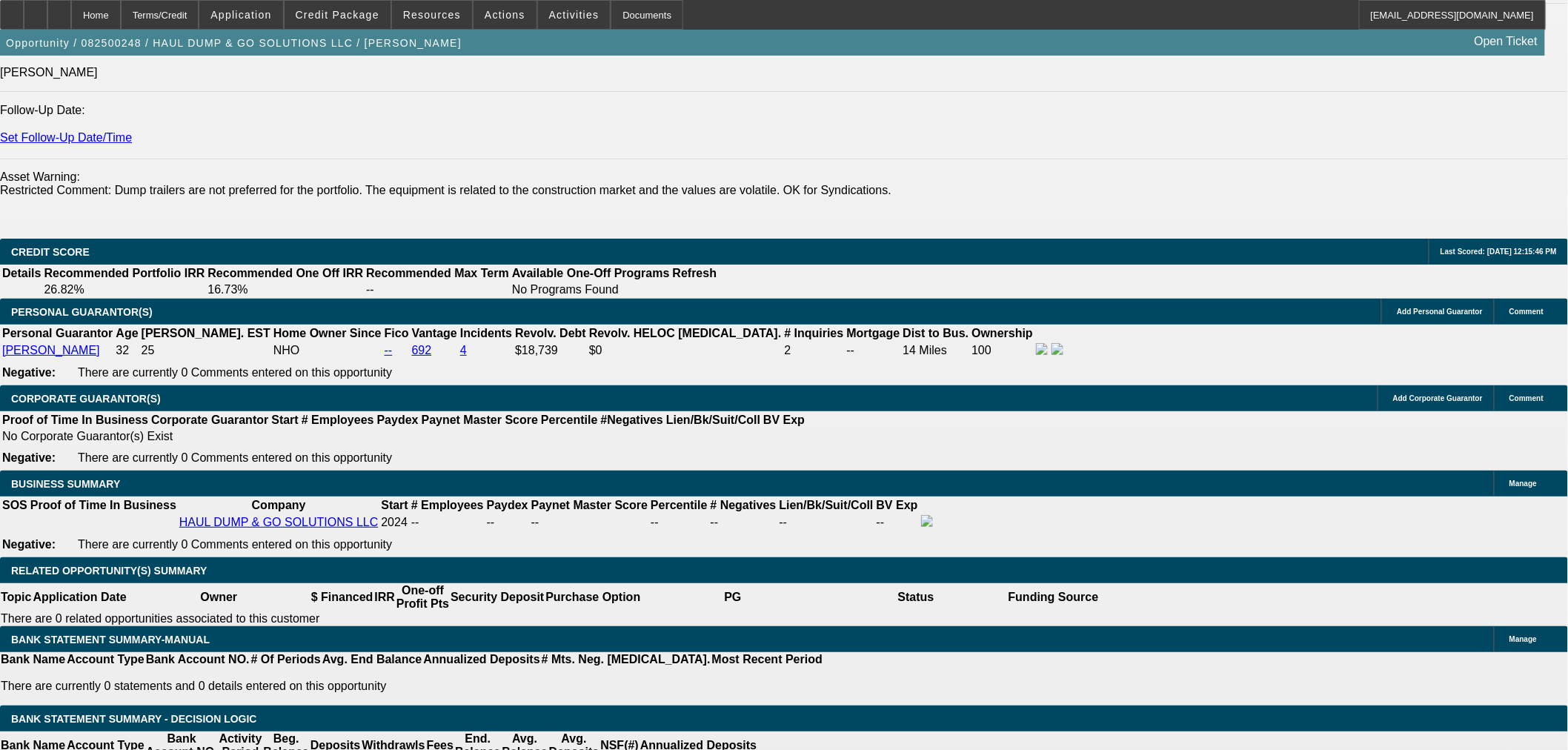
type input "$615.80"
type input "25"
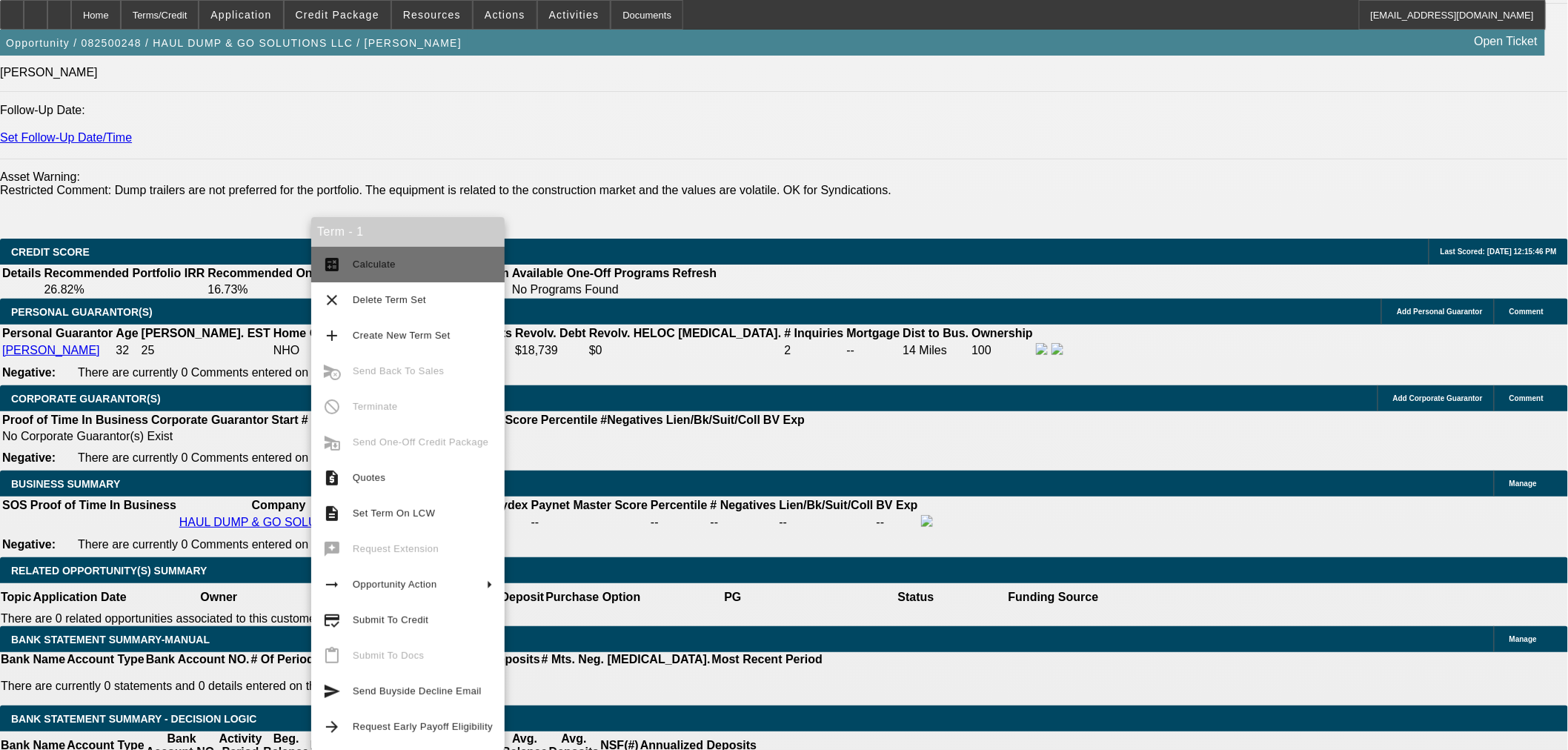
click at [420, 265] on span "Calculate" at bounding box center [423, 264] width 140 height 17
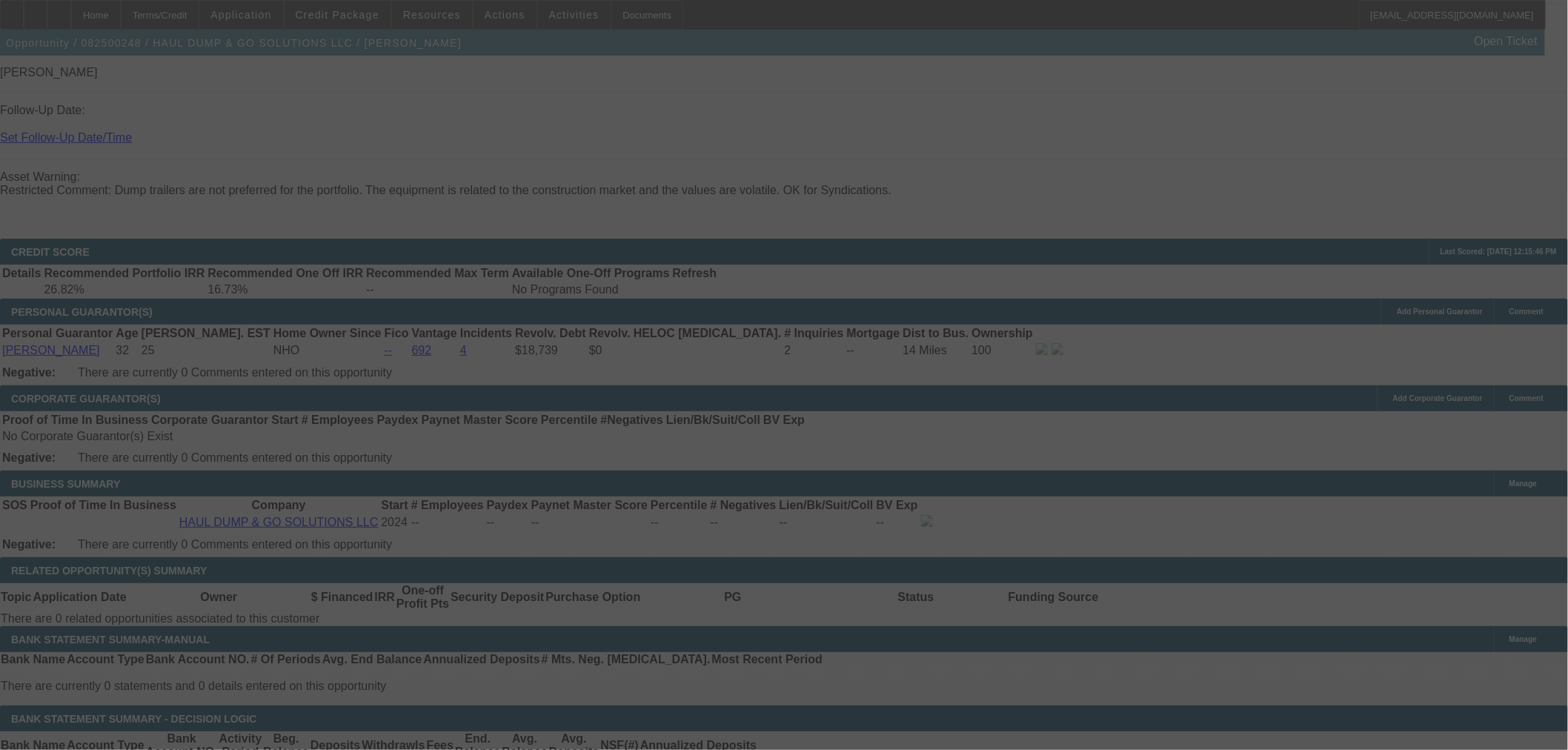
select select "0.2"
select select "2"
select select "0"
select select "6"
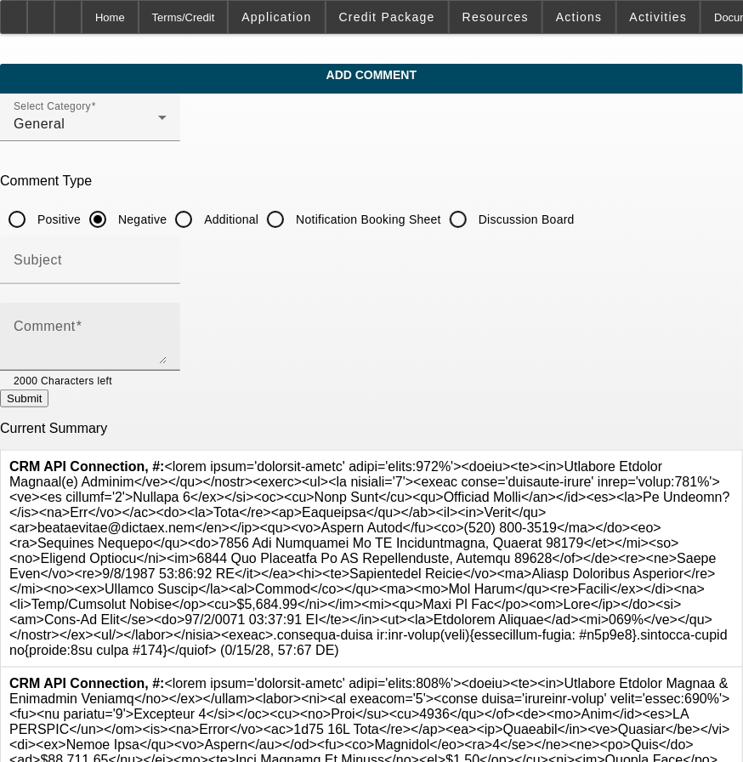
click at [167, 333] on textarea "Comment" at bounding box center [90, 343] width 153 height 41
paste textarea "Pg runs a dump trailer renting business. pg is looking to add another trailer. …"
drag, startPoint x: 533, startPoint y: 345, endPoint x: 602, endPoint y: 388, distance: 80.9
click at [167, 345] on textarea "Pg runs a dump trailer renting business. pg is looking to add another trailer. …" at bounding box center [90, 343] width 153 height 41
type textarea "Pg runs a dump trailer renting business. pg is looking to add another trailer. …"
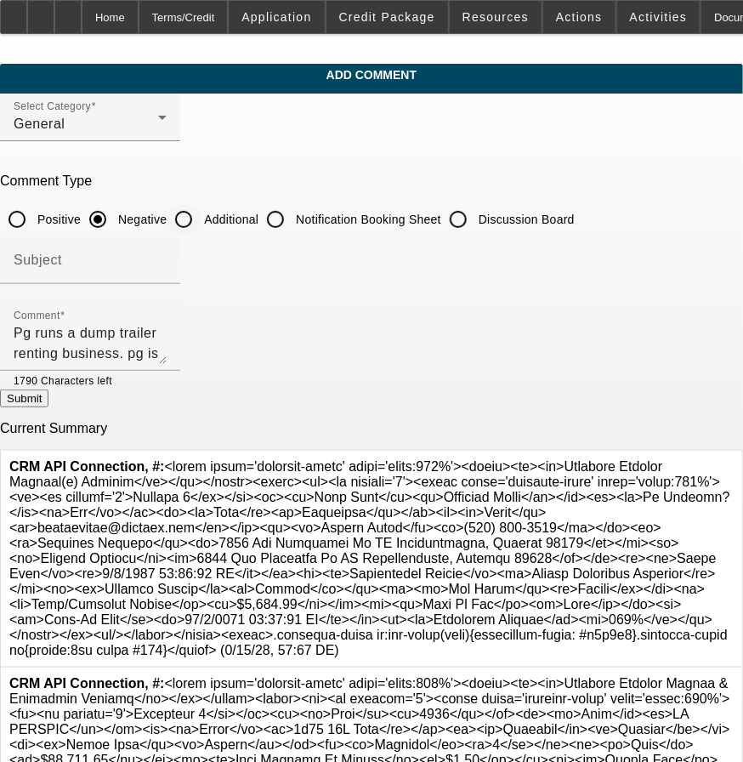
click at [258, 213] on label "Additional" at bounding box center [230, 219] width 58 height 17
click at [201, 213] on input "Additional" at bounding box center [184, 219] width 34 height 34
radio input "true"
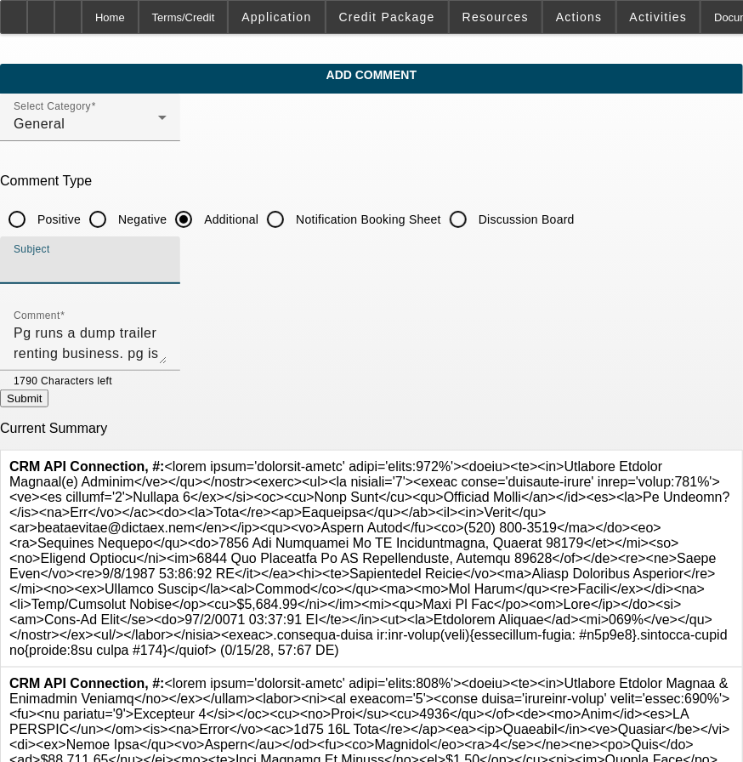
click at [167, 264] on input "Subject" at bounding box center [90, 267] width 153 height 20
type input "Reps write up"
click at [48, 393] on button "Submit" at bounding box center [24, 398] width 48 height 18
radio input "true"
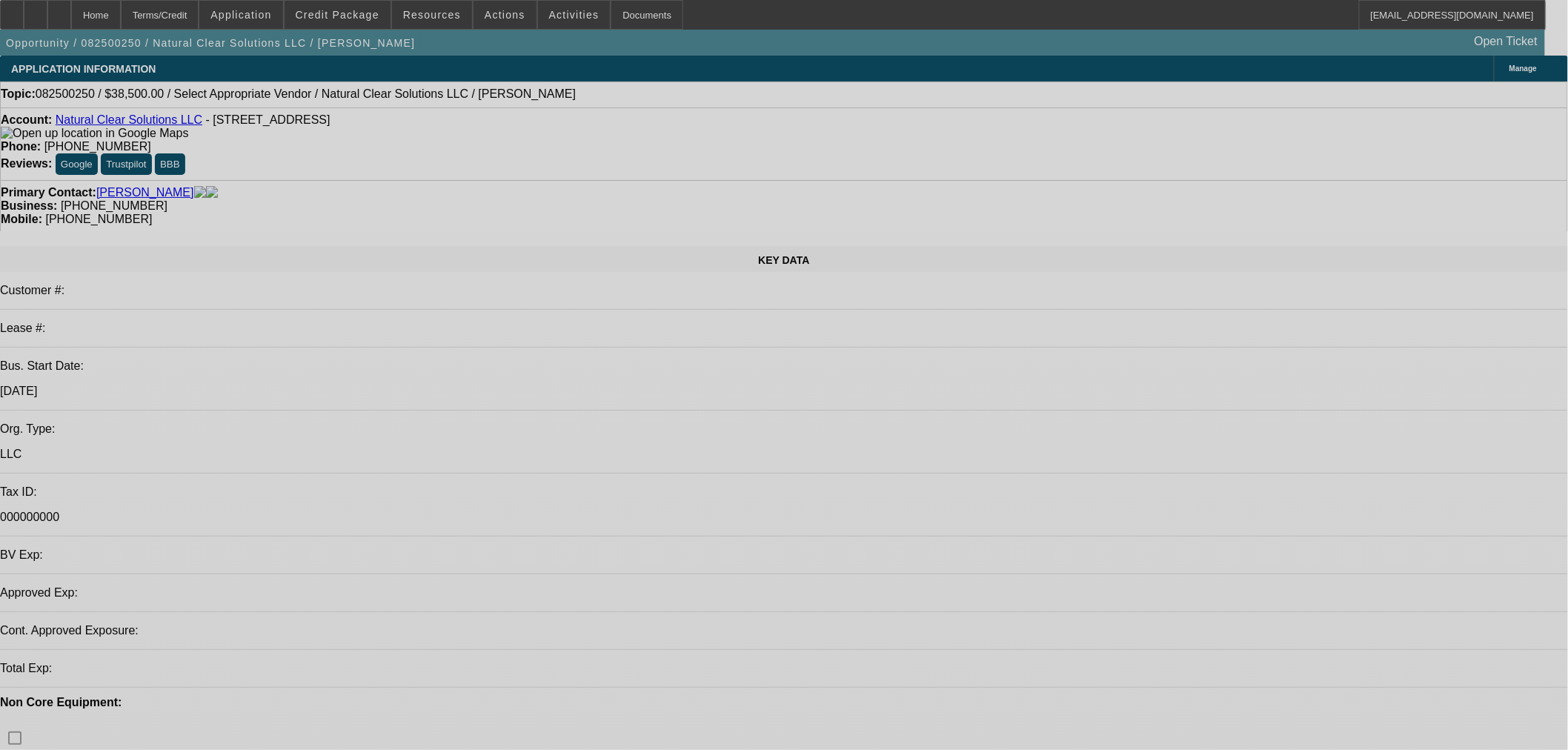
select select "0"
select select "2"
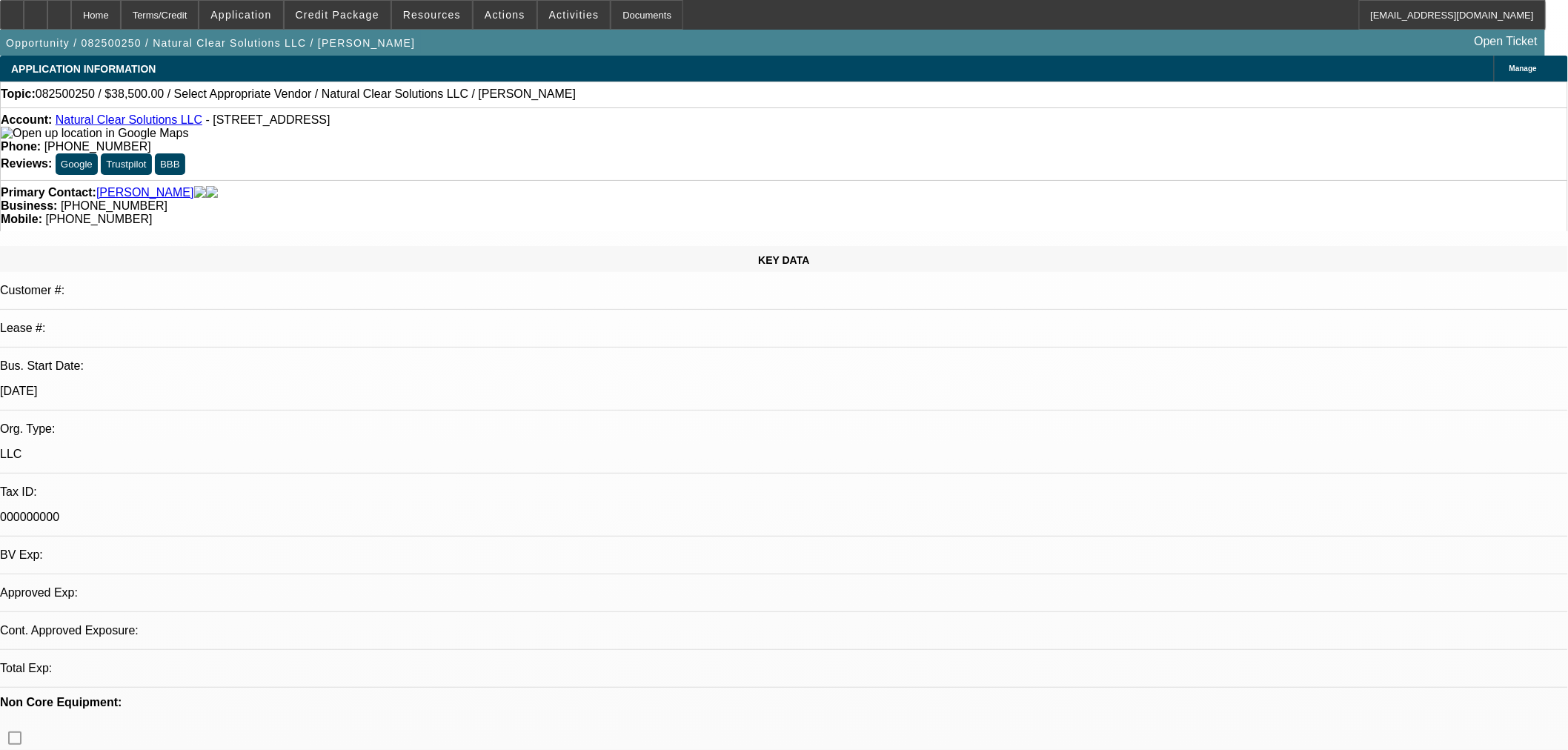
select select "0"
select select "6"
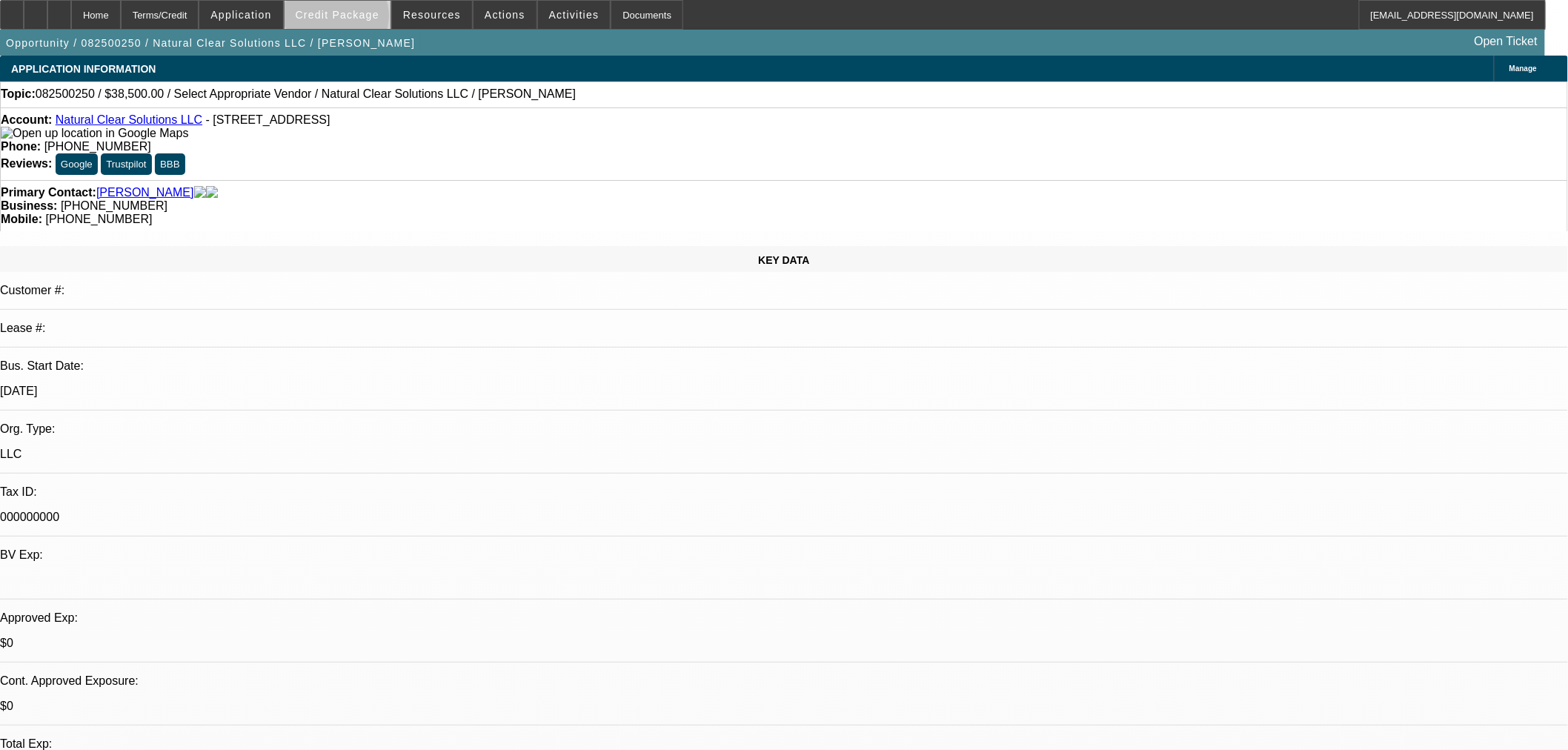
click at [360, 19] on span "Credit Package" at bounding box center [337, 15] width 84 height 12
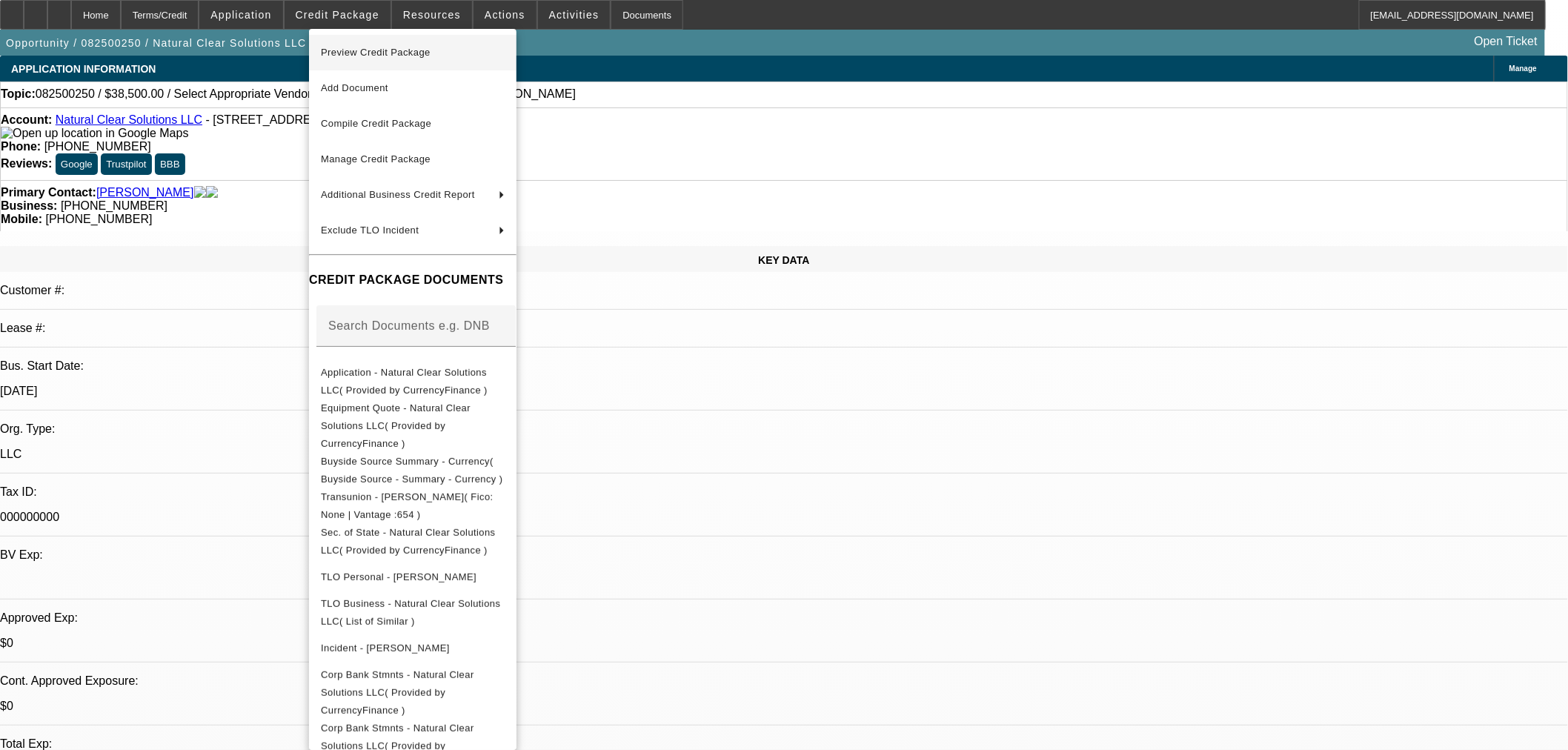
click at [373, 47] on span "Preview Credit Package" at bounding box center [376, 52] width 110 height 11
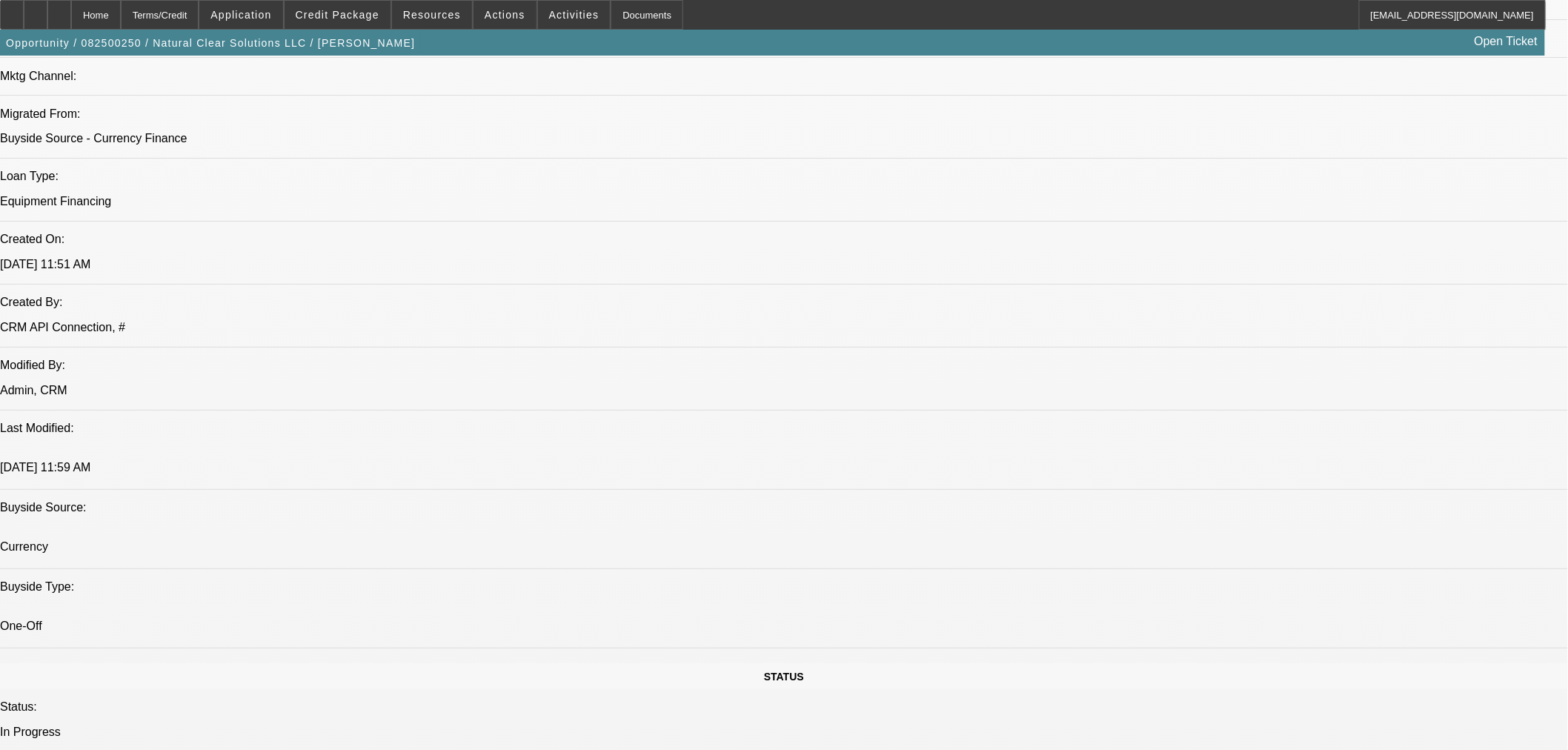
scroll to position [1098, 0]
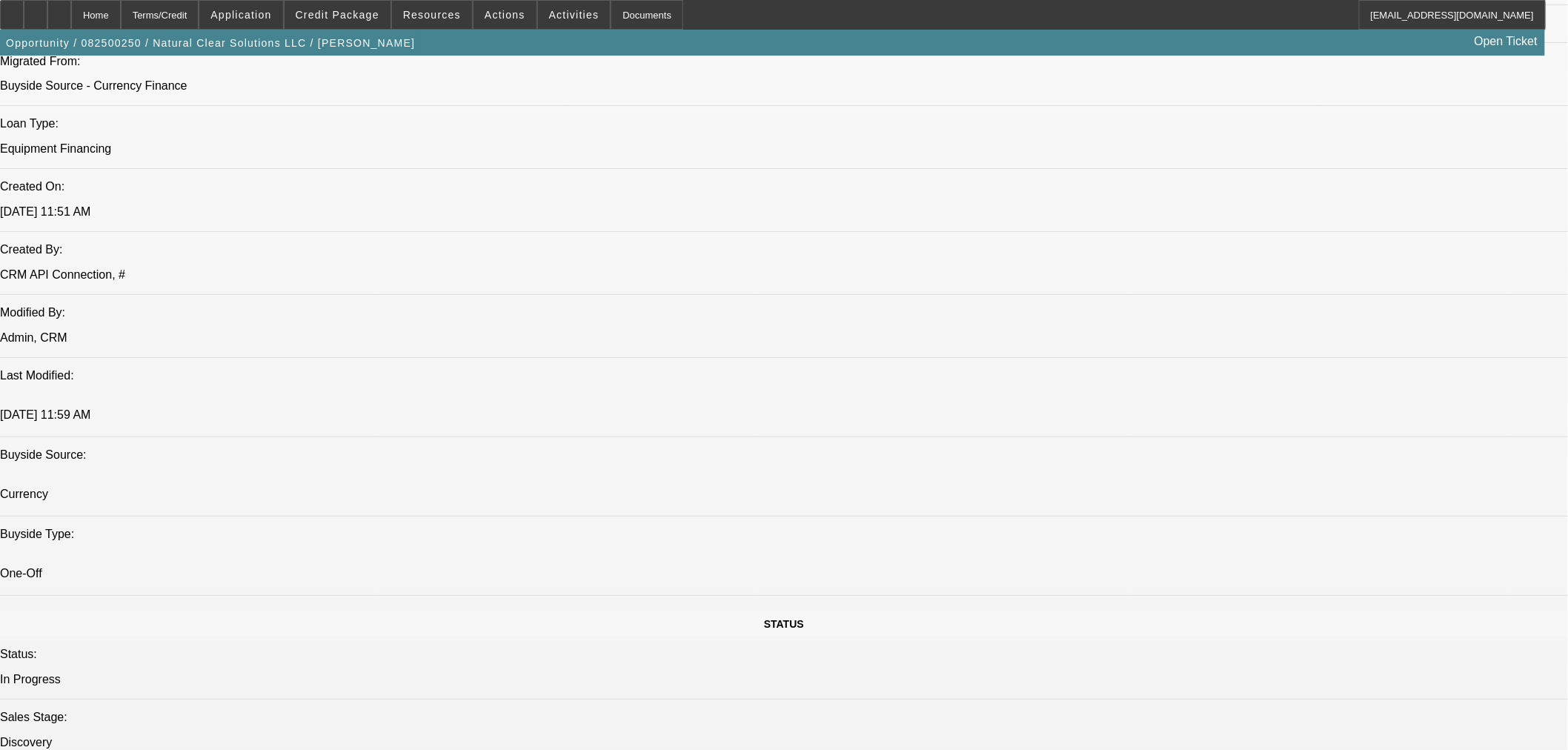
drag, startPoint x: 1335, startPoint y: 472, endPoint x: 1194, endPoint y: 447, distance: 143.2
copy tr "PG handles property maintenance, hauling, and grading. Is expanding and using t…"
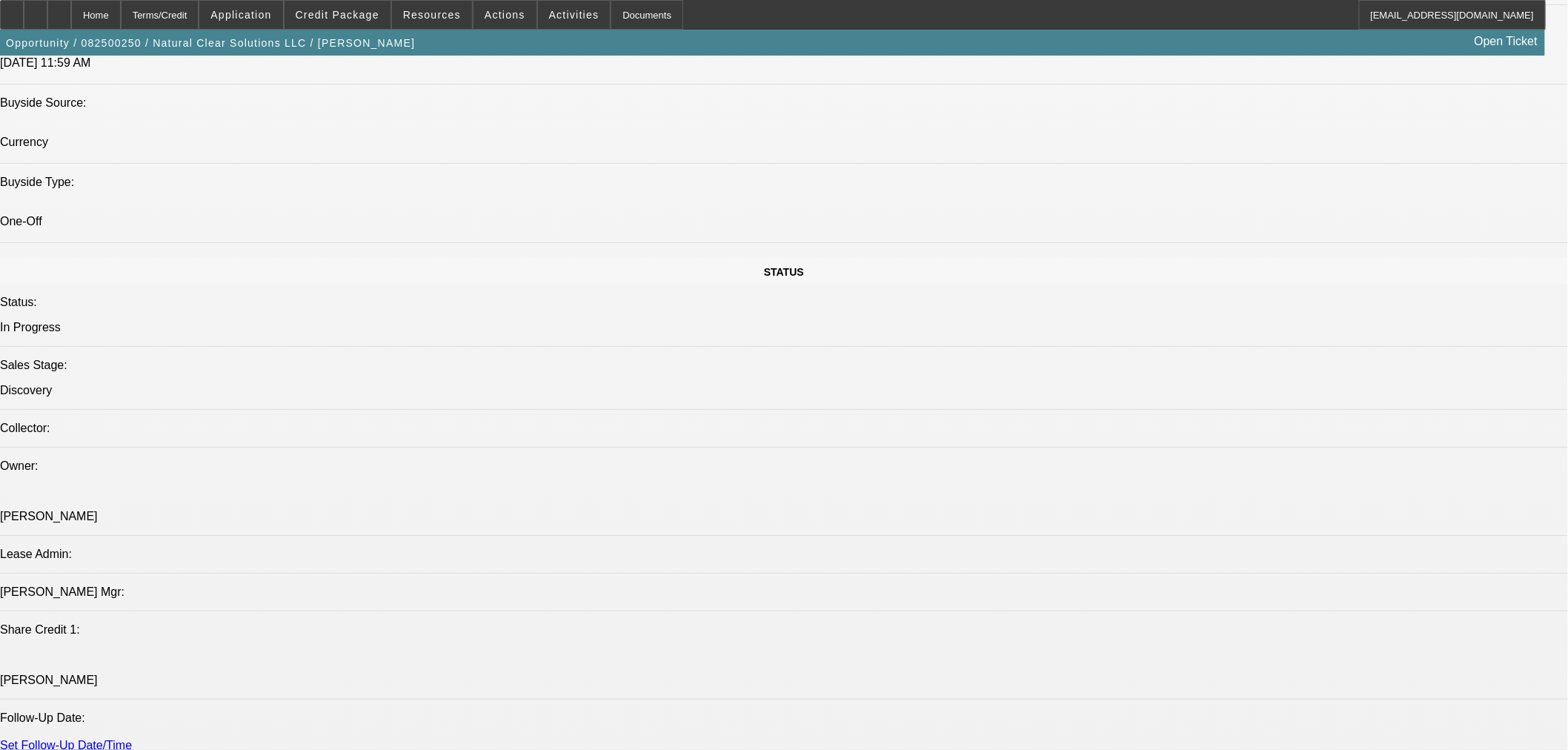
scroll to position [1510, 0]
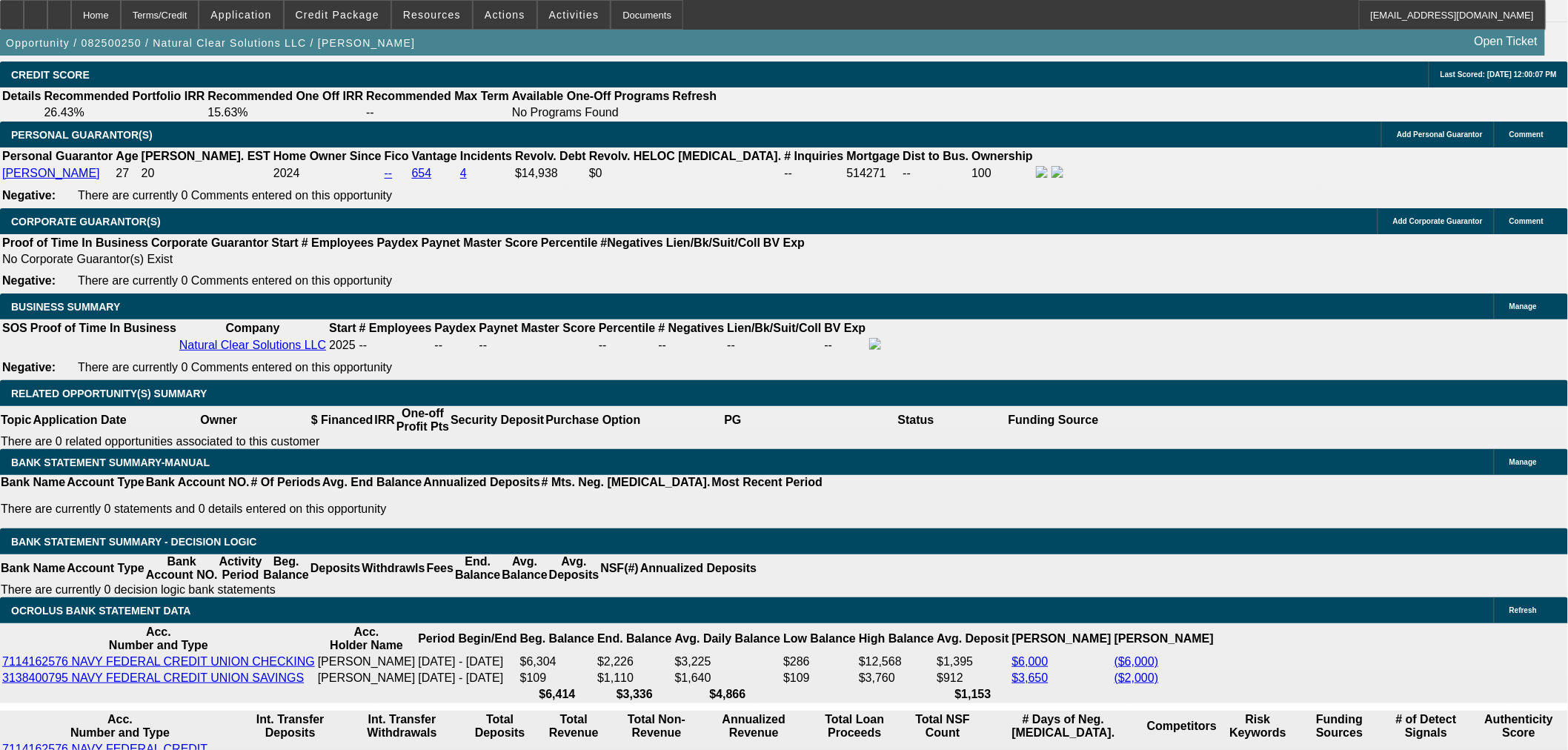
scroll to position [2197, 0]
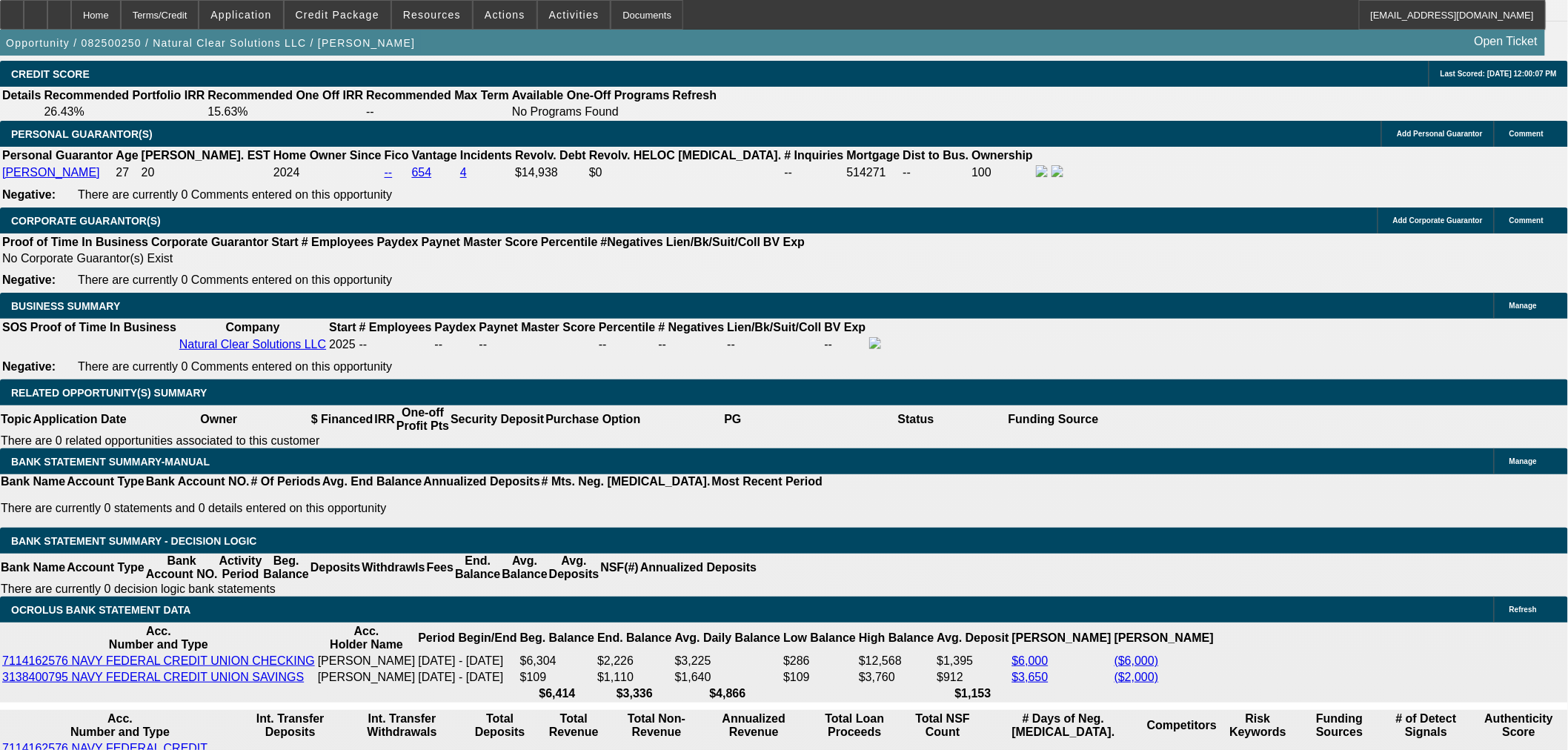
select select "0.2"
type input "$7,700.00"
type input "UNKNOWN"
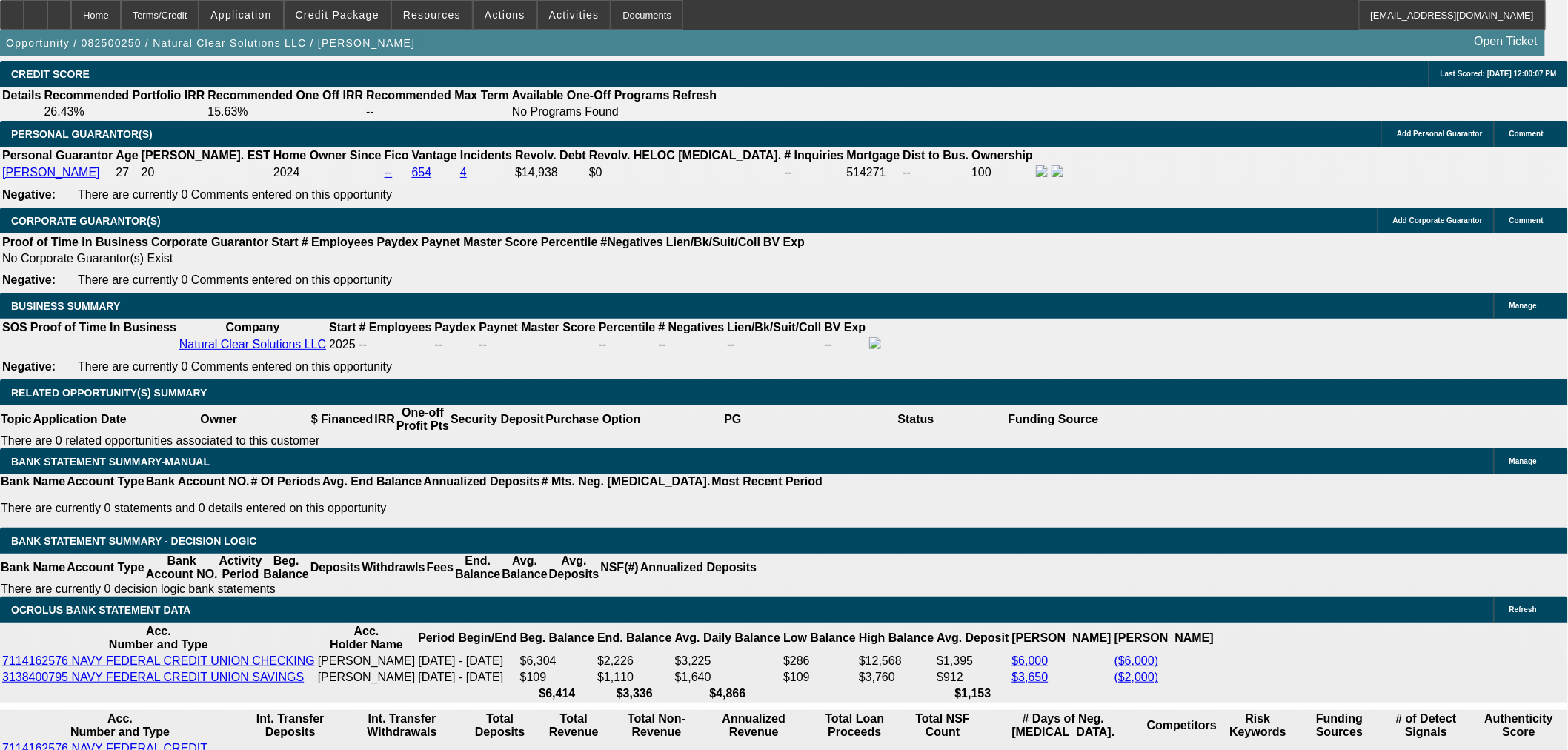
select select "0.1"
type input "$3,850.00"
drag, startPoint x: 372, startPoint y: 359, endPoint x: 371, endPoint y: 326, distance: 33.0
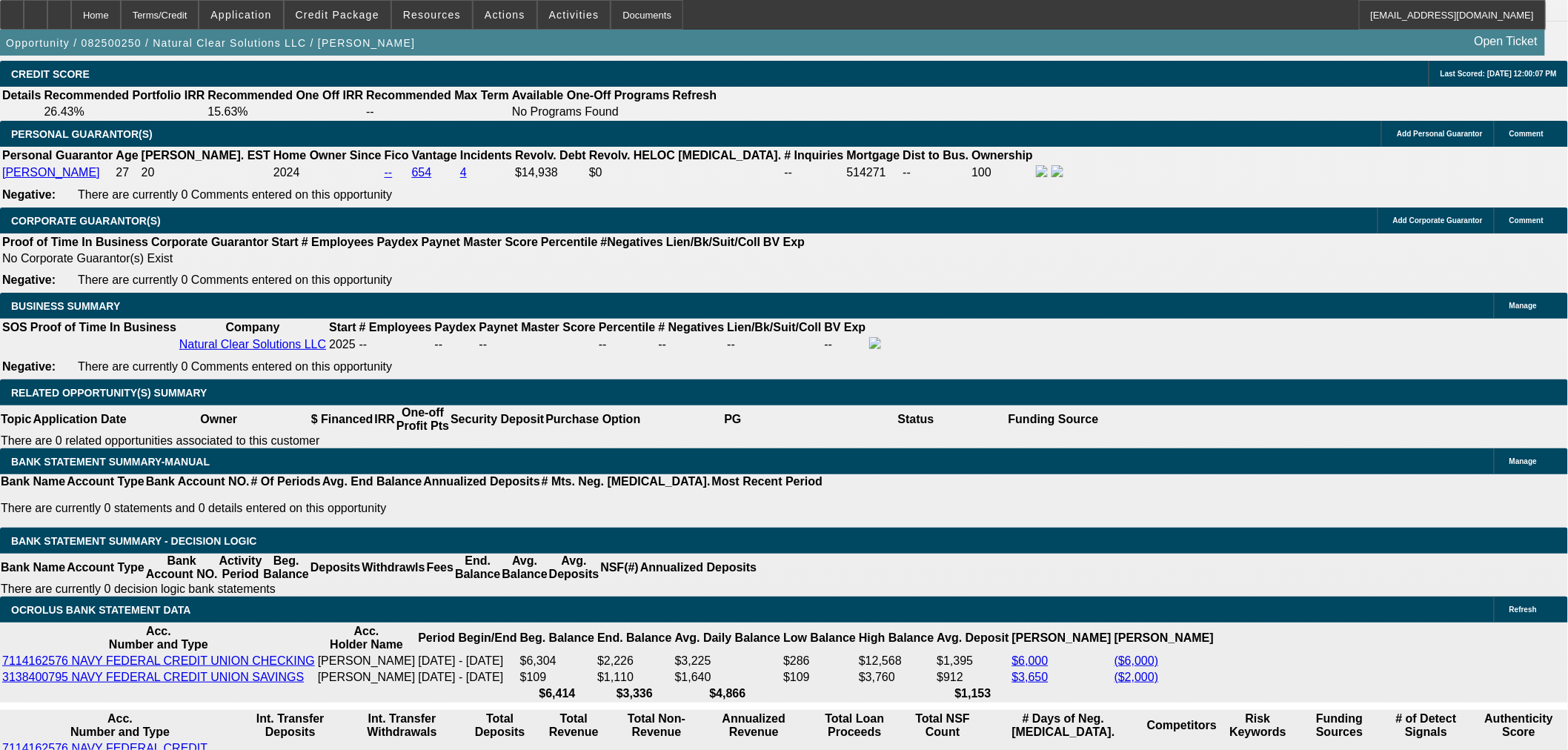
select select "0.15"
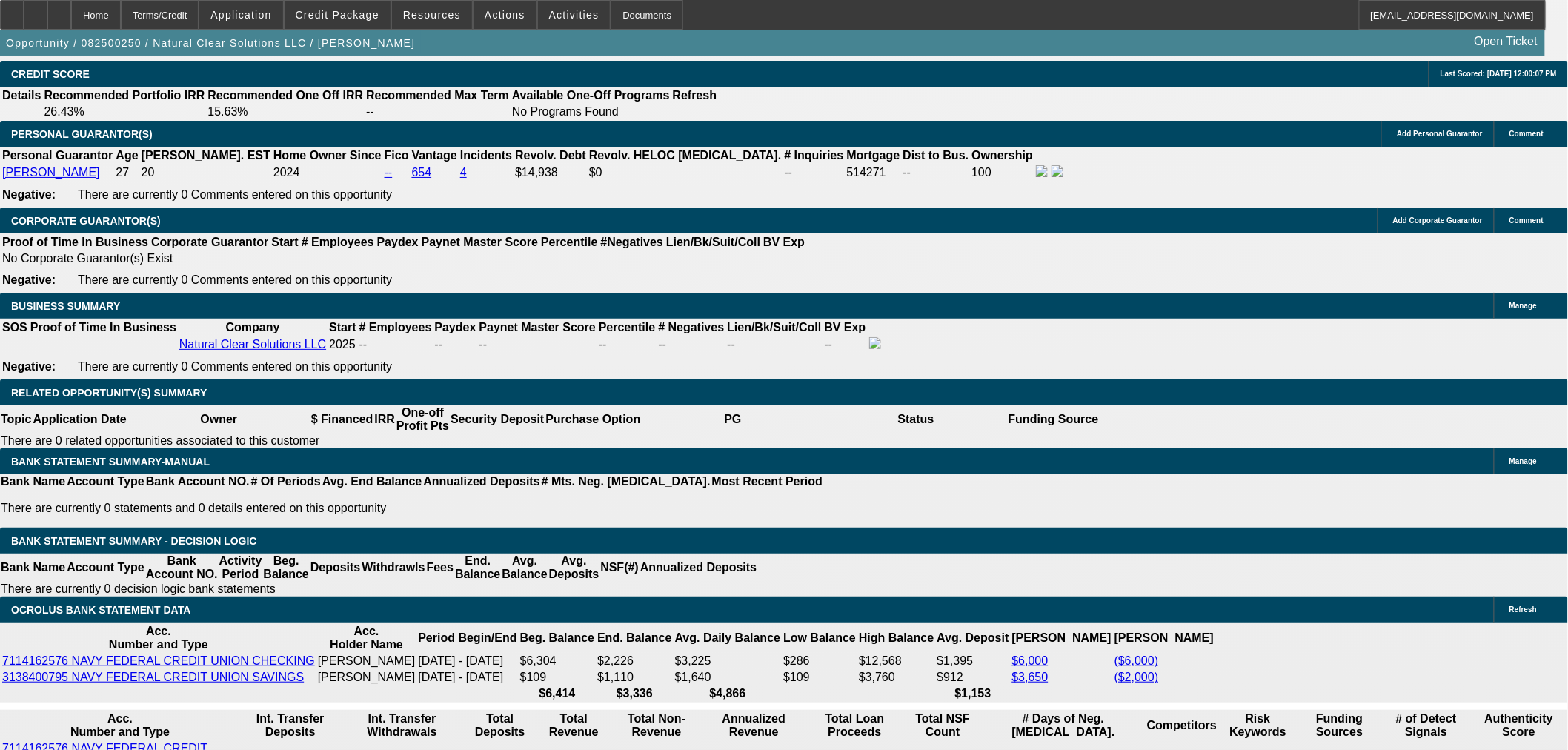
type input "$5,775.00"
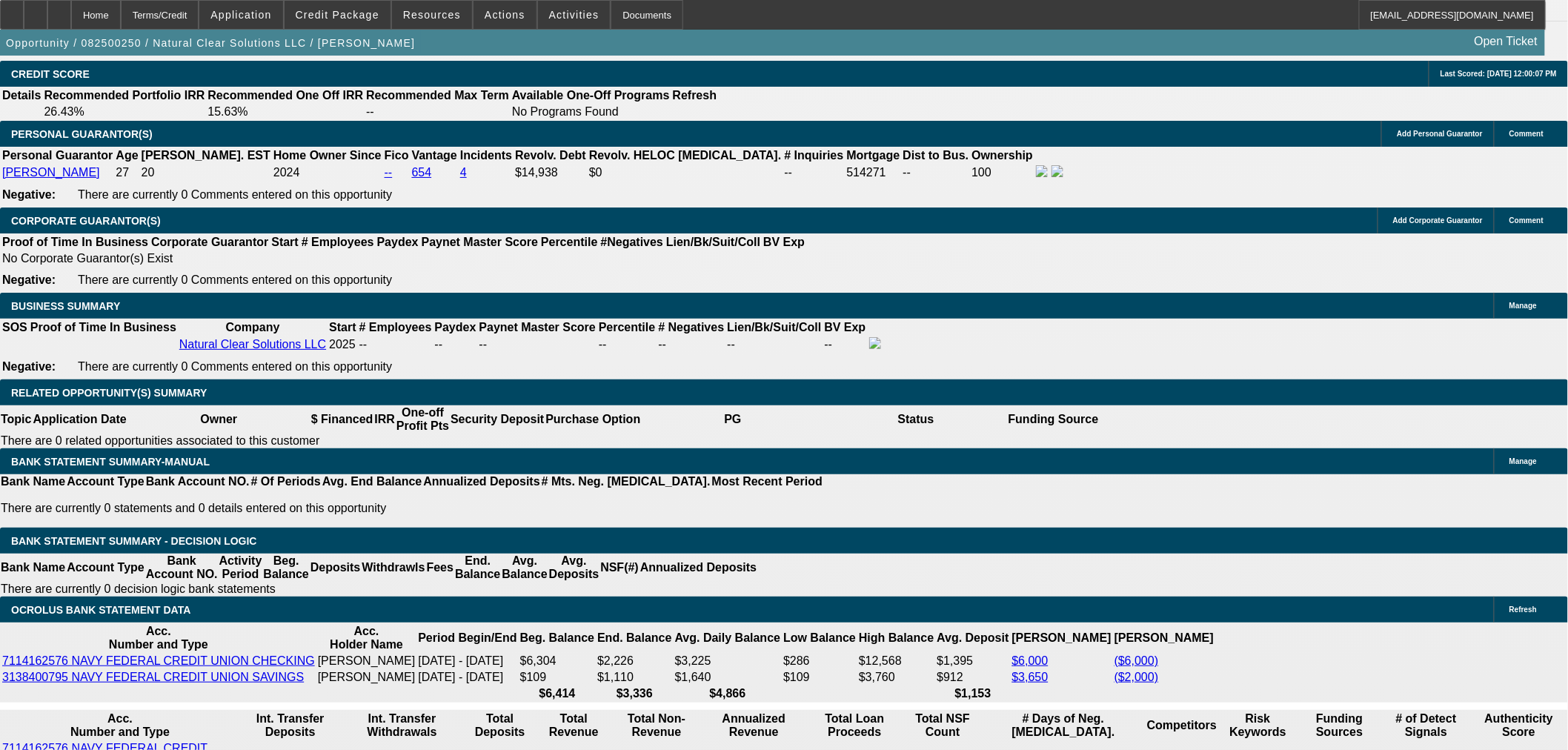
type input "48"
type input "2"
type input "$1,419.94"
type input "$709.97"
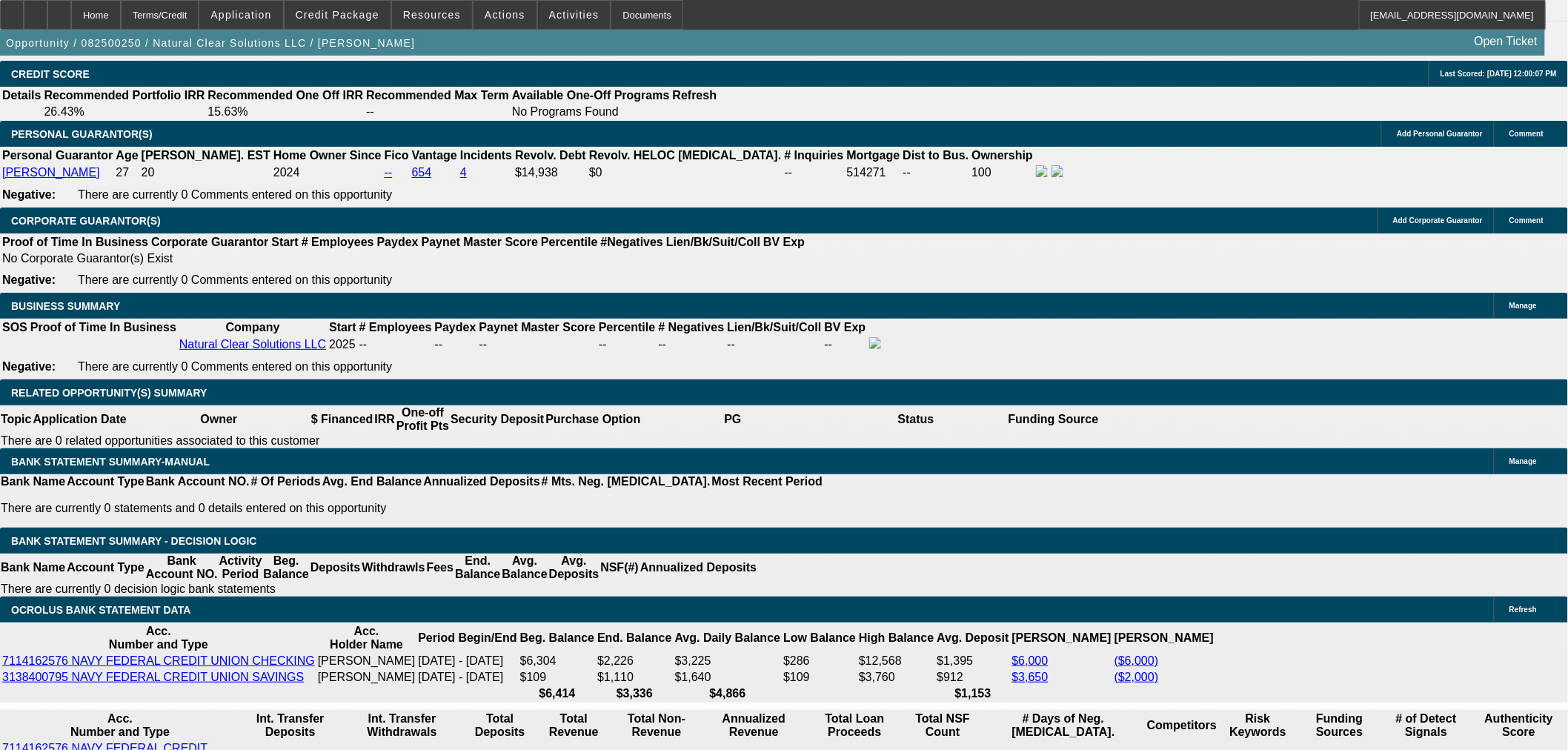
type input "23"
type input "$2,097.76"
type input "$1,048.88"
type input "23"
drag, startPoint x: 293, startPoint y: 245, endPoint x: 260, endPoint y: 220, distance: 41.4
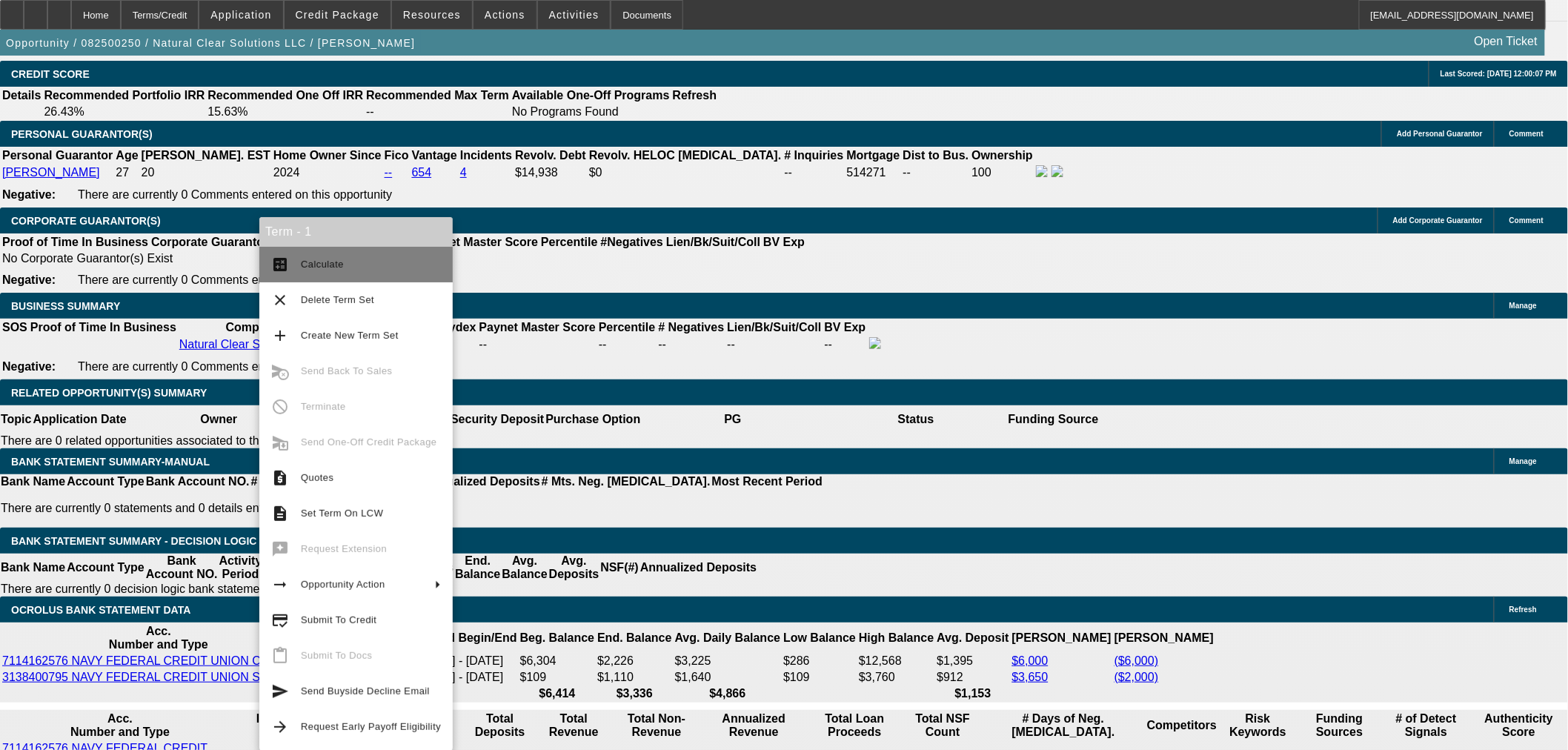
click at [329, 270] on span "Calculate" at bounding box center [370, 264] width 140 height 17
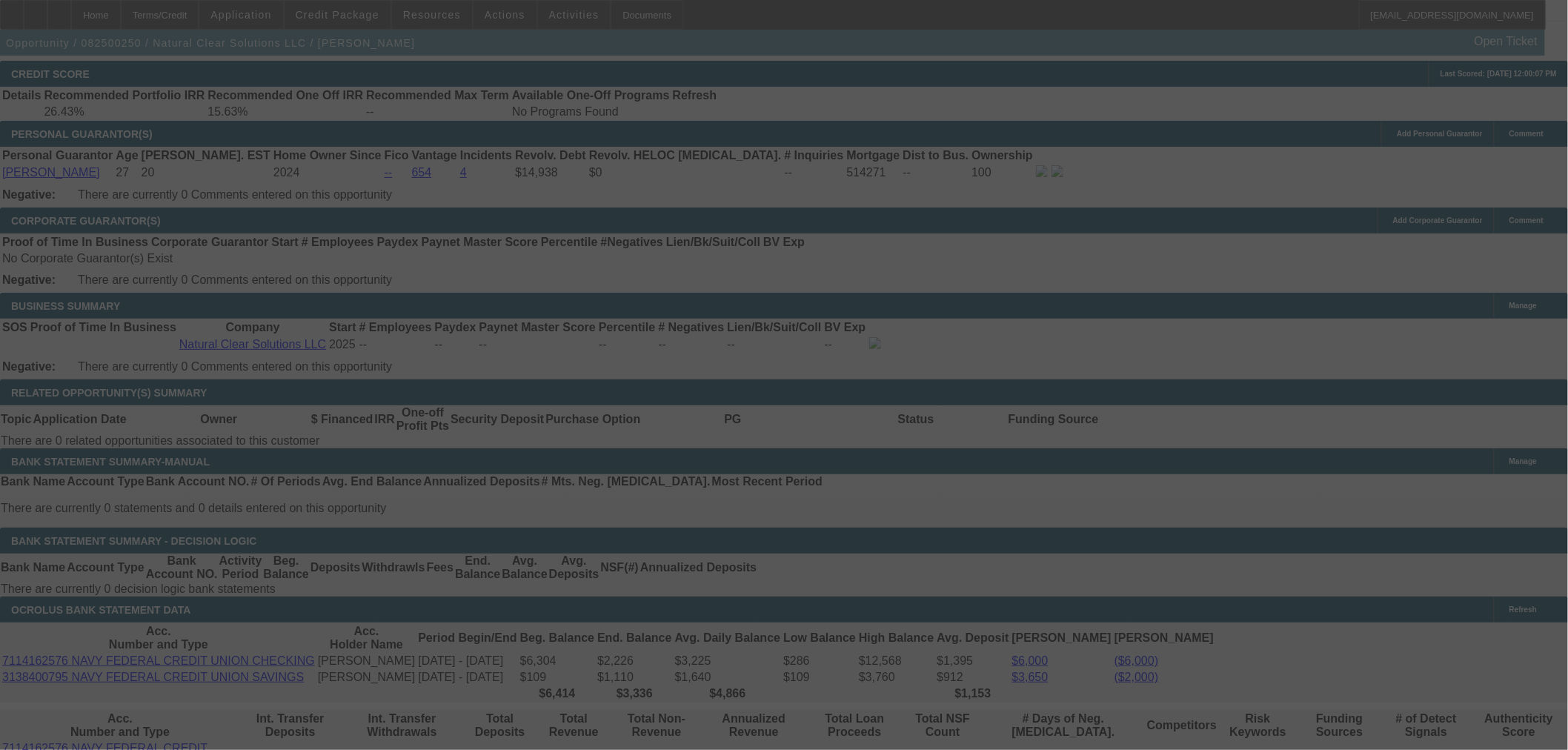
select select "0.15"
select select "2"
select select "0"
select select "6"
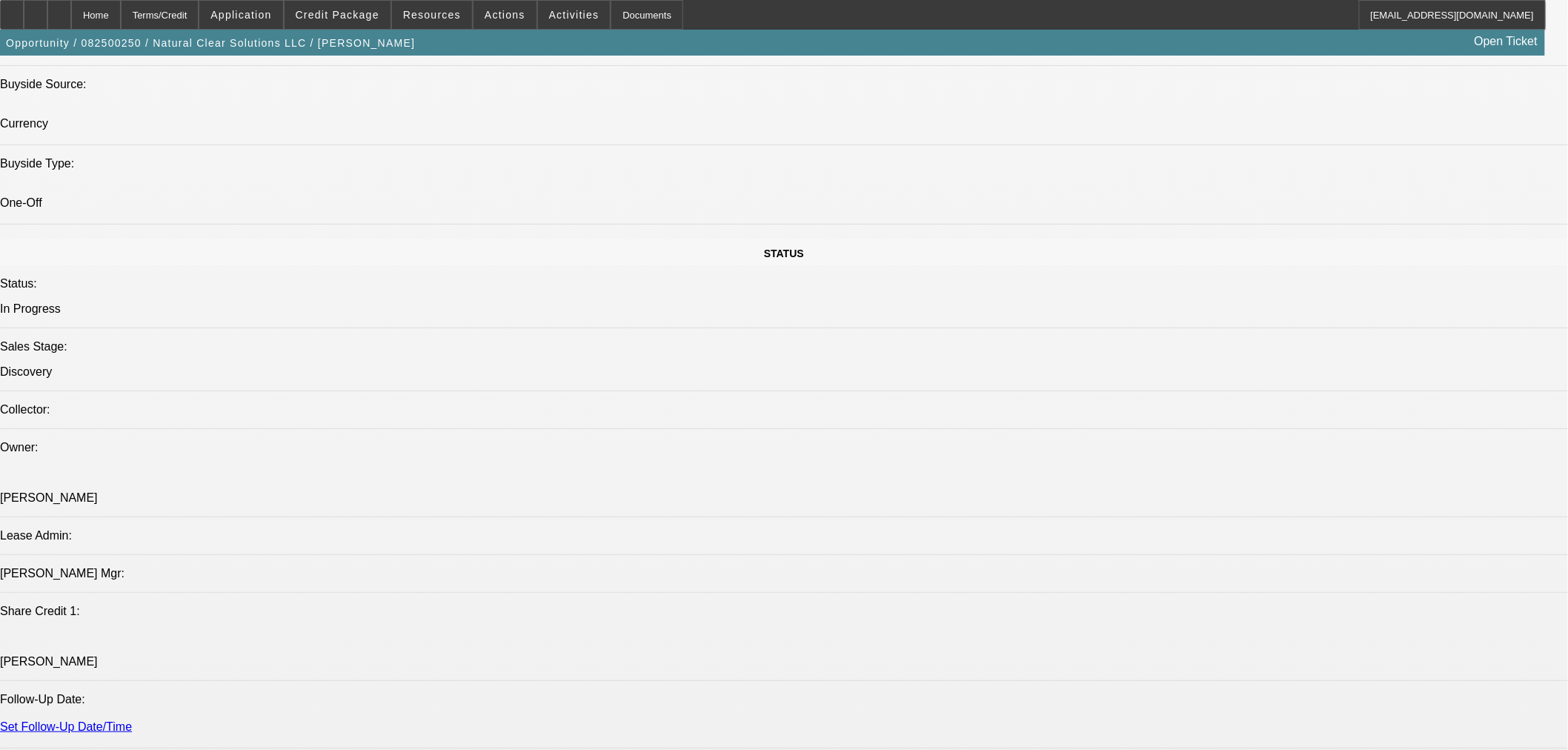
scroll to position [1784, 0]
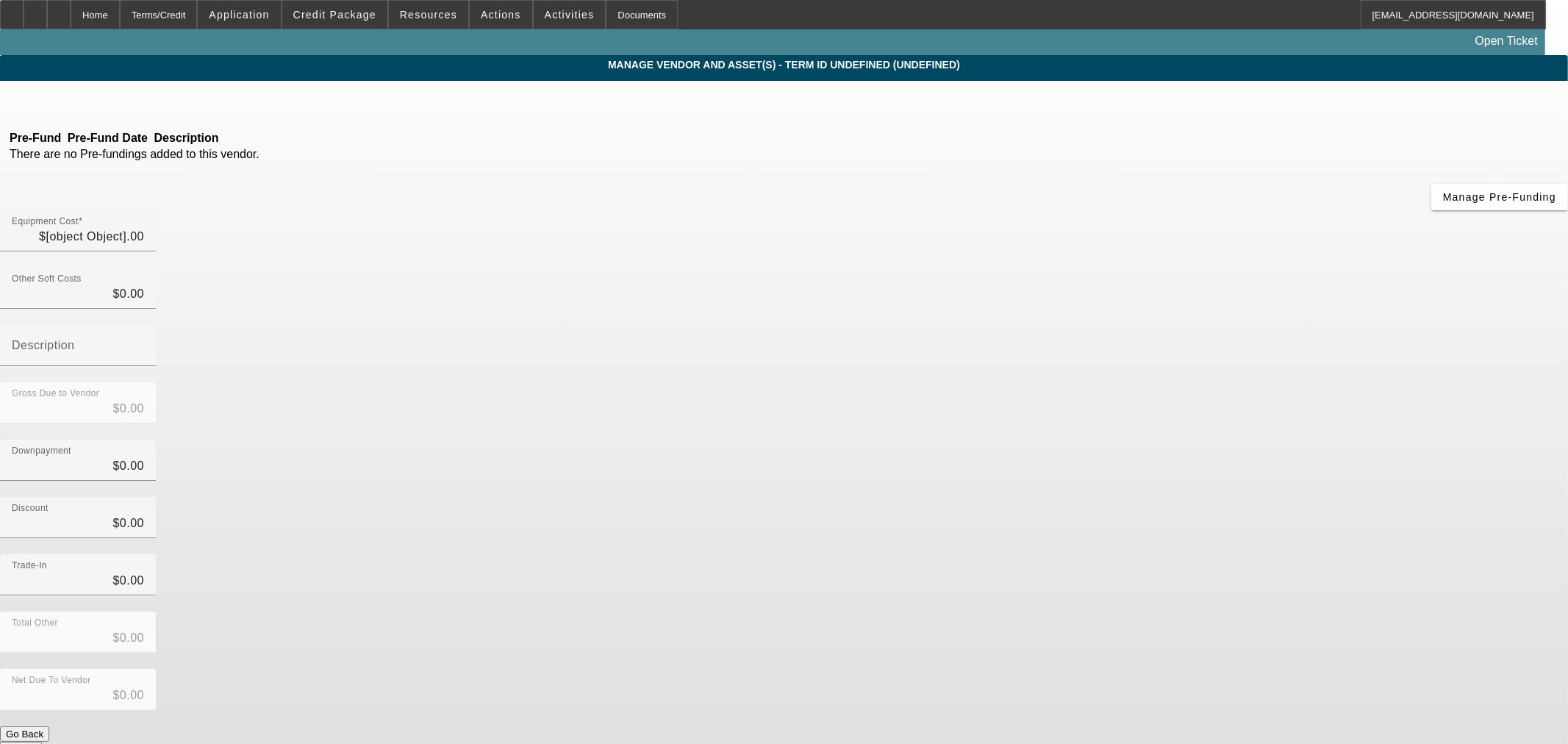
type input "$38,500.00"
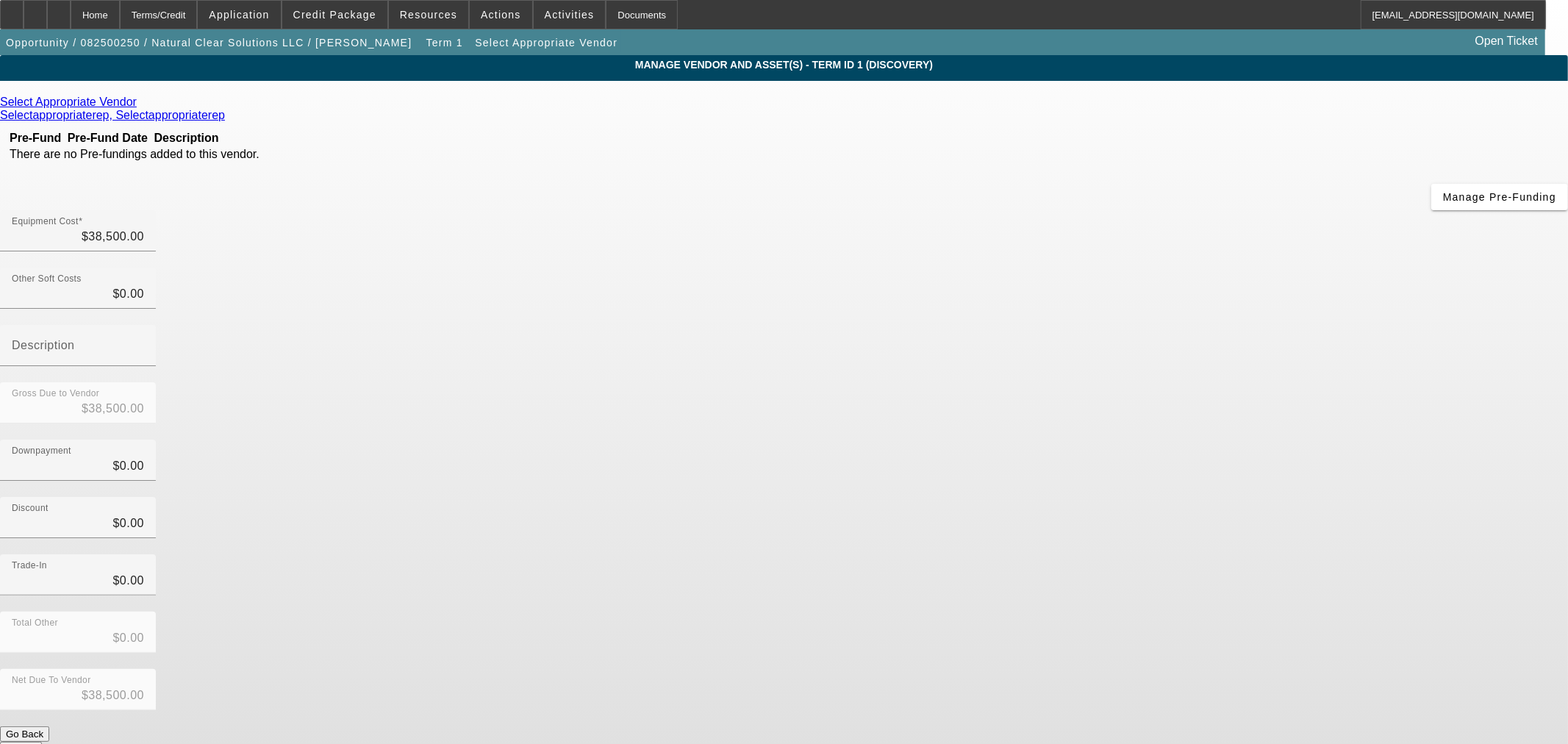
click at [140, 108] on icon at bounding box center [140, 102] width 0 height 12
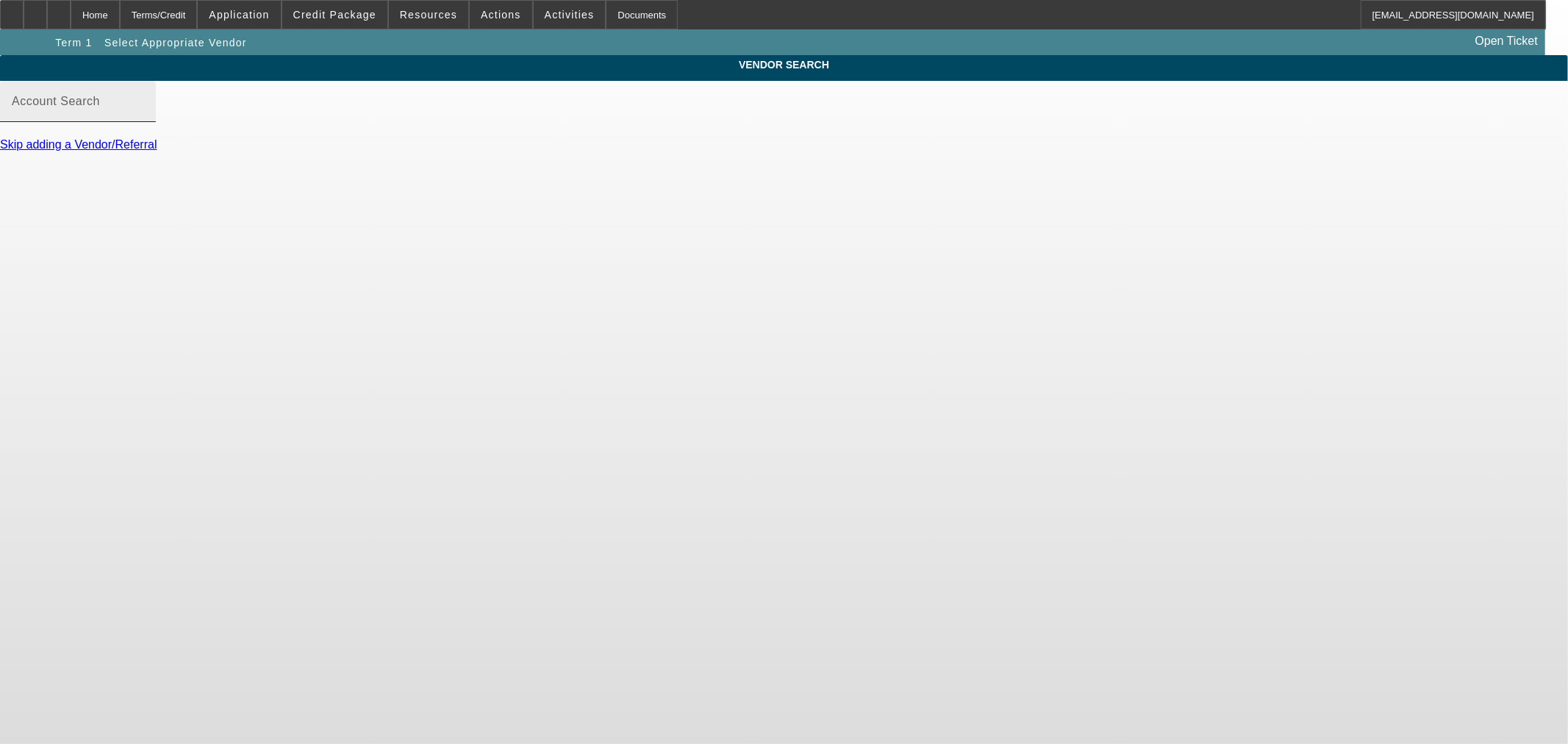
click at [144, 116] on input "Account Search" at bounding box center [78, 107] width 132 height 17
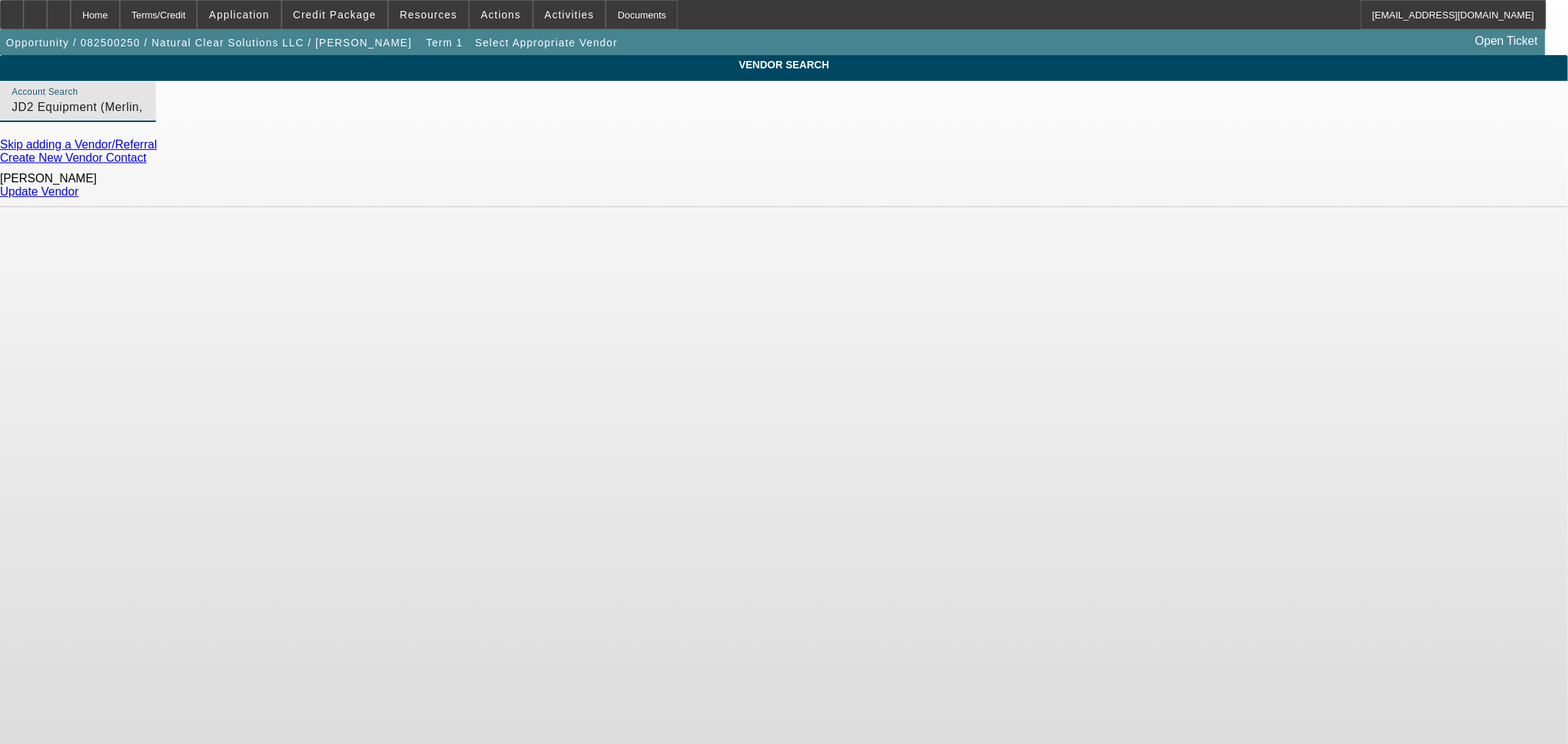
type input "JD2 Equipment (Merlin, OR) - Nichols, Mark"
click at [79, 189] on link "Update Vendor" at bounding box center [39, 191] width 79 height 12
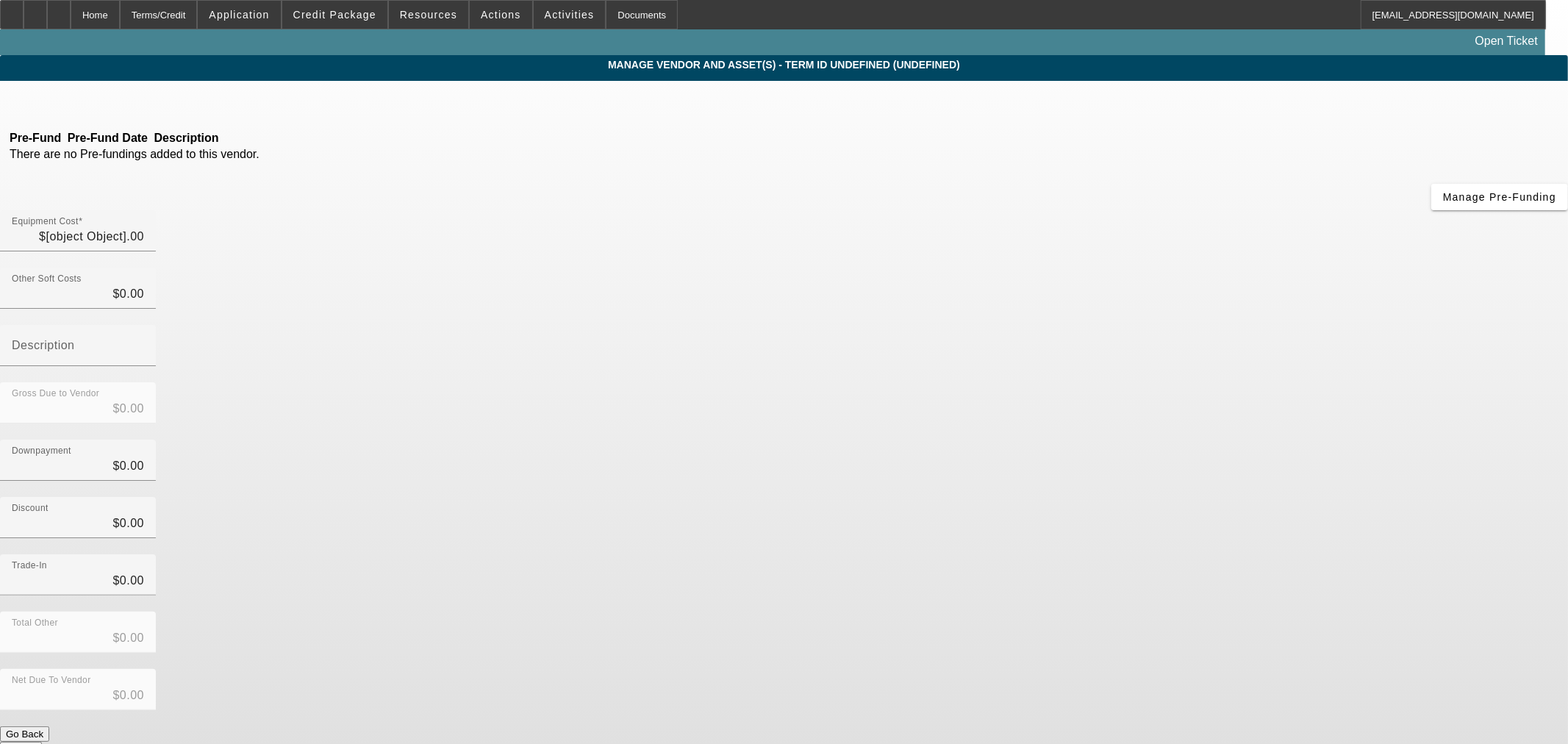
type input "$38,500.00"
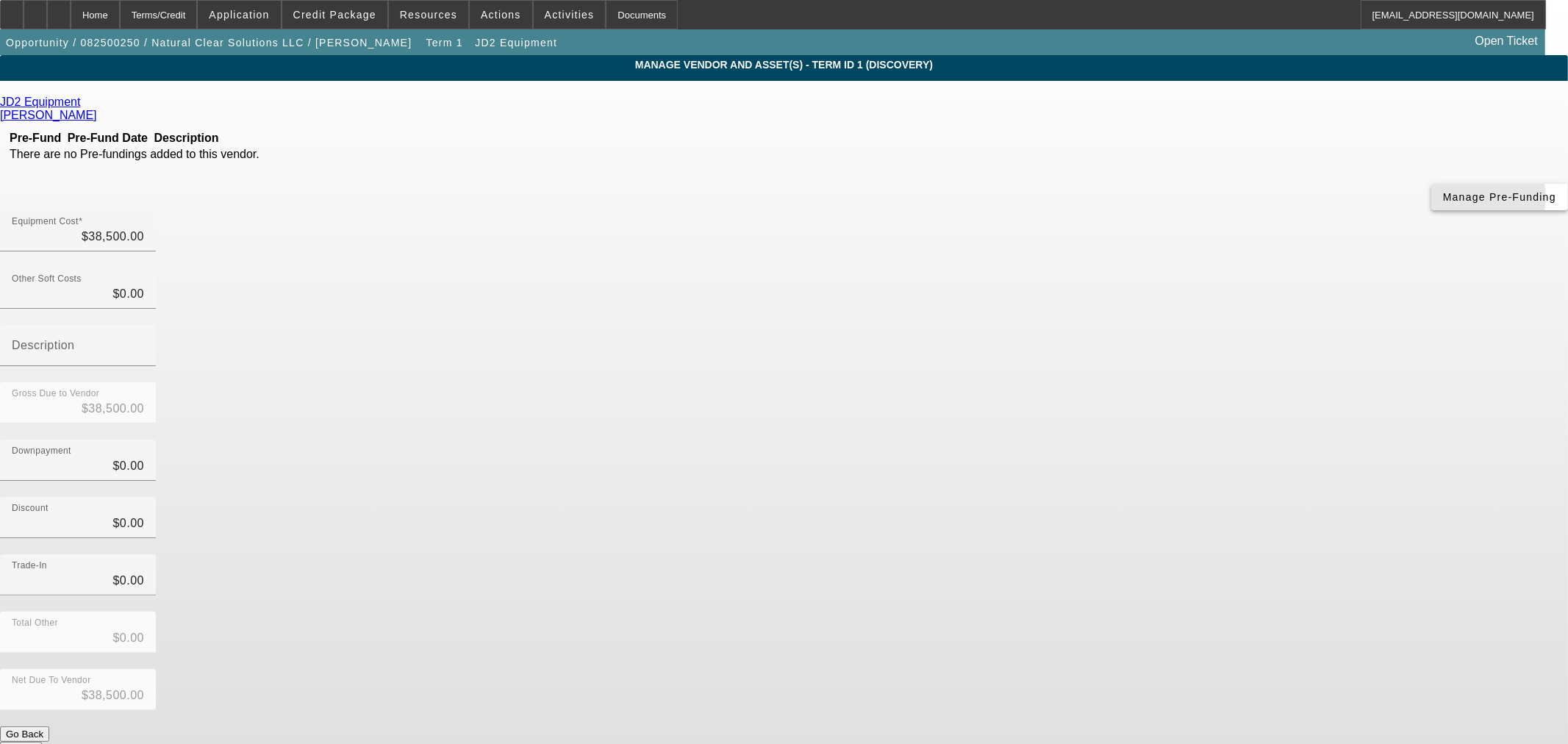
click at [1443, 203] on span "Manage Pre-Funding" at bounding box center [1500, 197] width 113 height 12
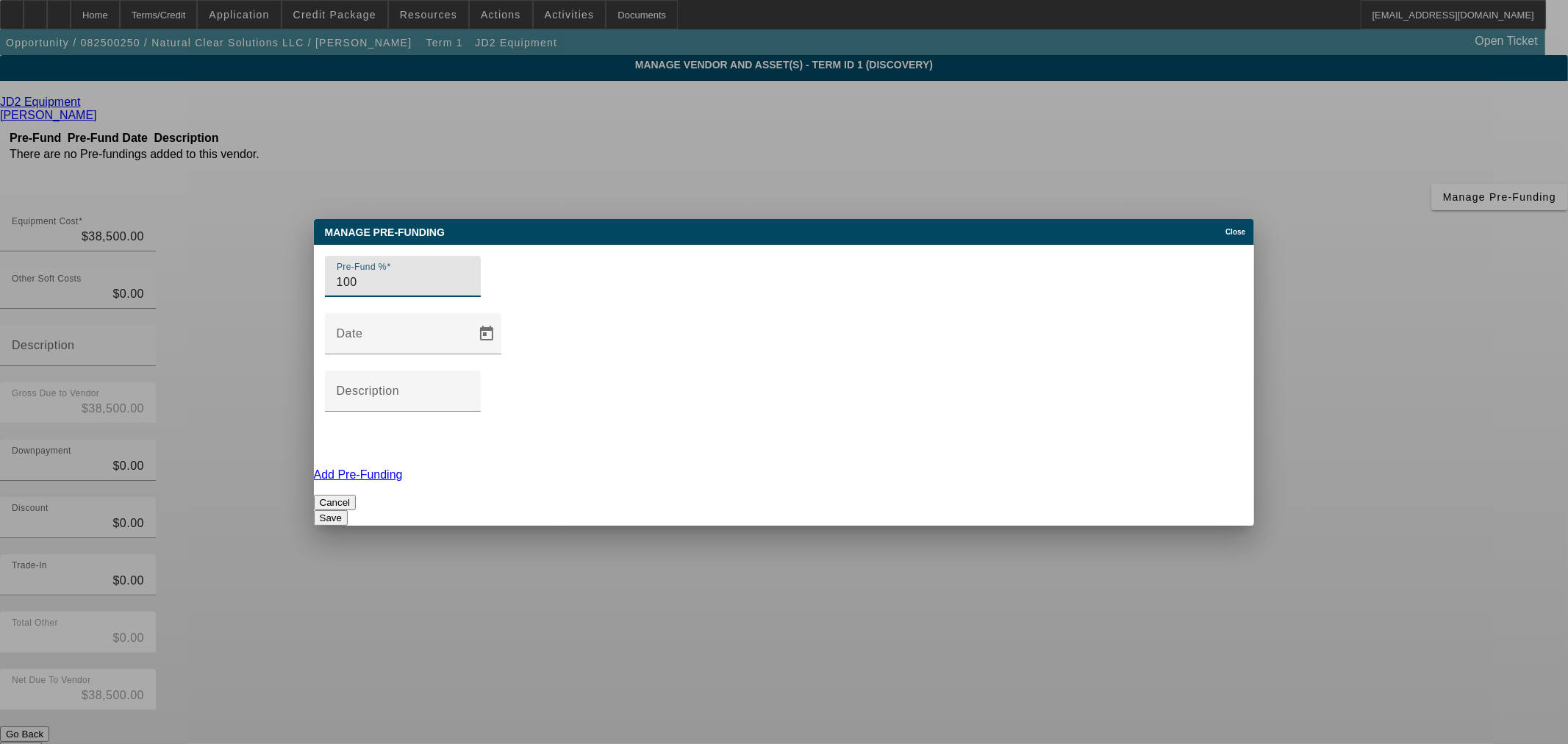
type input "100"
click at [348, 510] on button "Save" at bounding box center [330, 518] width 34 height 16
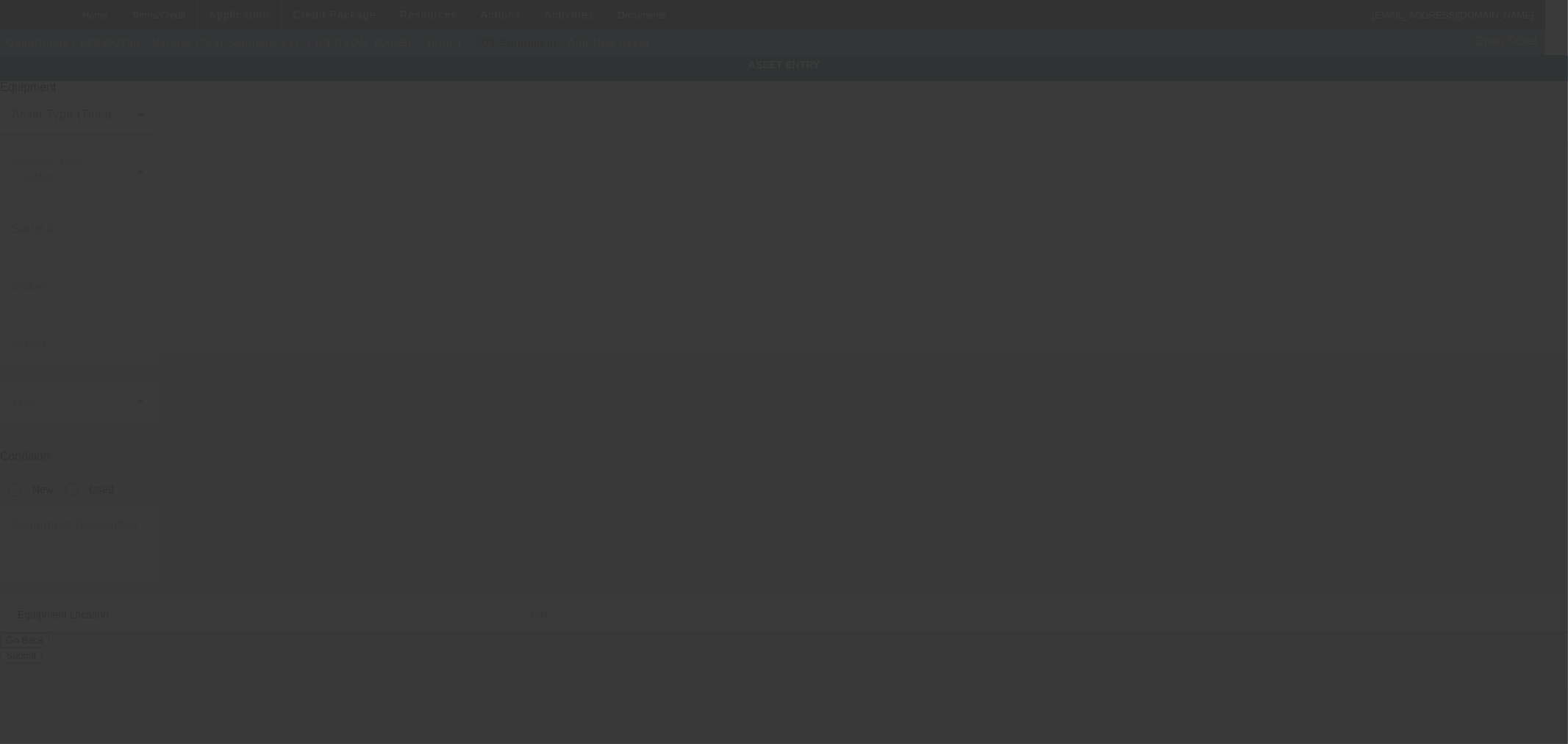
type input "98887 N Bank Chetco River Rd"
type input "Brookings"
type input "97415"
type input "Curry"
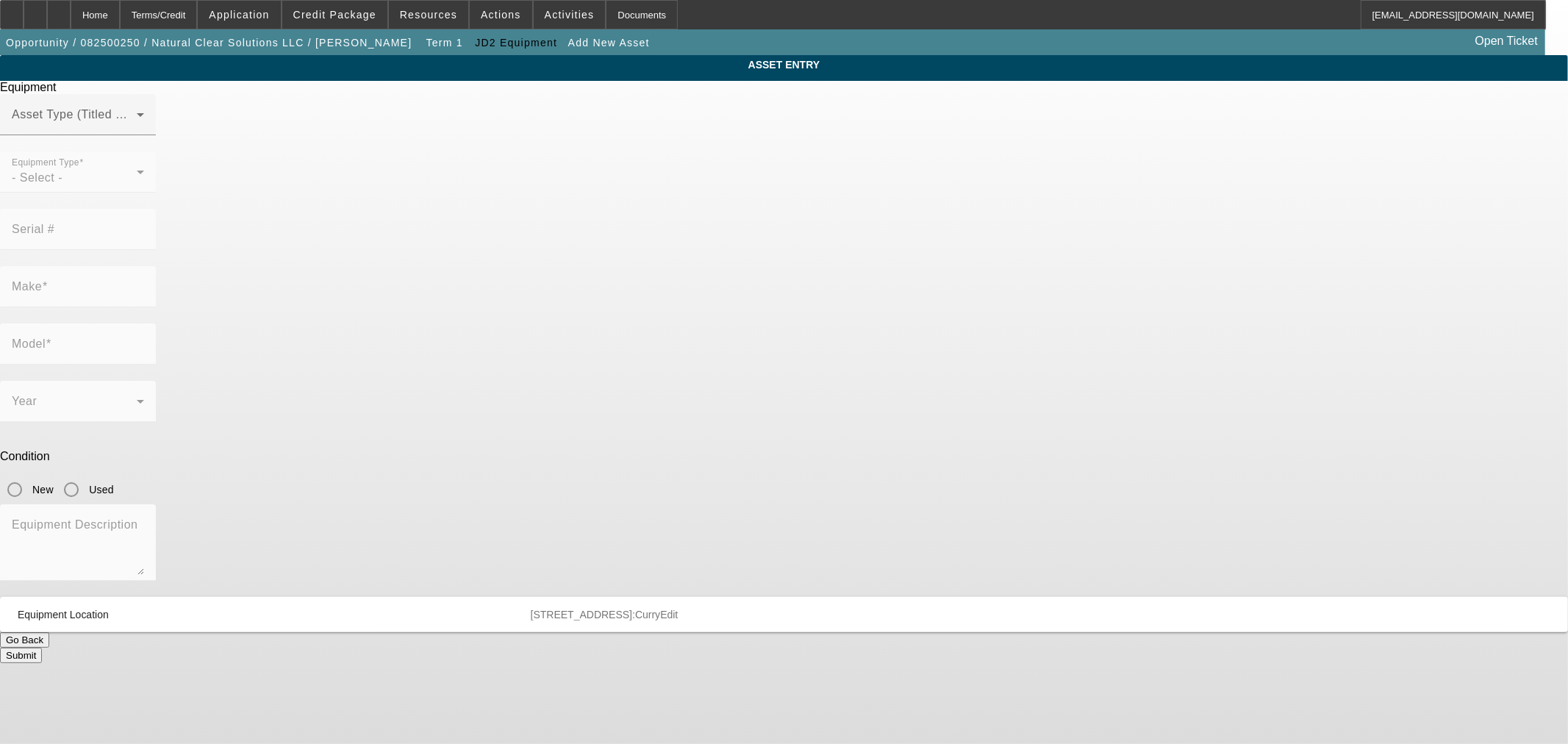
click at [156, 151] on div at bounding box center [78, 143] width 156 height 16
click at [144, 135] on div "Asset Type (Titled or Non-Titled)" at bounding box center [78, 115] width 132 height 42
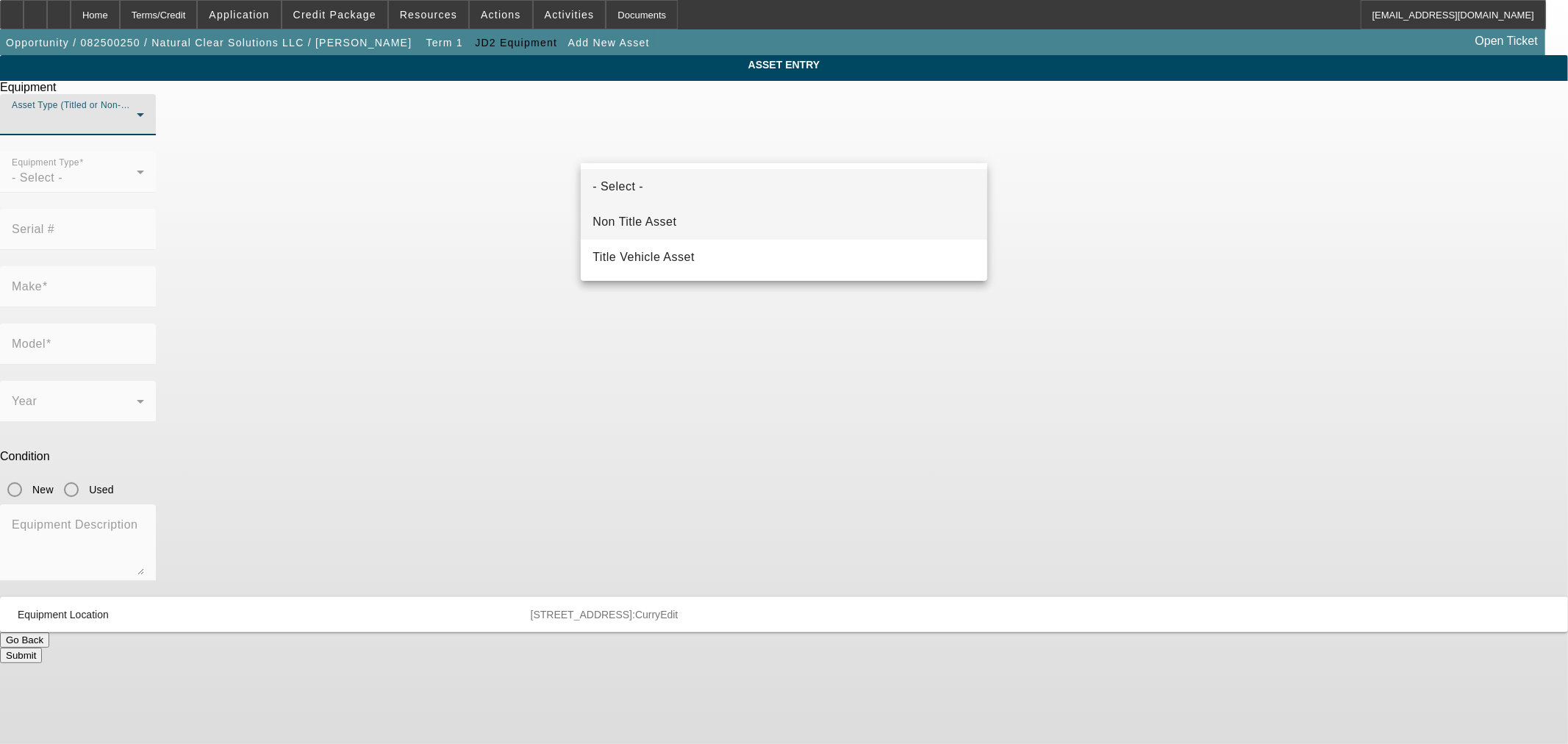
drag, startPoint x: 745, startPoint y: 251, endPoint x: 743, endPoint y: 232, distance: 19.1
click at [743, 232] on div "- Select - Non Title Asset Title Vehicle Asset" at bounding box center [784, 222] width 406 height 118
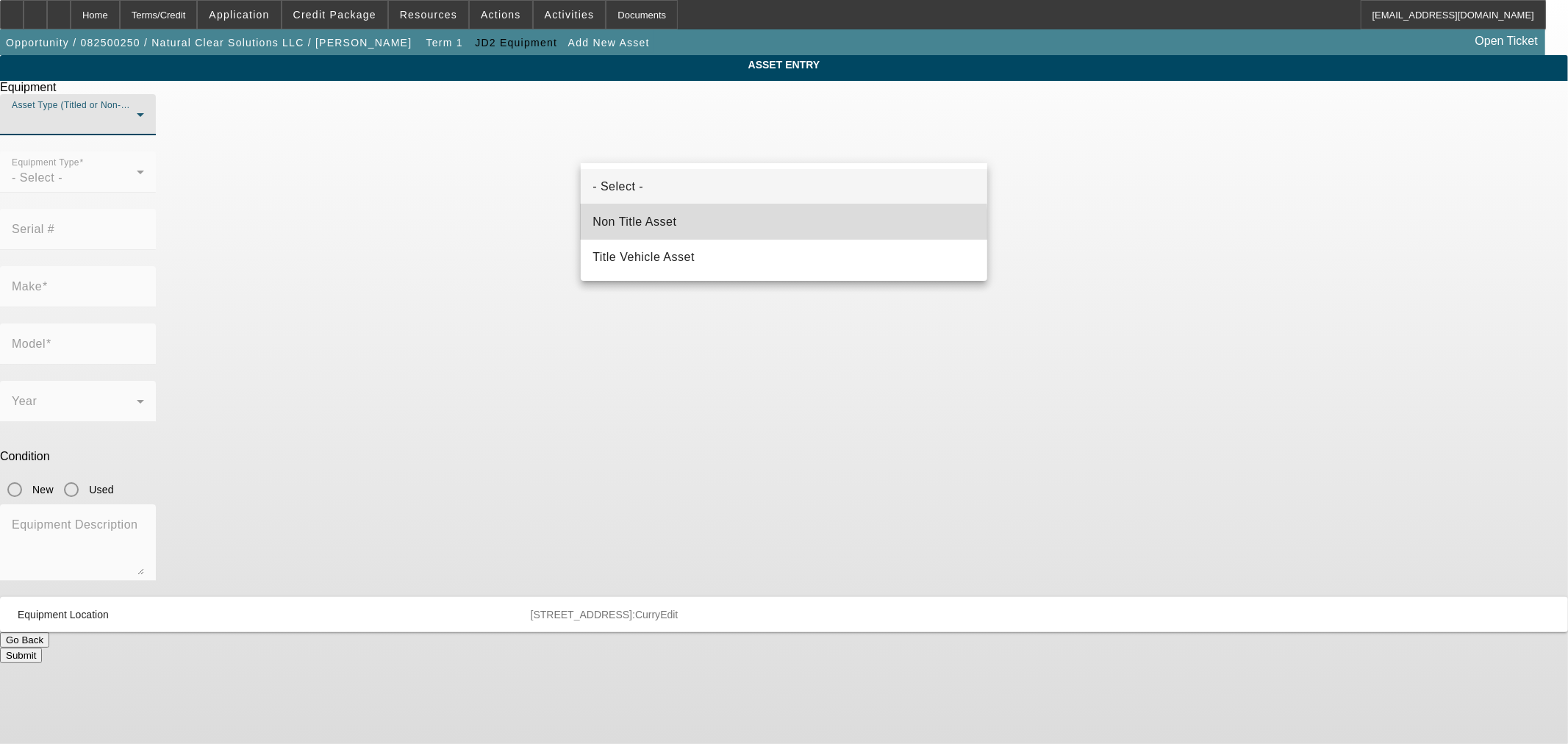
click at [740, 227] on mat-option "Non Title Asset" at bounding box center [784, 221] width 406 height 35
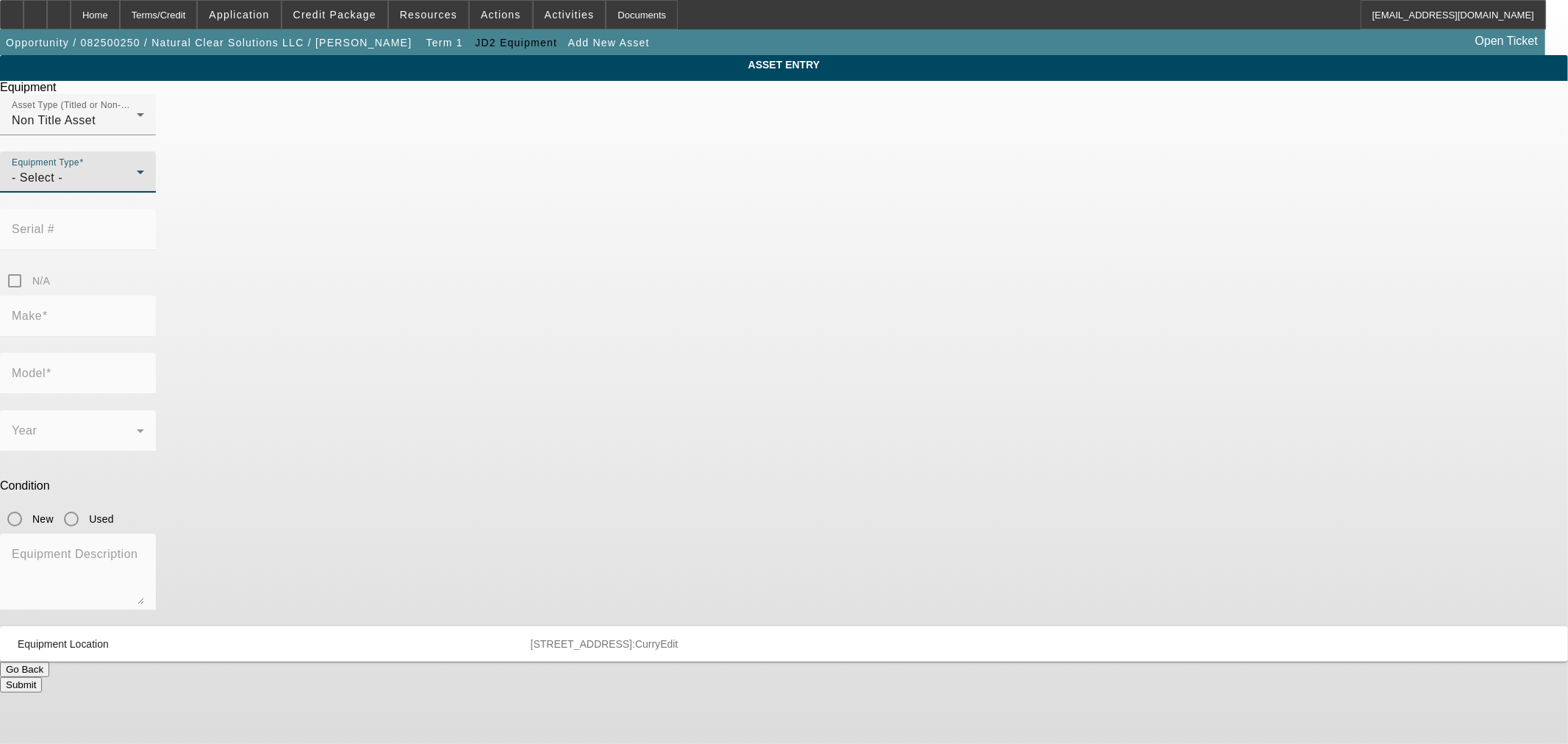
click at [137, 187] on div "- Select -" at bounding box center [74, 178] width 125 height 17
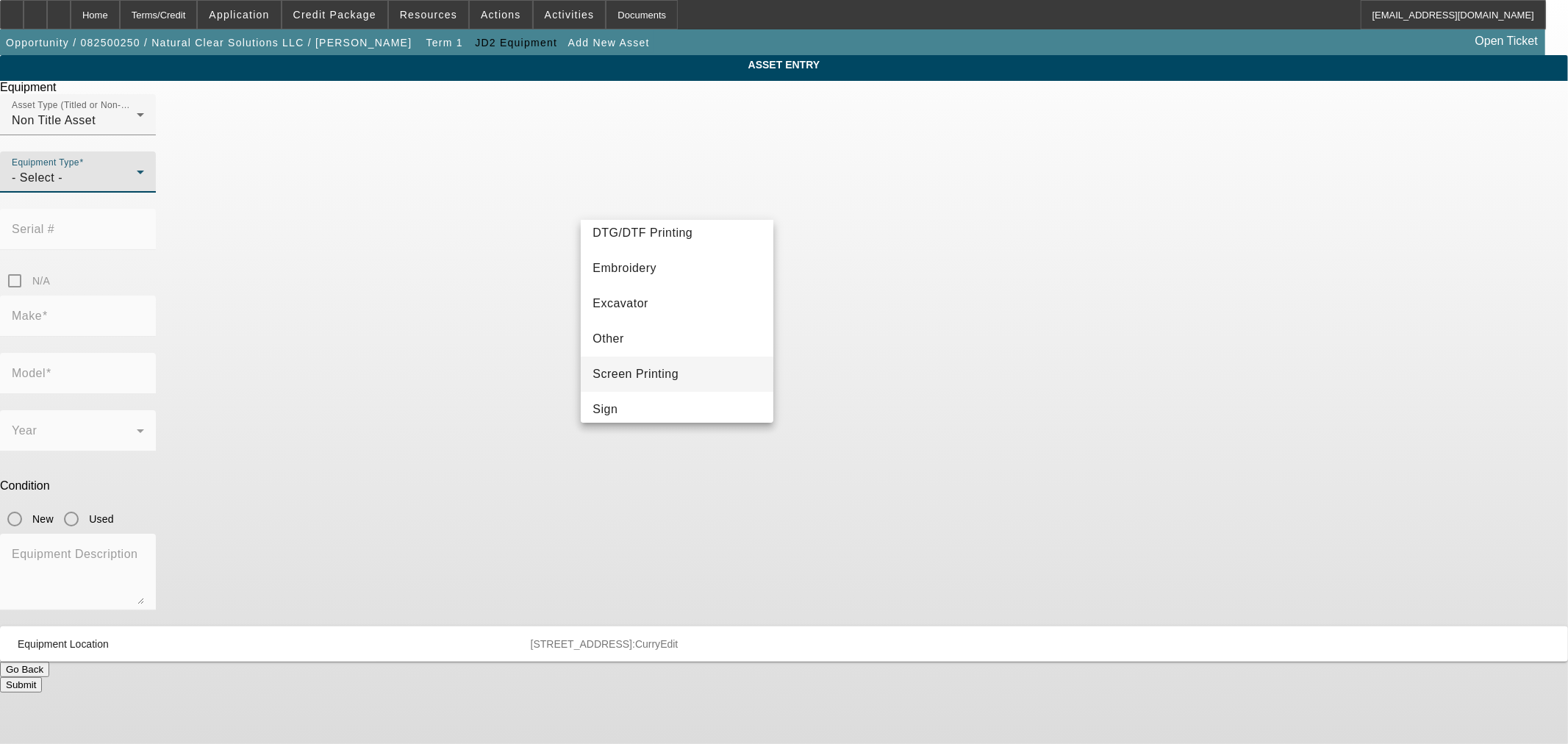
scroll to position [172, 0]
click at [651, 351] on mat-option "Excavator" at bounding box center [677, 354] width 192 height 35
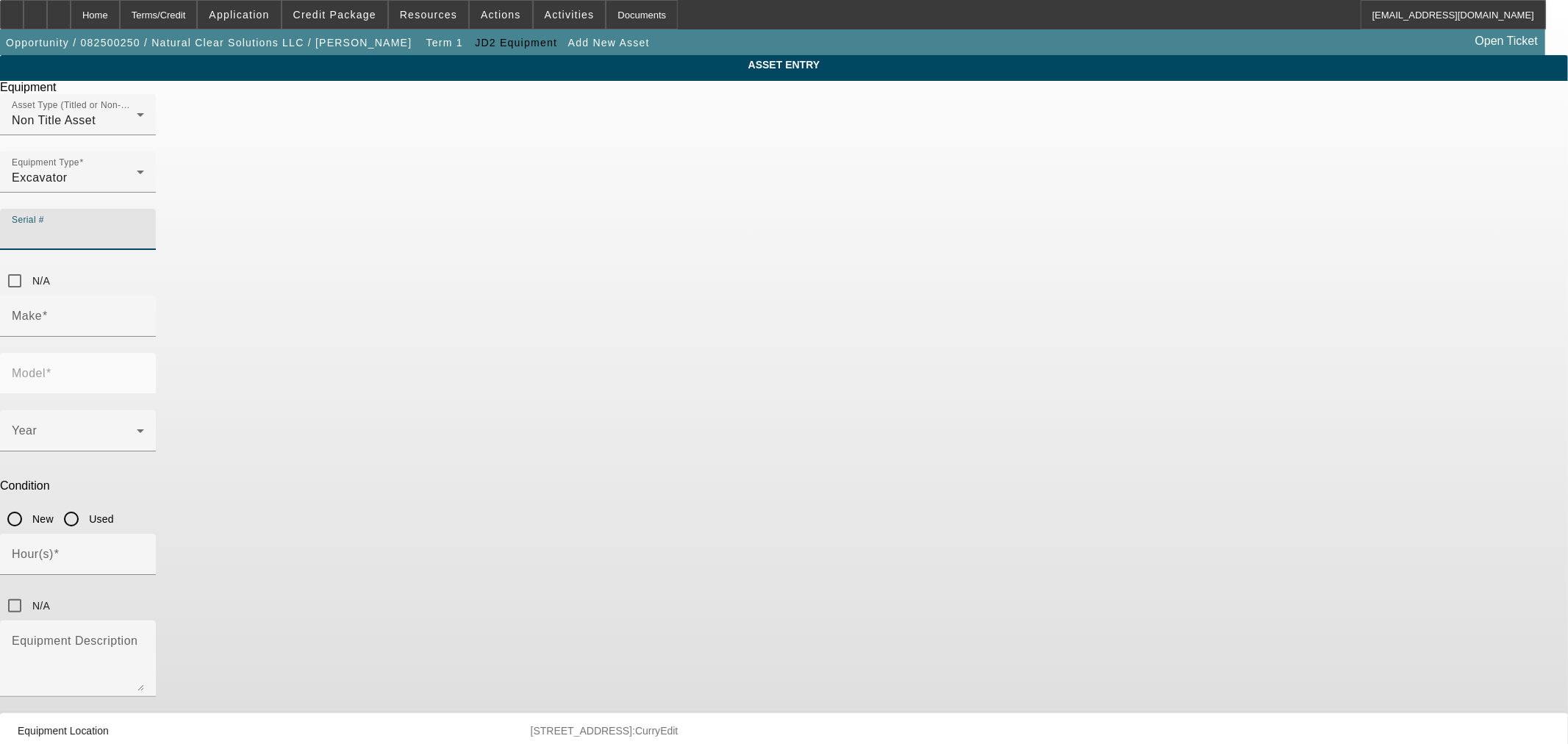
click at [144, 227] on input "Serial #" at bounding box center [78, 235] width 132 height 17
paste input "S01101"
type input "S01101"
click at [144, 313] on input "Make" at bounding box center [78, 322] width 132 height 17
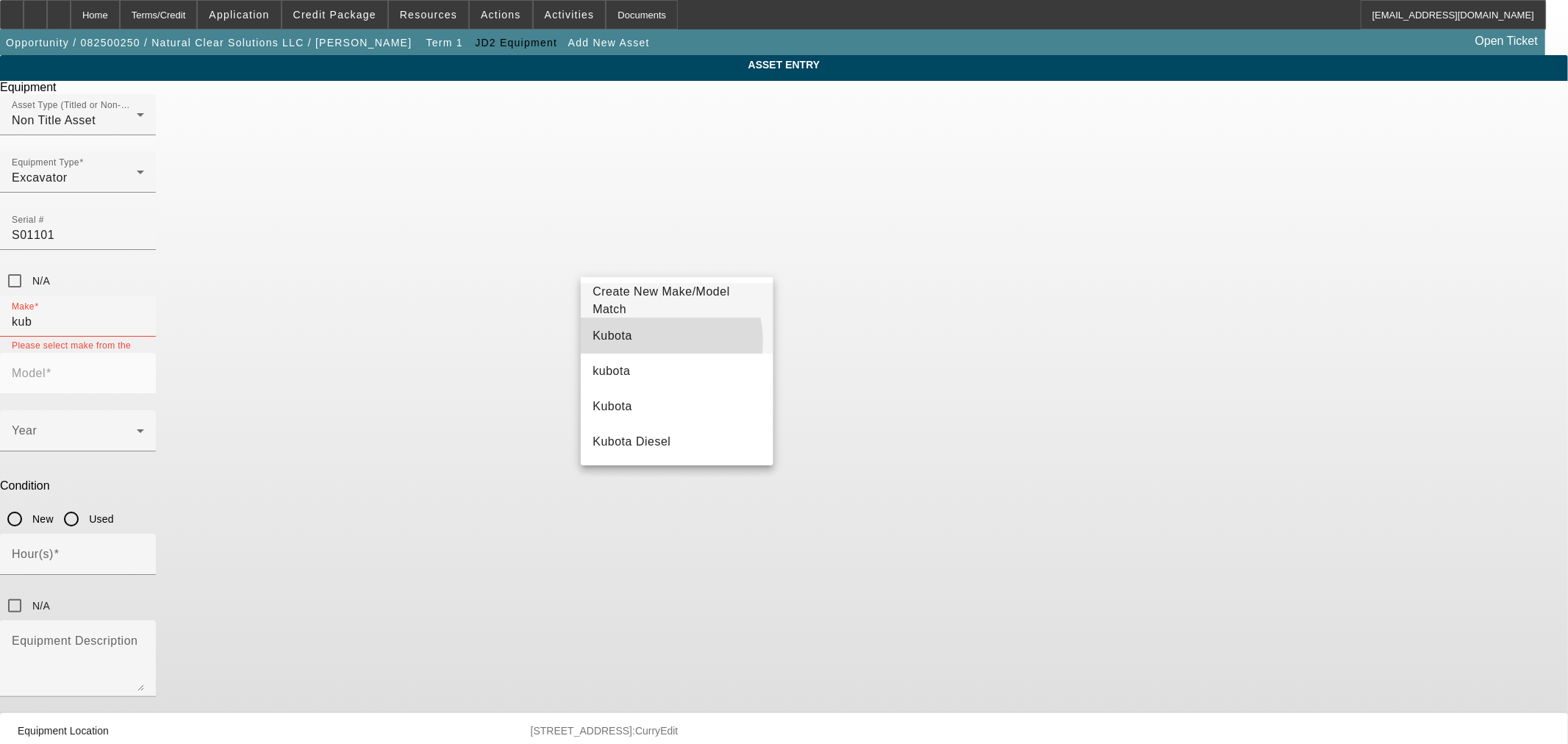
click at [647, 341] on mat-option "Kubota" at bounding box center [677, 336] width 192 height 35
type input "Kubota"
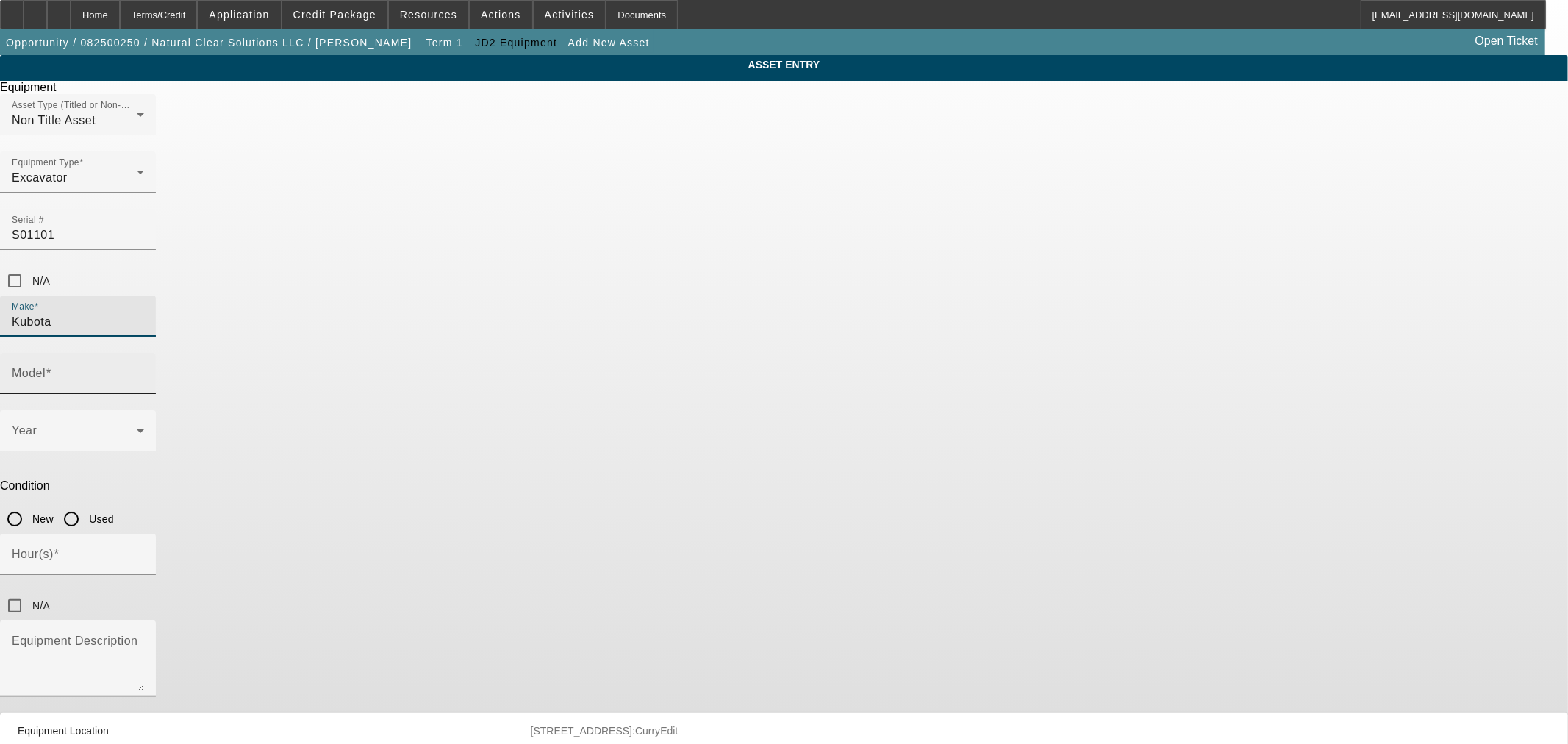
click at [144, 370] on input "Model" at bounding box center [78, 379] width 132 height 17
paste input "U35-4"
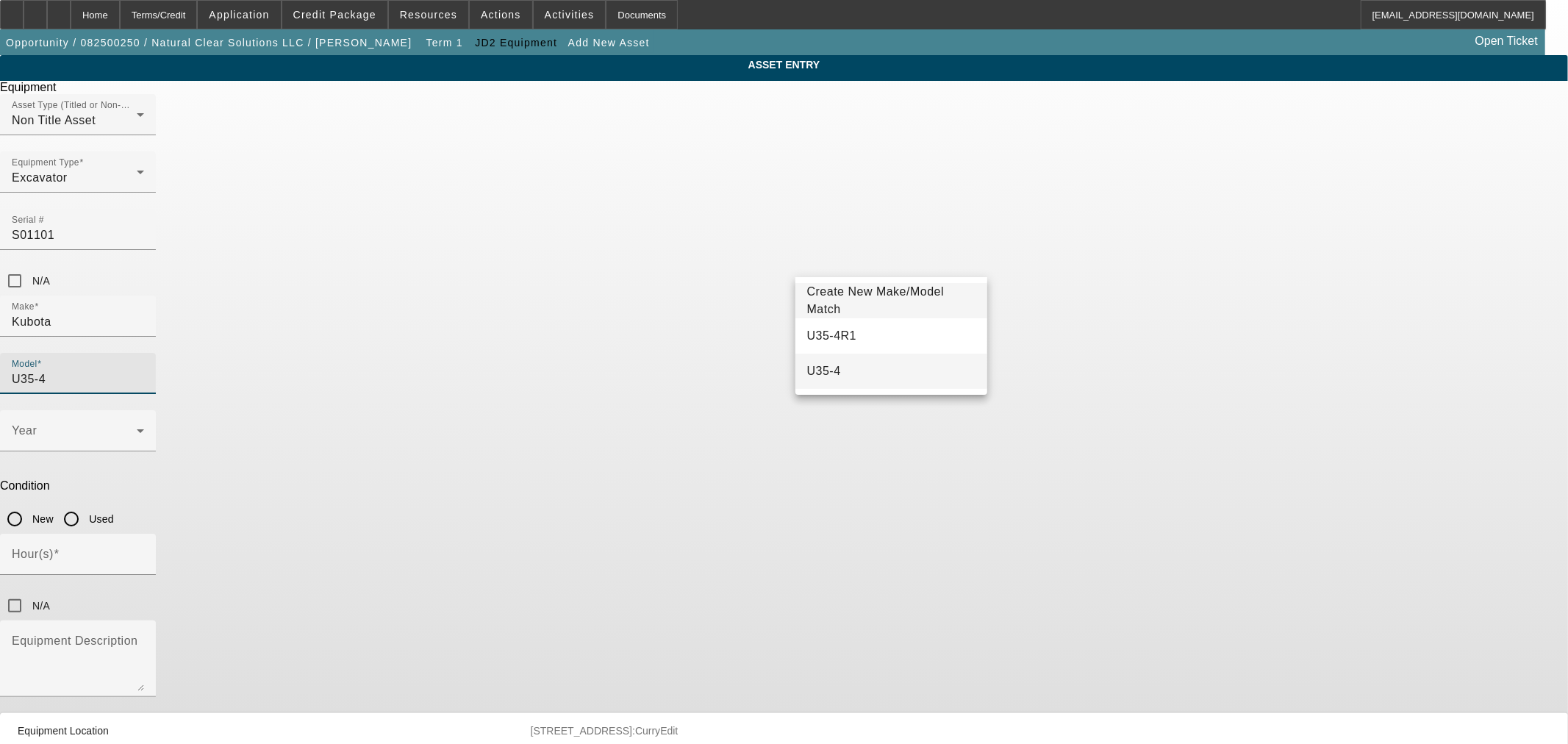
type input "U35-4"
click at [866, 365] on mat-option "U35-4" at bounding box center [892, 371] width 192 height 35
click at [137, 428] on span at bounding box center [74, 437] width 125 height 17
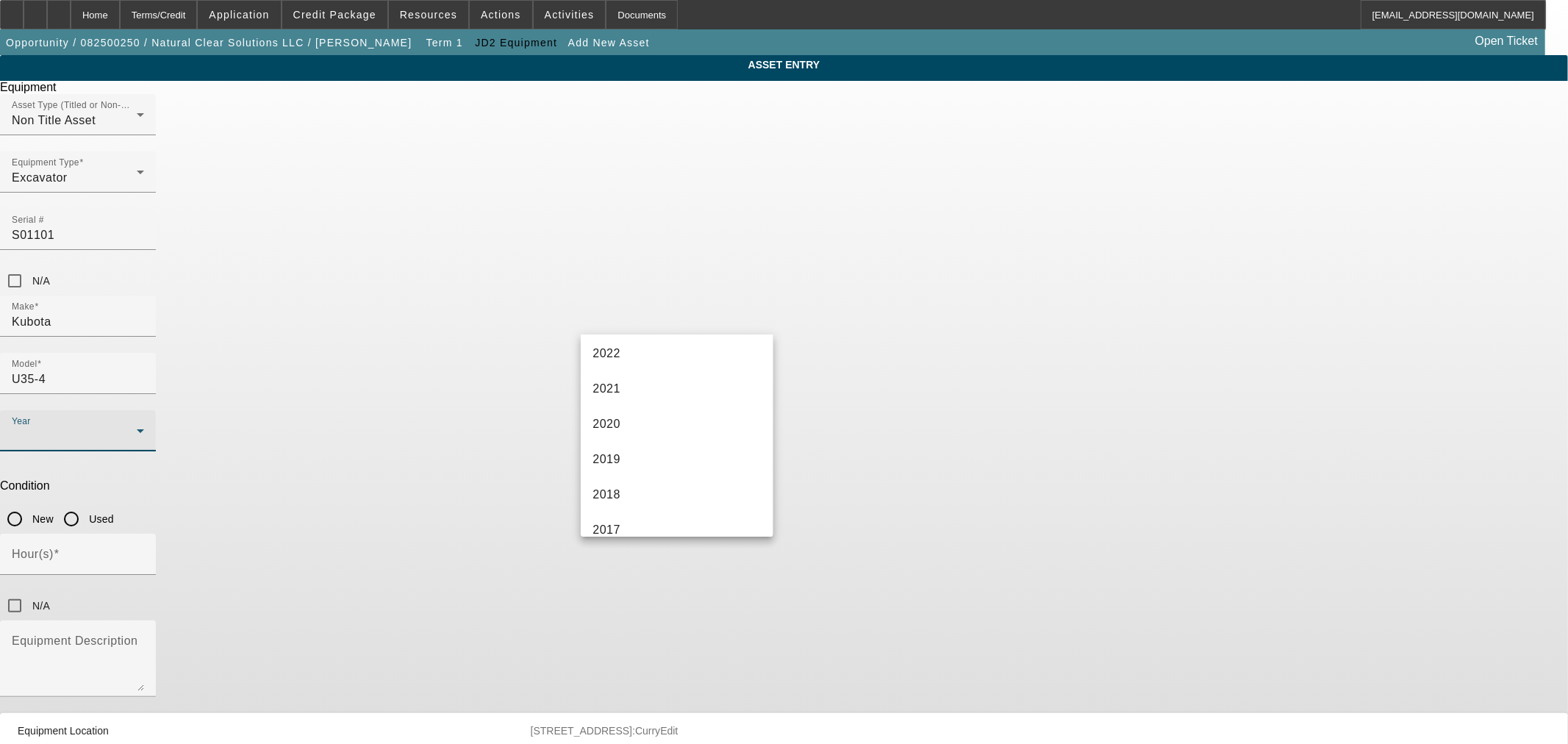
scroll to position [273, 0]
click at [643, 375] on mat-option "2020" at bounding box center [677, 369] width 192 height 35
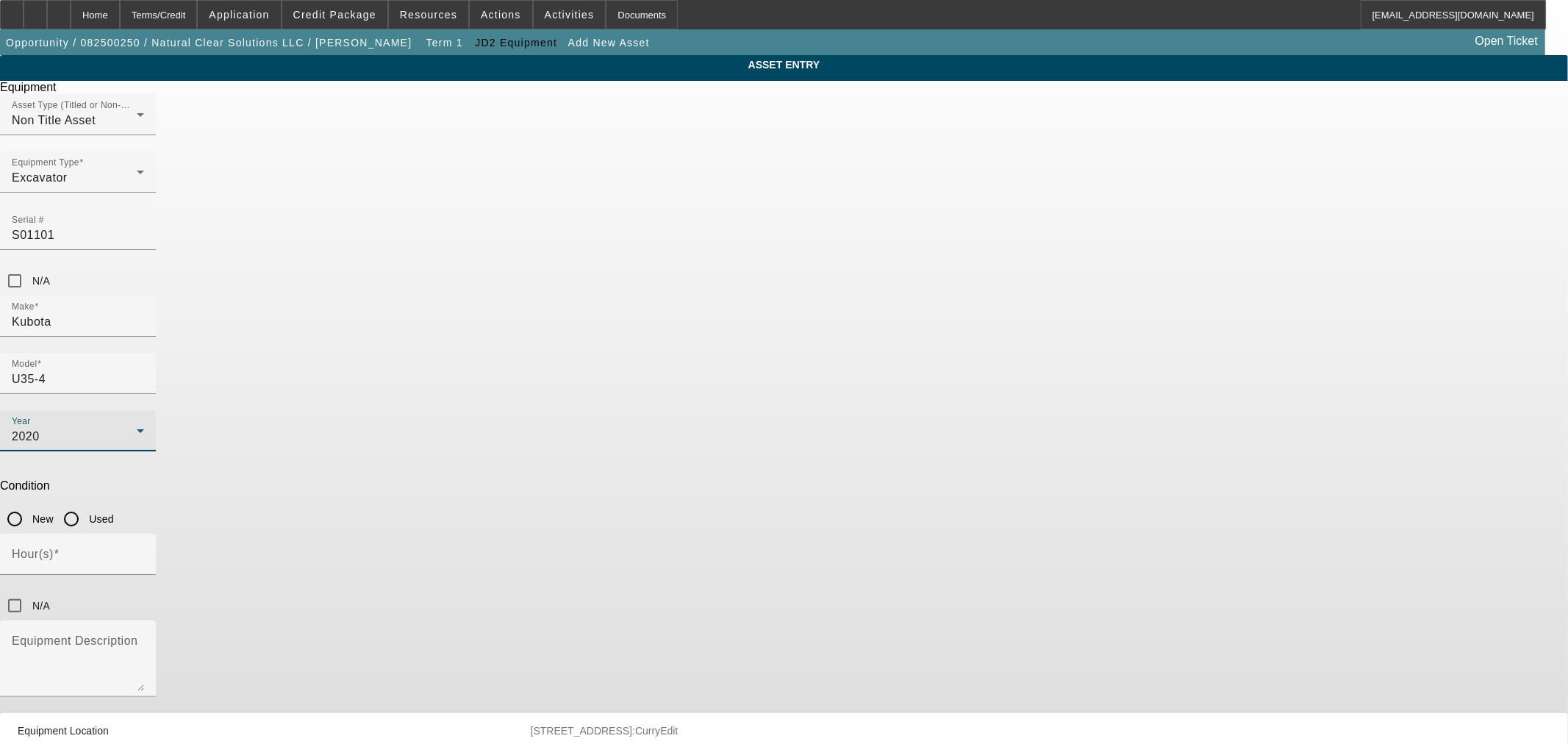
click at [86, 504] on input "Used" at bounding box center [71, 519] width 29 height 29
radio input "true"
click at [144, 552] on input "Hour(s)" at bounding box center [78, 561] width 132 height 17
type input "1010"
click at [144, 621] on div "Equipment Description" at bounding box center [78, 659] width 132 height 76
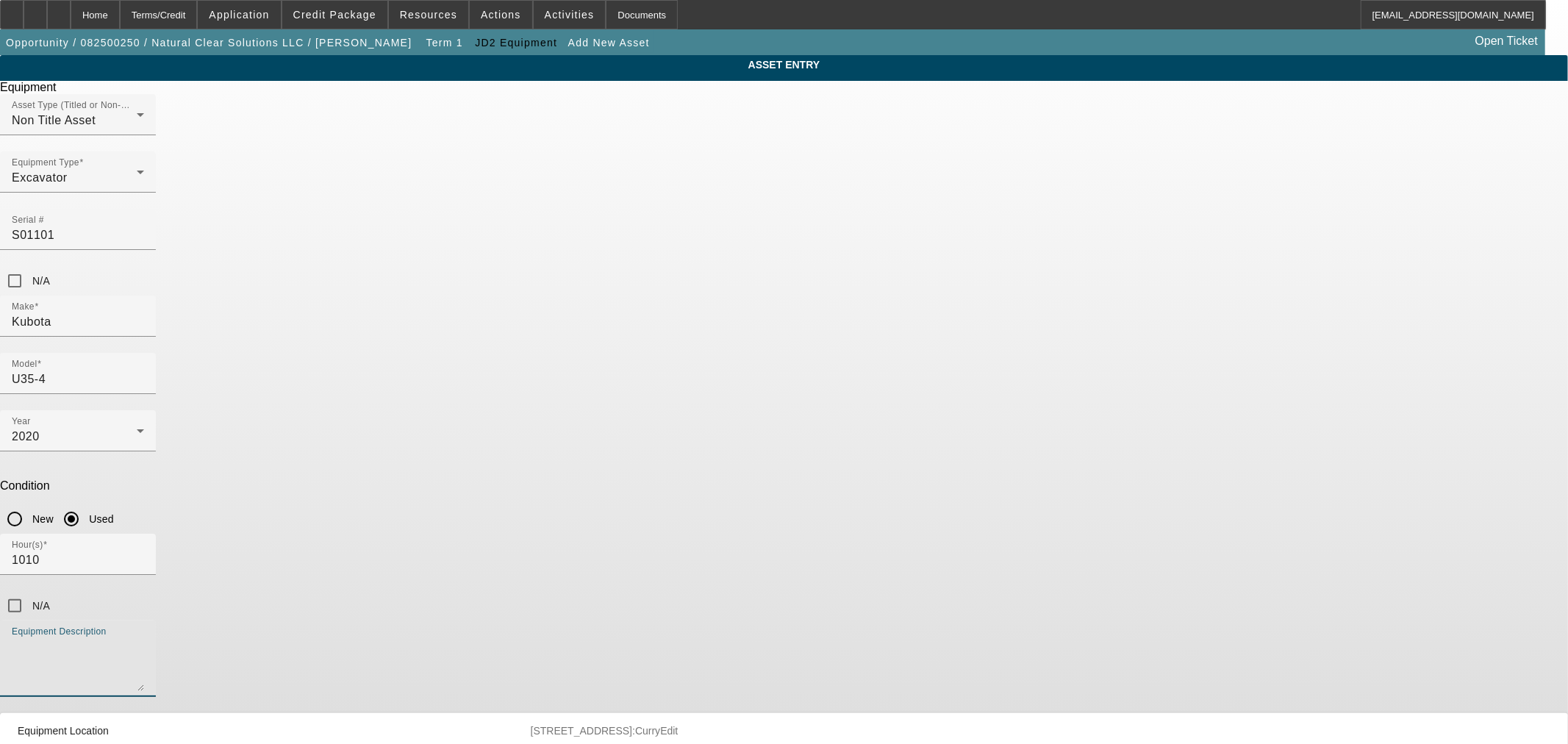
paste textarea "2020 Kubota u35-4 excavator 4 way AB QC Thumb 24” bkt New rubber freshly servic…"
type textarea "2020 Kubota u35-4 excavator 4 way AB QC Thumb 24” bkt New rubber freshly servic…"
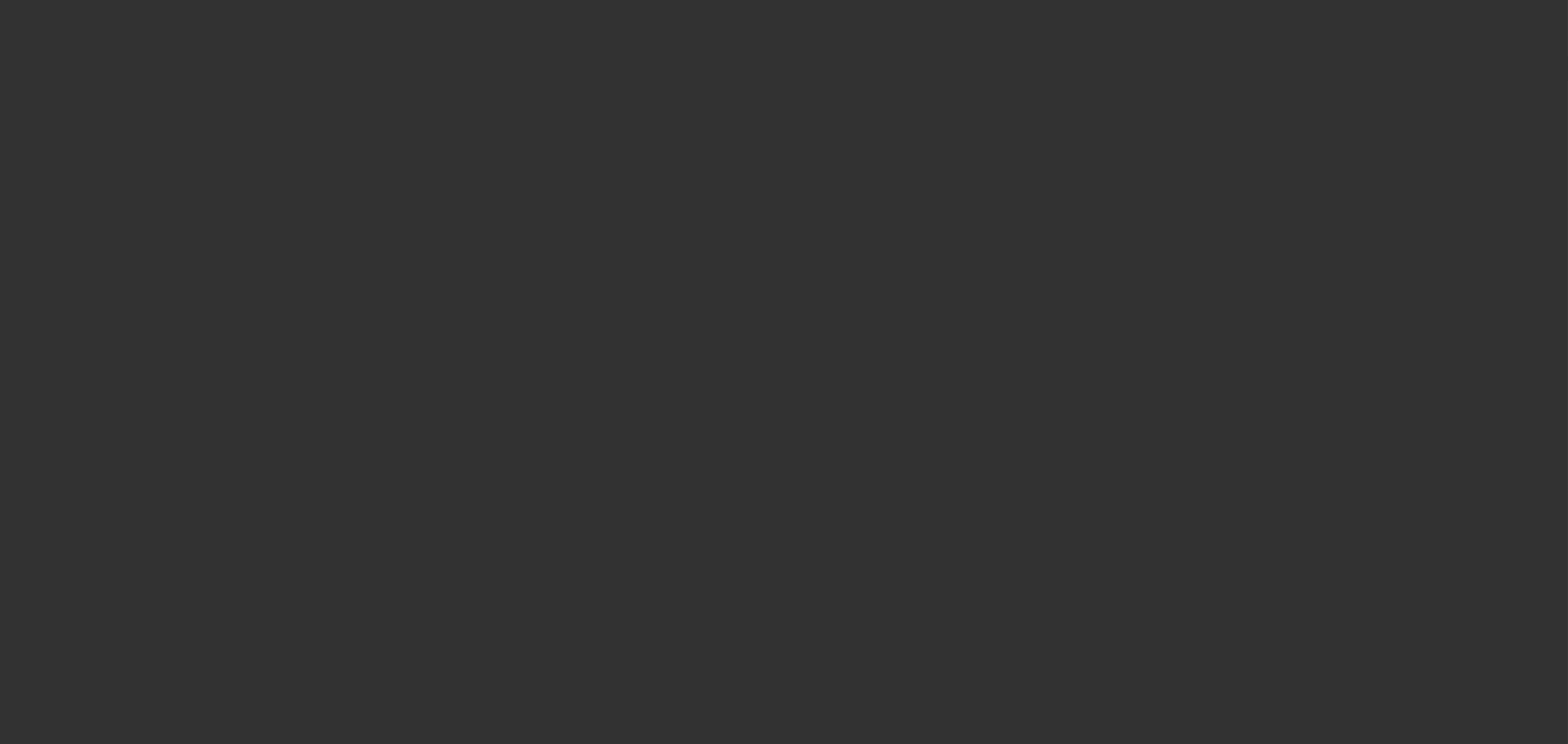
type input "$38,500.00"
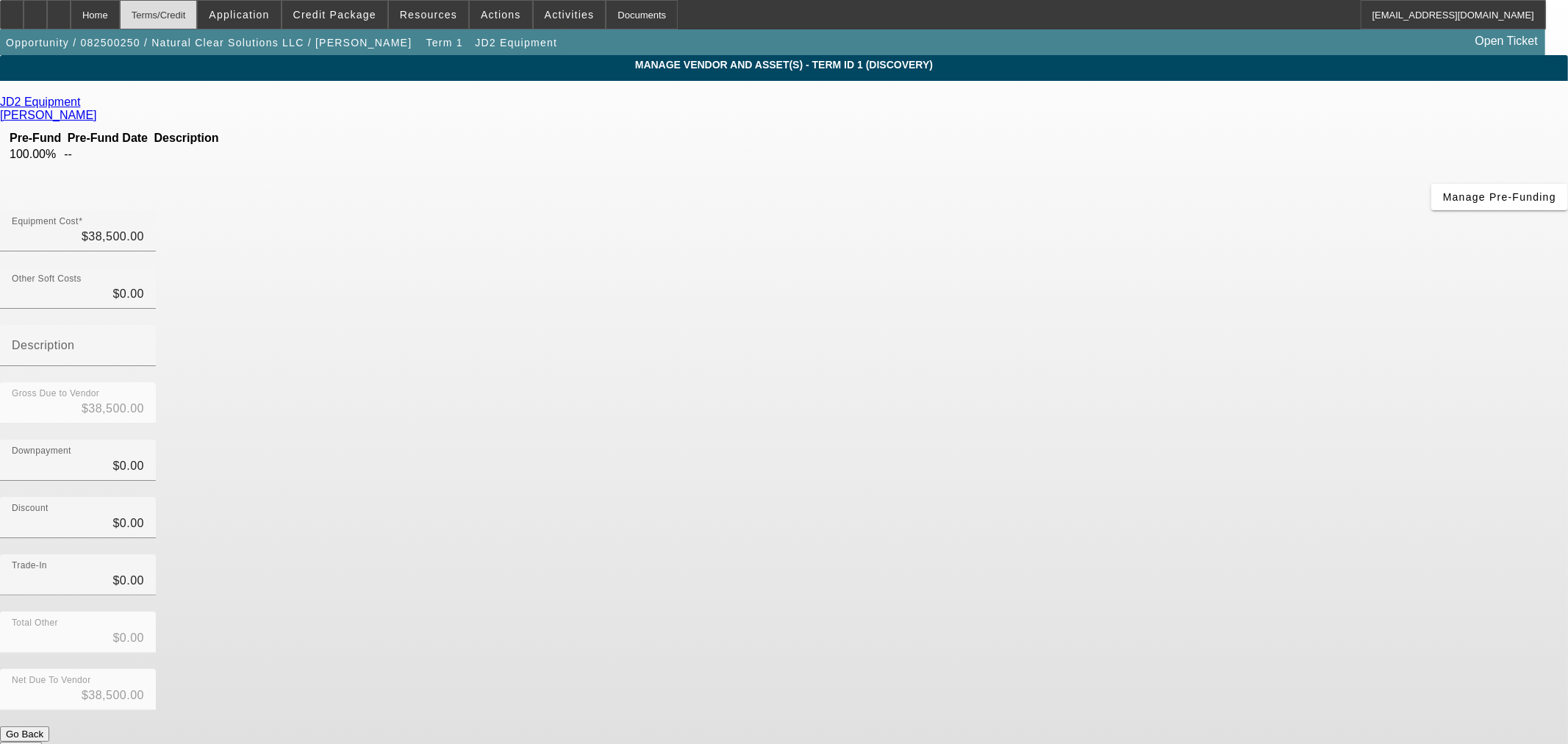
click at [177, 16] on div "Terms/Credit" at bounding box center [159, 15] width 78 height 29
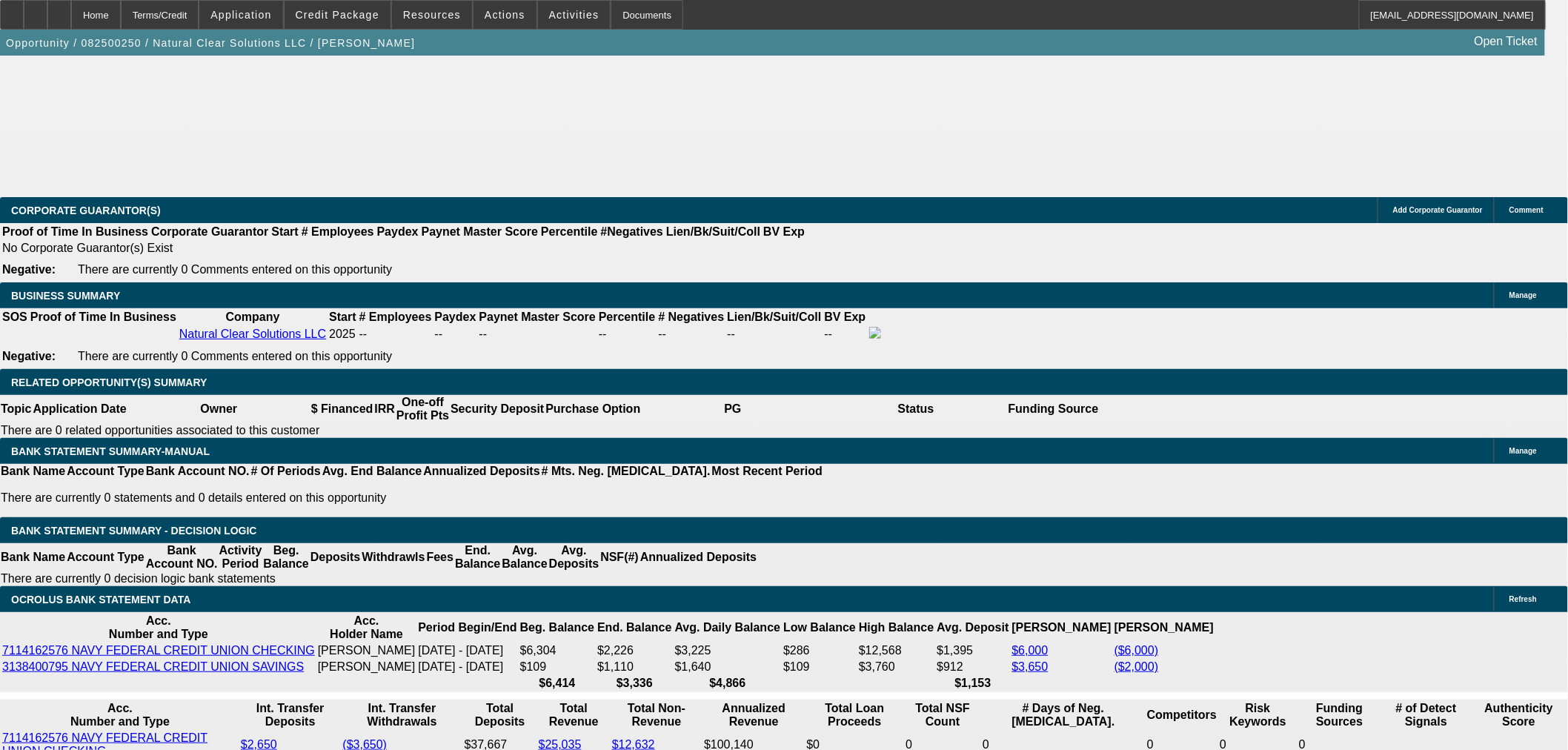
select select "0.15"
select select "2"
select select "0"
select select "6"
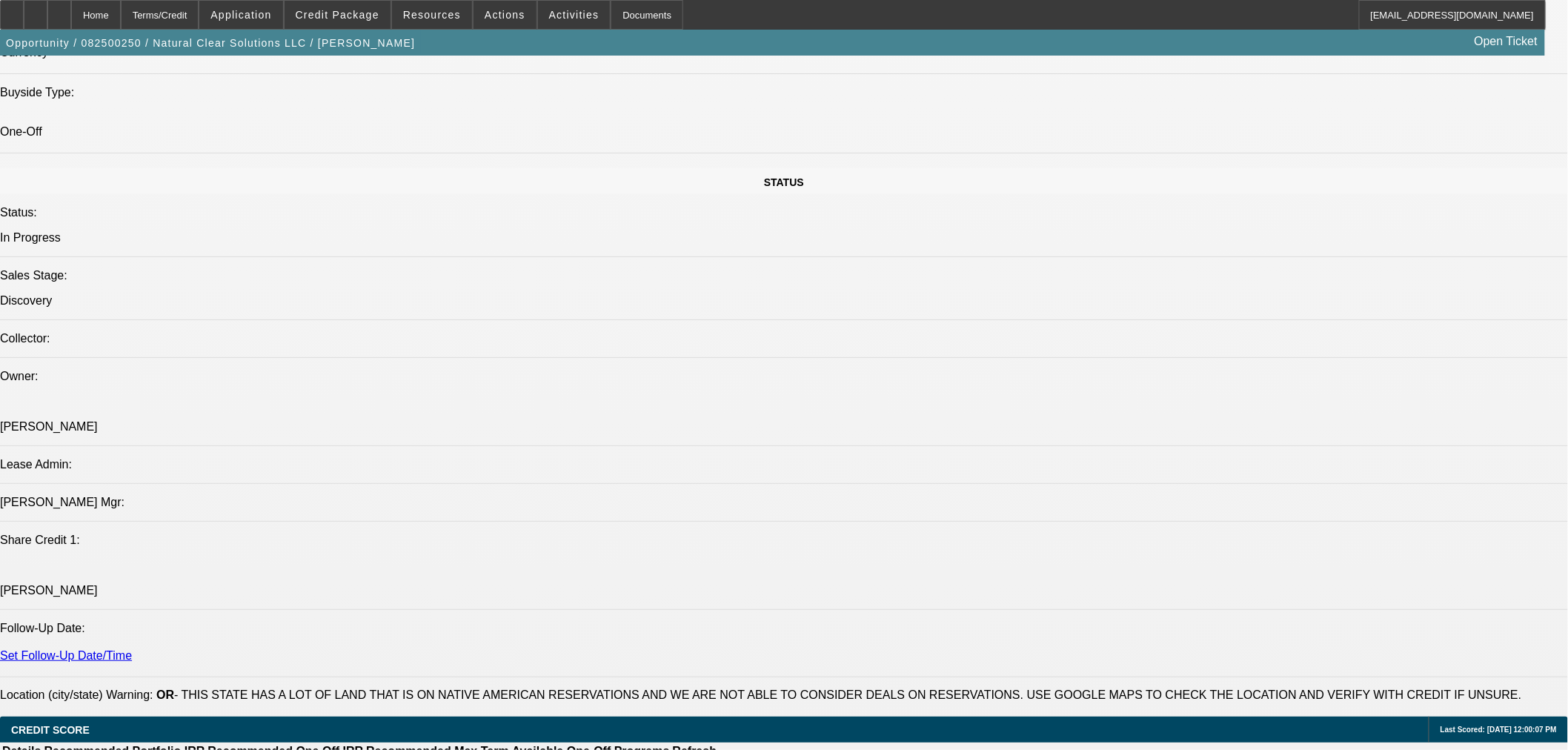
scroll to position [1502, 0]
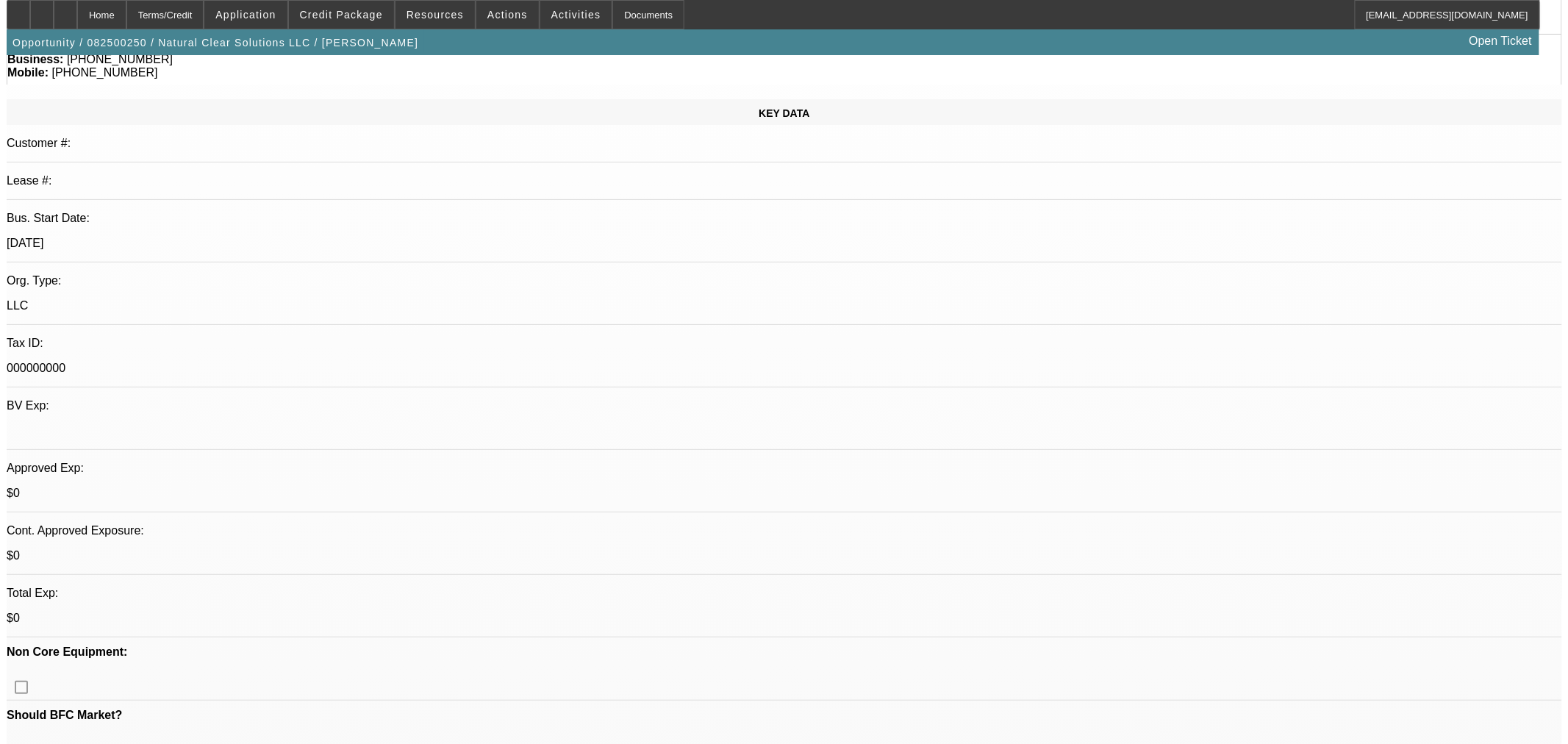
scroll to position [0, 0]
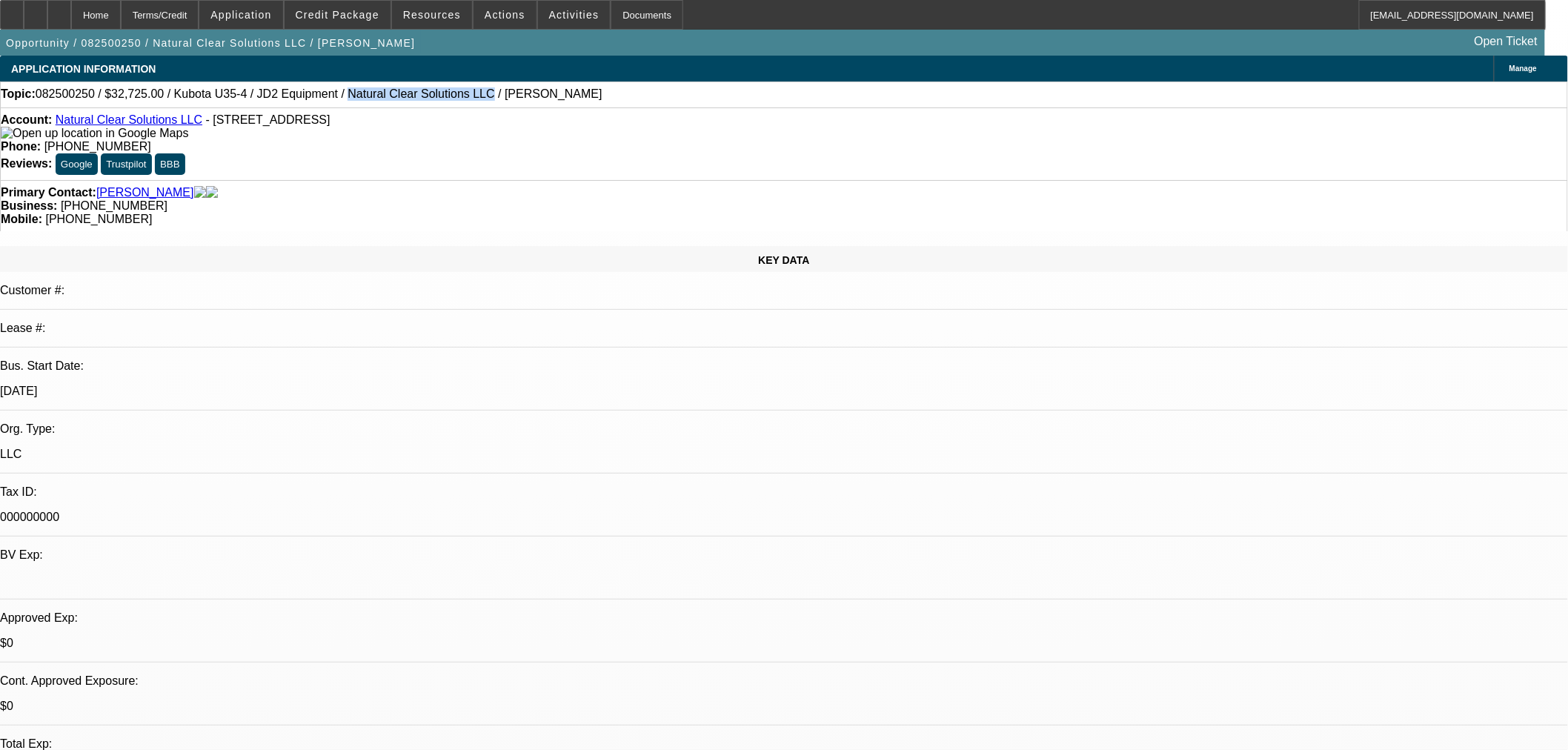
drag, startPoint x: 423, startPoint y: 99, endPoint x: 306, endPoint y: 97, distance: 117.0
click at [306, 97] on span "082500250 / $32,725.00 / Kubota U35-4 / JD2 Equipment / Natural Clear Solutions…" at bounding box center [319, 93] width 567 height 13
copy span "Natural Clear Solutions LLC"
click at [330, 12] on span "Credit Package" at bounding box center [337, 15] width 84 height 12
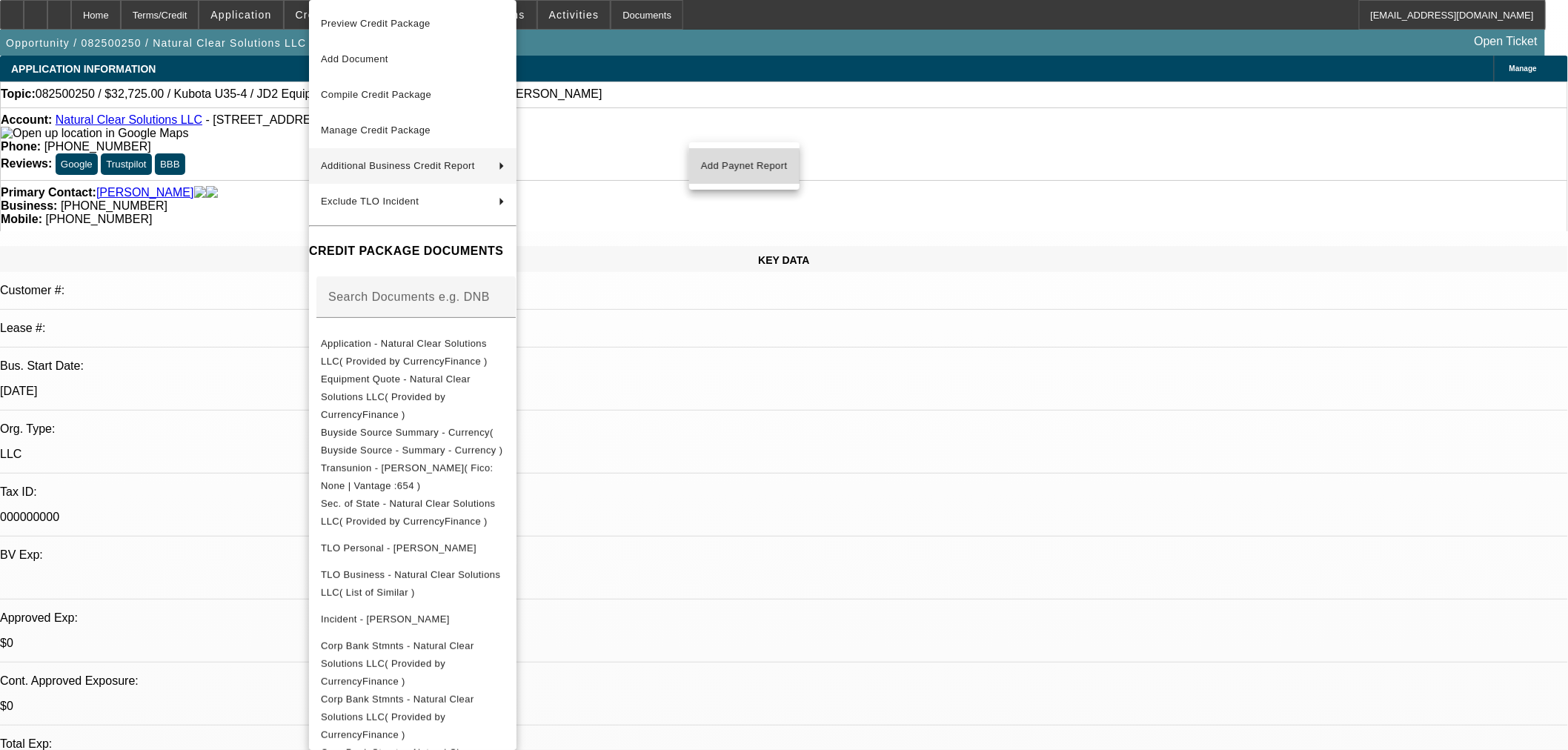
click at [715, 171] on span "Add Paynet Report" at bounding box center [743, 166] width 86 height 17
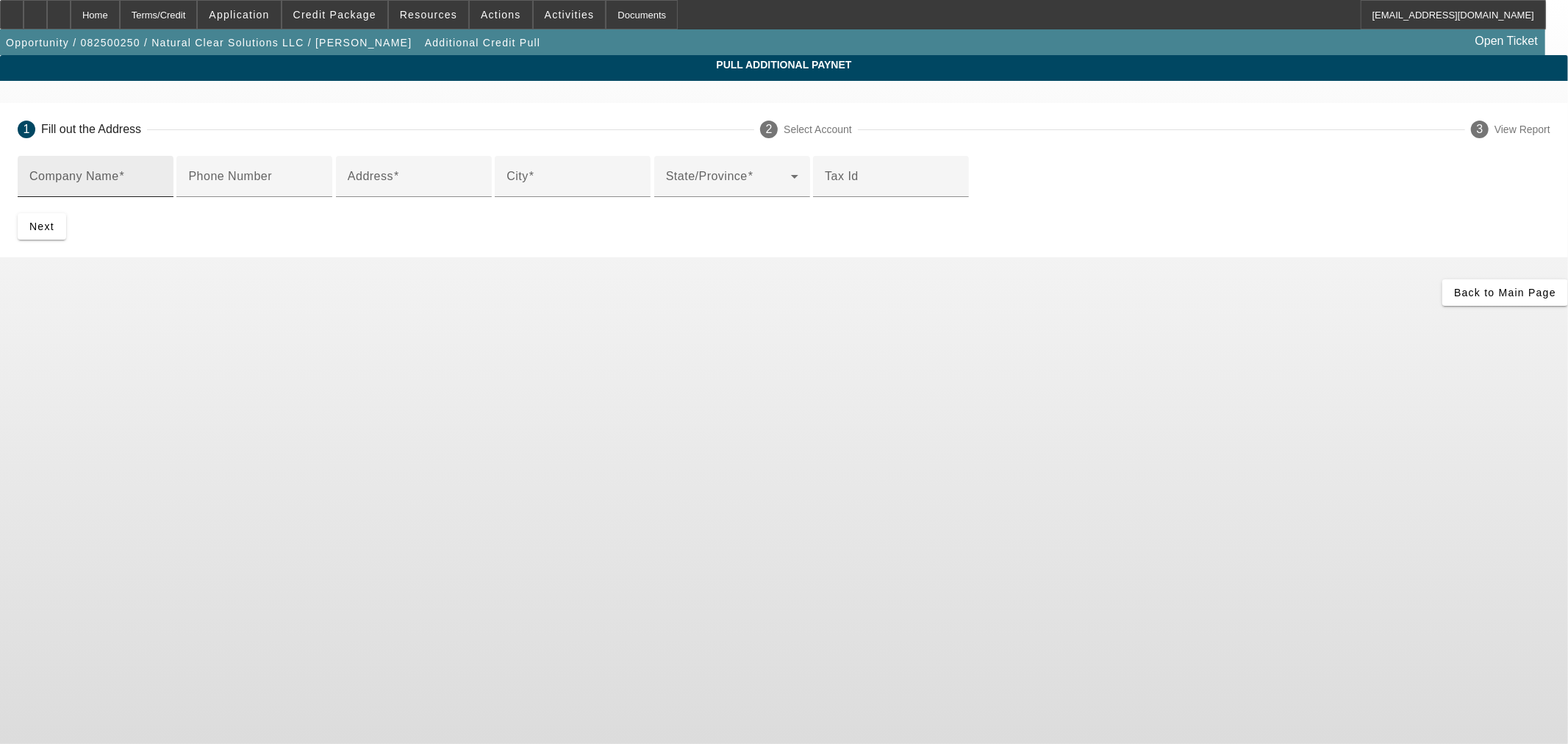
click at [162, 177] on input "Company Name" at bounding box center [95, 183] width 132 height 17
type input "JD2 Equipment"
click at [476, 191] on input "Address" at bounding box center [413, 183] width 132 height 17
paste input "1792 DOWELL RD"
type input "1792 DOWELL RD"
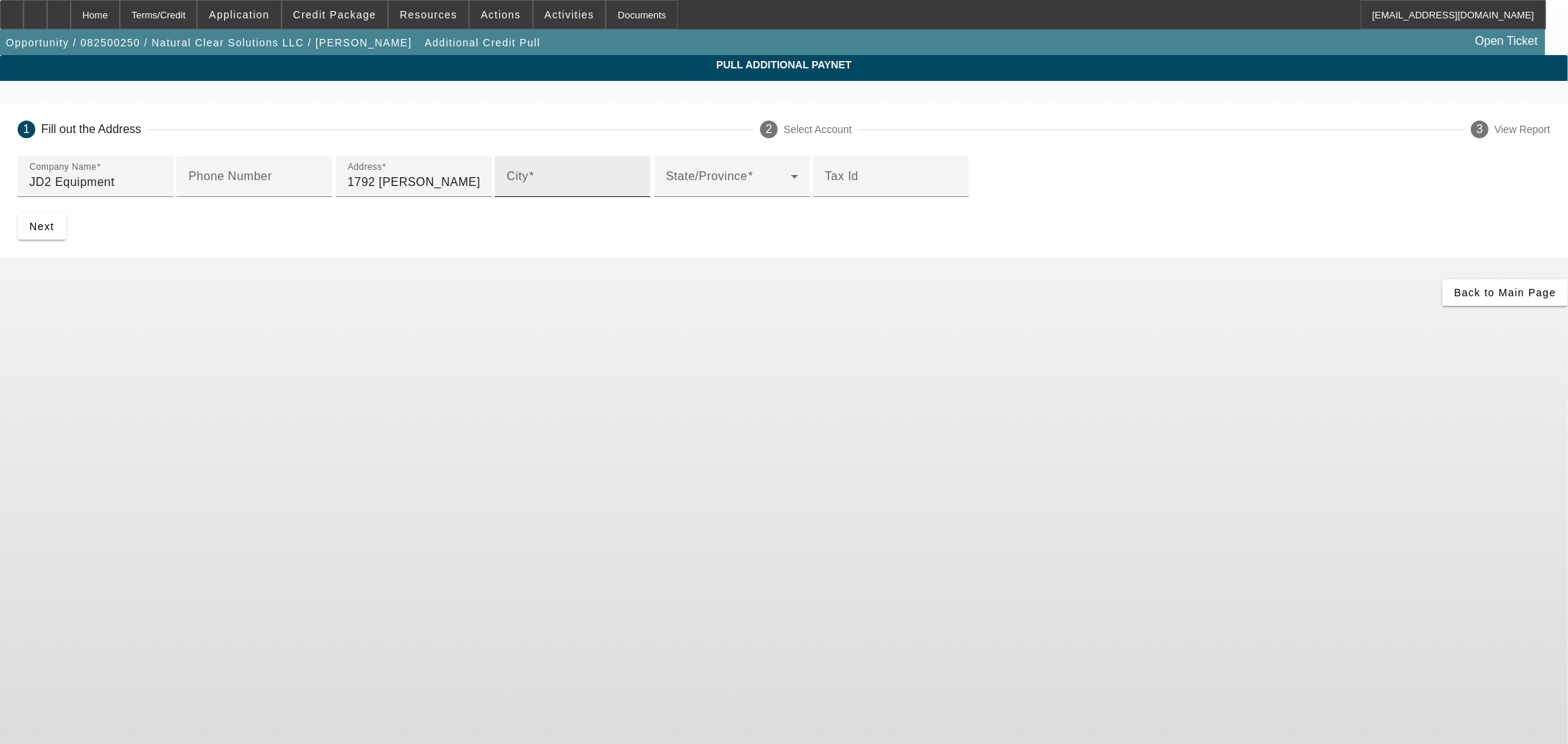
click at [507, 197] on div "City" at bounding box center [573, 176] width 132 height 42
click at [507, 191] on input "City" at bounding box center [573, 183] width 132 height 17
paste input "GRANTS PASS"
type input "GRANTS PASS"
click at [666, 191] on span at bounding box center [728, 183] width 125 height 17
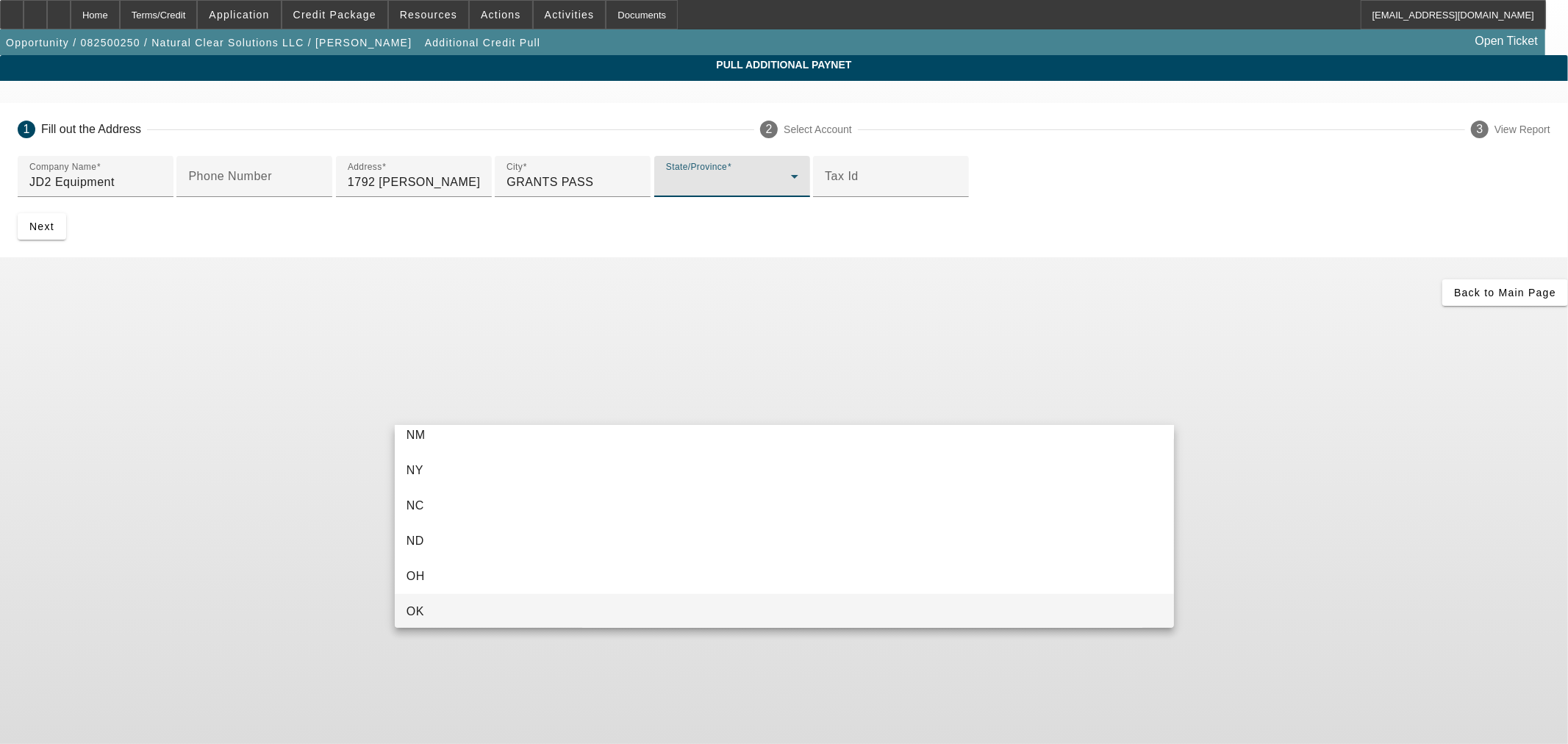
scroll to position [1144, 0]
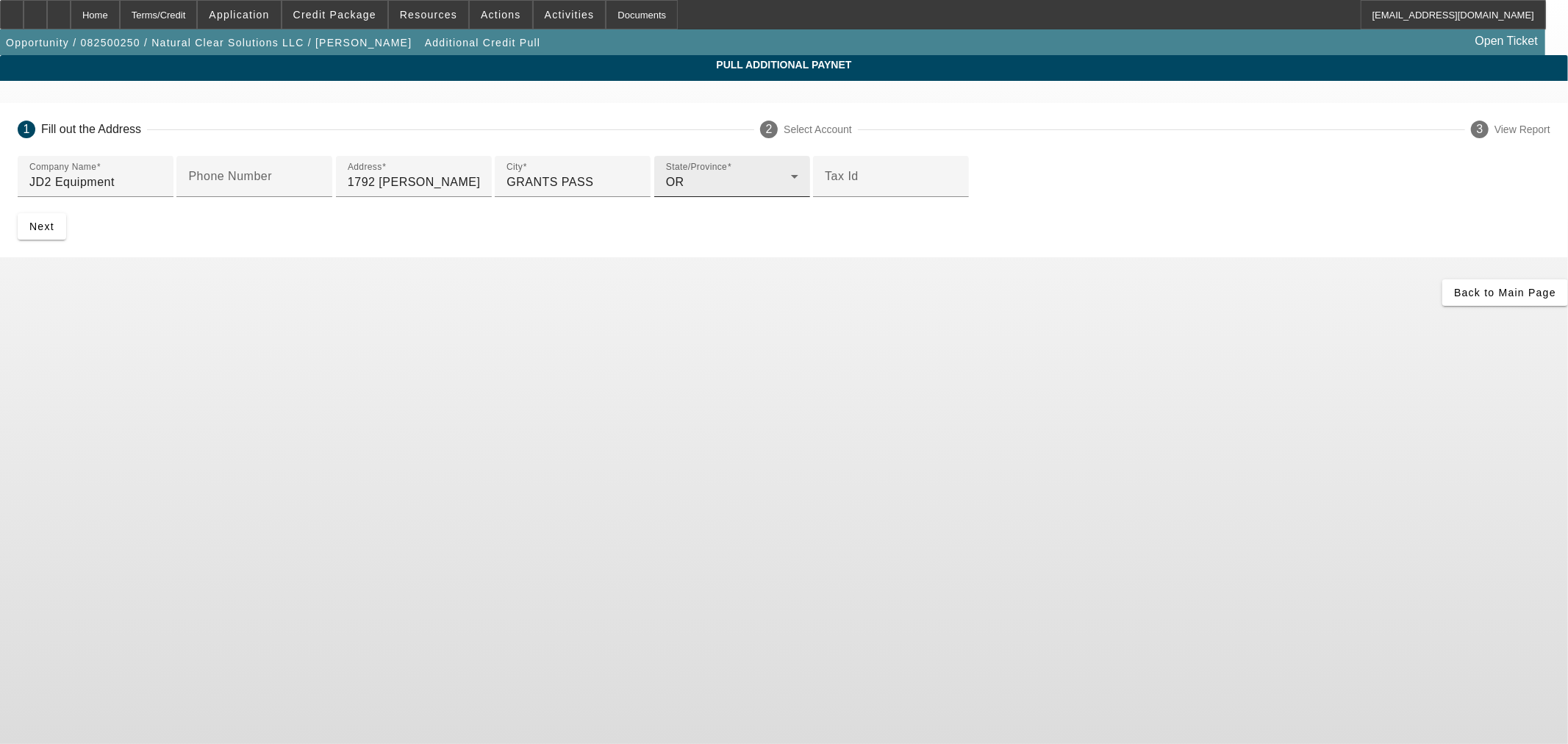
click at [666, 191] on div "OR" at bounding box center [728, 183] width 125 height 17
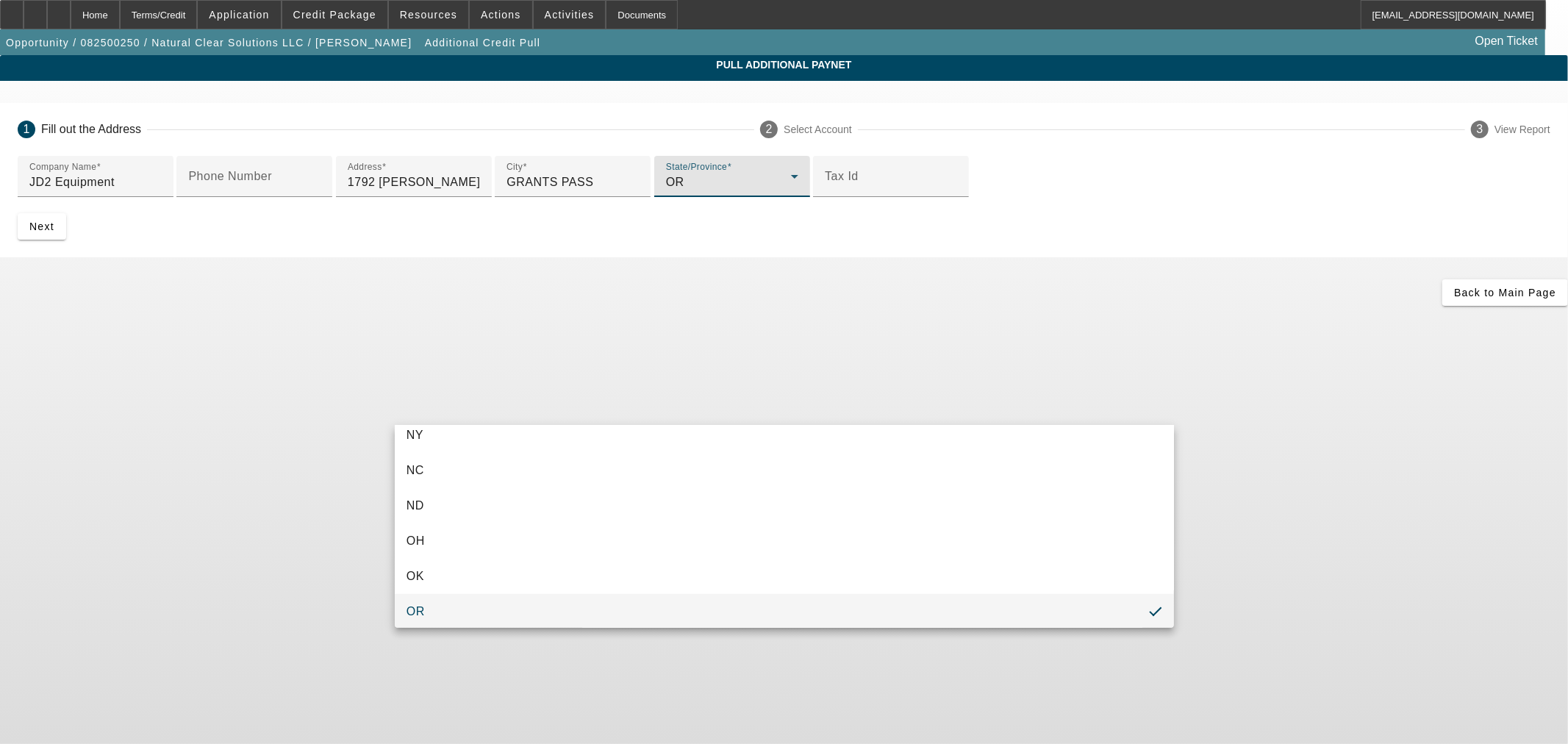
click at [312, 436] on div at bounding box center [784, 372] width 1568 height 744
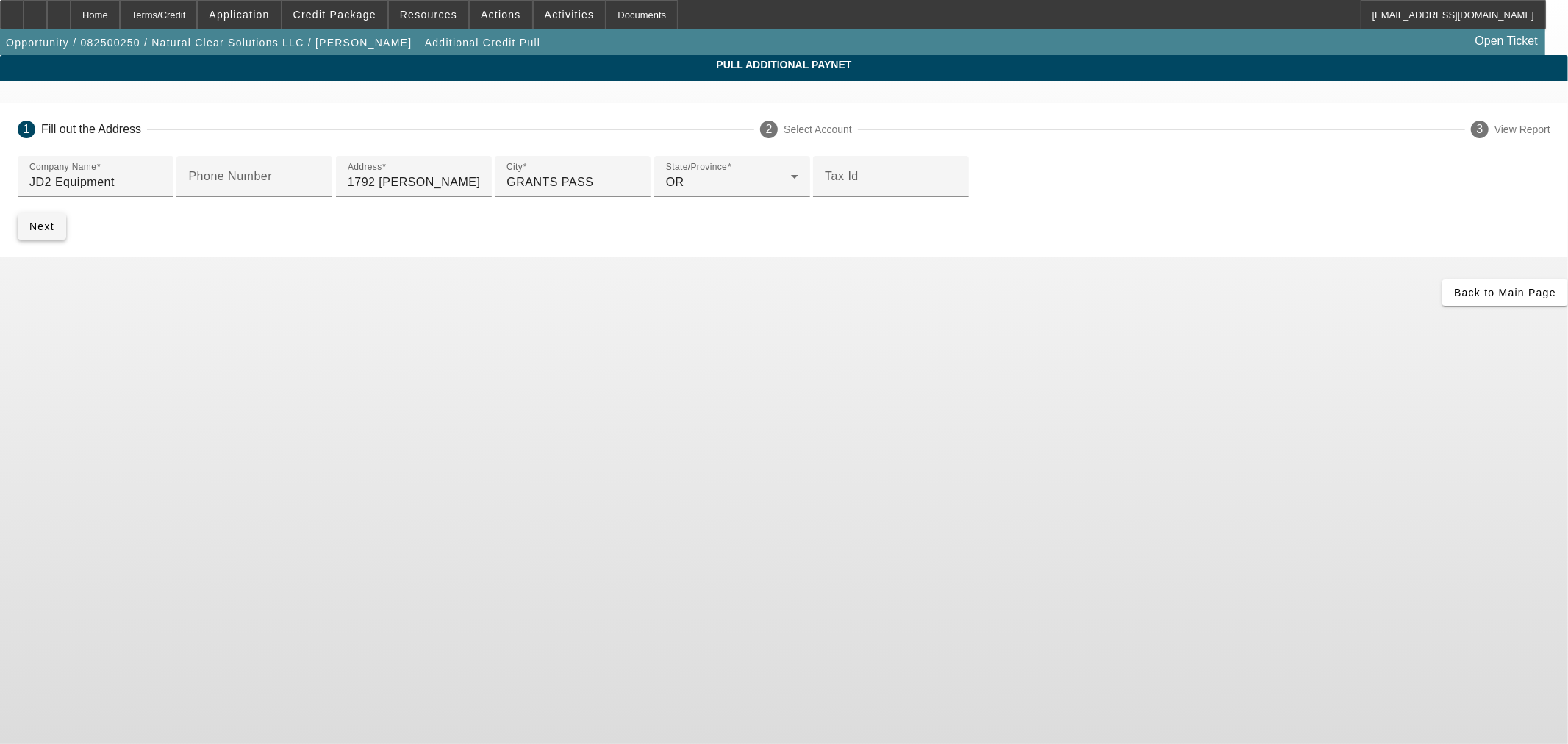
click at [54, 233] on span "Next" at bounding box center [42, 227] width 25 height 12
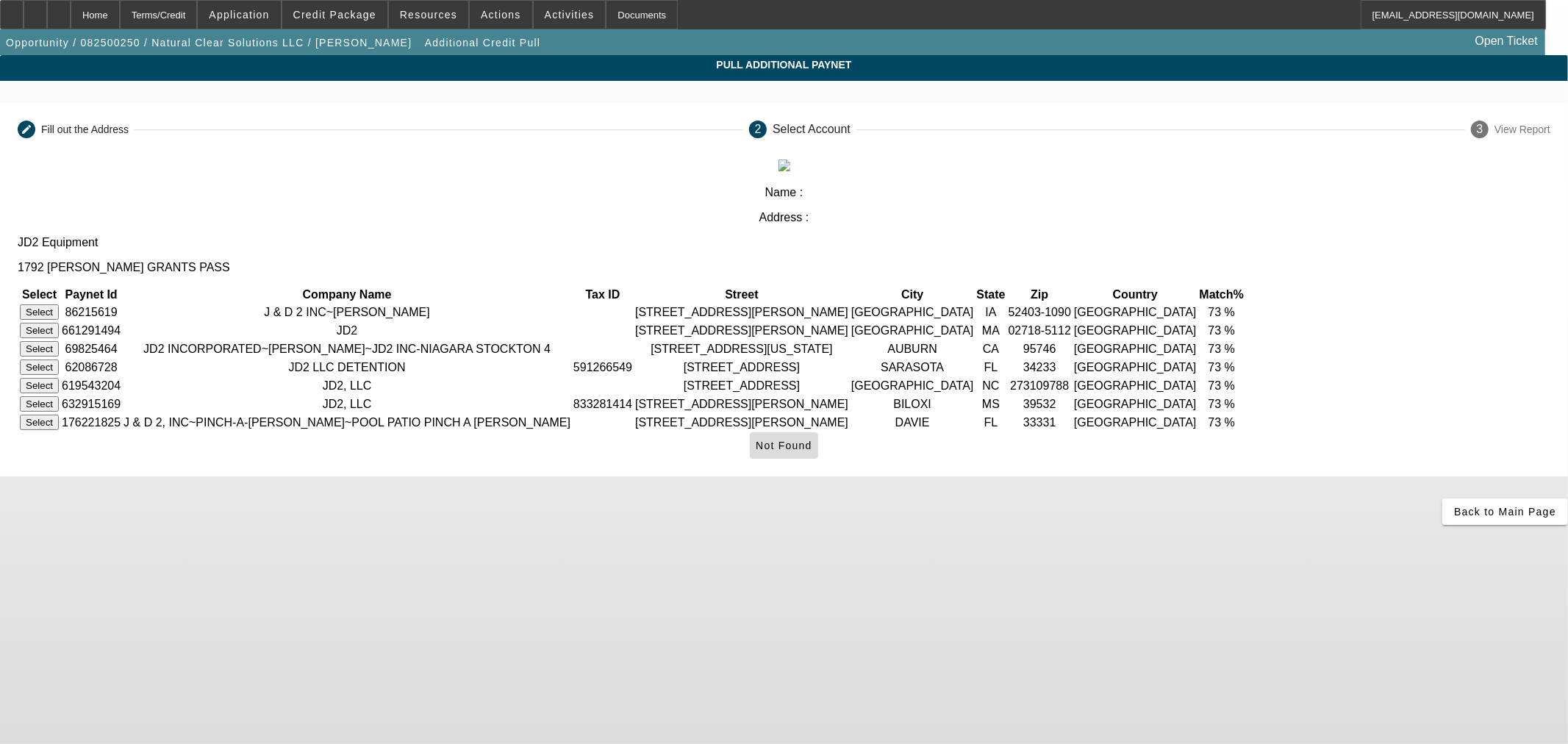
click at [812, 452] on span "Not Found" at bounding box center [784, 446] width 56 height 12
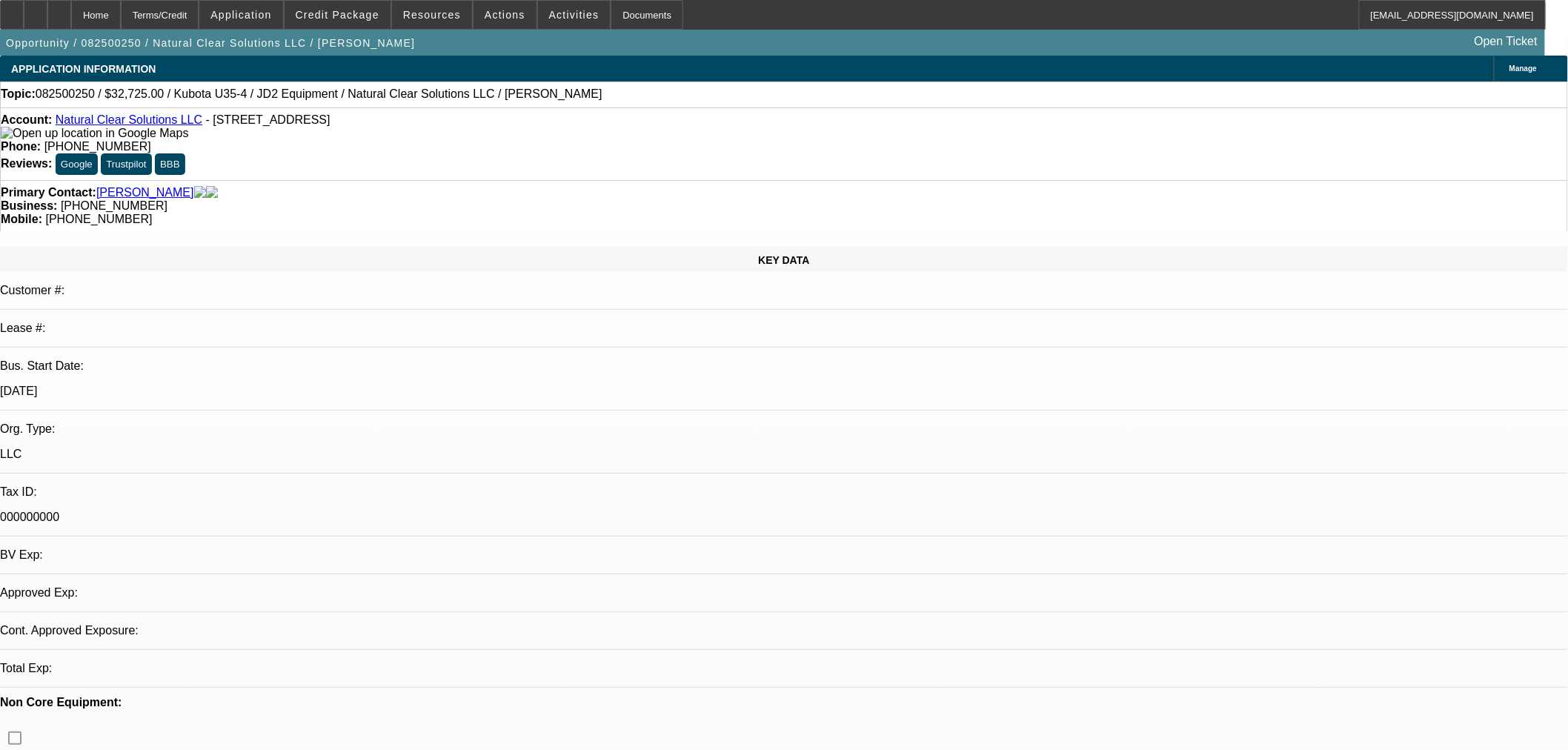
select select "0.15"
select select "2"
select select "0"
select select "6"
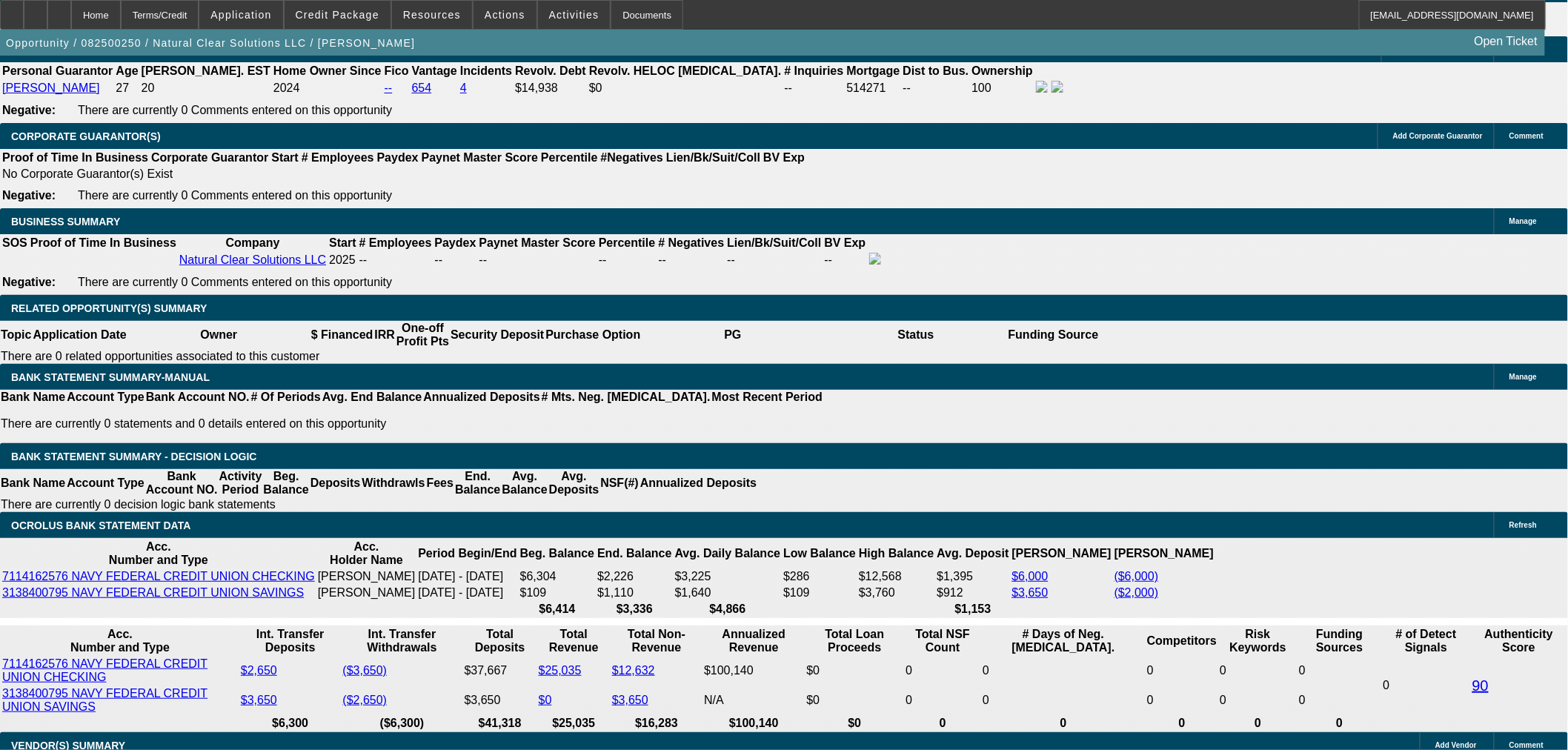
scroll to position [2333, 0]
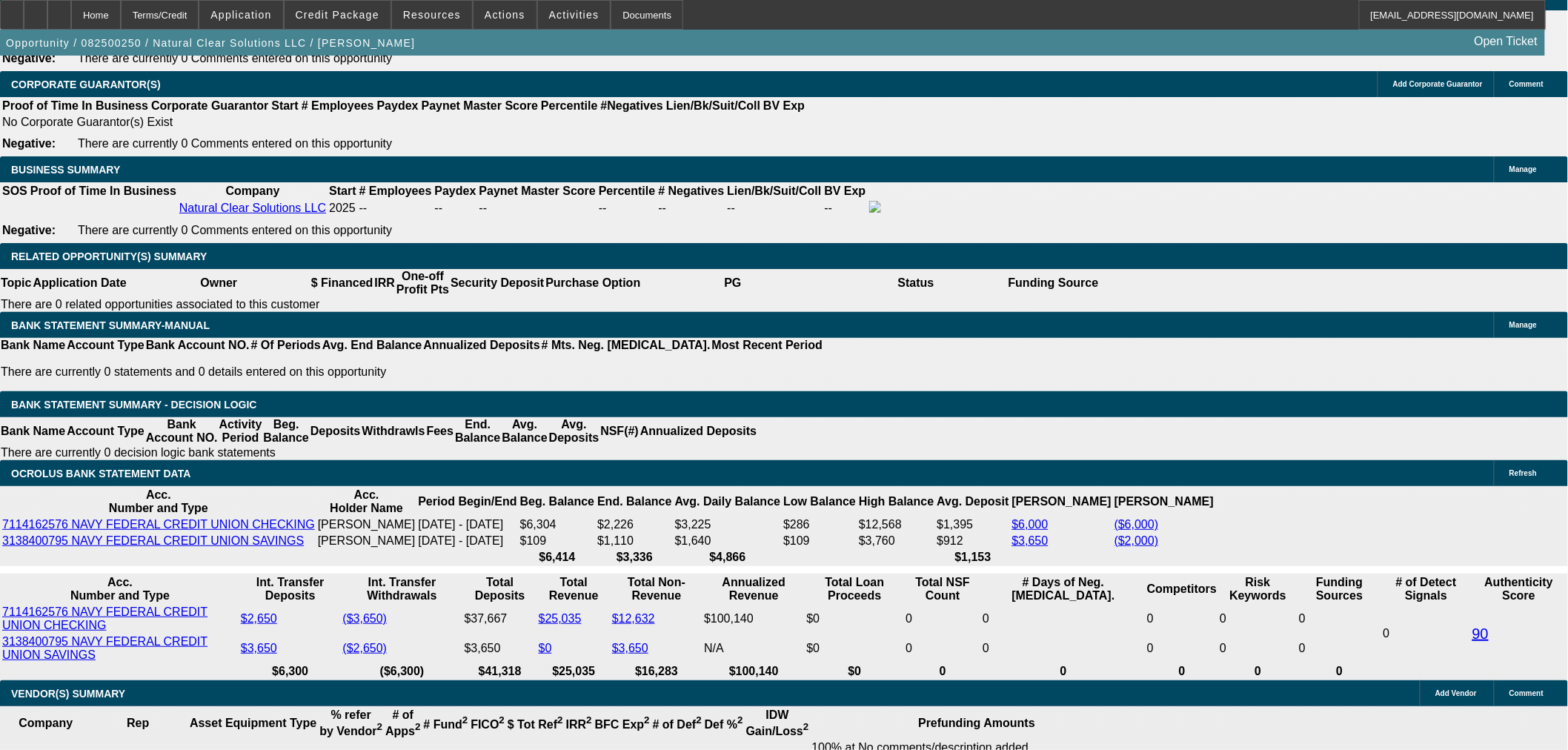
drag, startPoint x: 265, startPoint y: 310, endPoint x: 454, endPoint y: 336, distance: 190.8
type input "105"
type input "$210.00"
type input "UNKNOWN"
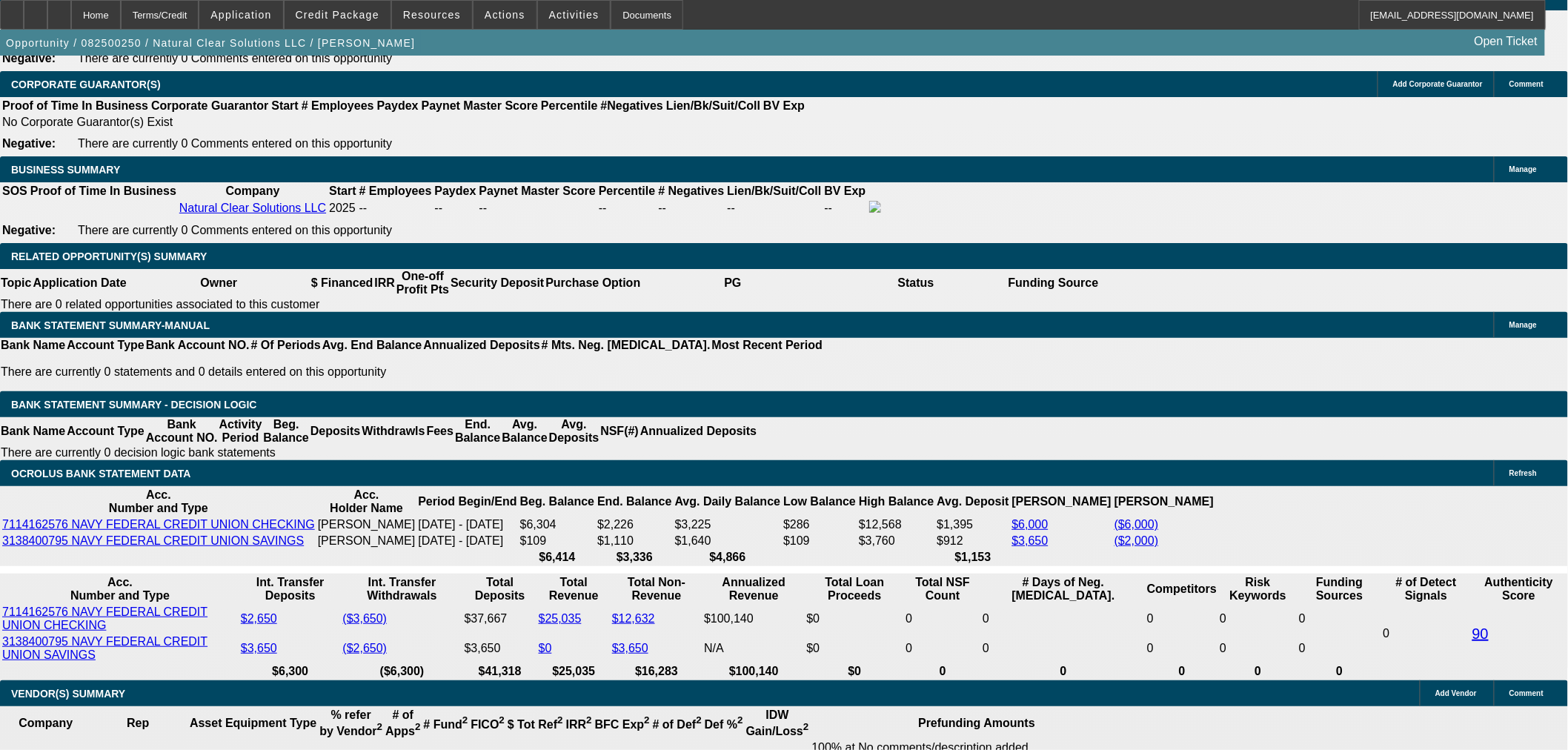
type input "1050"
type input "$2,100.00"
type input "23.1"
type input "$1,050.00"
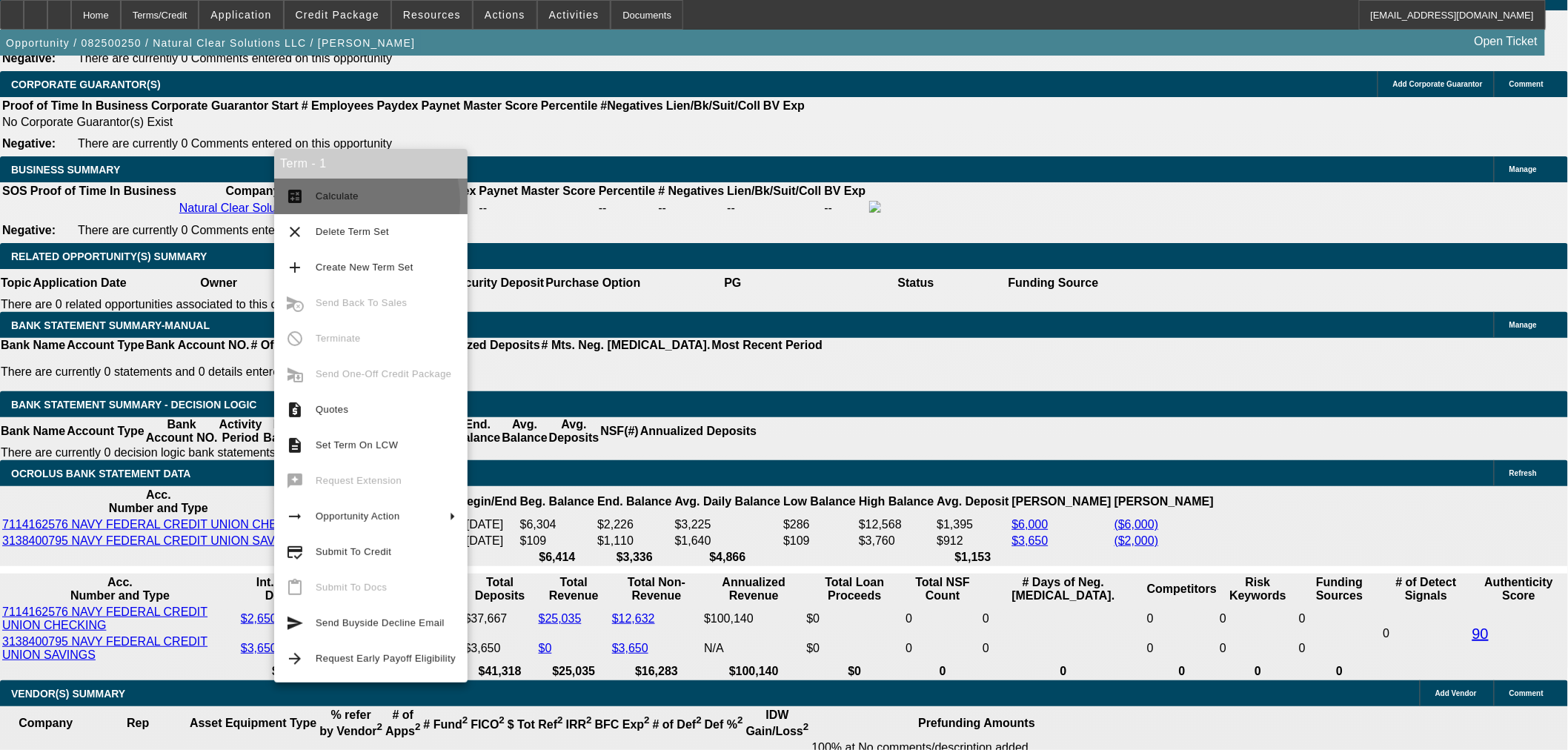
click at [343, 201] on span "Calculate" at bounding box center [385, 196] width 140 height 17
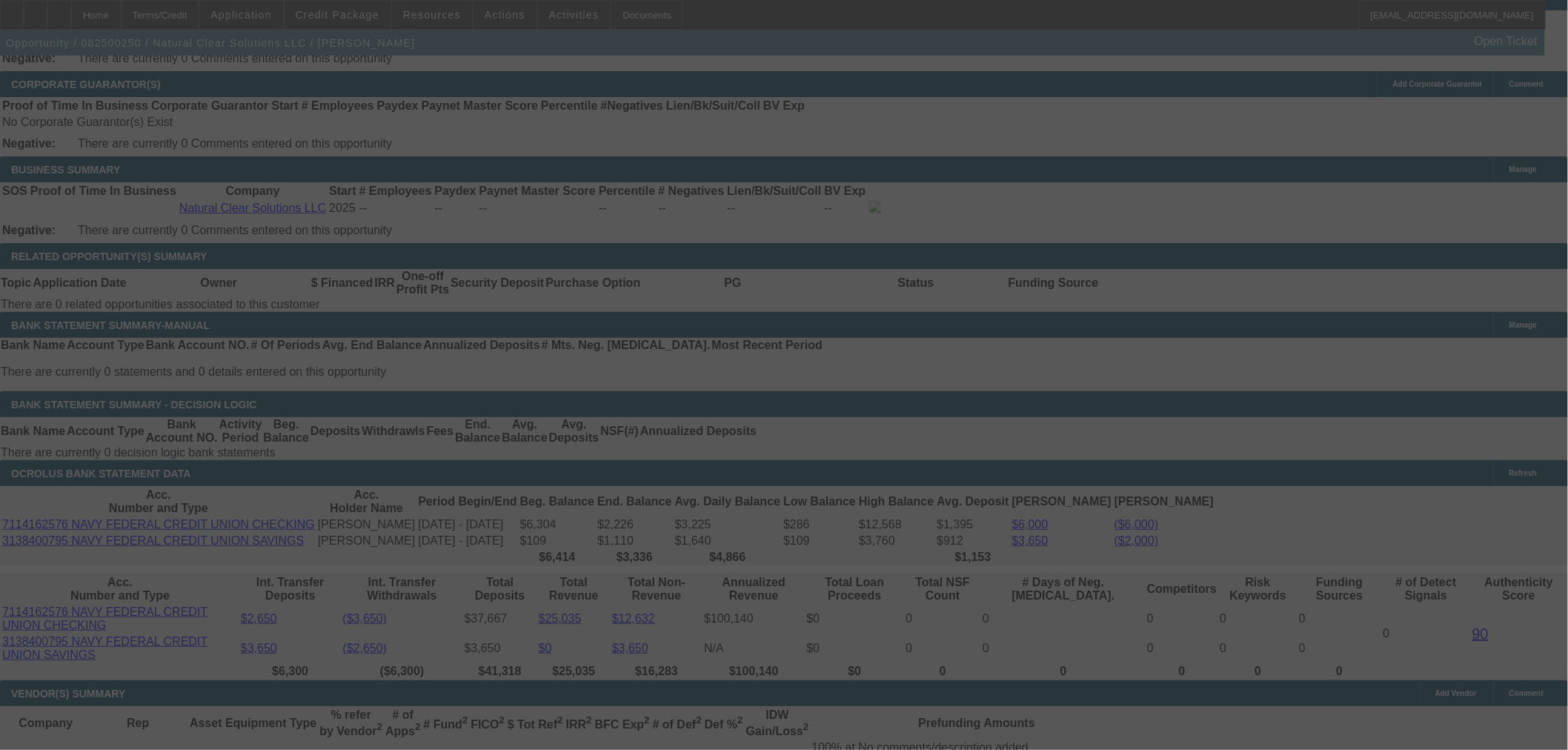
select select "0.15"
select select "2"
select select "0"
select select "6"
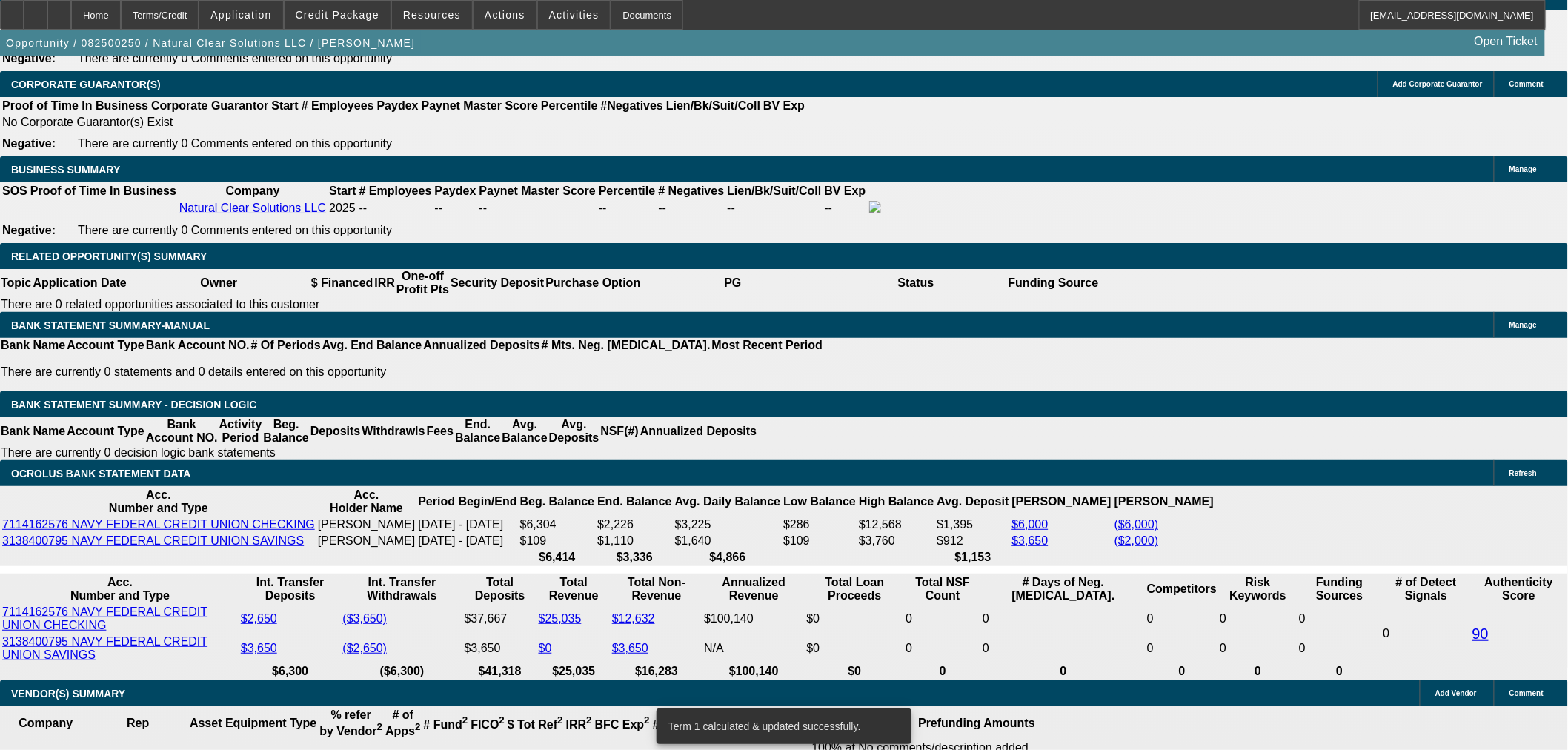
scroll to position [2325, 0]
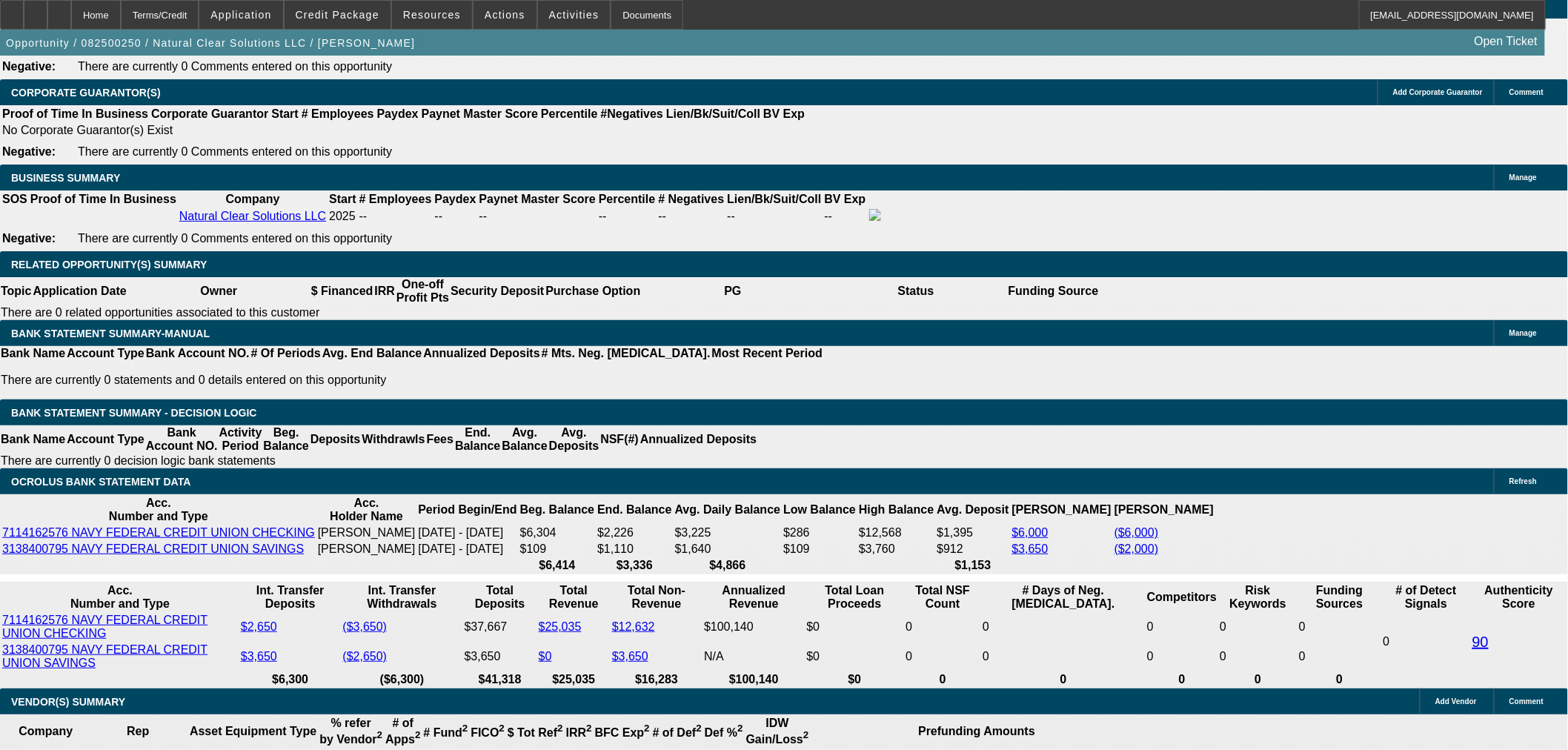
drag, startPoint x: 267, startPoint y: 319, endPoint x: 409, endPoint y: 332, distance: 142.6
type input "10"
type input "$20.00"
type input "UNKNOWN"
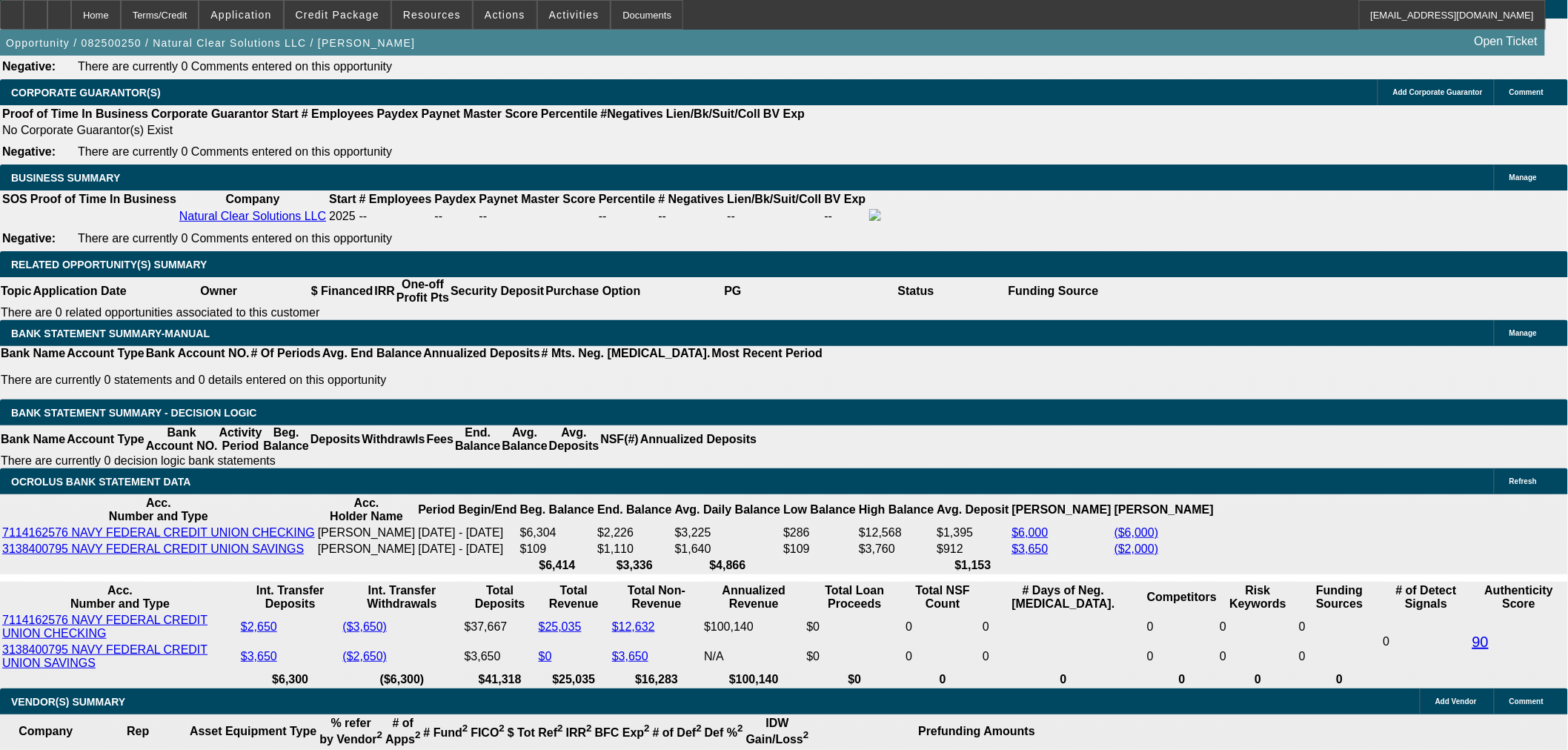
type input "1075"
type input "$2,150.00"
type input "24.4"
type input "$1,075.00"
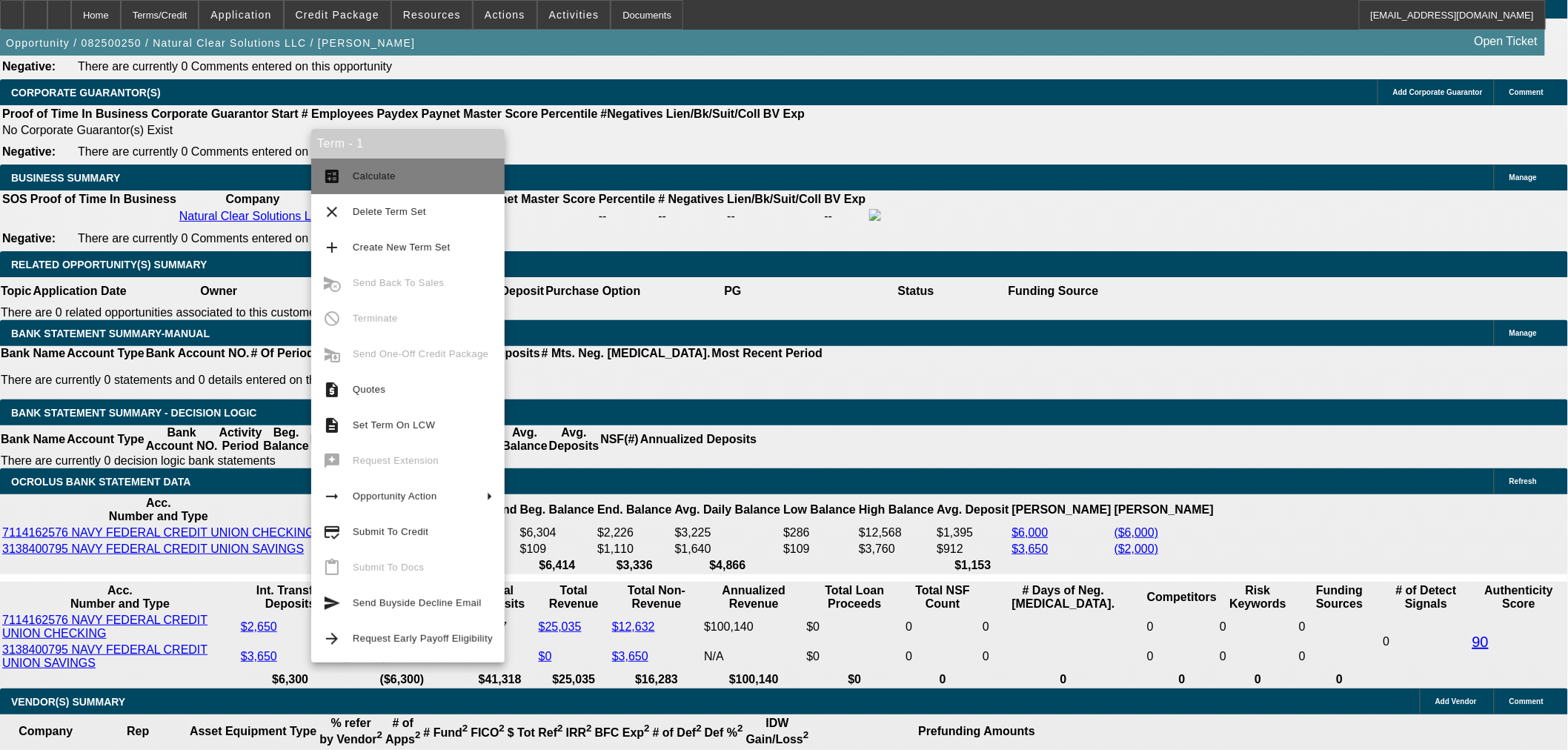
click at [373, 174] on span "Calculate" at bounding box center [374, 176] width 43 height 11
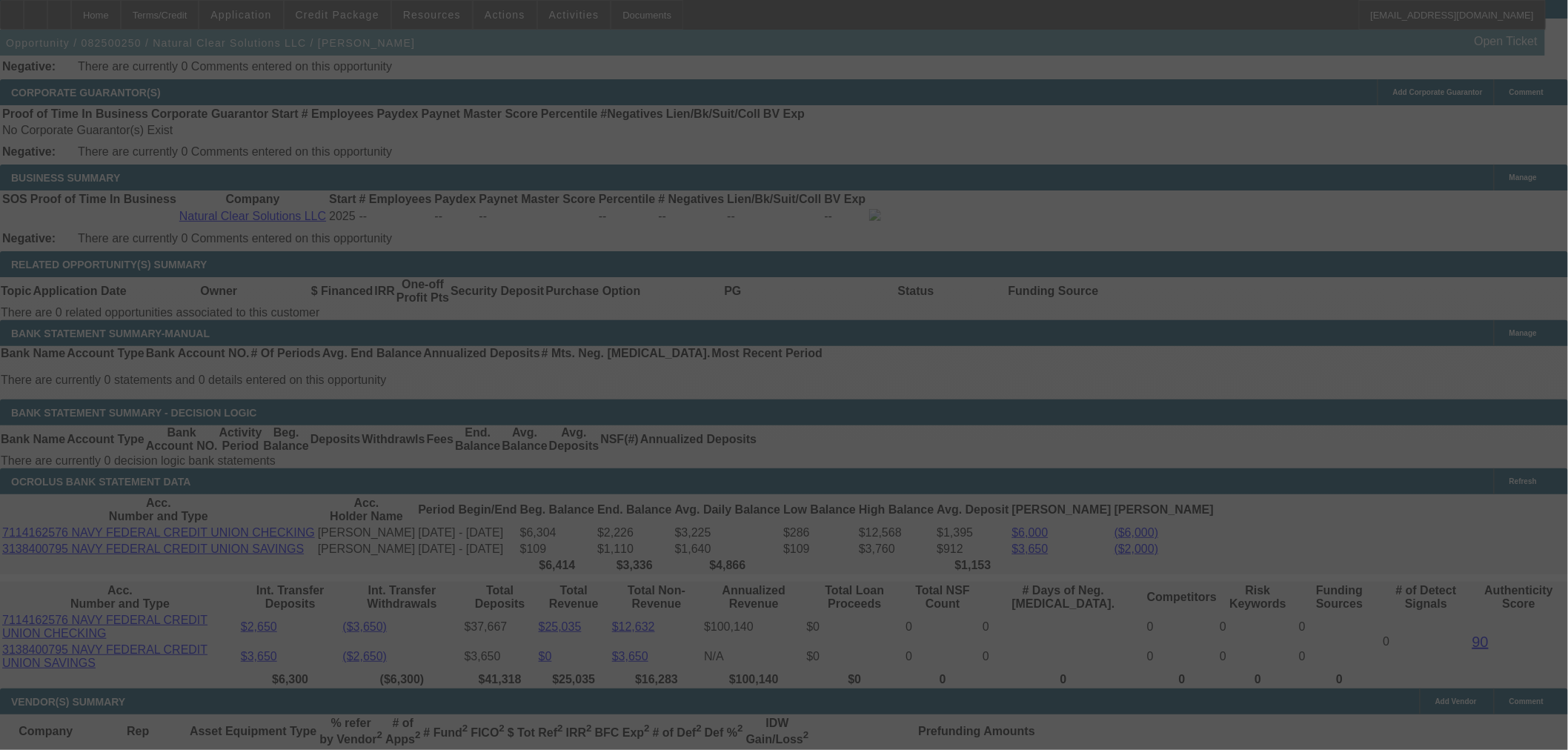
select select "0.15"
select select "2"
select select "0"
select select "6"
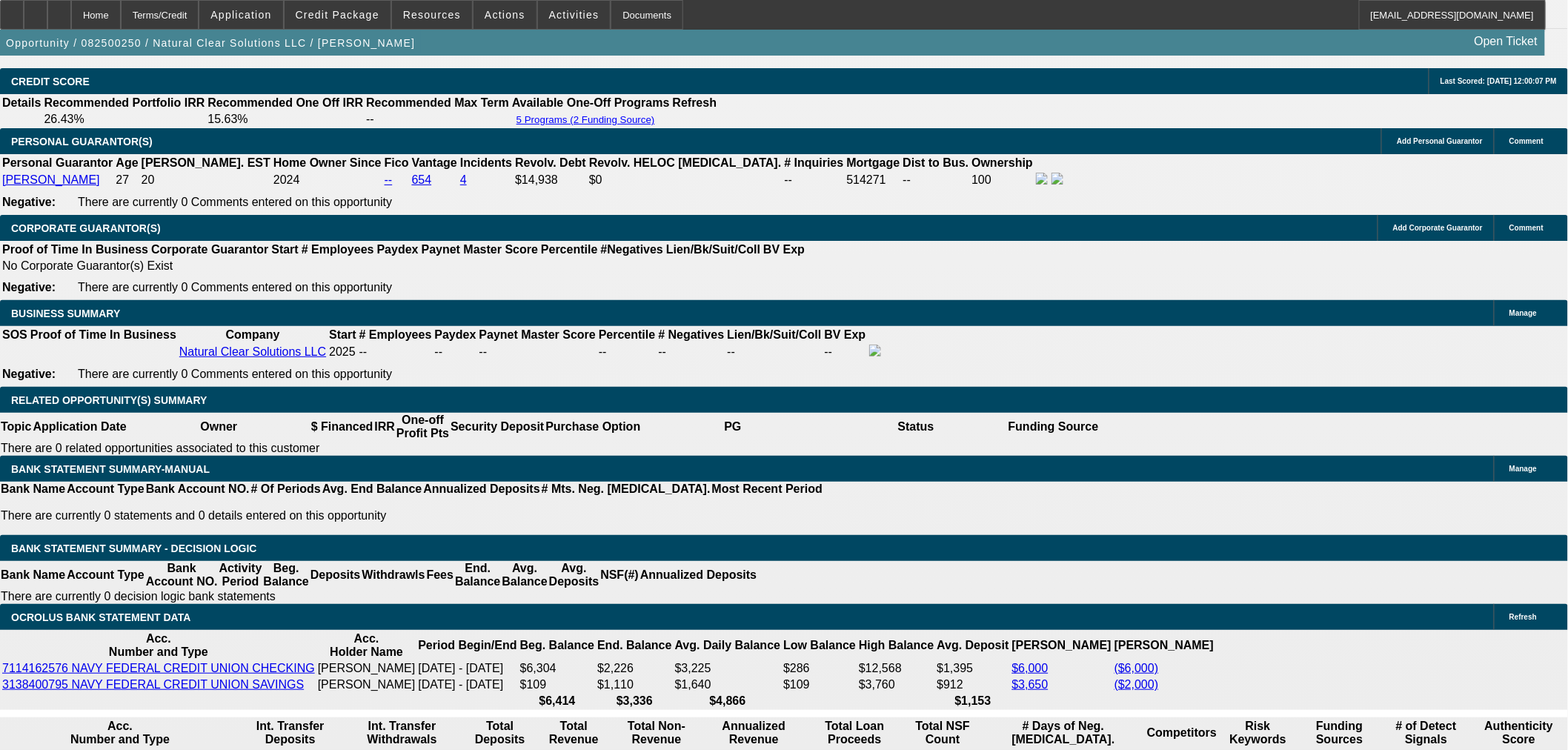
scroll to position [2189, 0]
drag, startPoint x: 269, startPoint y: 457, endPoint x: 336, endPoint y: 462, distance: 67.2
type input "1070"
type input "$2,140.00"
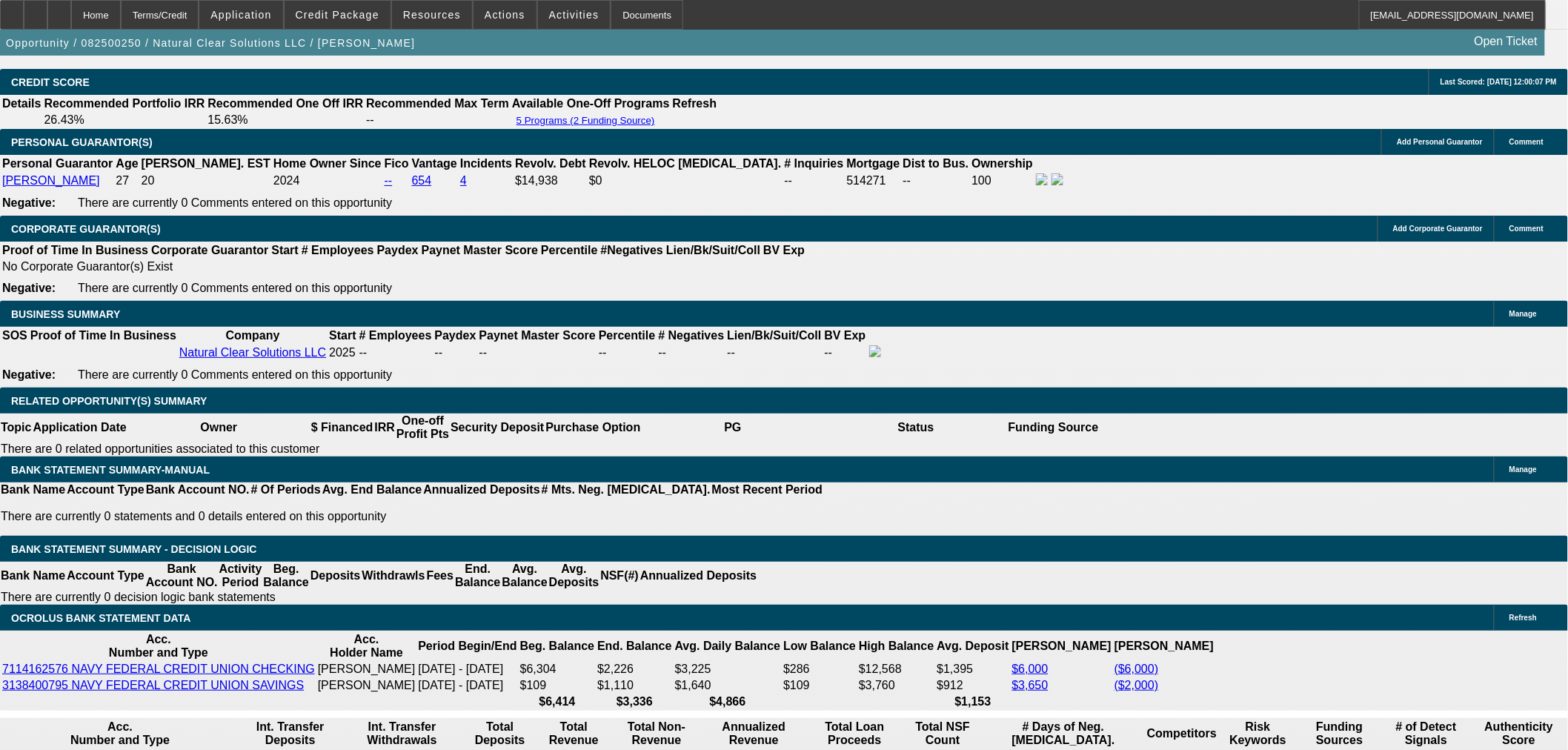
type input "UNKNOWN"
type input "24.2"
type input "$1,070.00"
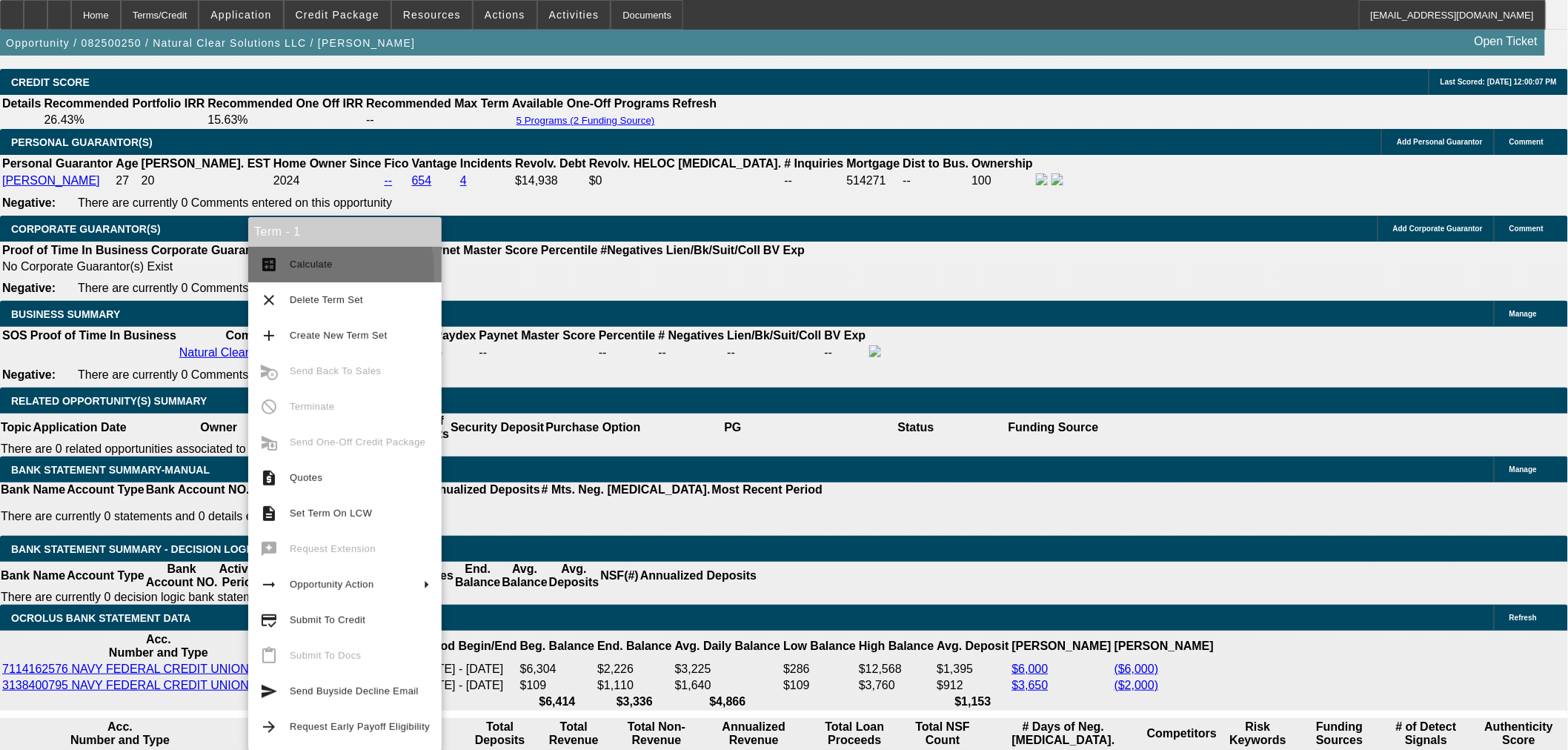
click at [304, 272] on span "Calculate" at bounding box center [359, 264] width 140 height 17
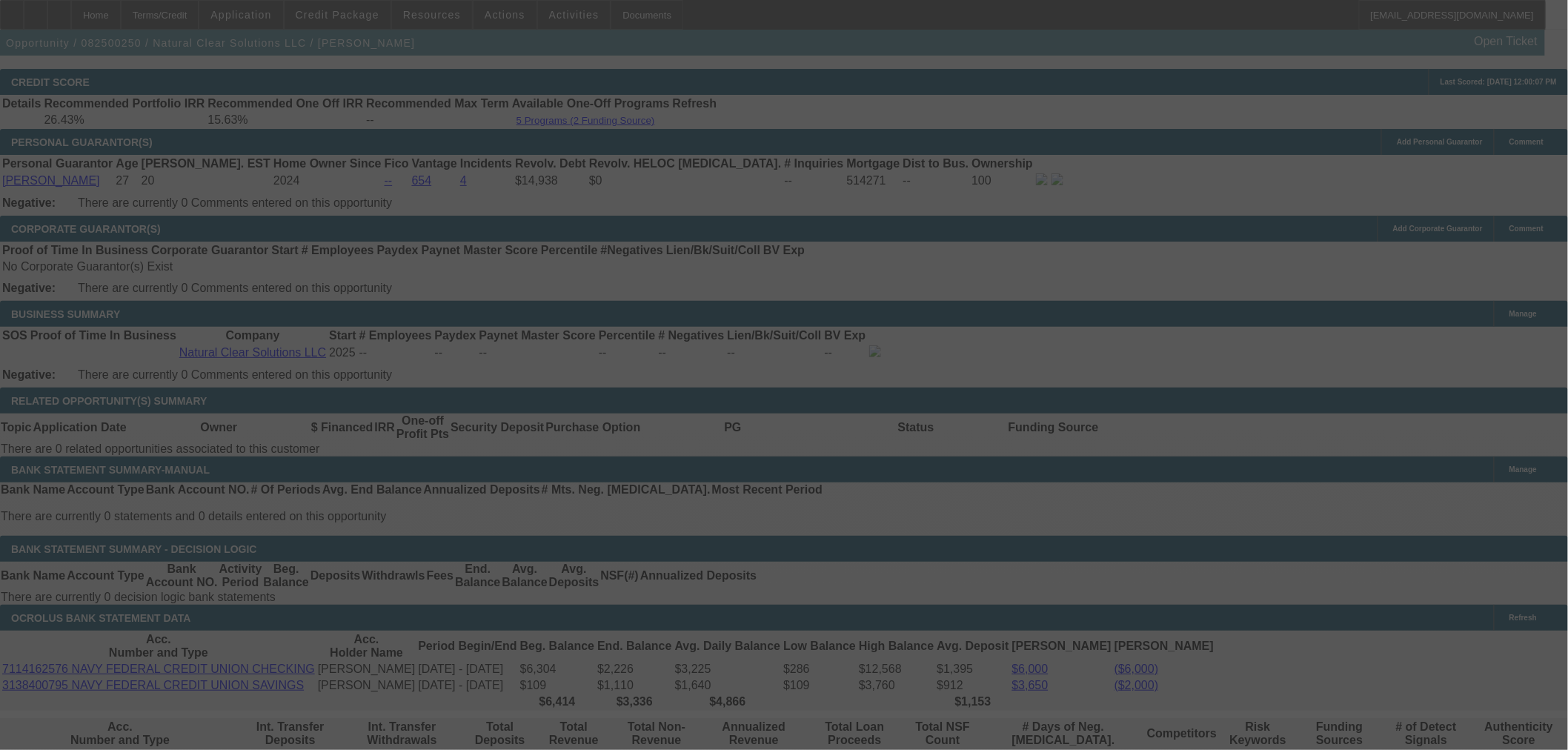
select select "0.15"
select select "2"
select select "0"
select select "6"
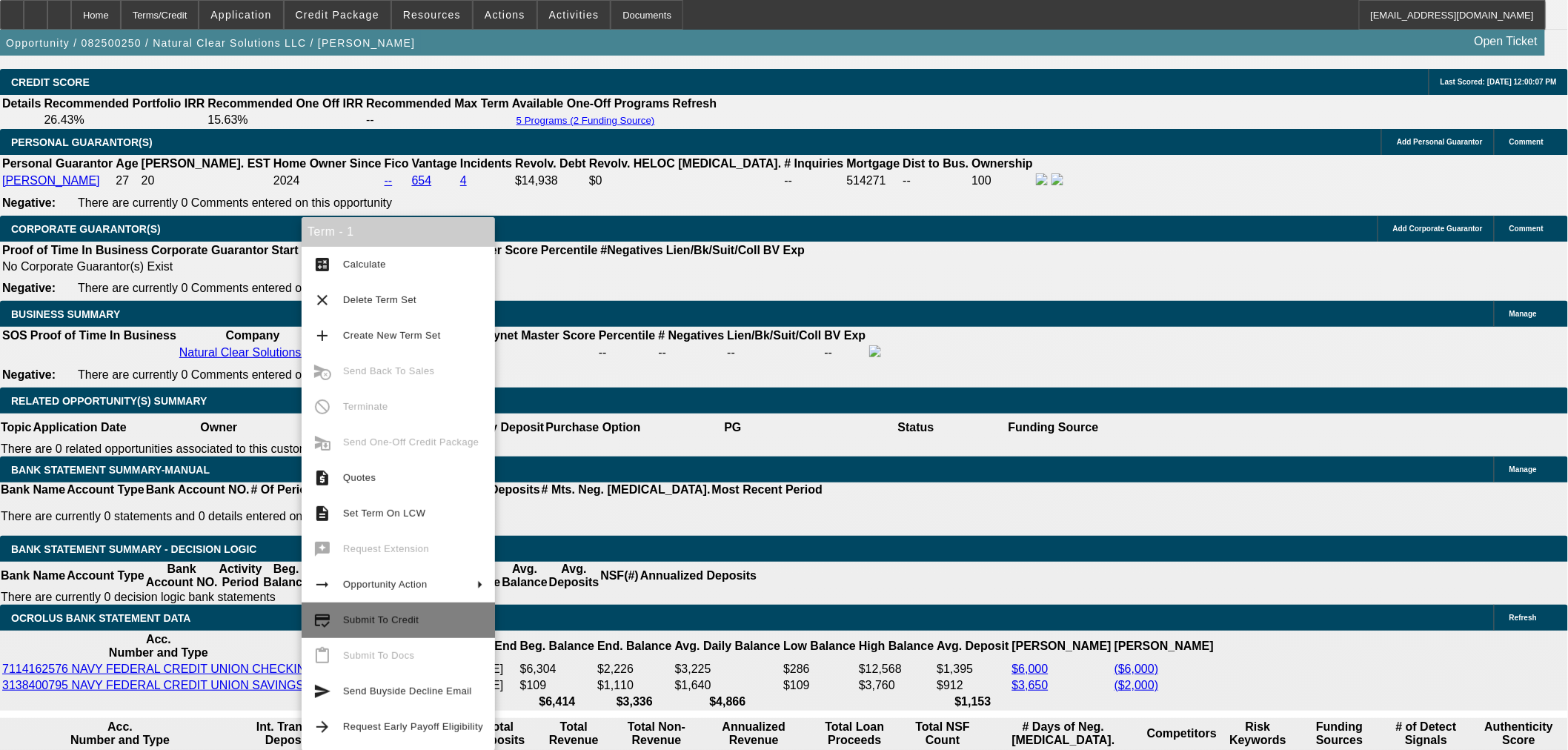
click at [408, 616] on span "Submit To Credit" at bounding box center [381, 620] width 76 height 11
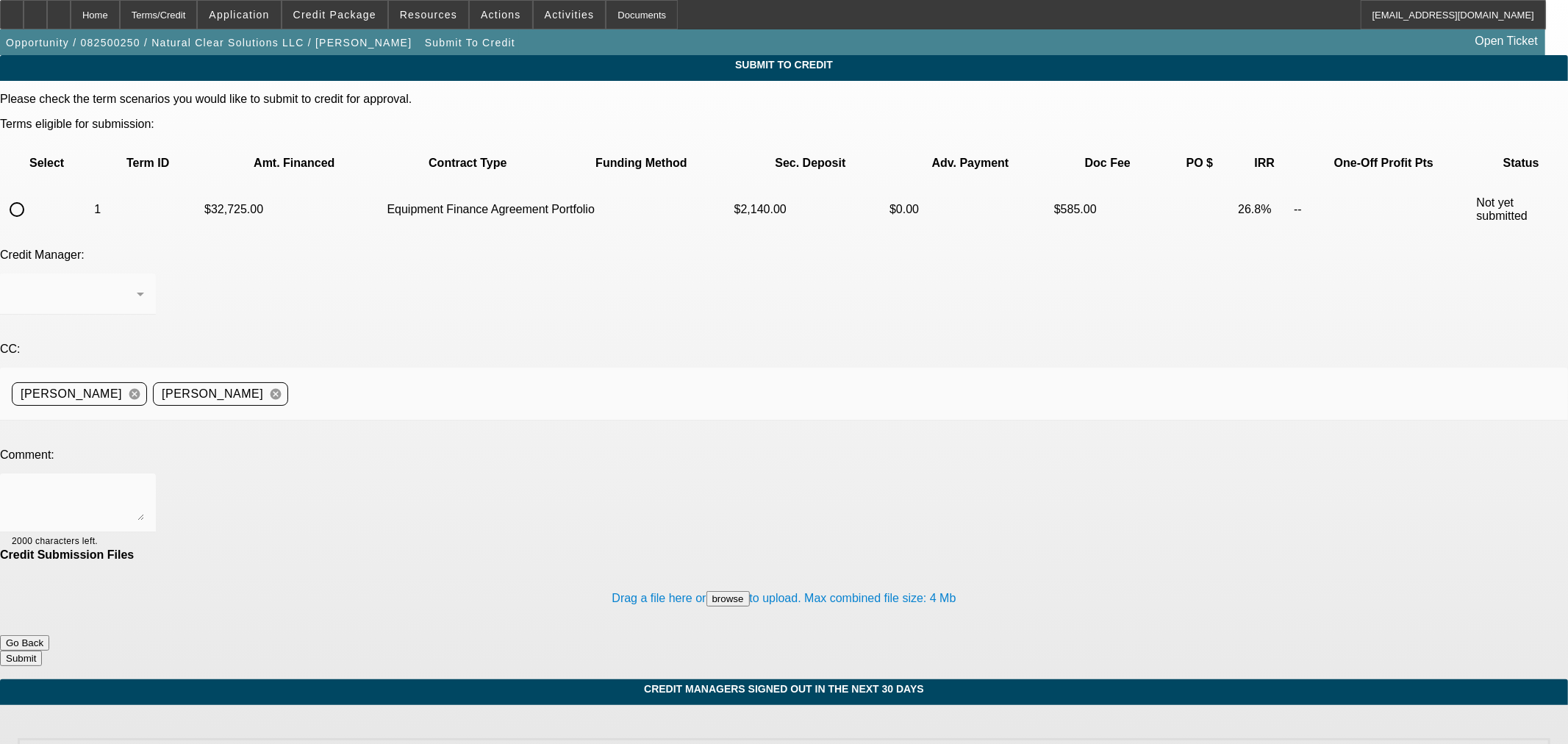
click at [32, 195] on input "radio" at bounding box center [17, 209] width 29 height 29
radio input "true"
click at [137, 285] on div "Arida, George" at bounding box center [74, 294] width 125 height 17
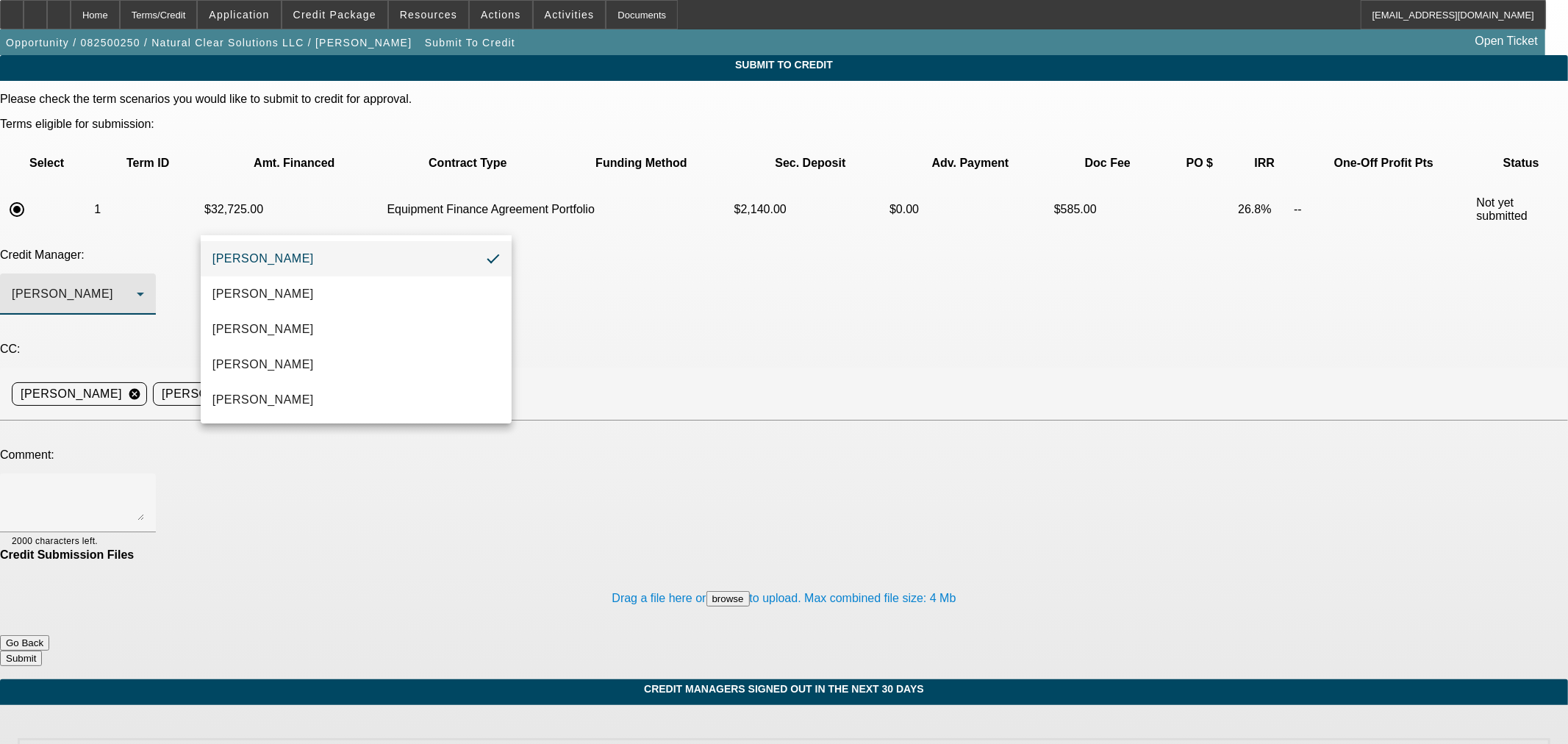
click at [122, 16] on div at bounding box center [784, 372] width 1568 height 744
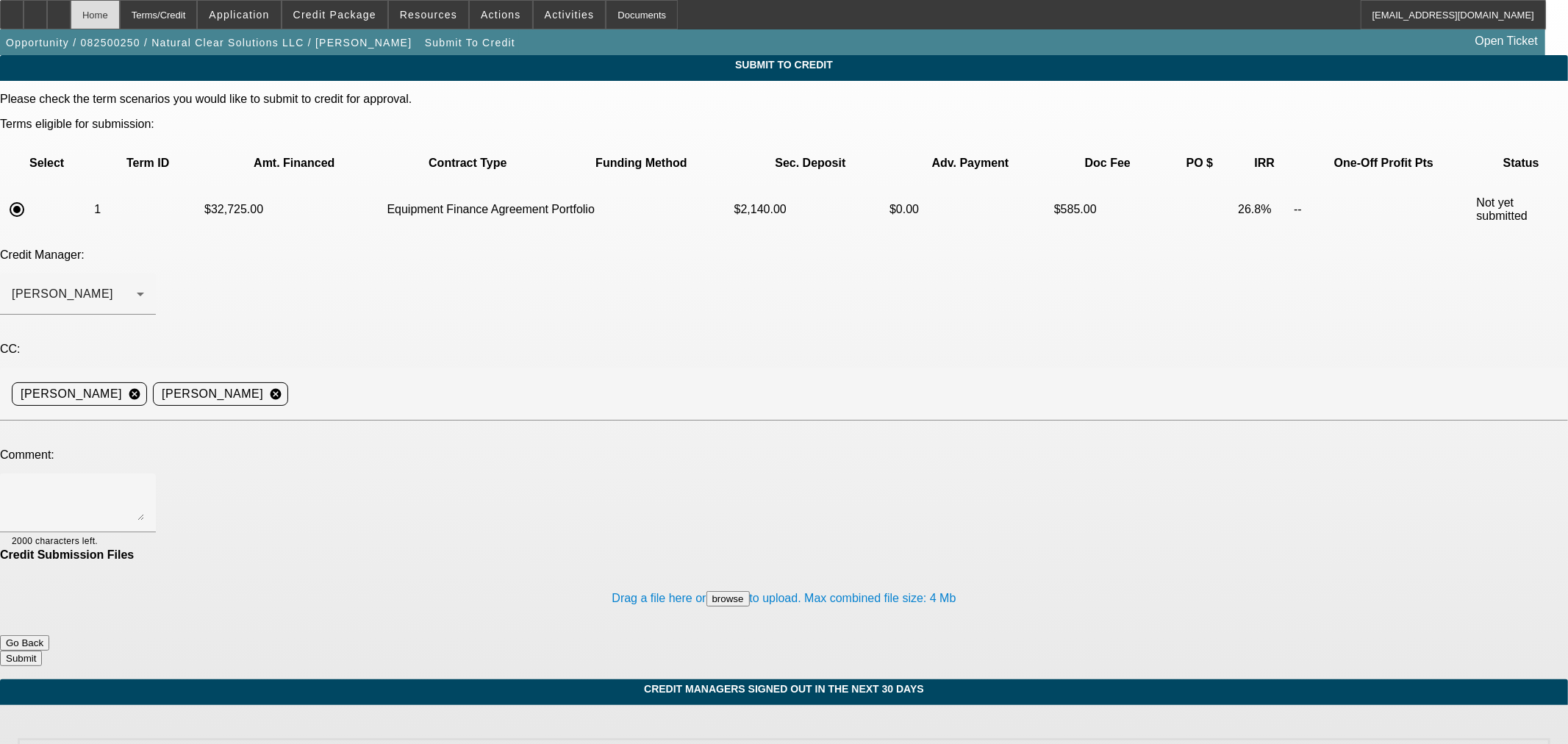
click at [120, 15] on div "Home" at bounding box center [95, 15] width 49 height 29
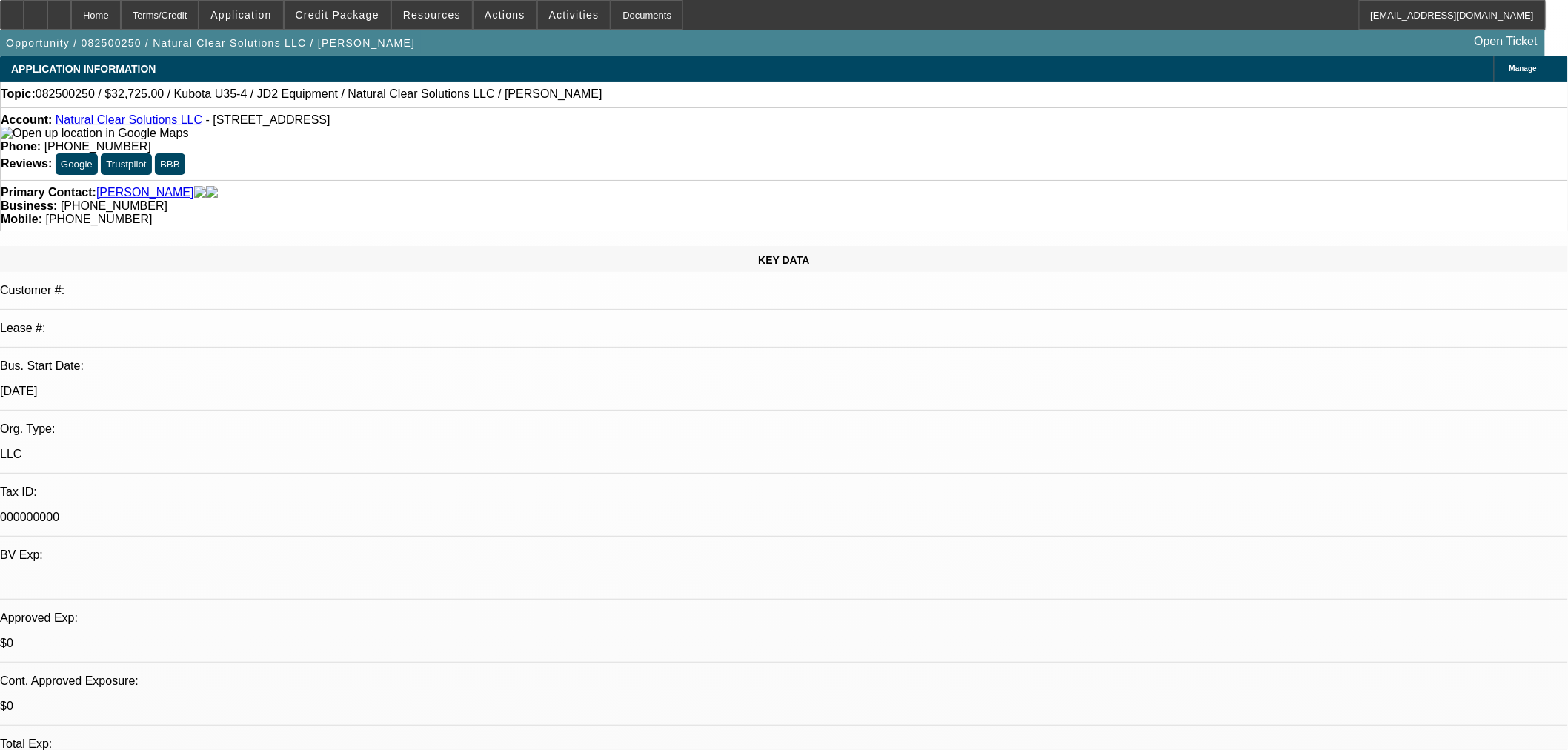
select select "0.15"
select select "2"
select select "0"
select select "6"
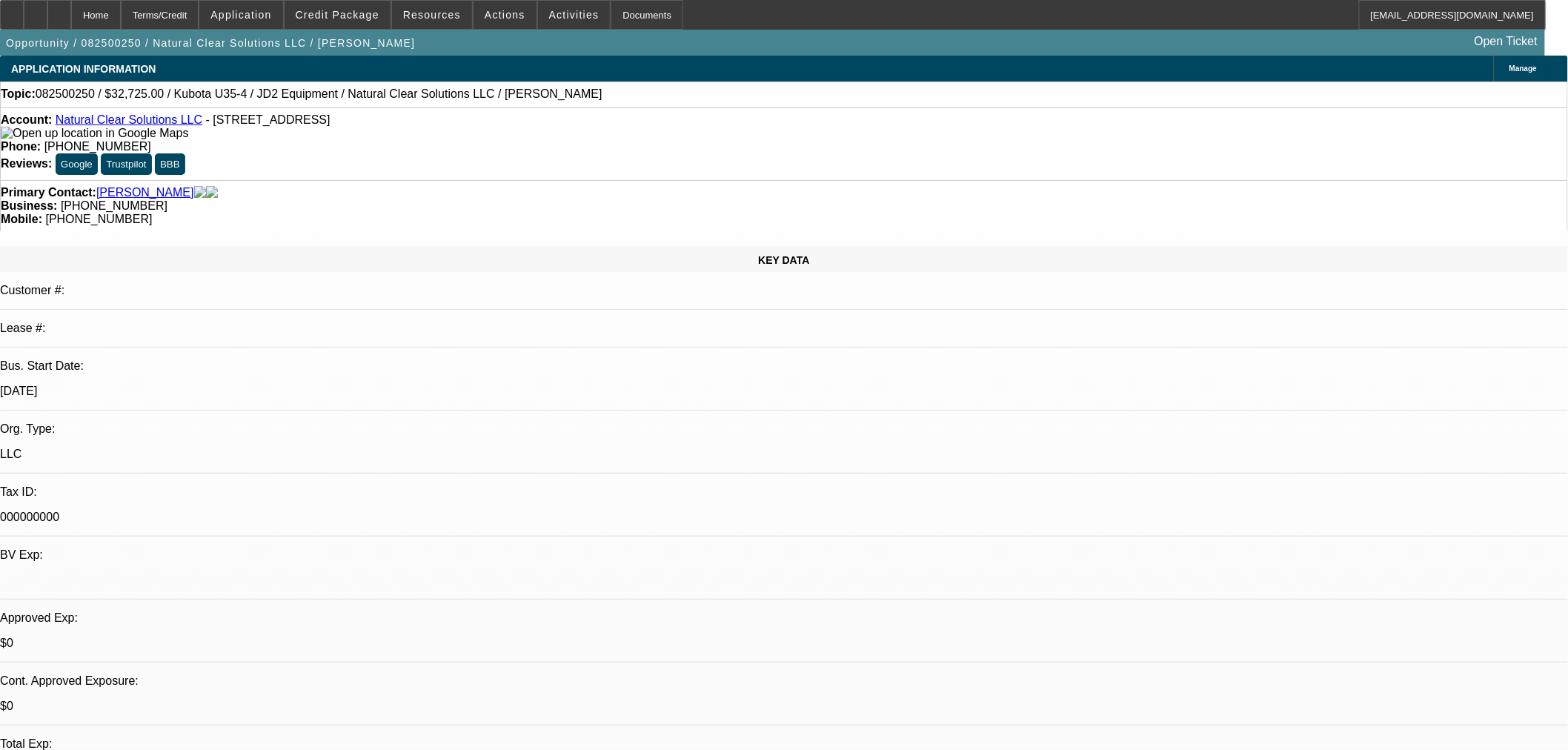
drag, startPoint x: 1329, startPoint y: 522, endPoint x: 1194, endPoint y: 512, distance: 135.4
copy tr "PG handles property maintenance, hauling, and grading. Is expanding and using t…"
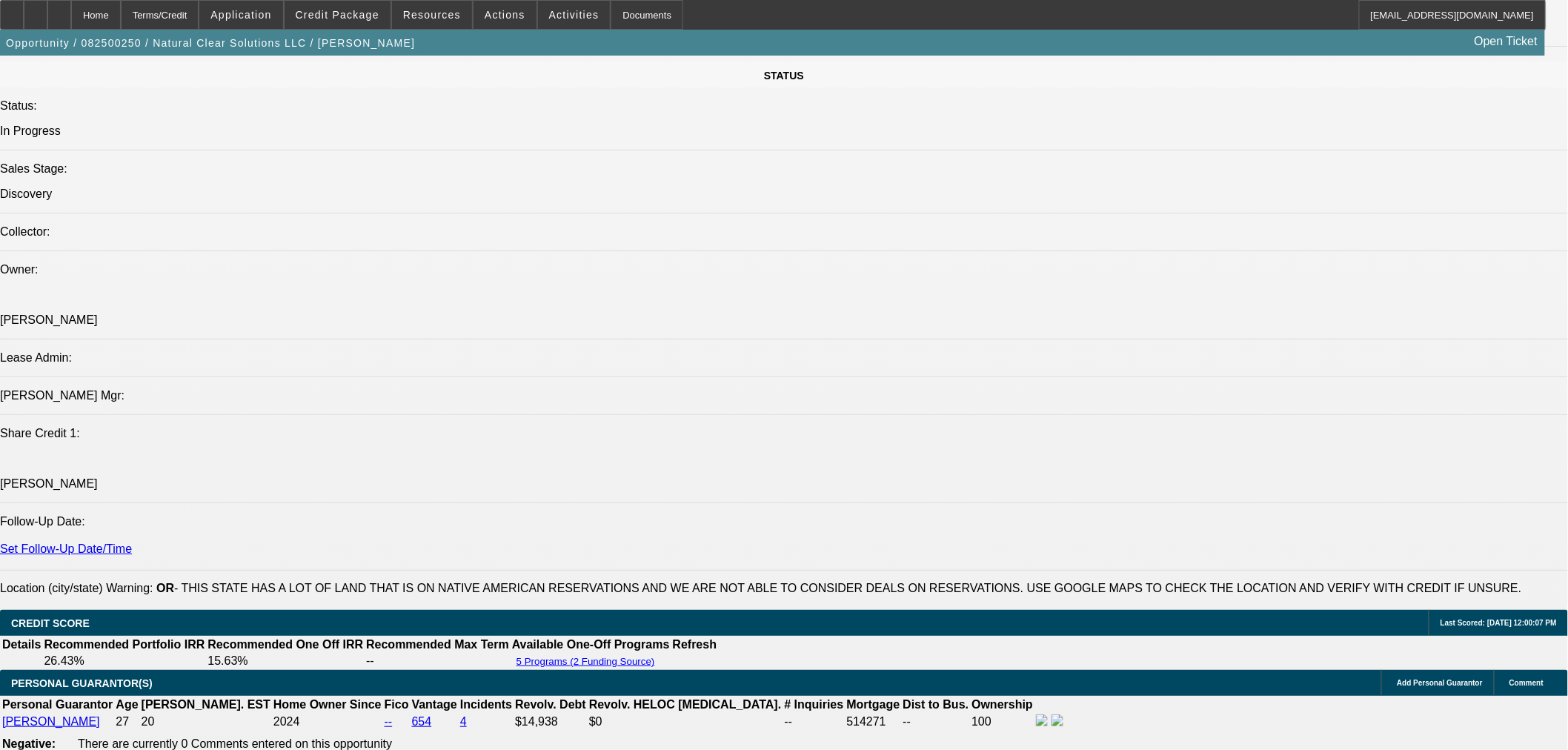
scroll to position [1922, 0]
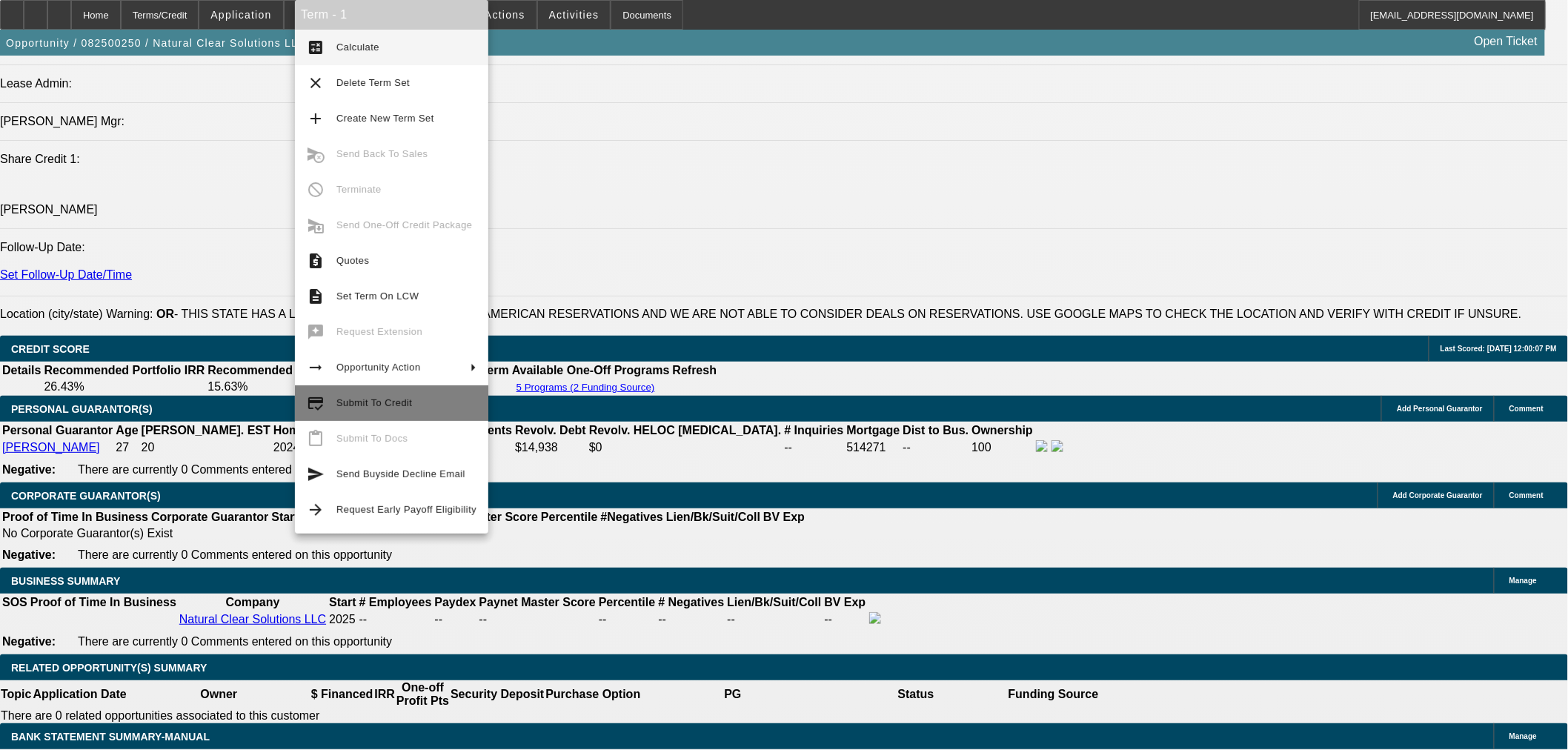
click at [442, 412] on span "Submit To Credit" at bounding box center [406, 403] width 140 height 17
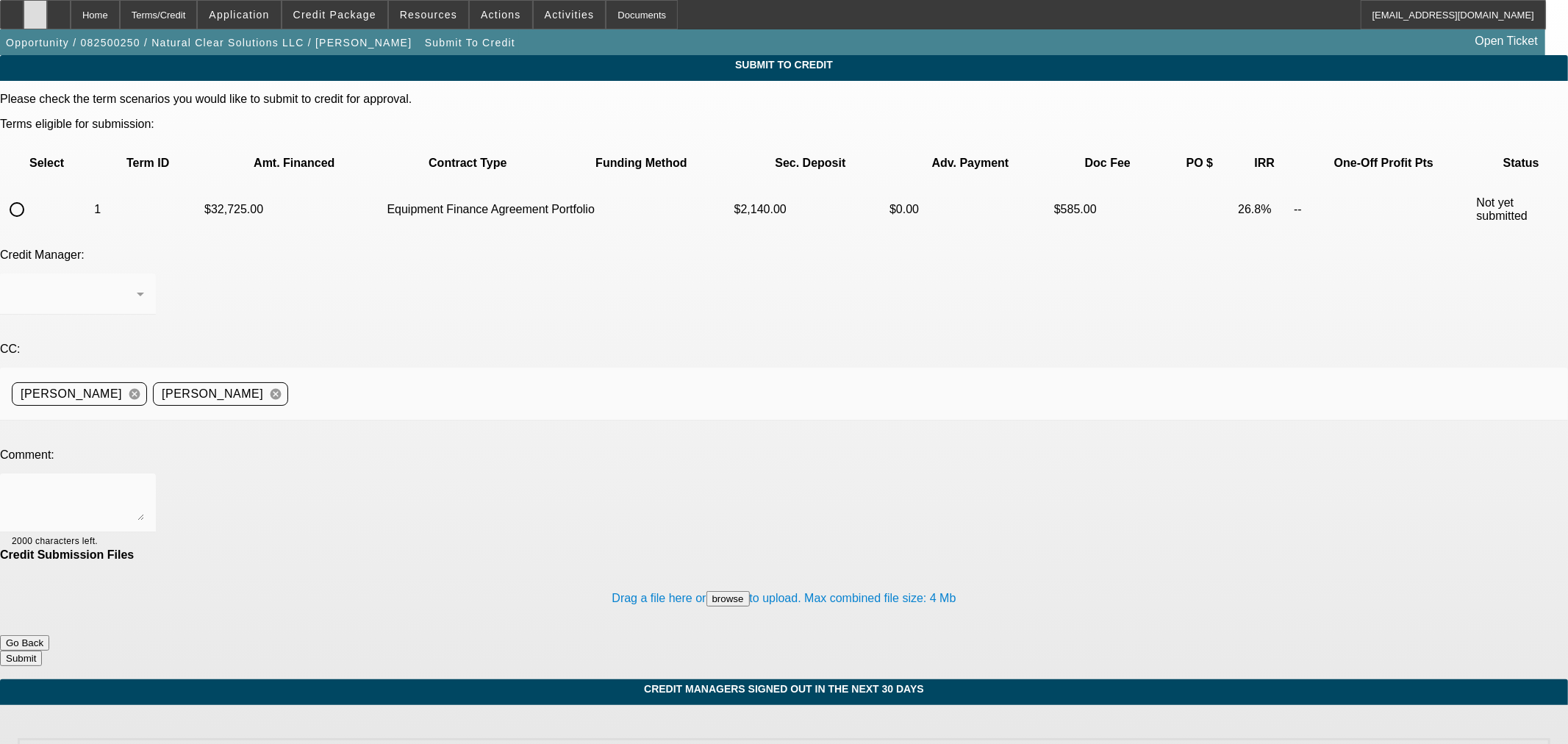
click at [35, 10] on icon at bounding box center [35, 10] width 0 height 0
drag, startPoint x: 1141, startPoint y: 743, endPoint x: 1136, endPoint y: 719, distance: 24.5
click at [1136, 719] on body "Home Terms/Credit Application Credit Package Resources Actions Activities Docum…" at bounding box center [784, 556] width 1568 height 1113
click at [1192, 556] on div "Submit To Credit Please check the term scenarios you would like to submit to cr…" at bounding box center [784, 584] width 1568 height 1058
click at [32, 195] on input "radio" at bounding box center [17, 209] width 29 height 29
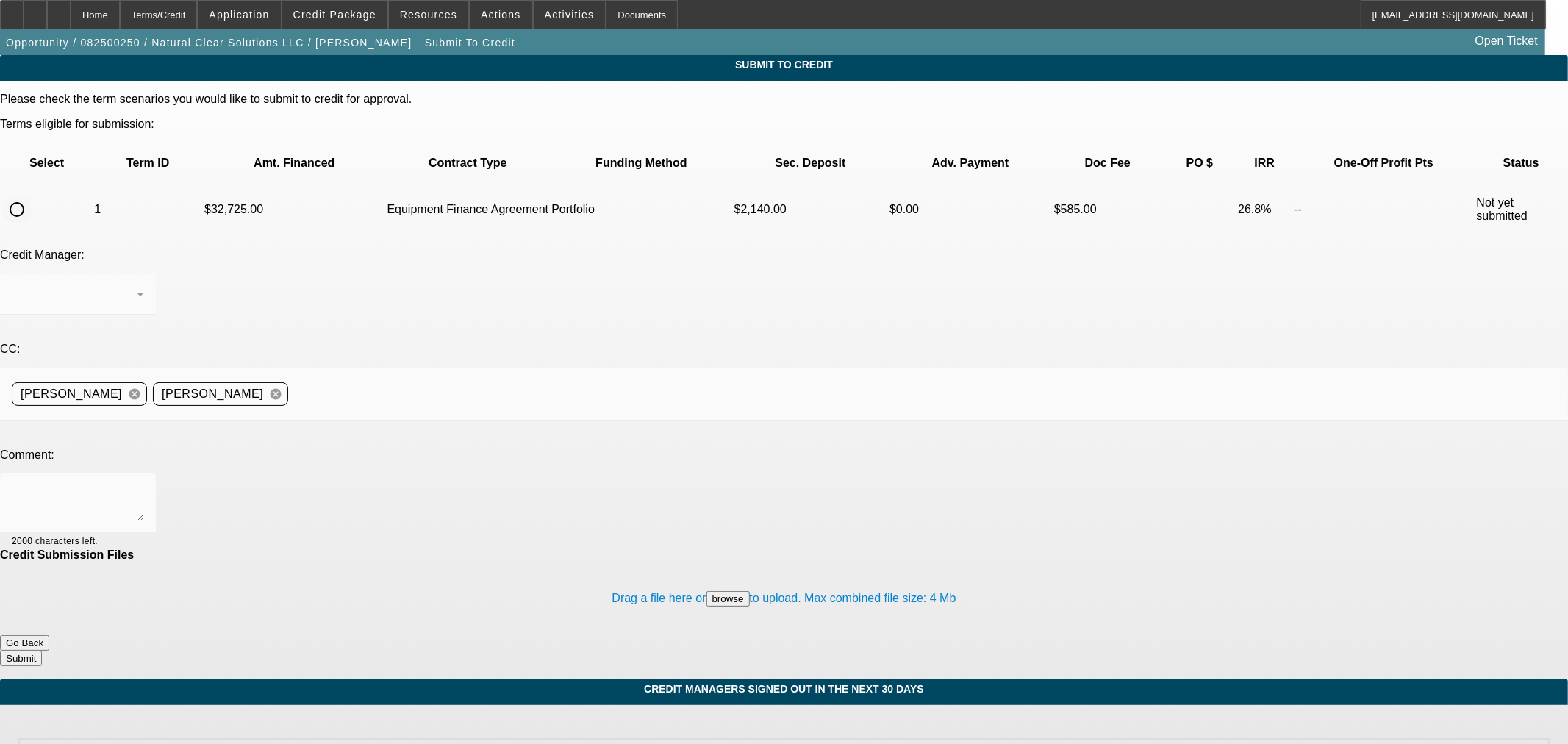
radio input "true"
click at [113, 287] on span "Arida, George" at bounding box center [62, 293] width 101 height 12
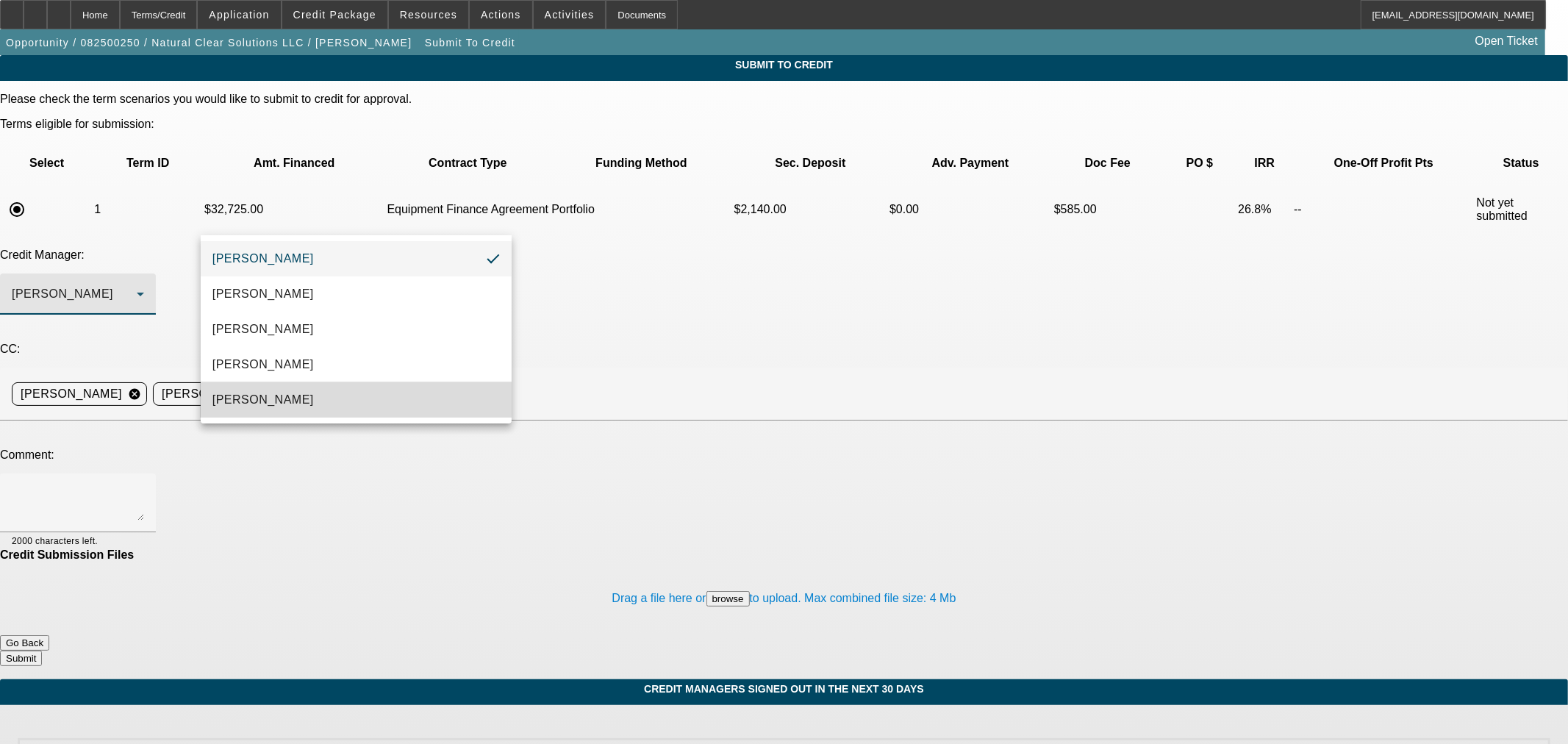
click at [277, 405] on span "Oliva, Samuel" at bounding box center [263, 400] width 101 height 17
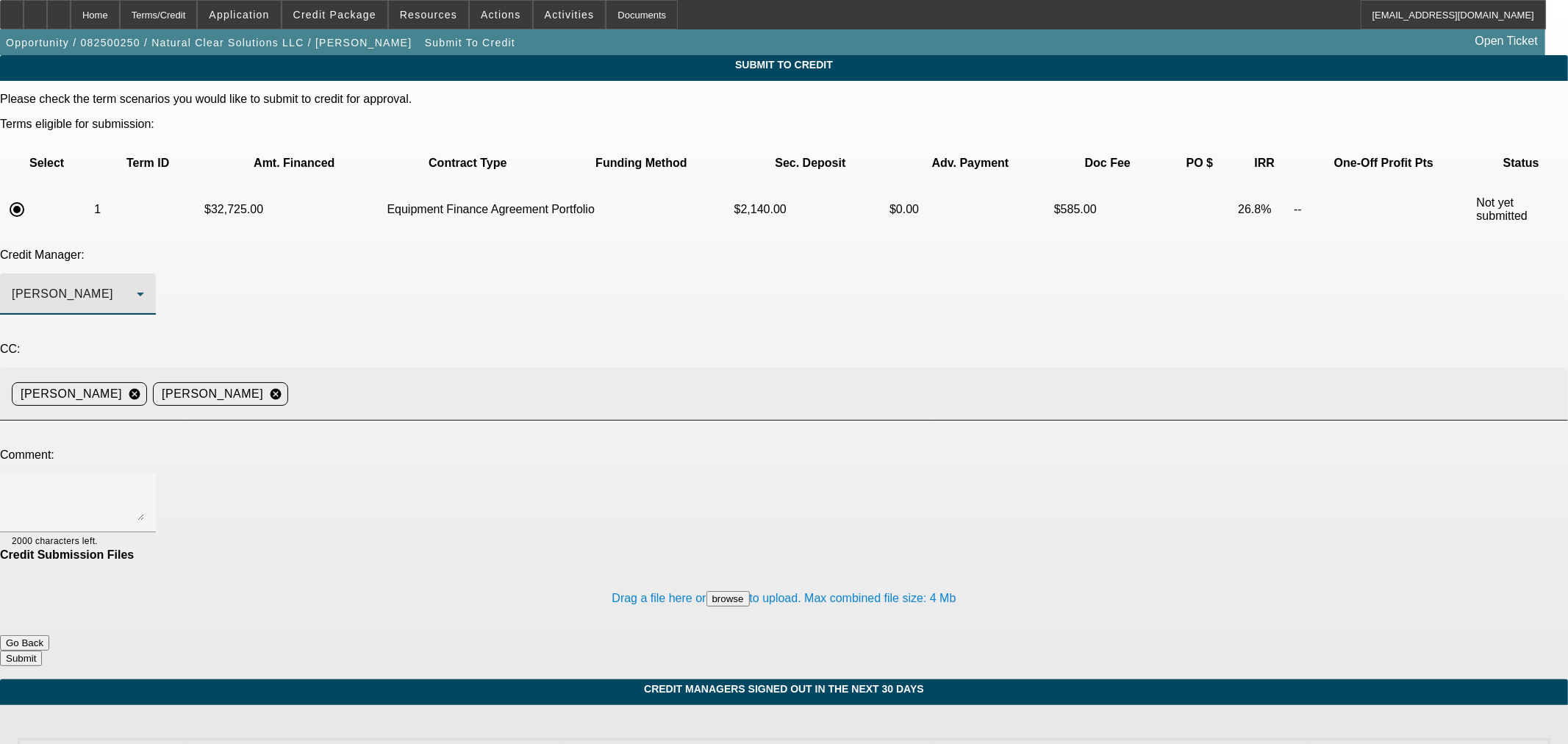
click at [476, 380] on input at bounding box center [922, 394] width 1257 height 29
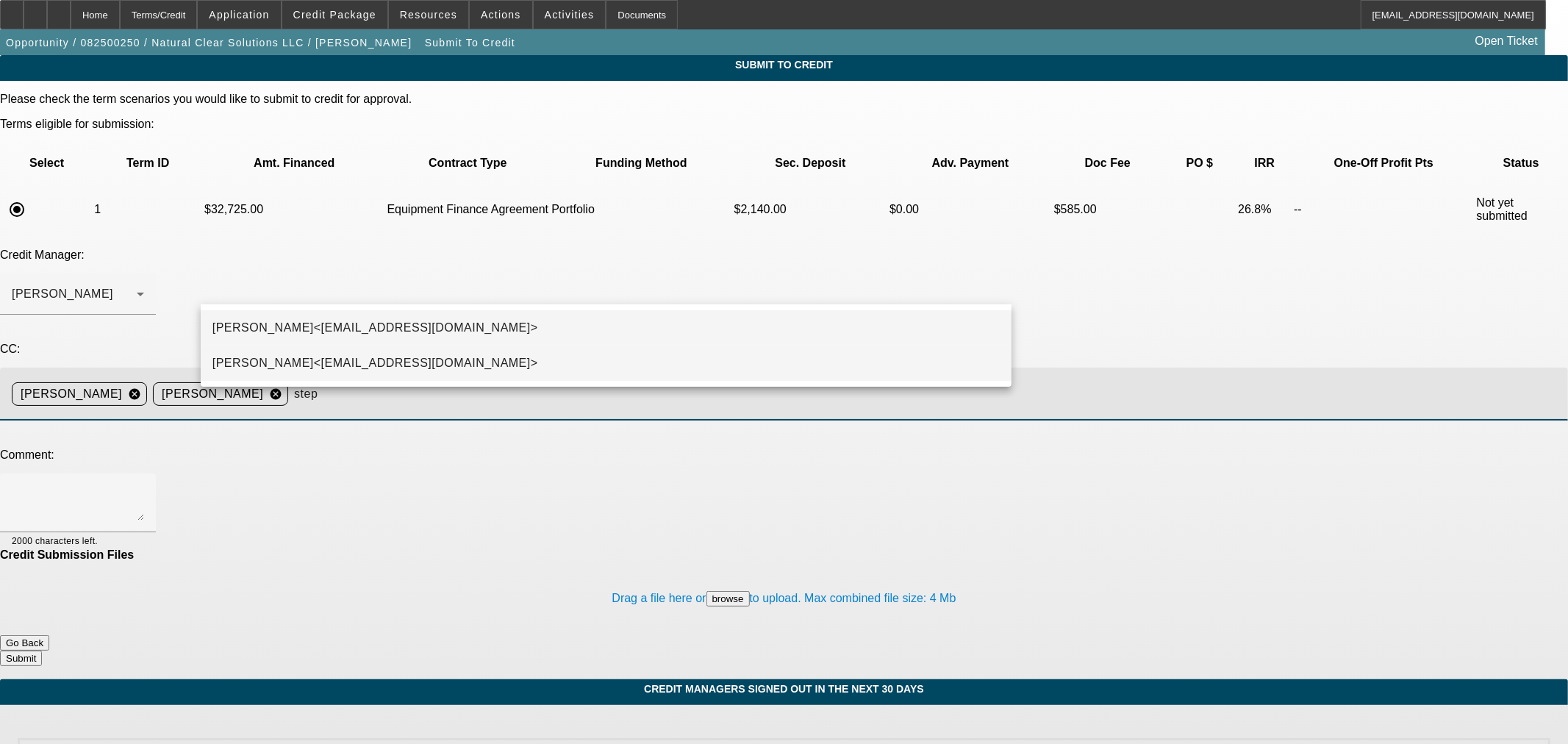
type input "step"
click at [515, 355] on mat-option "Stephanie Richards<srichards@beaconfunding.com>" at bounding box center [606, 363] width 811 height 35
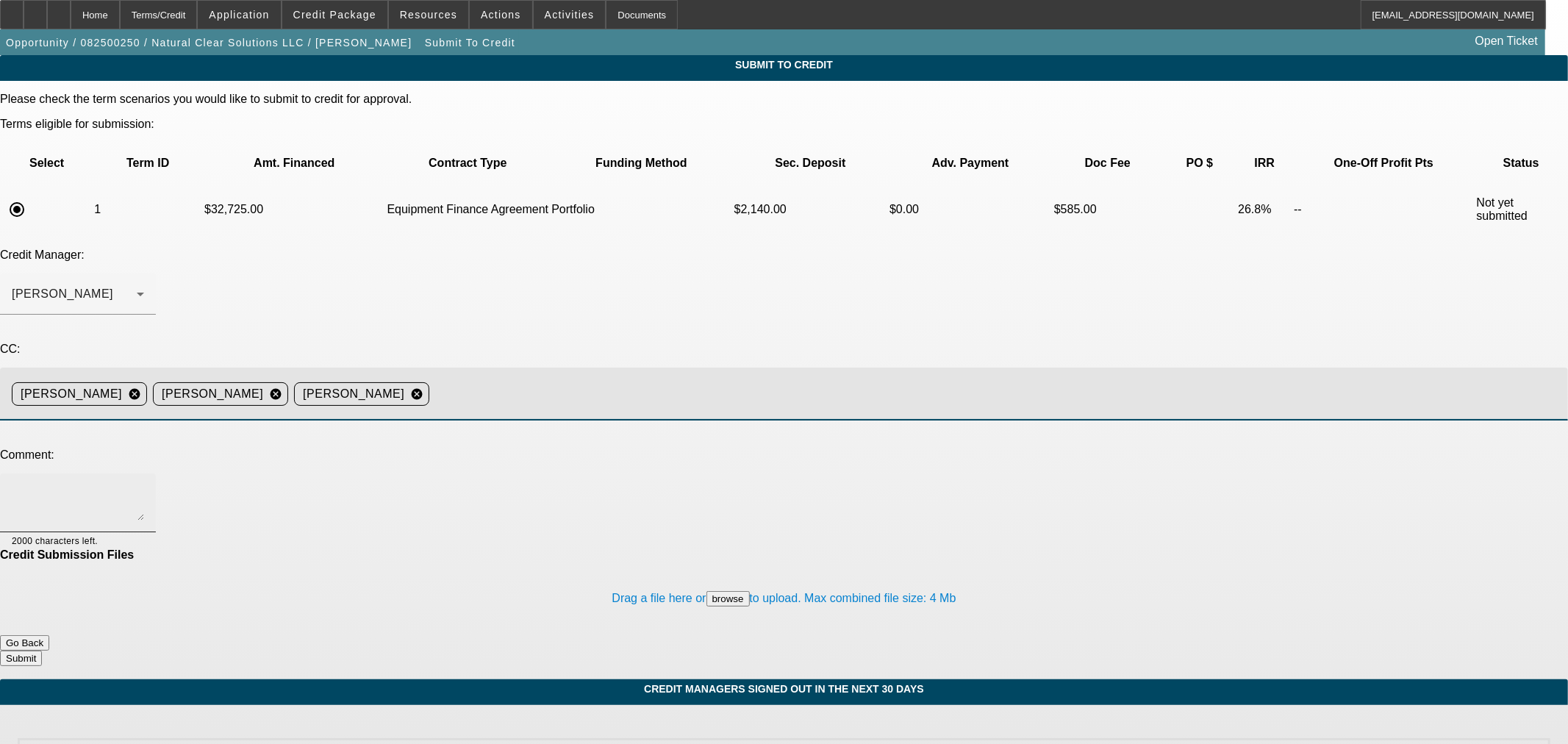
click at [144, 485] on textarea at bounding box center [78, 503] width 132 height 35
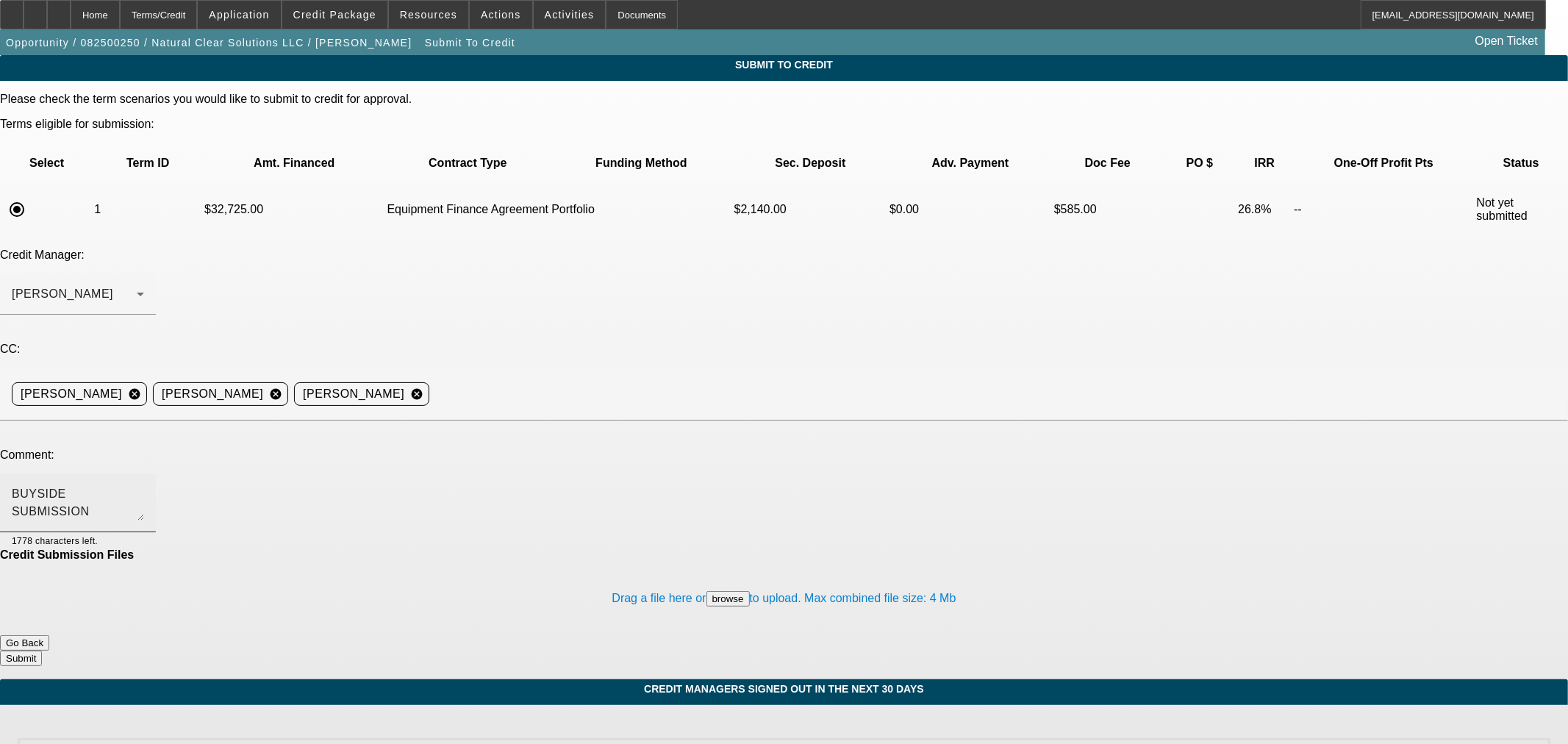
click at [144, 485] on textarea "BUYSIDE SUBMISSION CURRENCY - Sam, please review this excavator purchase for th…" at bounding box center [78, 503] width 132 height 35
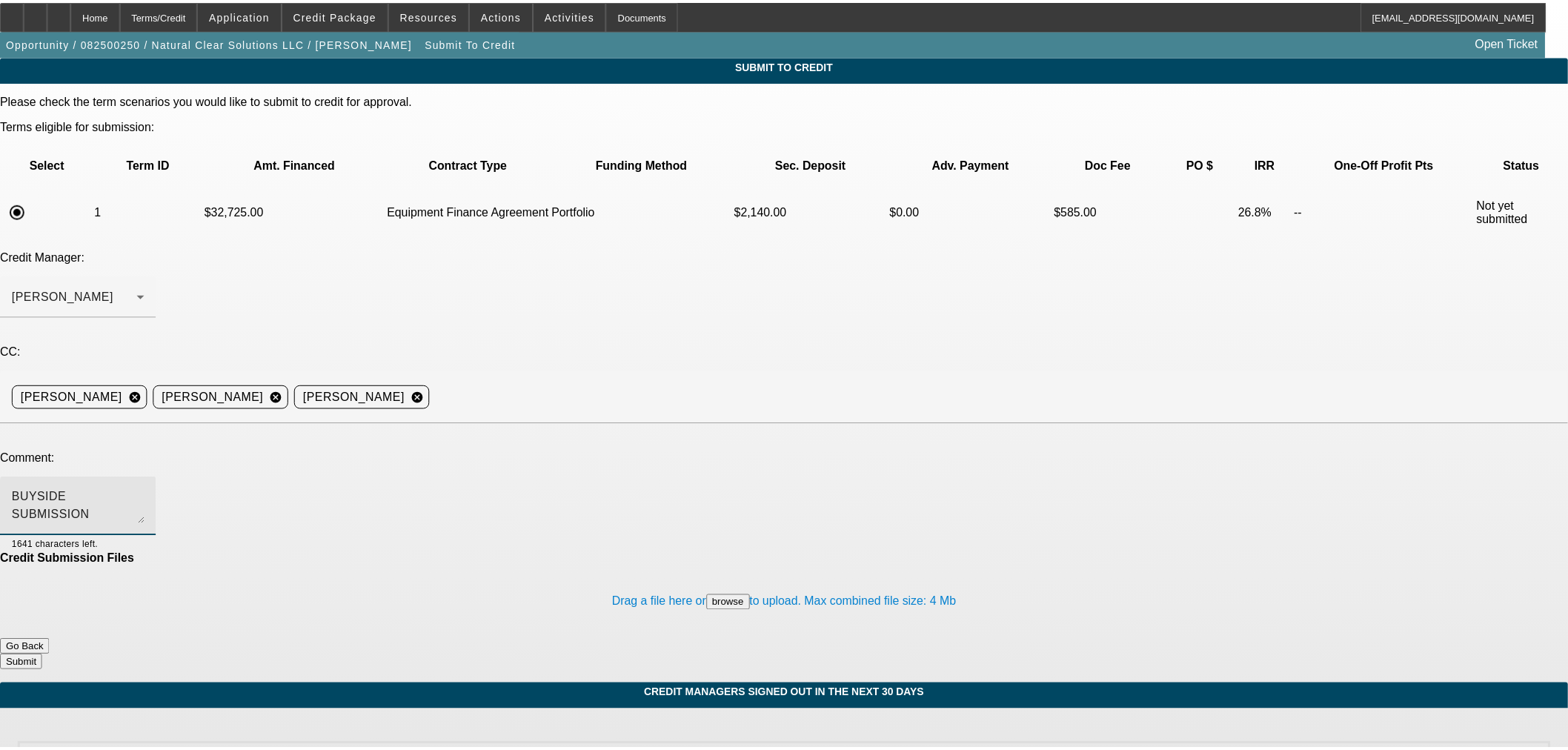
scroll to position [15, 0]
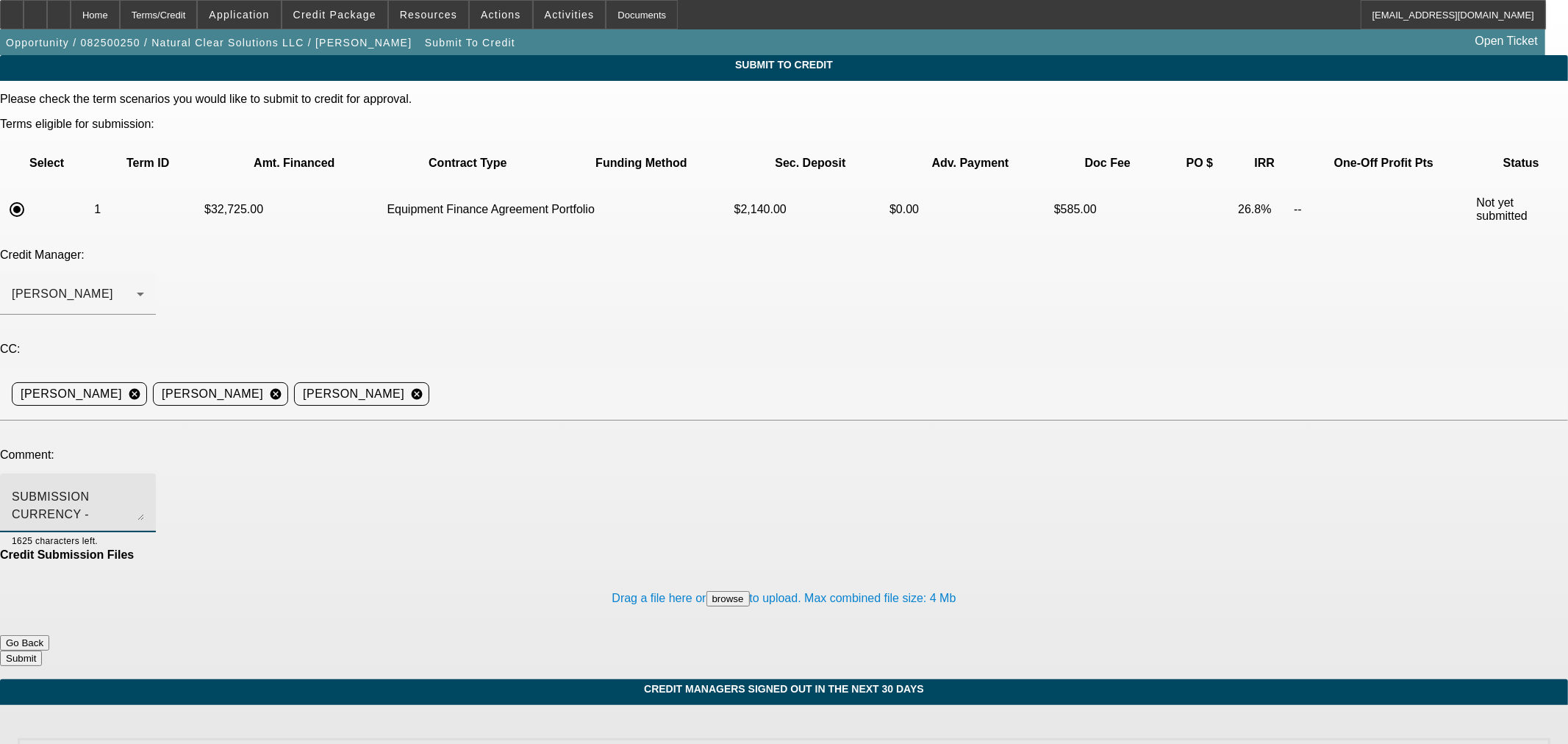
type textarea "BUYSIDE SUBMISSION CURRENCY - Sam, please review this excavator purchase for th…"
click at [42, 651] on button "Submit" at bounding box center [21, 658] width 42 height 16
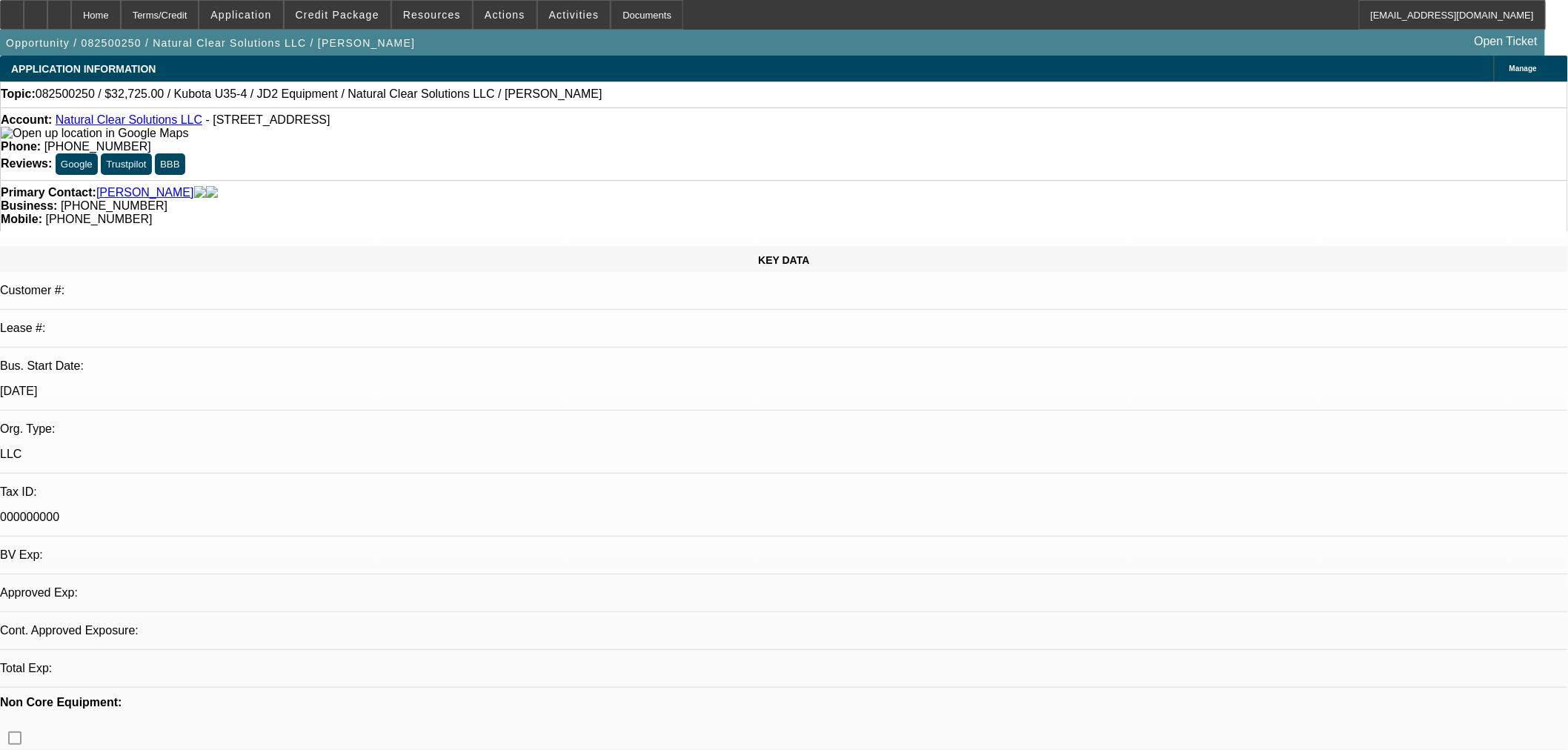
select select "0.15"
select select "2"
select select "0"
select select "6"
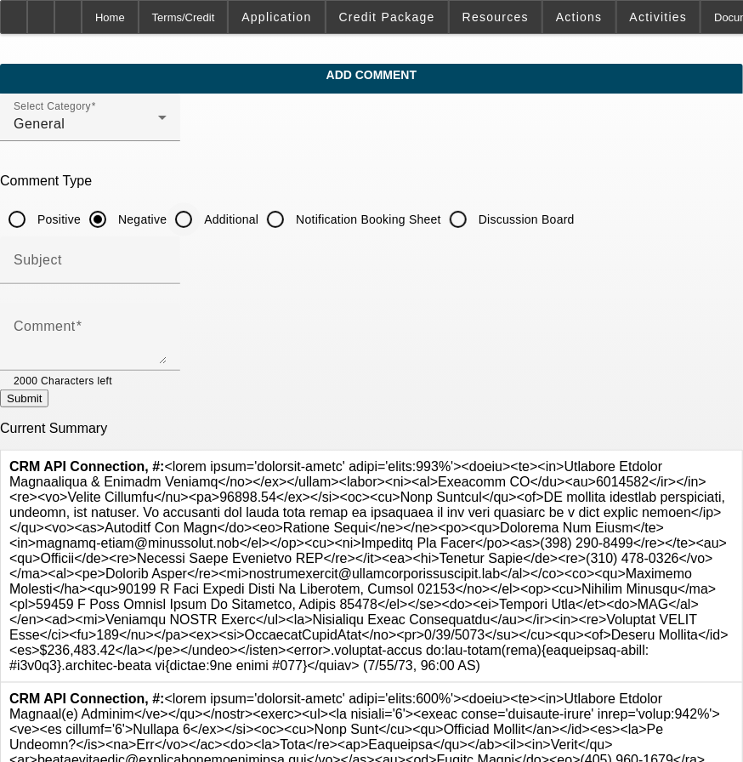
click at [201, 218] on input "Additional" at bounding box center [184, 219] width 34 height 34
radio input "true"
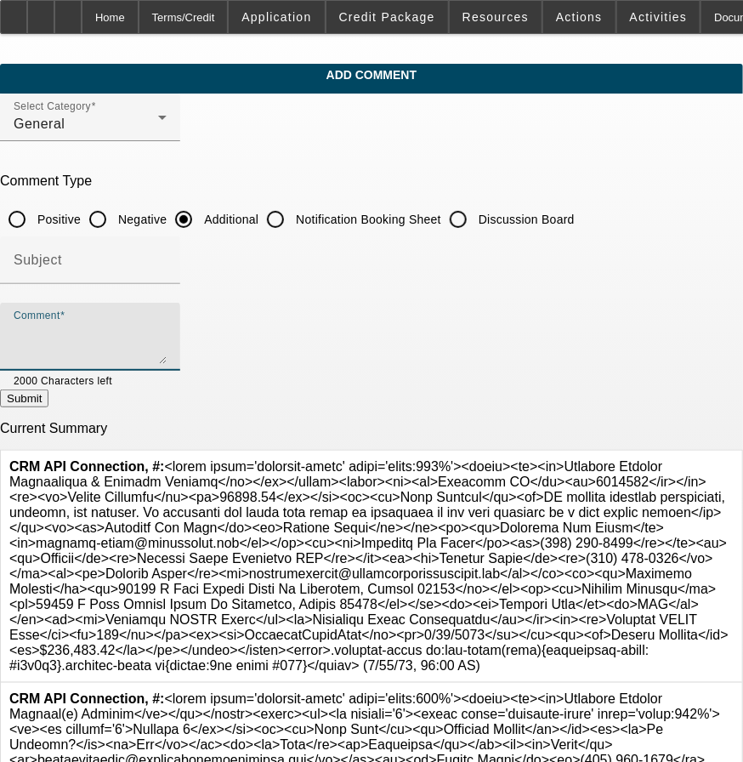
click at [167, 332] on textarea "Comment" at bounding box center [90, 343] width 153 height 41
paste textarea "PG handles property maintenance, hauling, and grading. Is expanding and using t…"
click at [105, 323] on textarea "PG handles property maintenance, hauling, and grading. Is expanding and using t…" at bounding box center [90, 343] width 153 height 41
click at [167, 346] on textarea "PG handles property maintenance, hauling, and grading. Is expanding and using t…" at bounding box center [90, 343] width 153 height 41
type textarea "PG handles property maintenance, hauling, and grading. Is expanding and using t…"
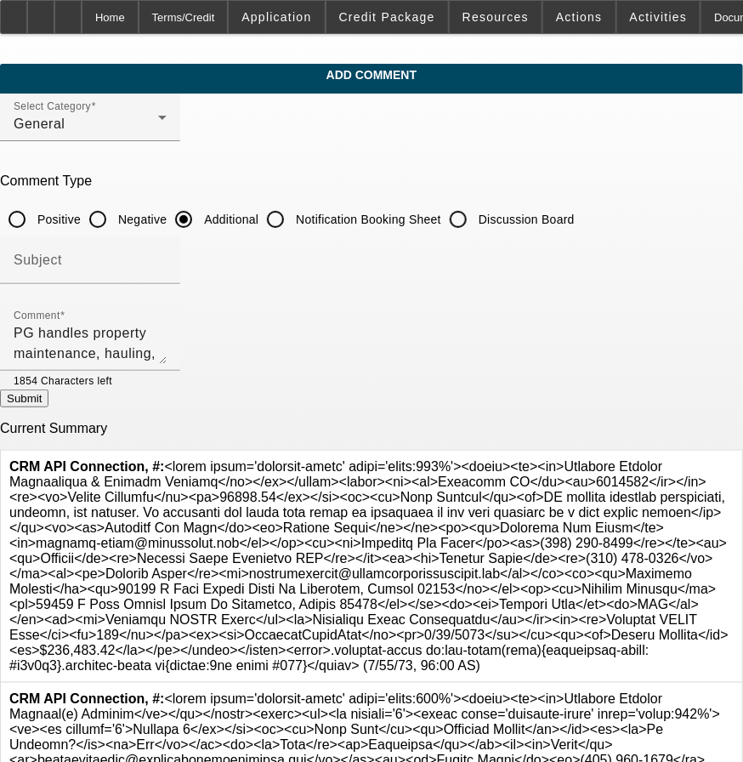
click at [48, 400] on button "Submit" at bounding box center [24, 398] width 48 height 18
radio input "true"
